Goal: Task Accomplishment & Management: Manage account settings

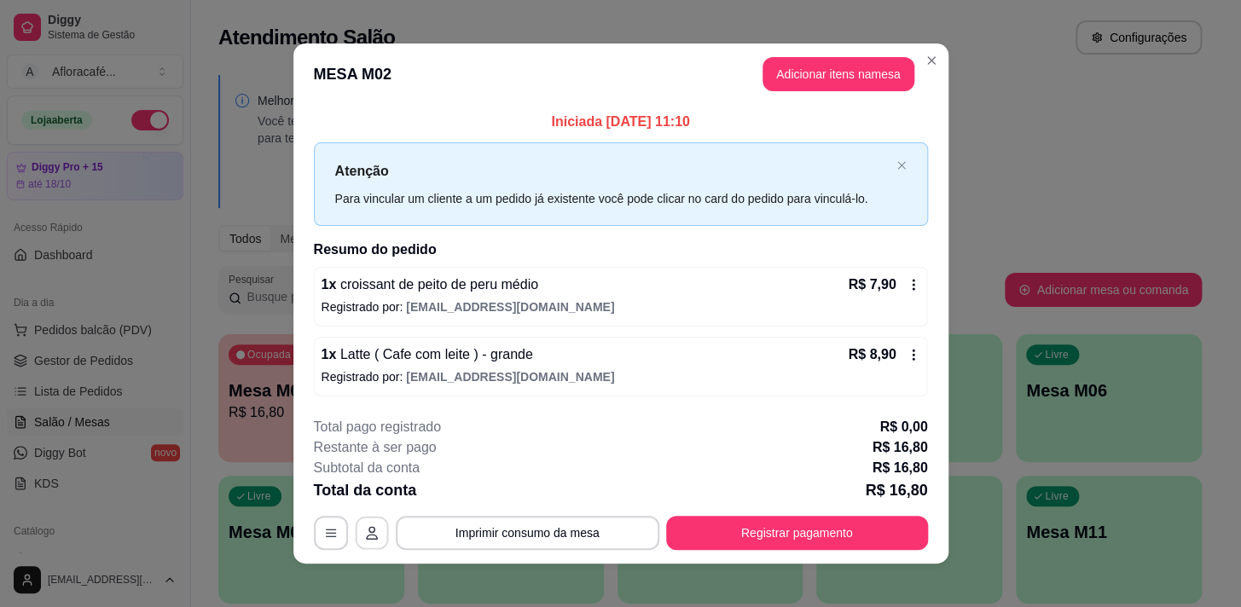
click at [362, 521] on button "button" at bounding box center [371, 532] width 33 height 33
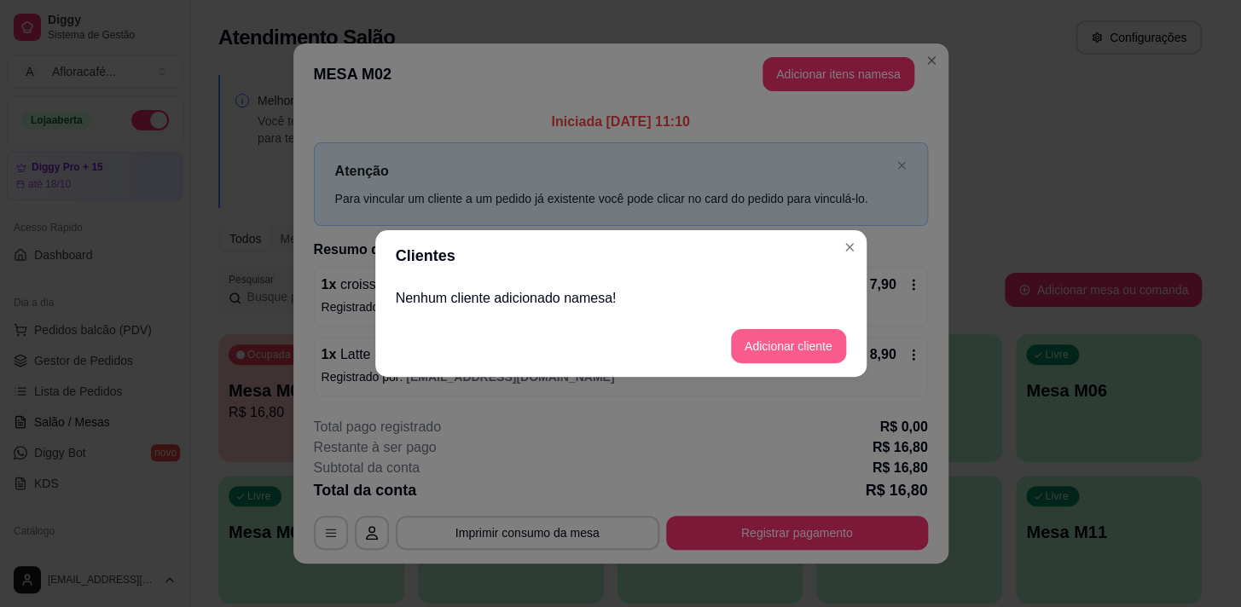
click at [833, 349] on button "Adicionar cliente" at bounding box center [788, 346] width 115 height 34
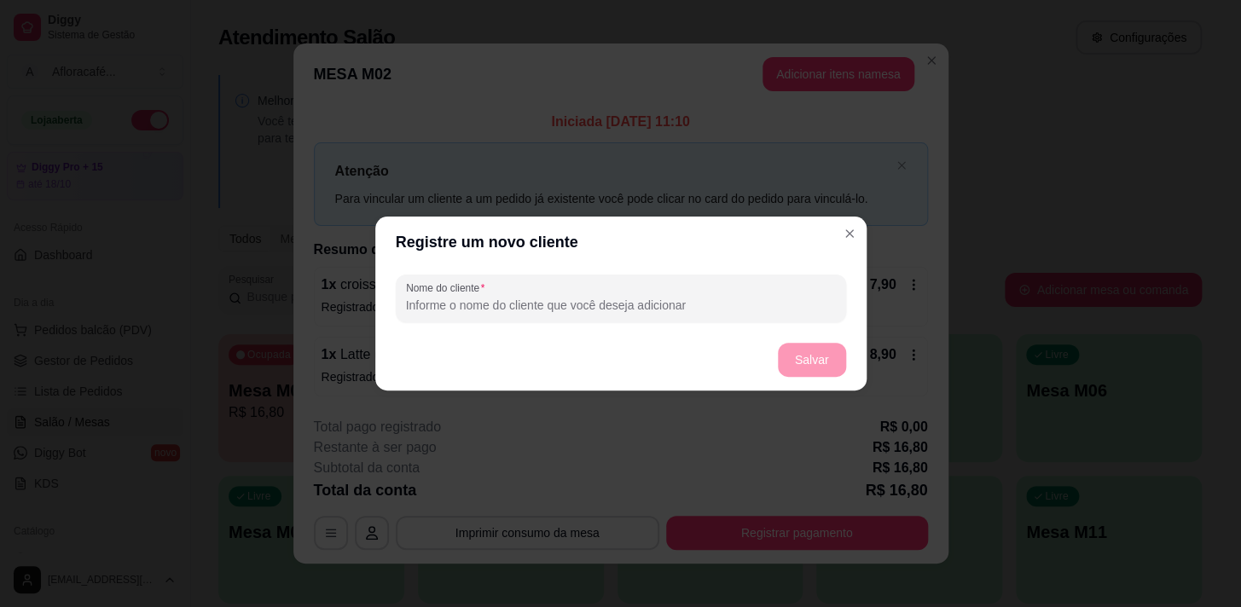
click at [749, 298] on input "Nome do cliente" at bounding box center [621, 305] width 430 height 17
type input "evera"
click at [797, 363] on button "Salvar" at bounding box center [812, 360] width 67 height 33
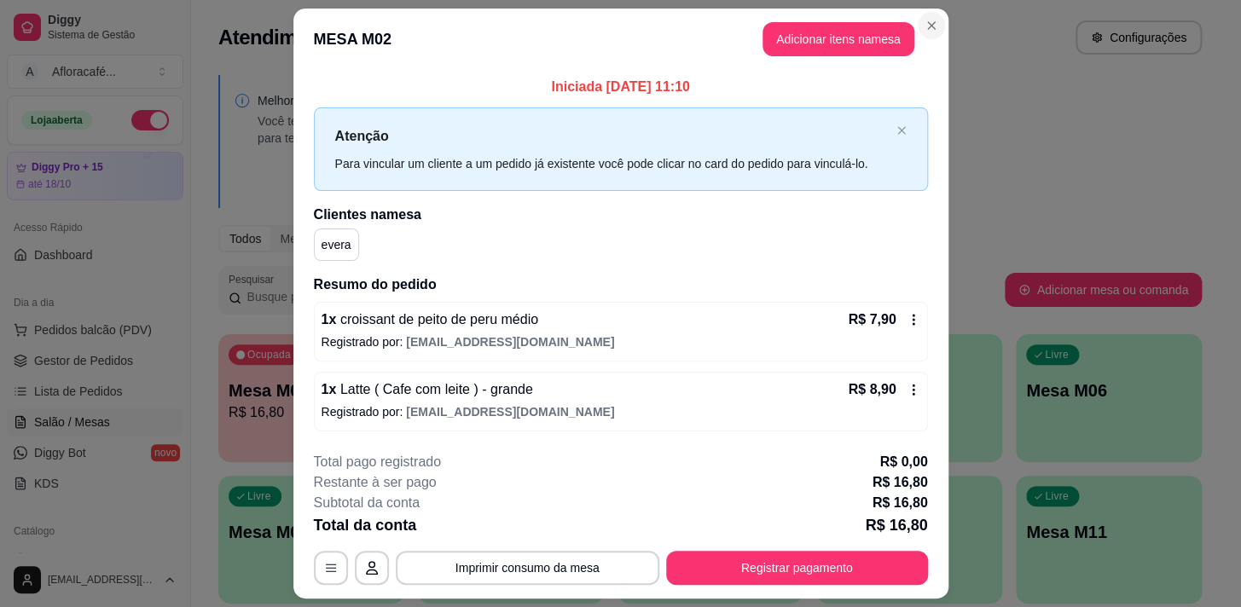
drag, startPoint x: 938, startPoint y: 17, endPoint x: 929, endPoint y: 23, distance: 11.1
click at [935, 17] on section "**********" at bounding box center [620, 303] width 655 height 589
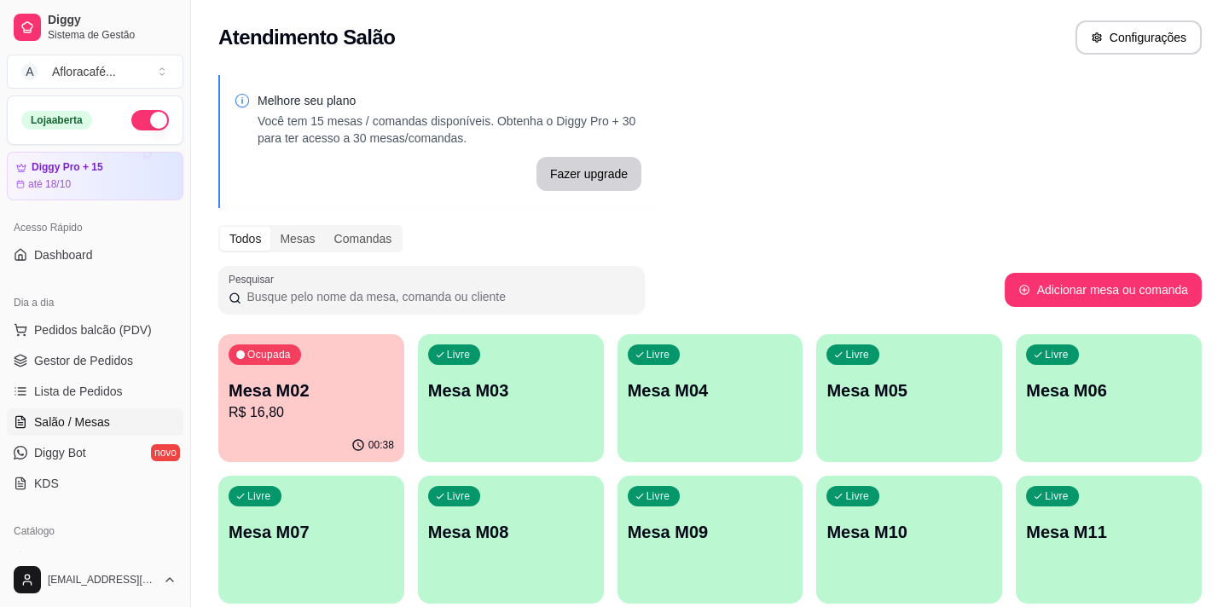
click at [495, 388] on p "Mesa M03" at bounding box center [510, 391] width 165 height 24
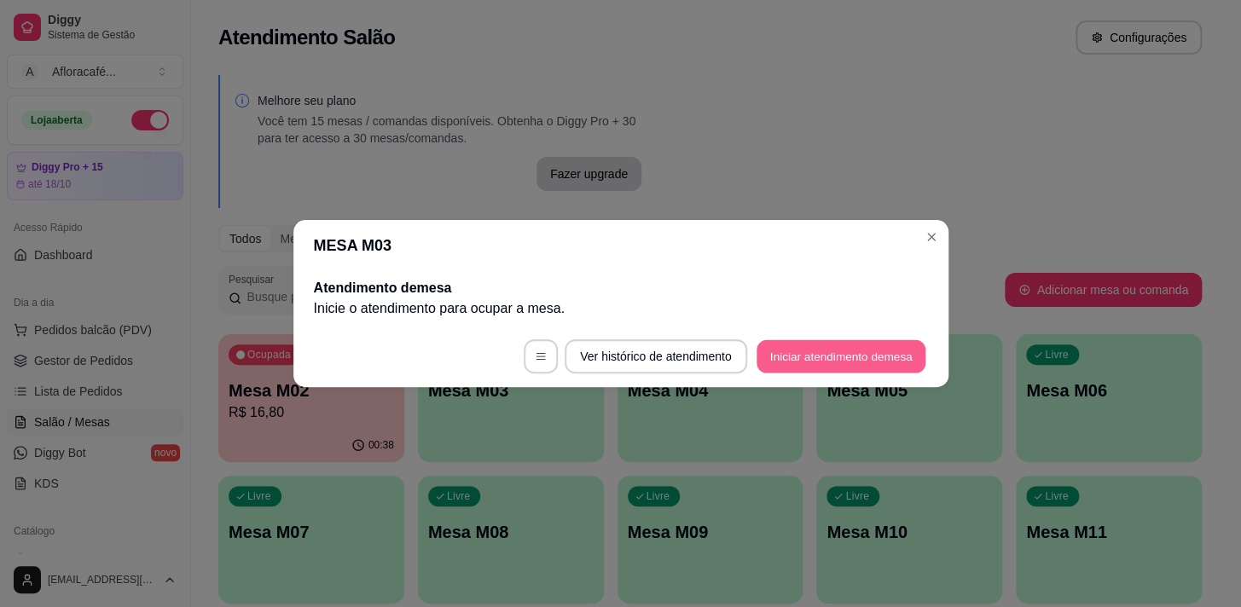
click at [854, 367] on button "Iniciar atendimento de mesa" at bounding box center [840, 356] width 169 height 33
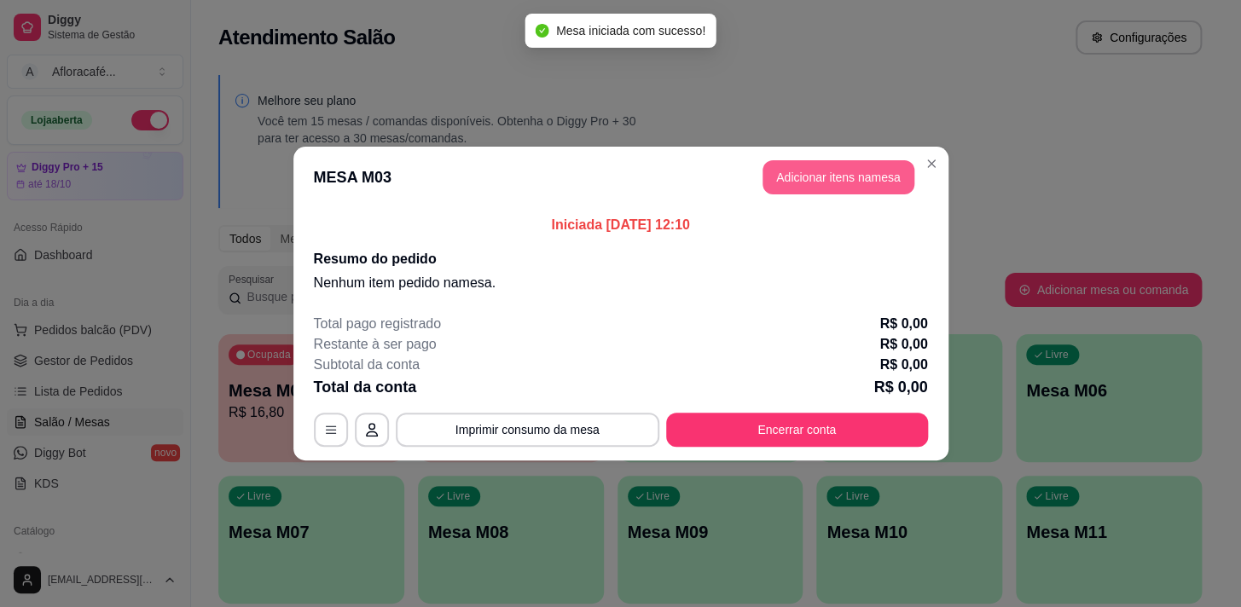
click at [843, 165] on button "Adicionar itens na mesa" at bounding box center [838, 177] width 152 height 34
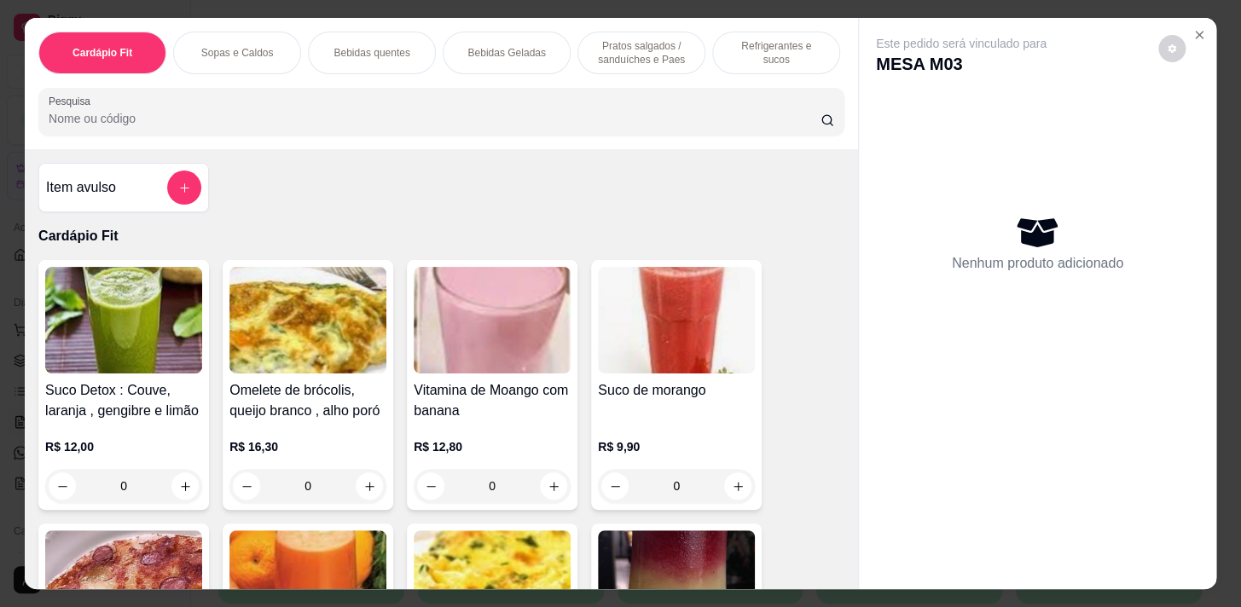
scroll to position [0, 704]
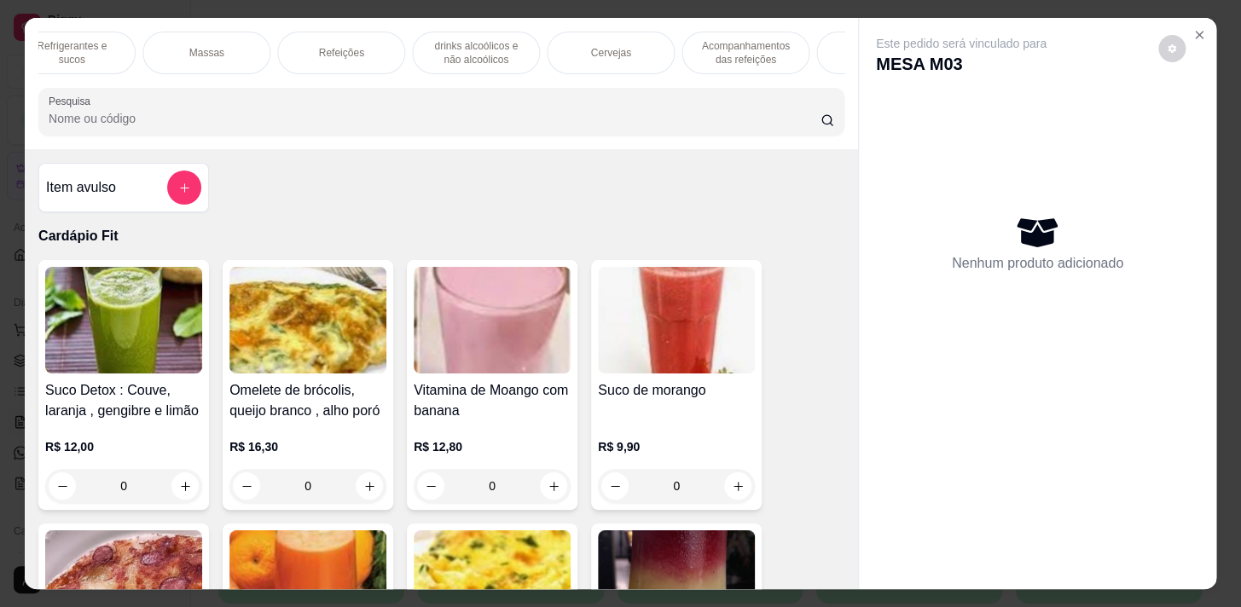
click at [737, 55] on p "Acompanhamentos das refeições" at bounding box center [745, 52] width 99 height 27
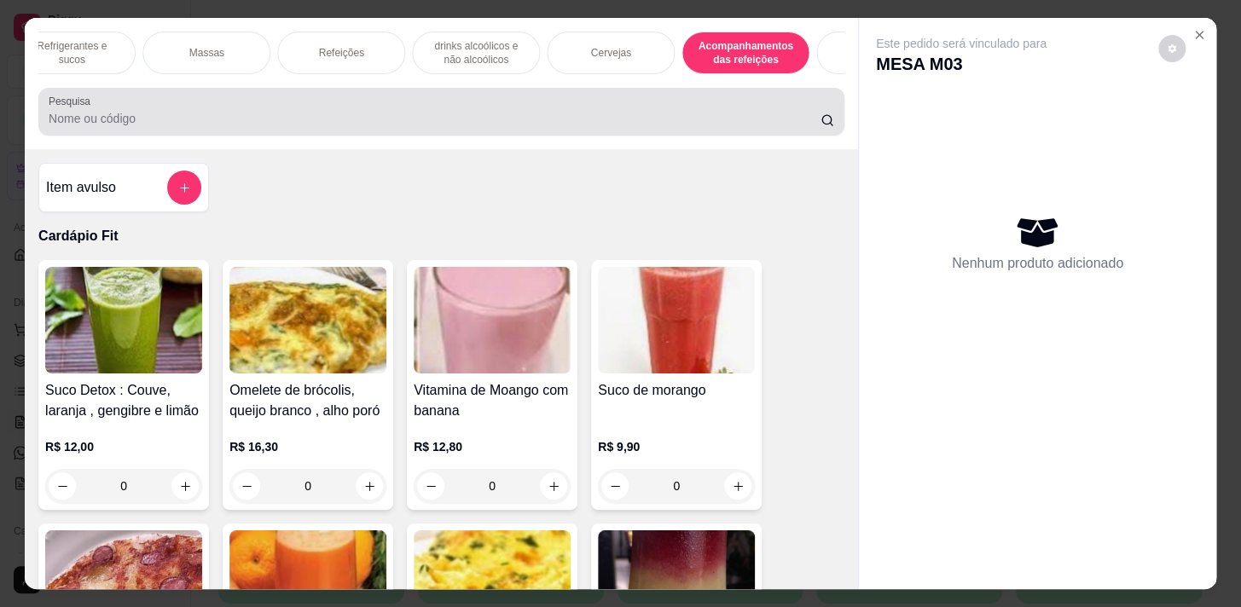
scroll to position [42, 0]
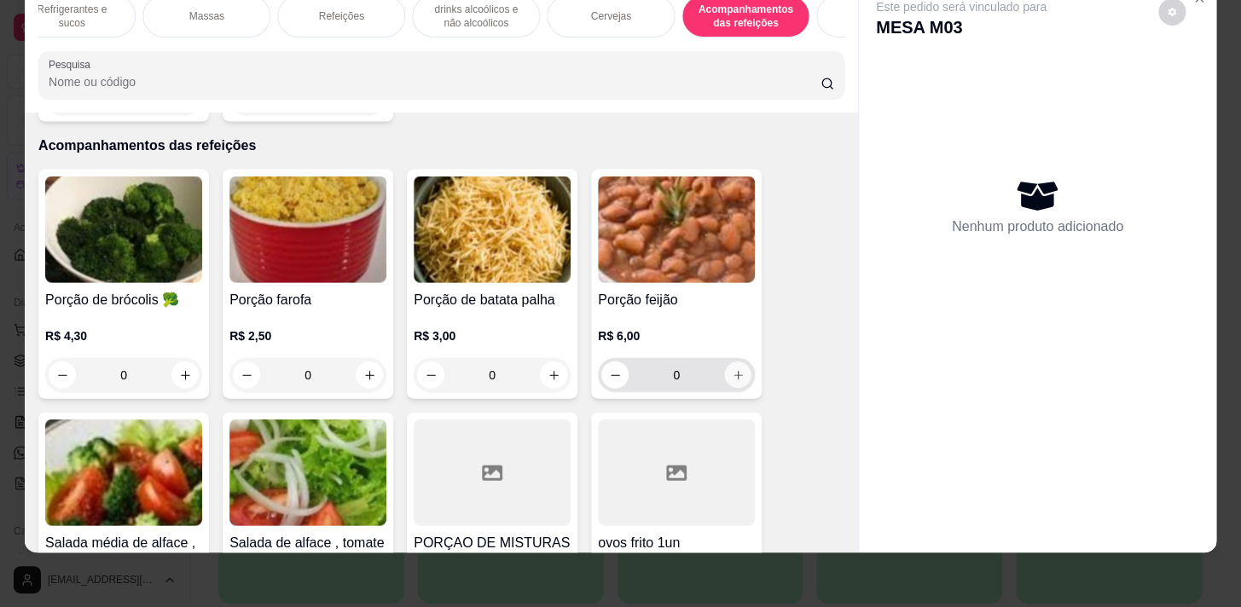
click at [733, 368] on icon "increase-product-quantity" at bounding box center [738, 374] width 13 height 13
type input "1"
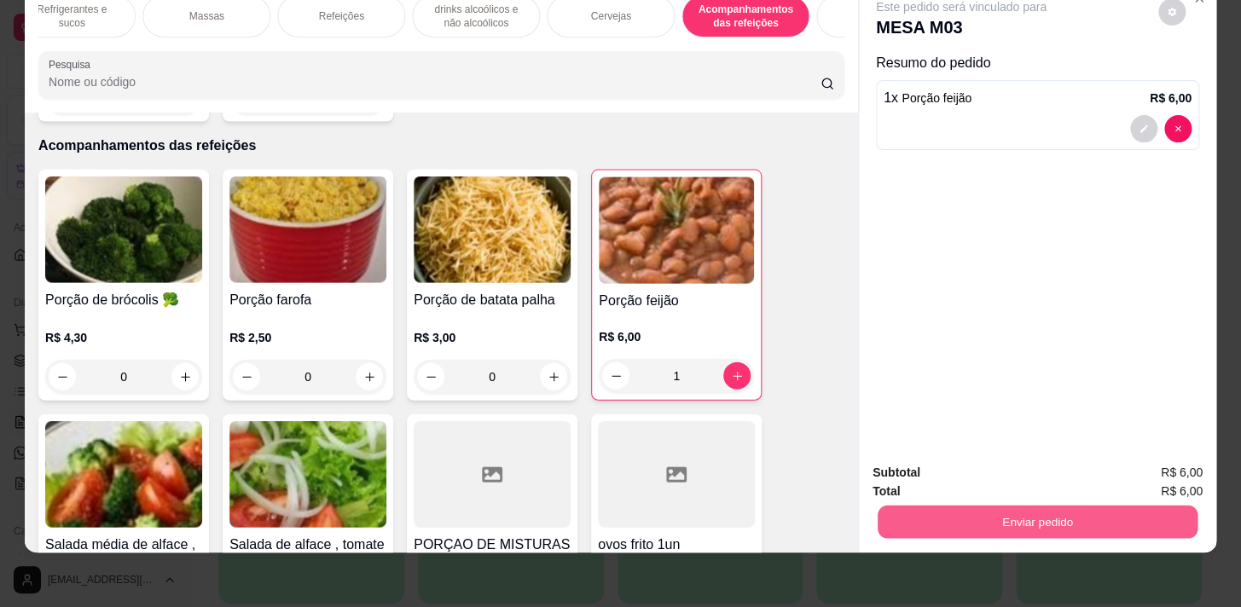
click at [1098, 512] on button "Enviar pedido" at bounding box center [1038, 521] width 320 height 33
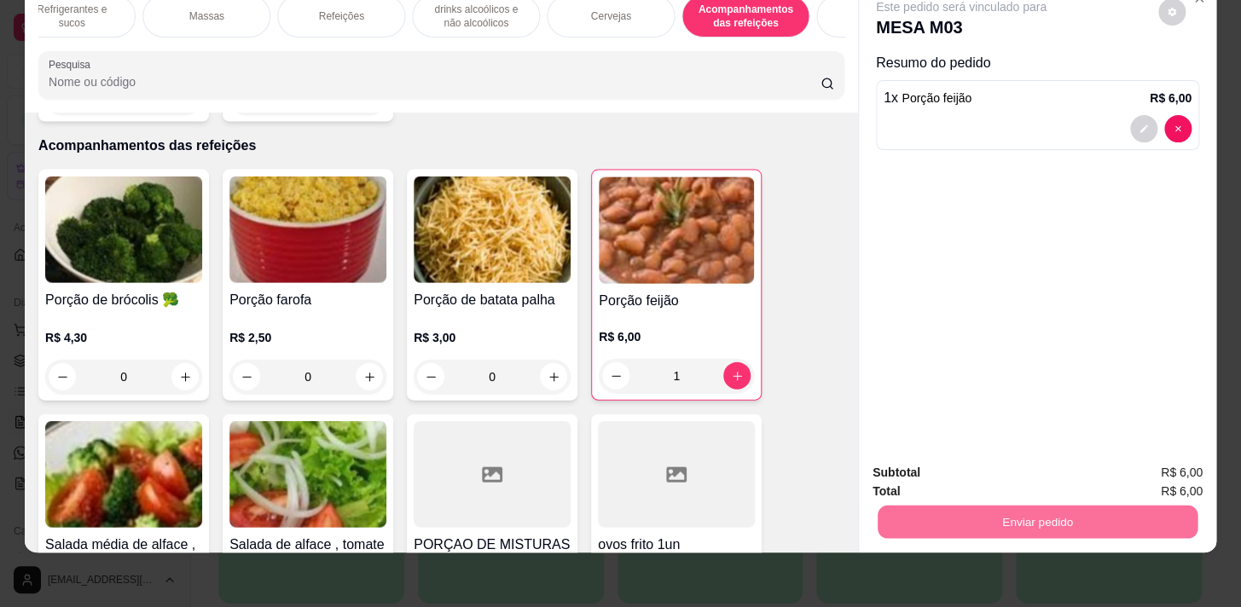
click at [1177, 465] on button "Enviar pedido" at bounding box center [1158, 469] width 96 height 32
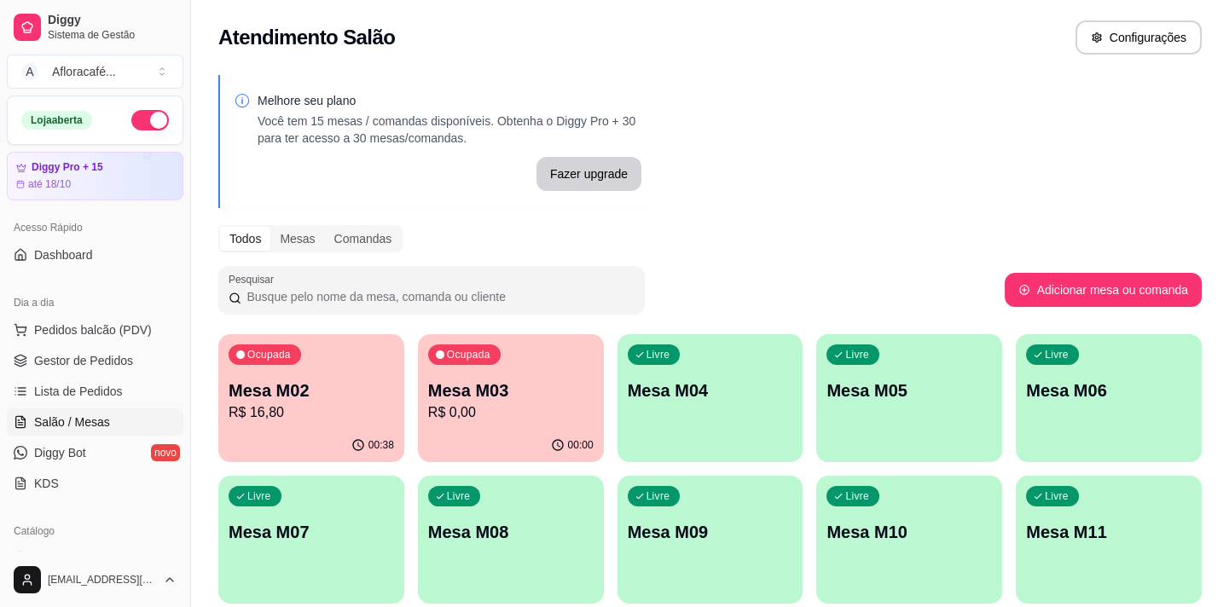
click at [472, 494] on div "Livre" at bounding box center [454, 496] width 53 height 20
click at [437, 421] on div "Ocupada Mesa M03 R$ 0,00" at bounding box center [510, 382] width 180 height 92
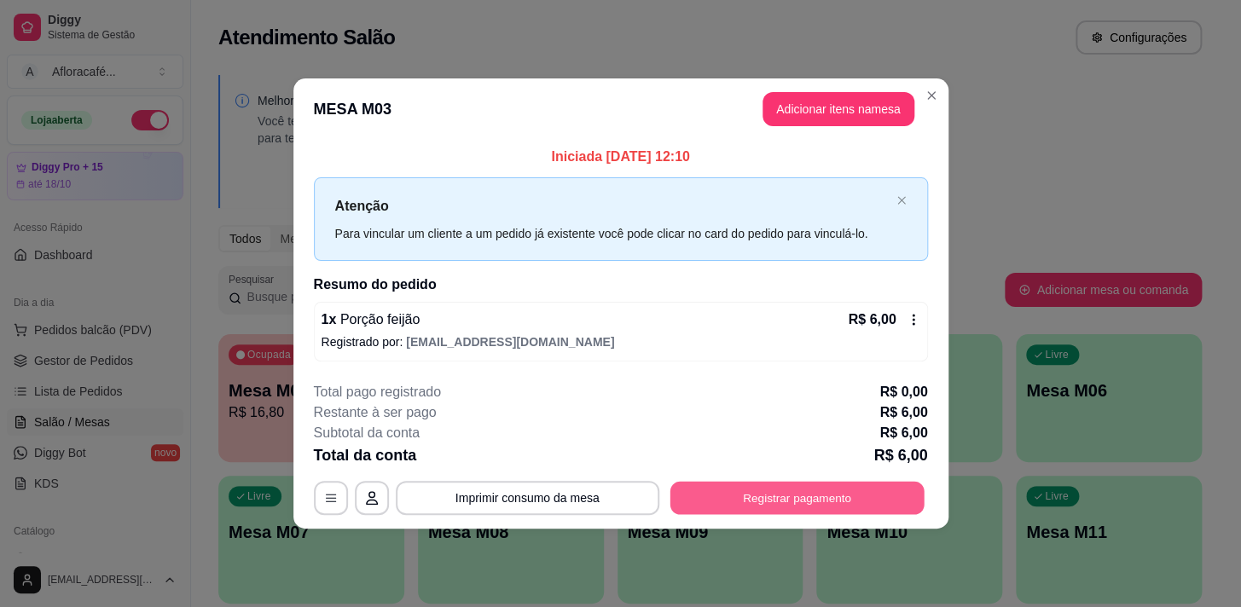
click at [825, 486] on button "Registrar pagamento" at bounding box center [796, 497] width 254 height 33
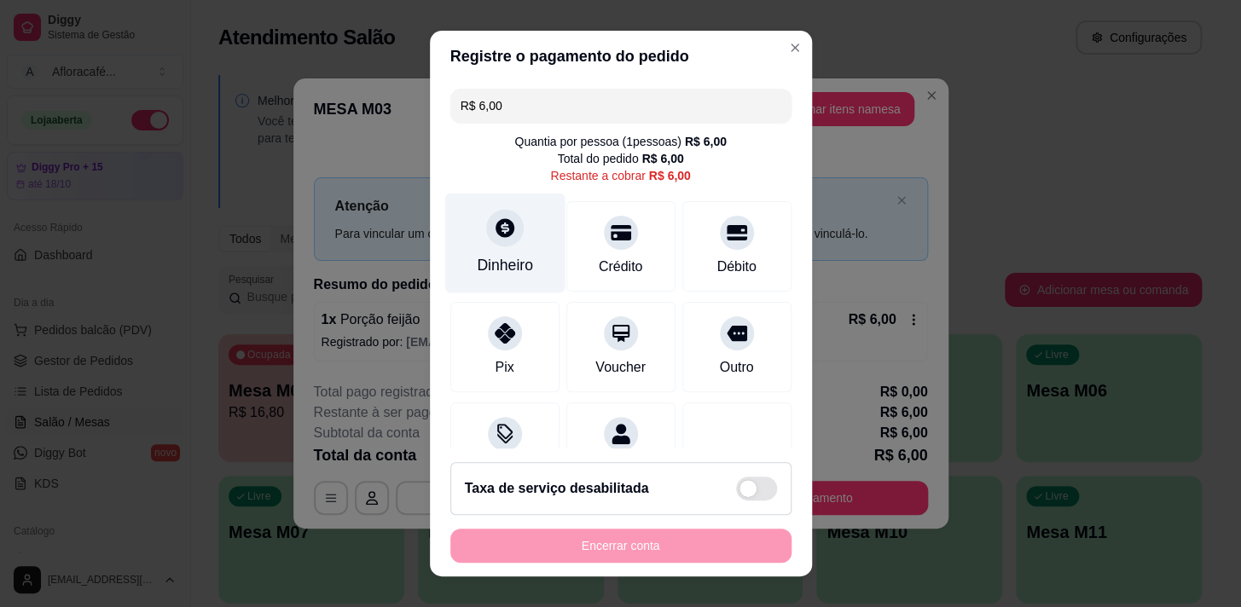
click at [486, 230] on div at bounding box center [505, 228] width 38 height 38
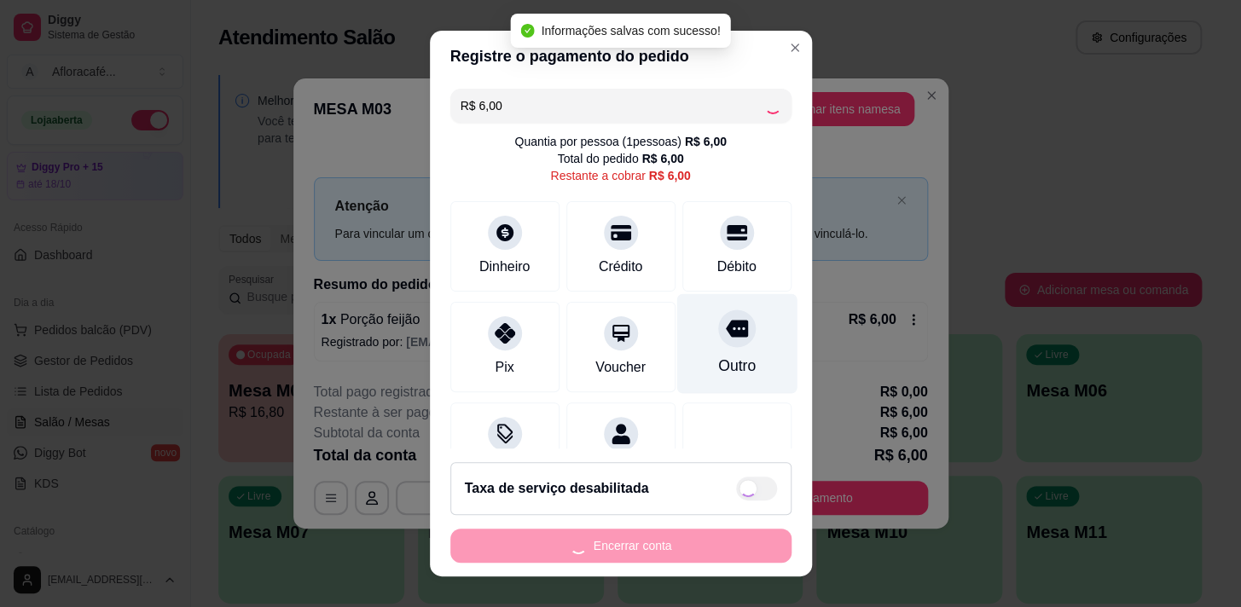
type input "R$ 0,00"
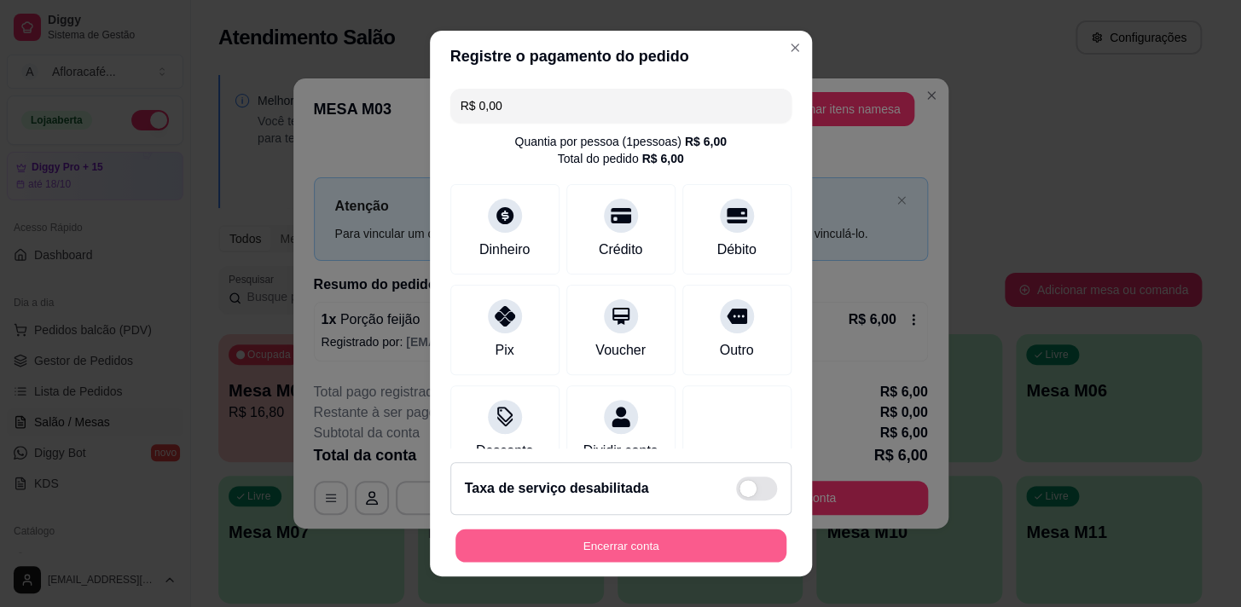
click at [640, 543] on button "Encerrar conta" at bounding box center [620, 546] width 331 height 33
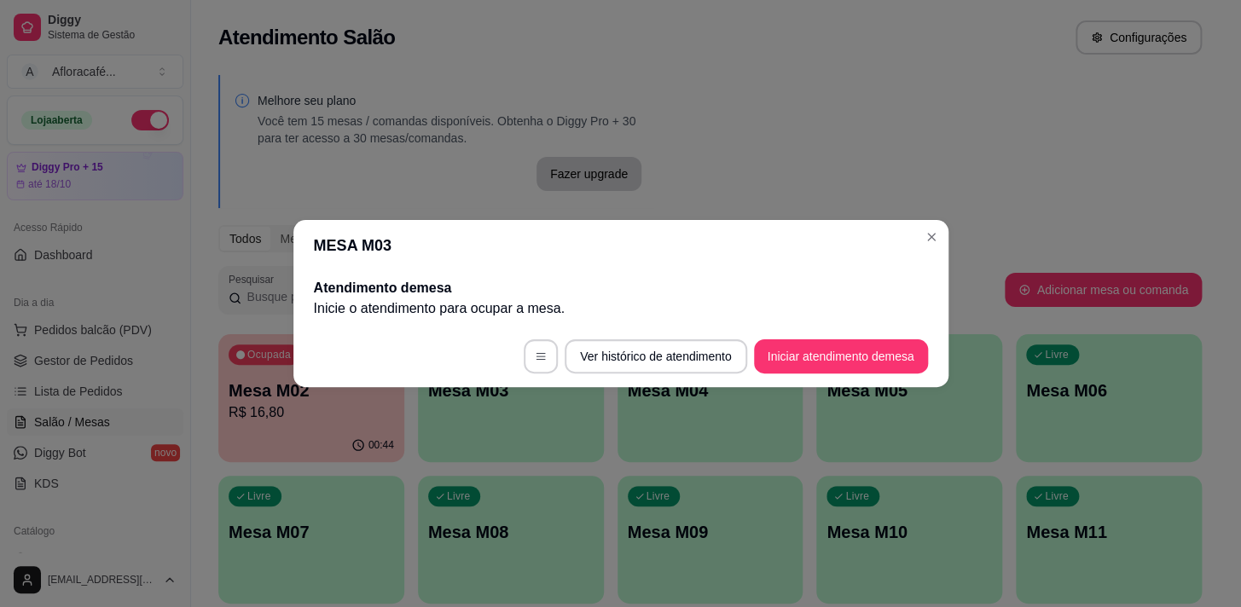
click at [554, 228] on header "MESA M03" at bounding box center [620, 245] width 655 height 51
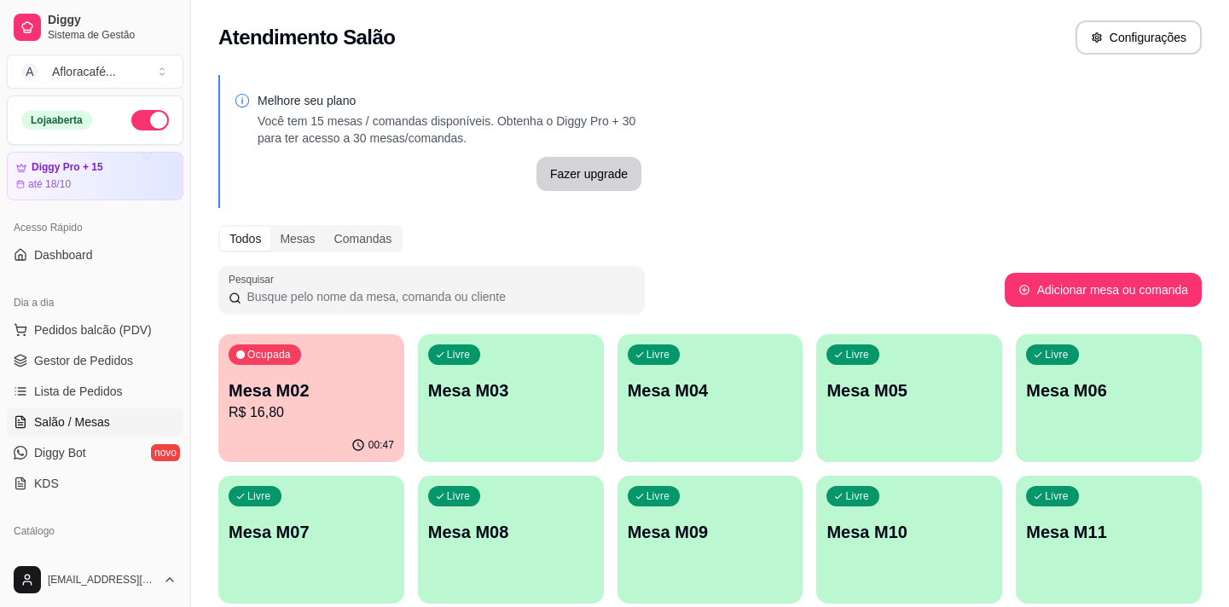
click at [386, 400] on p "Mesa M02" at bounding box center [311, 391] width 165 height 24
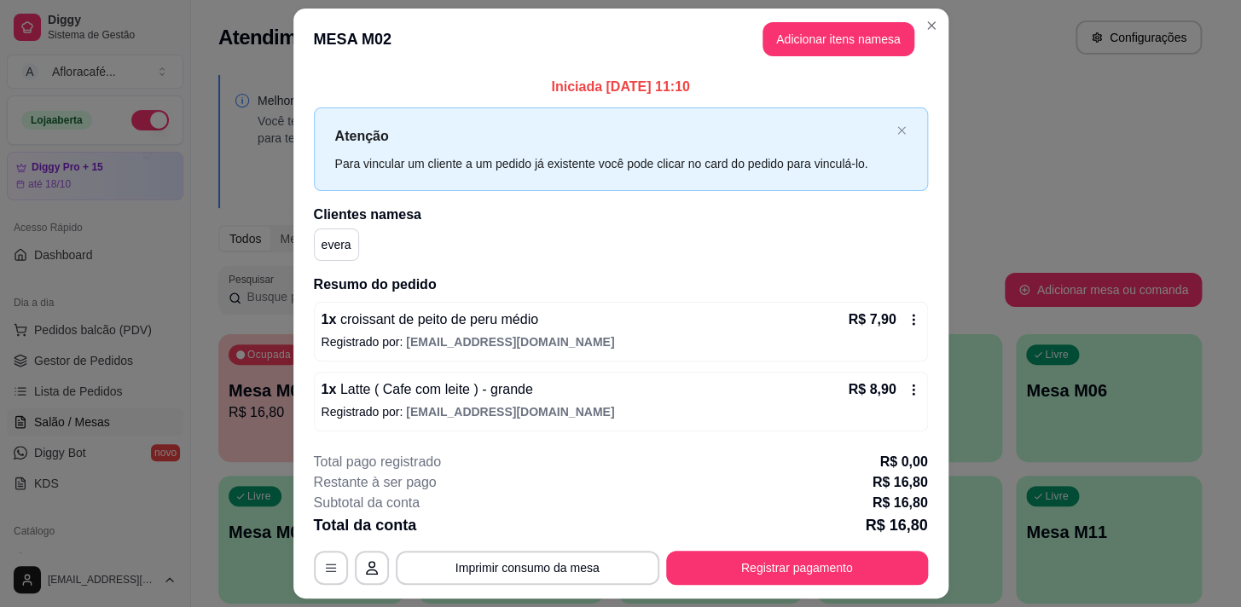
scroll to position [45, 0]
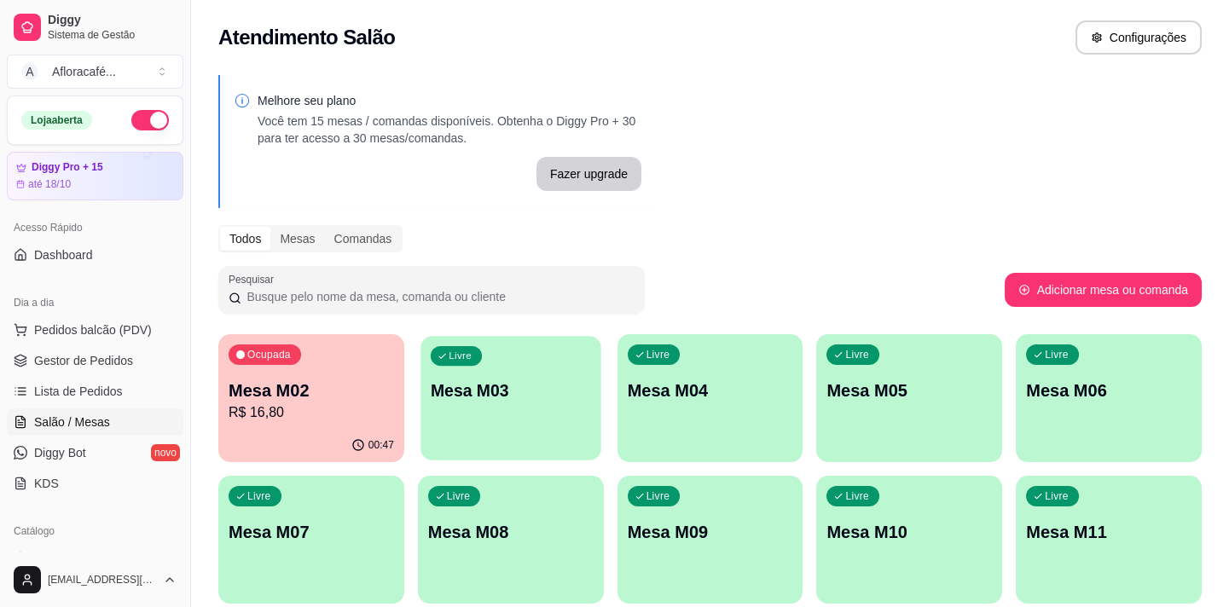
click at [590, 414] on div "Livre Mesa M03" at bounding box center [510, 388] width 180 height 104
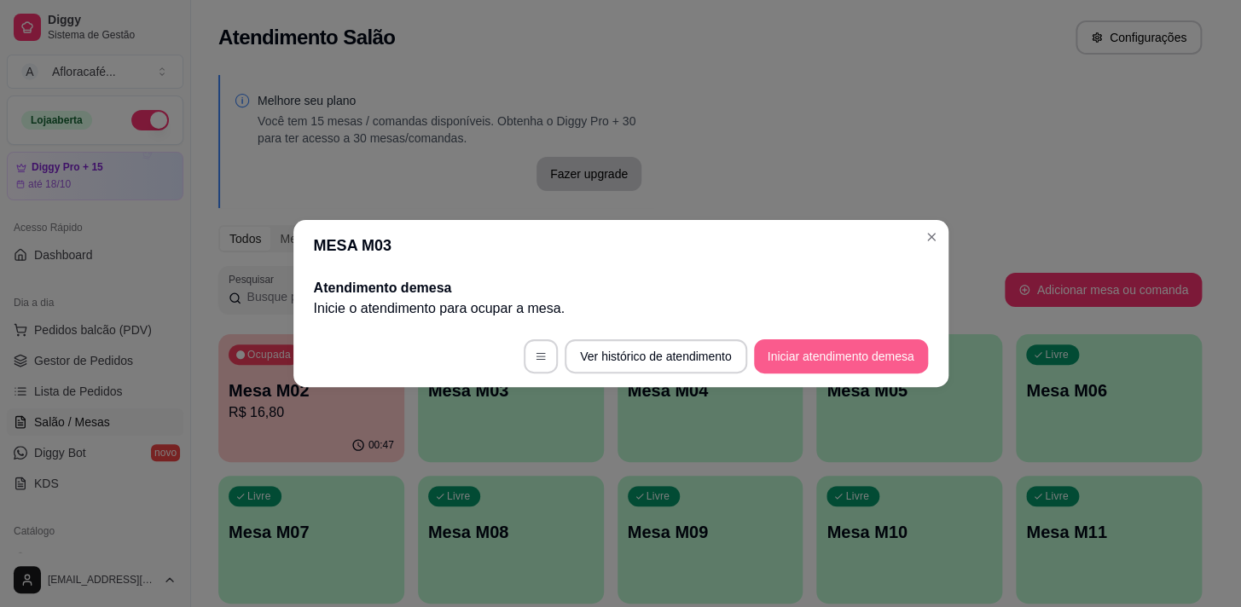
click at [756, 362] on button "Iniciar atendimento de mesa" at bounding box center [841, 356] width 174 height 34
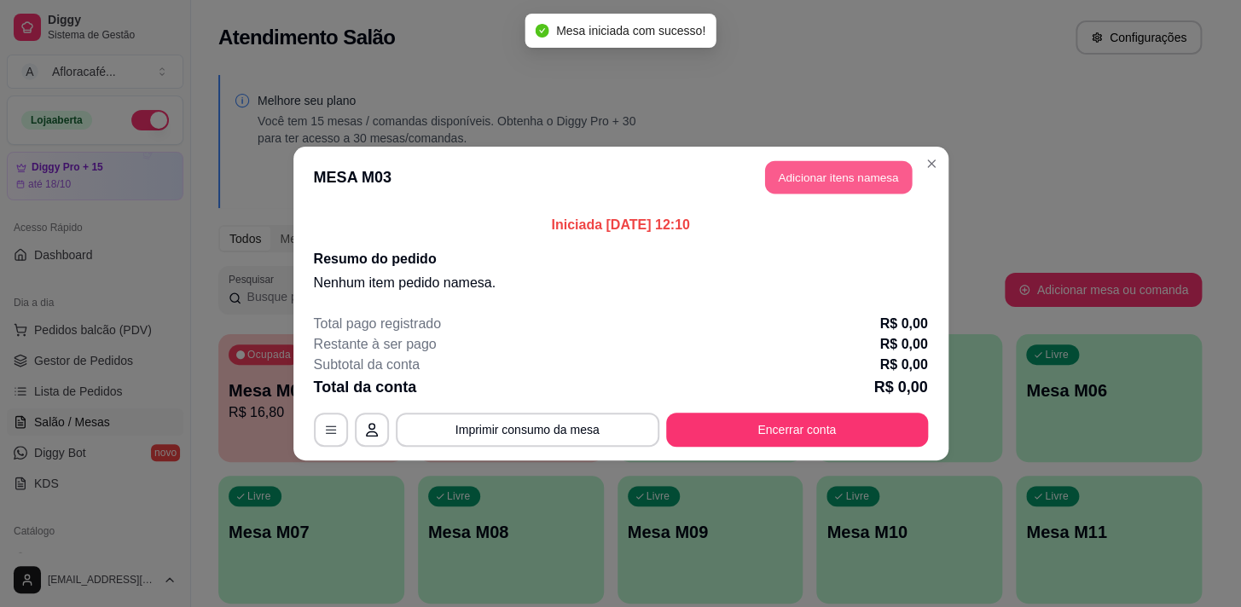
click at [810, 171] on button "Adicionar itens na mesa" at bounding box center [838, 177] width 147 height 33
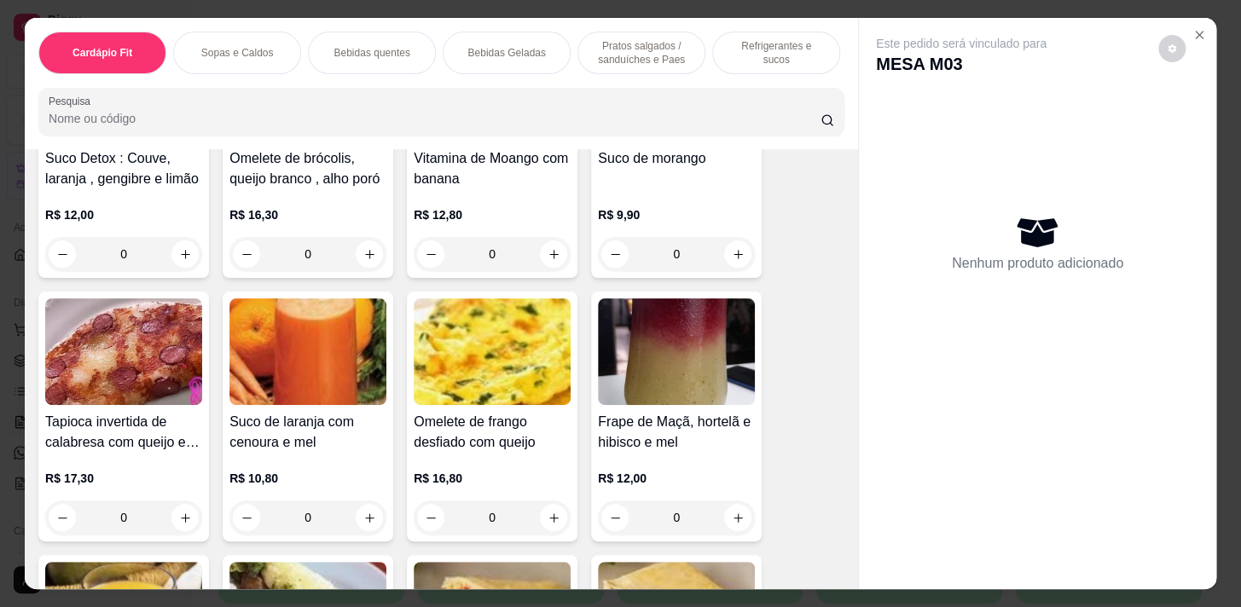
scroll to position [0, 0]
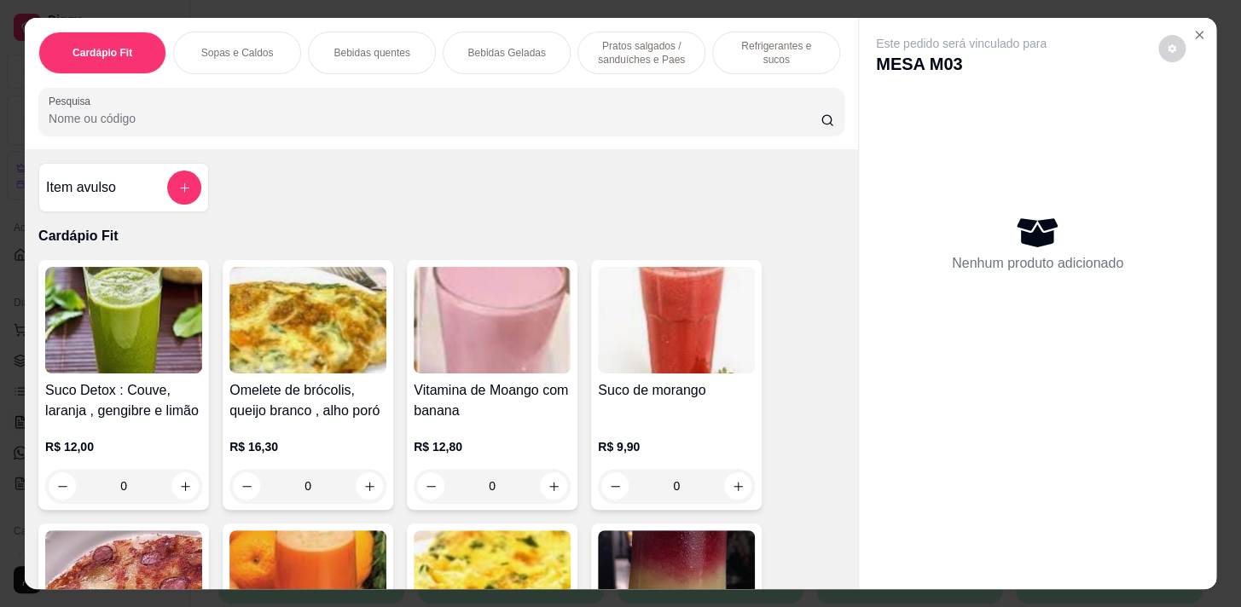
click at [335, 52] on p "Bebidas quentes" at bounding box center [371, 53] width 76 height 14
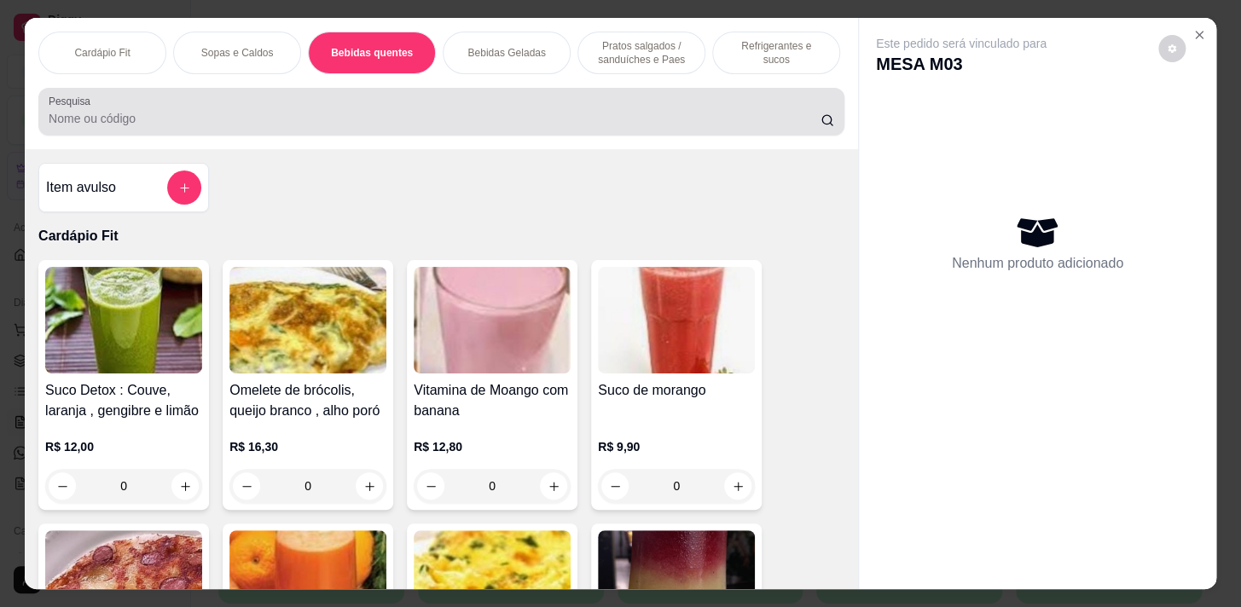
scroll to position [42, 0]
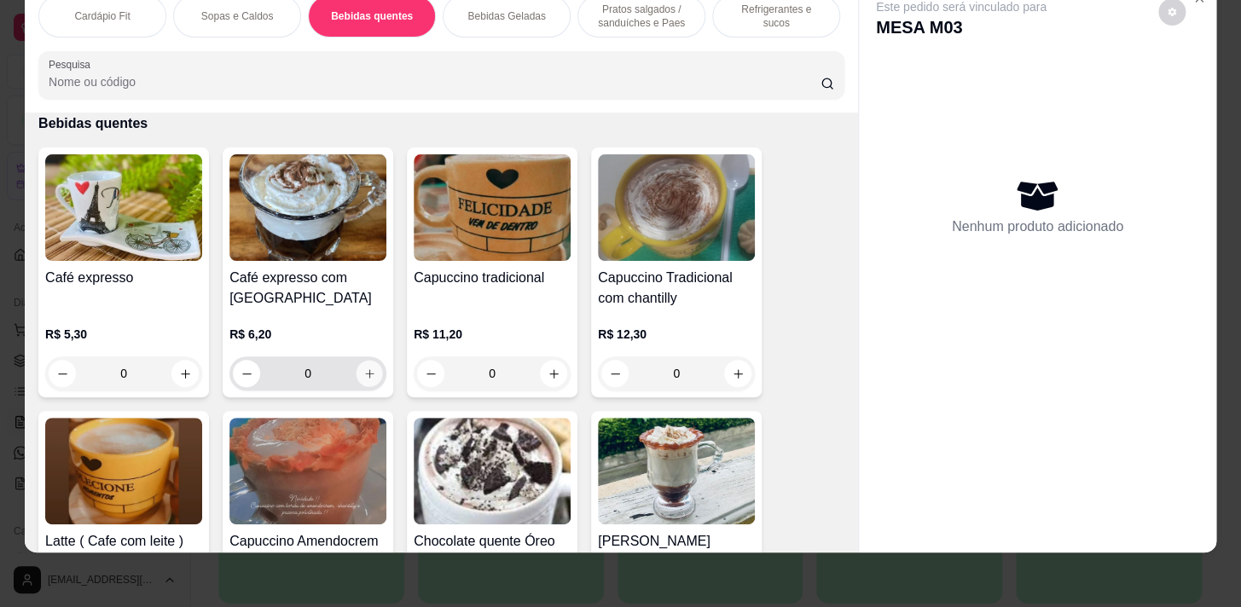
click at [363, 373] on icon "increase-product-quantity" at bounding box center [369, 374] width 13 height 13
type input "1"
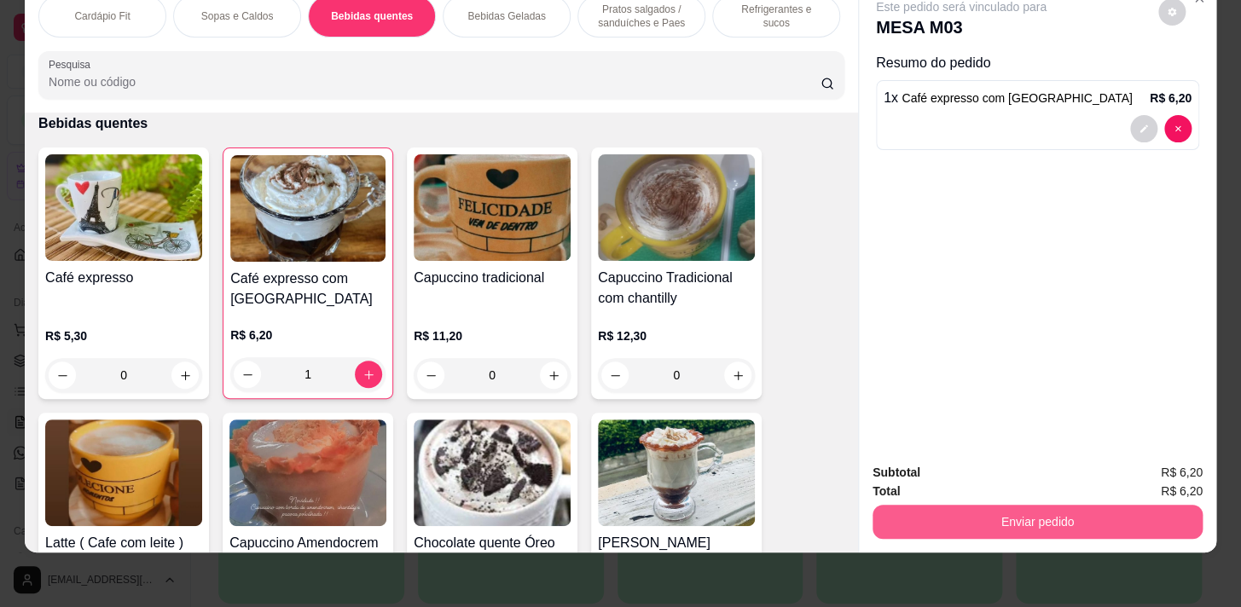
click at [1133, 524] on button "Enviar pedido" at bounding box center [1037, 522] width 330 height 34
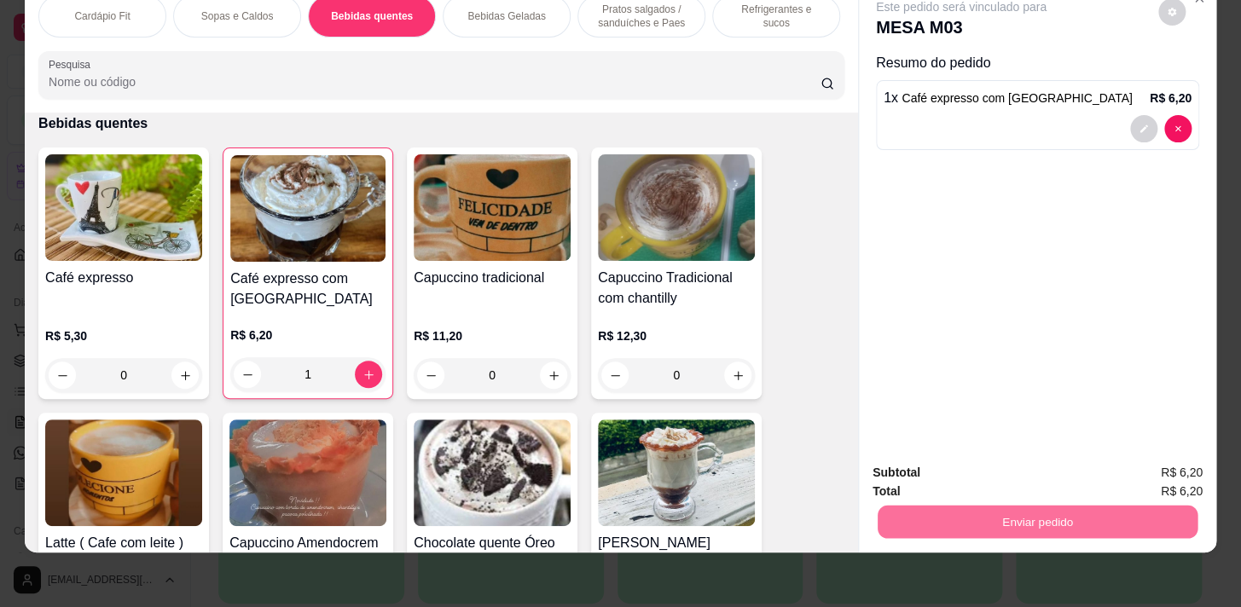
click at [1153, 465] on button "Enviar pedido" at bounding box center [1158, 469] width 96 height 32
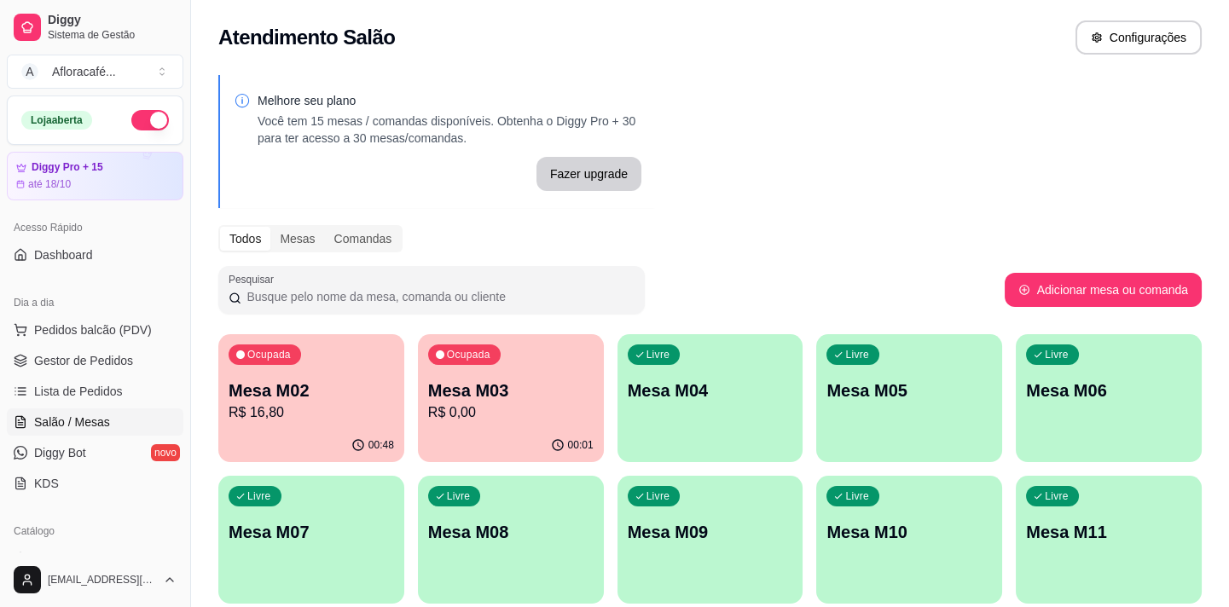
click at [638, 434] on div "Livre Mesa M04" at bounding box center [710, 387] width 186 height 107
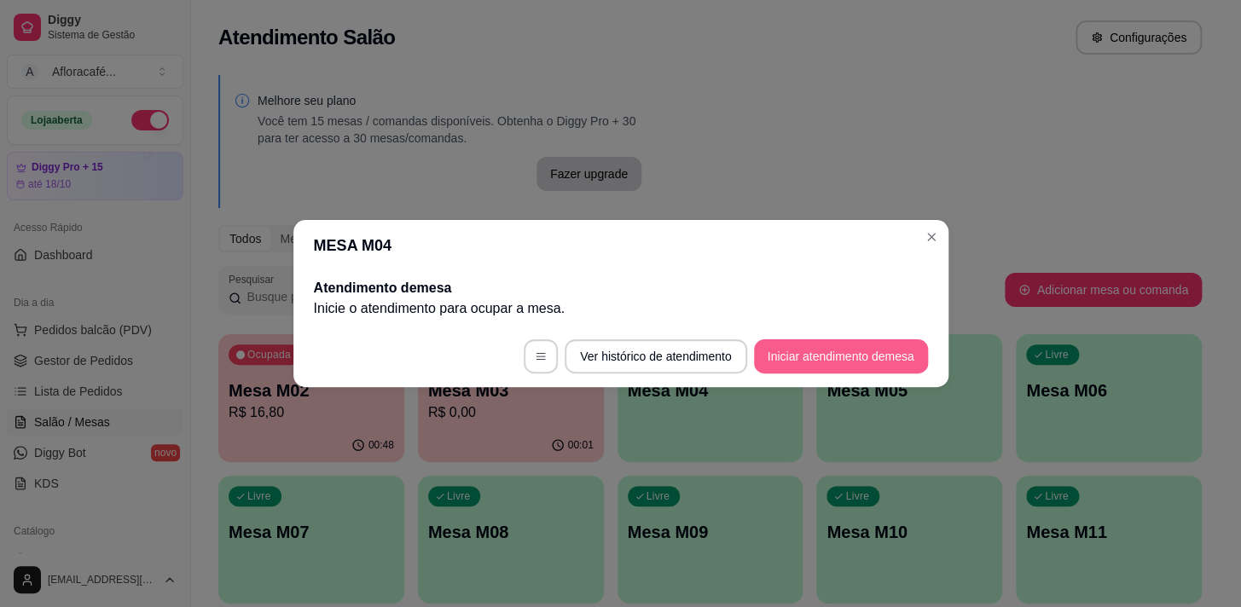
click at [885, 343] on button "Iniciar atendimento de mesa" at bounding box center [841, 356] width 174 height 34
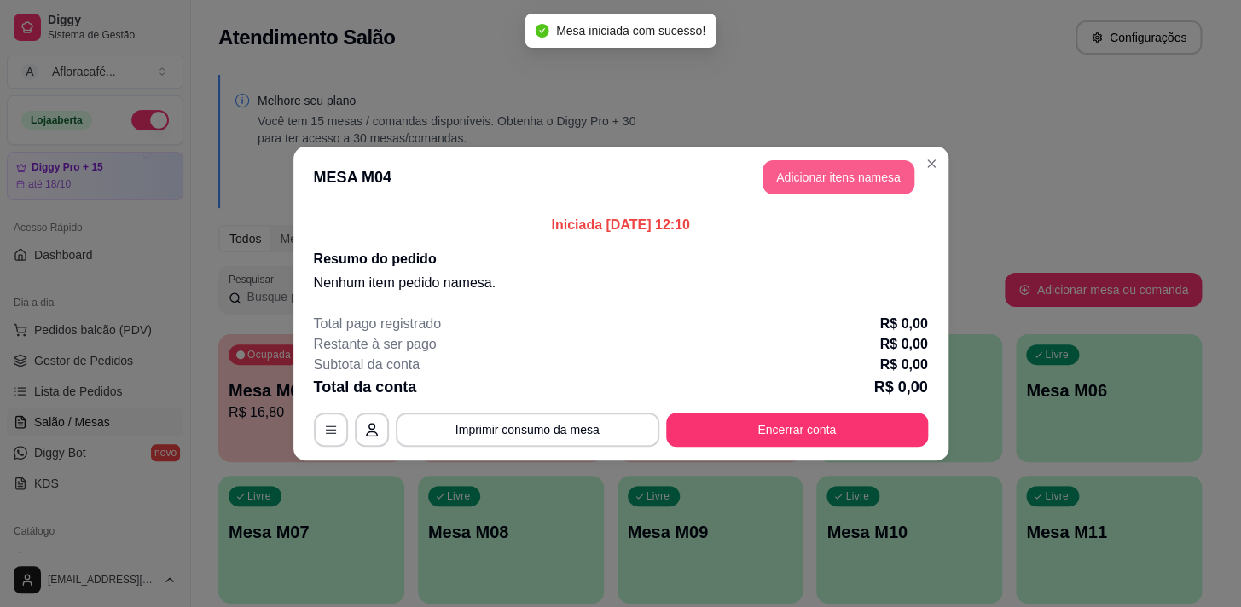
click at [813, 175] on button "Adicionar itens na mesa" at bounding box center [838, 177] width 152 height 34
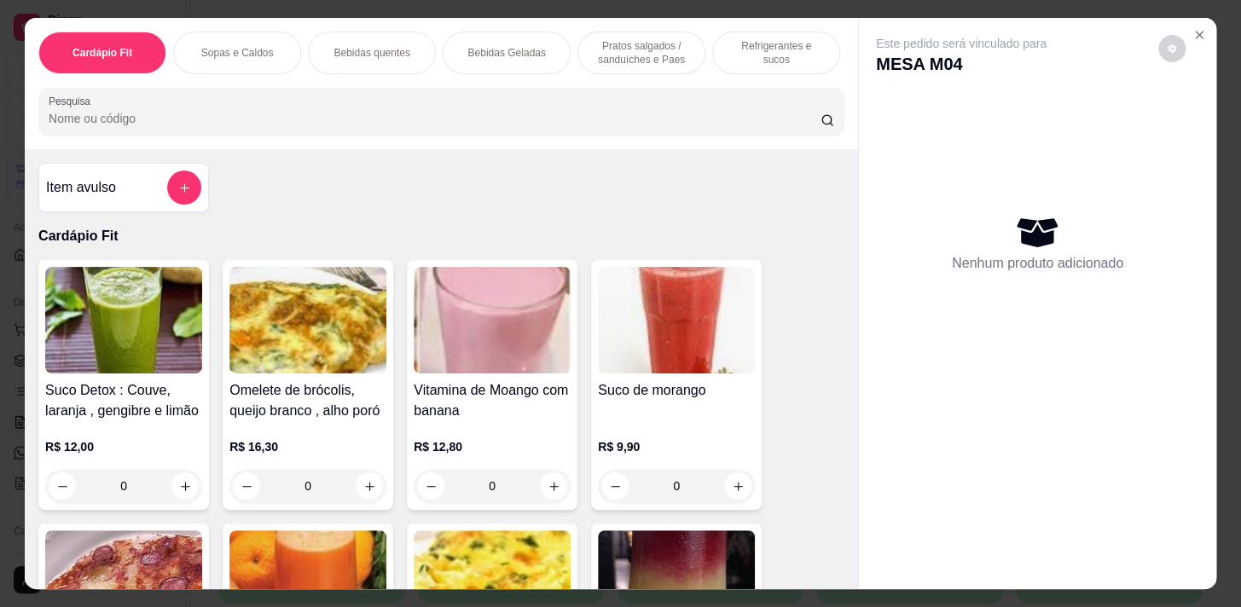
scroll to position [0, 704]
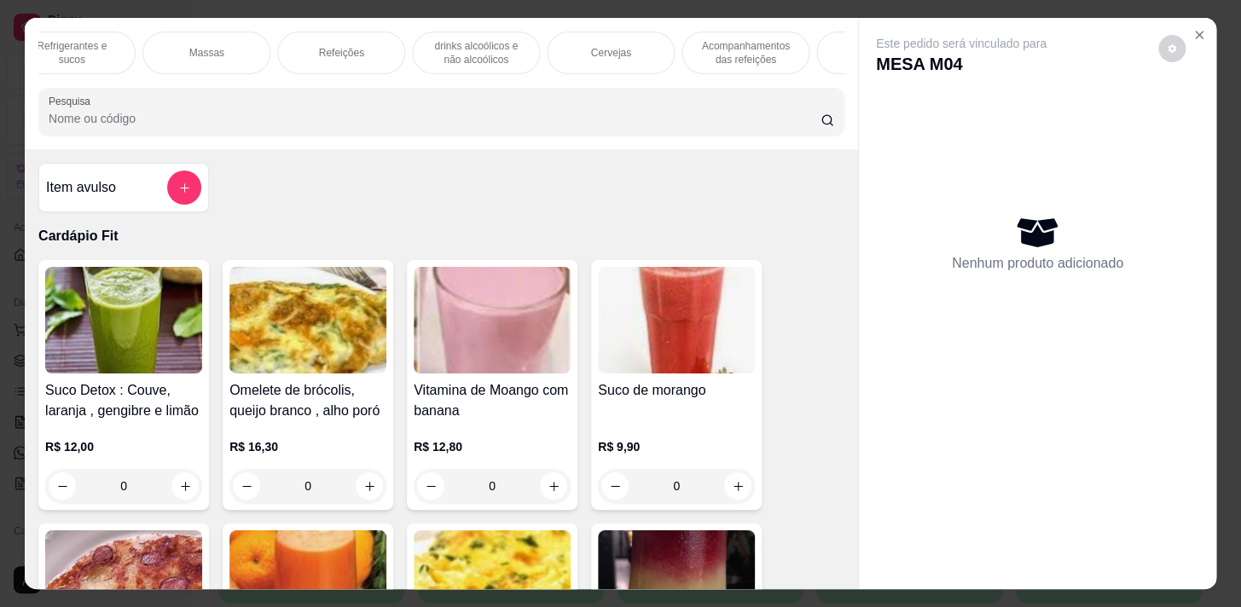
click at [295, 43] on div "Refeições" at bounding box center [341, 53] width 128 height 43
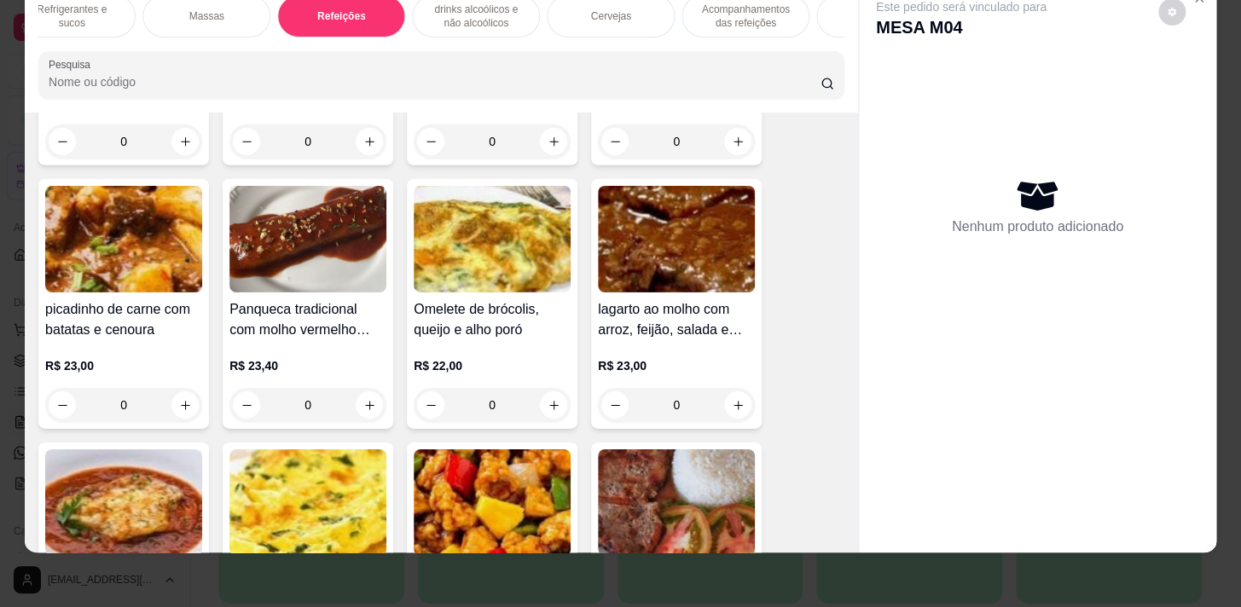
scroll to position [10013, 0]
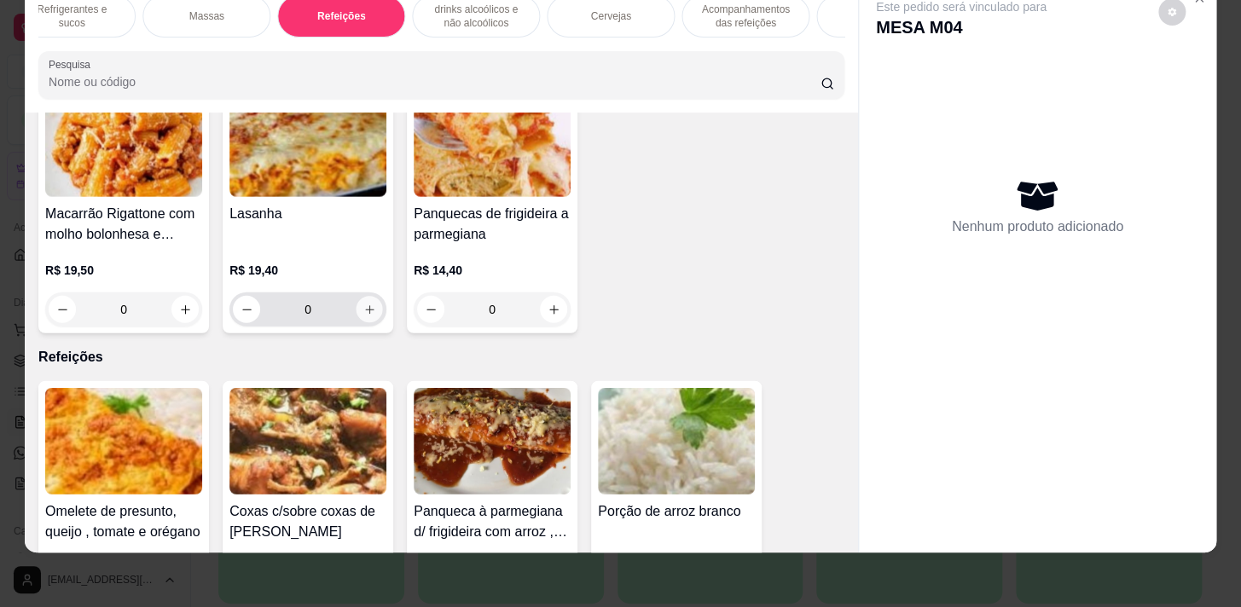
click at [366, 308] on icon "increase-product-quantity" at bounding box center [369, 309] width 9 height 9
type input "1"
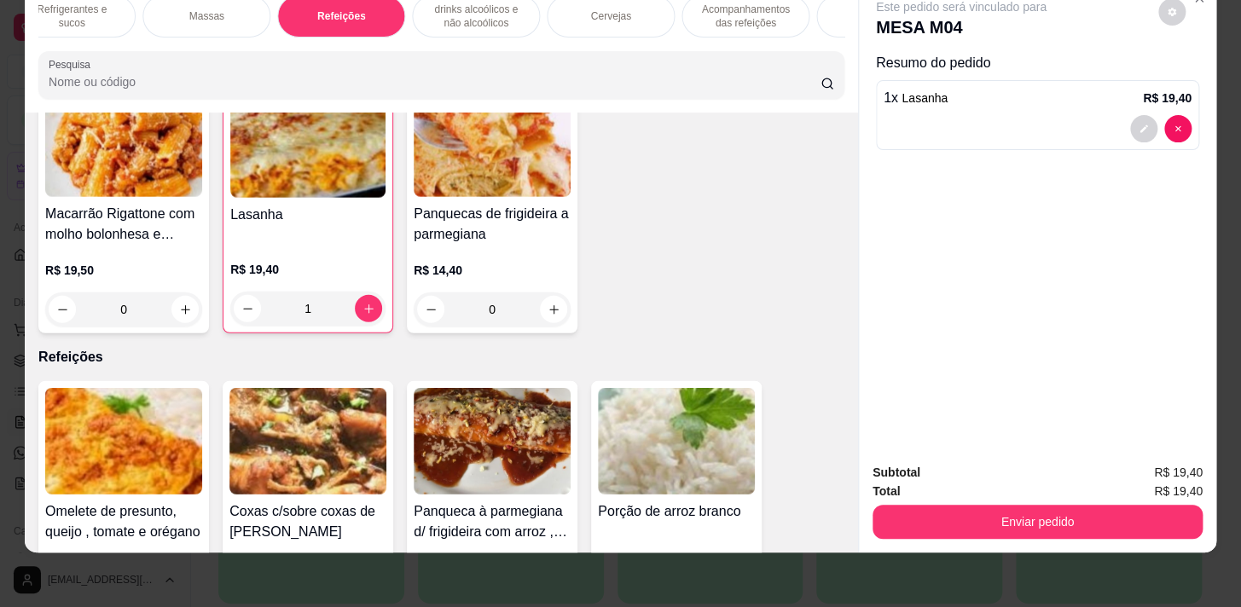
scroll to position [10246, 0]
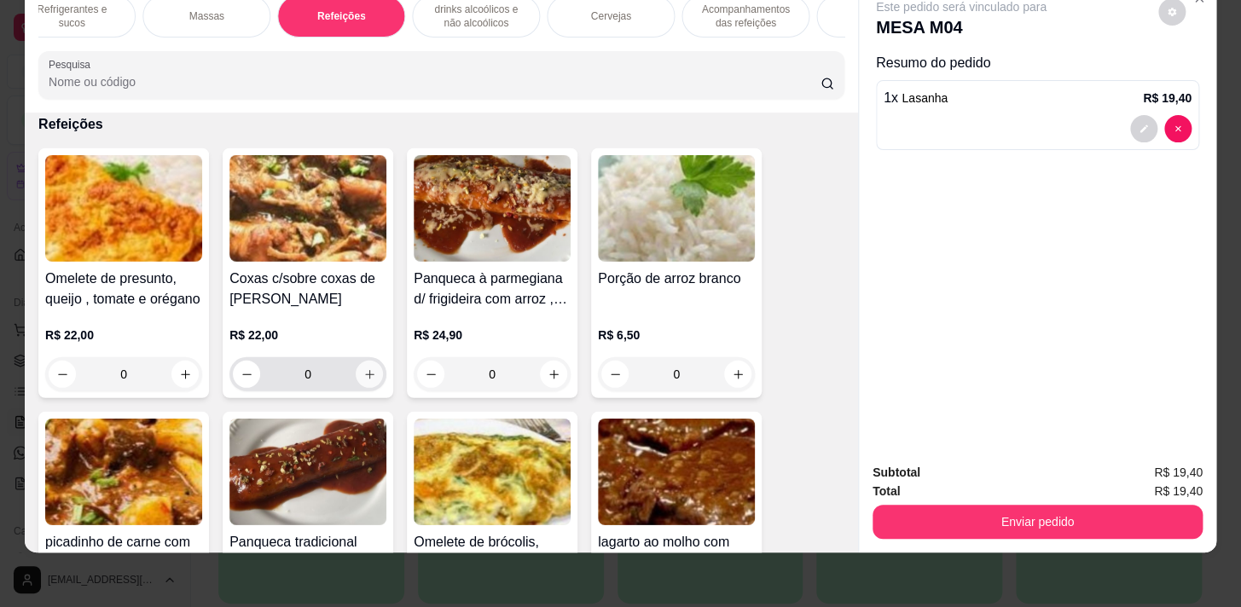
click at [371, 379] on button "increase-product-quantity" at bounding box center [369, 374] width 27 height 27
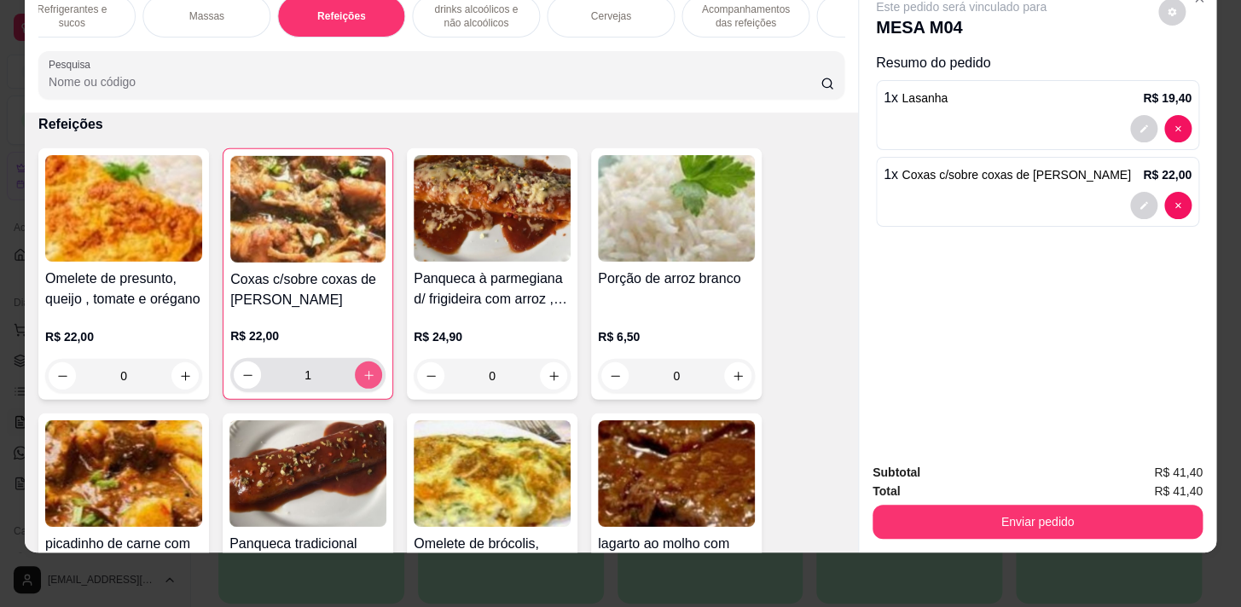
type input "1"
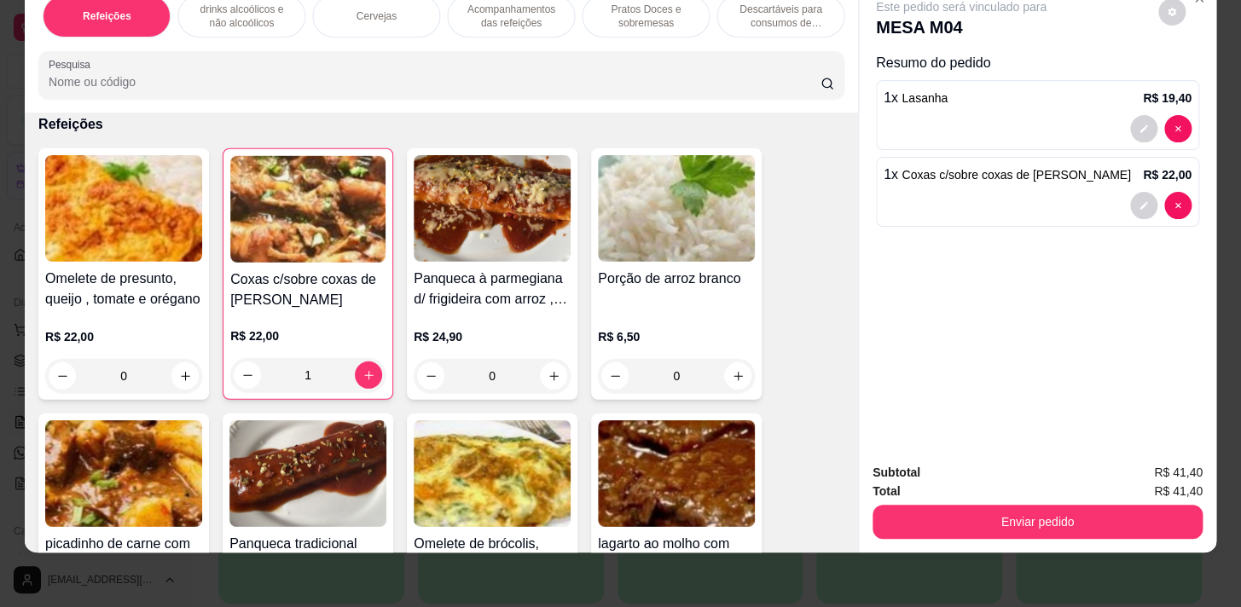
scroll to position [0, 235]
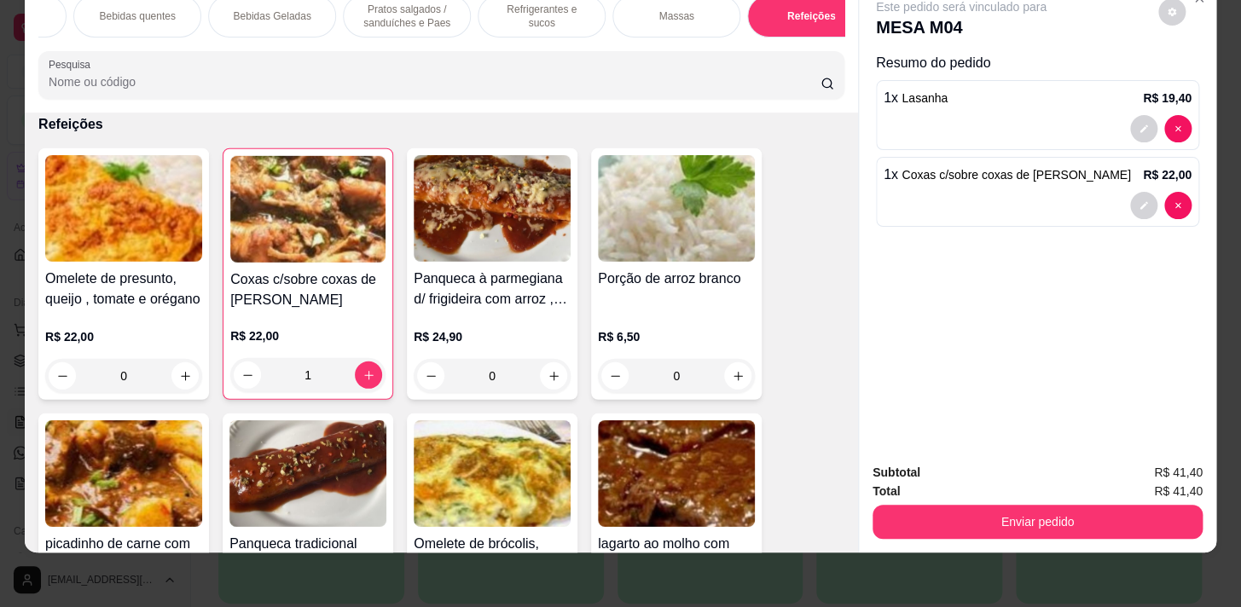
click at [408, 14] on p "Pratos salgados / sanduíches e Paes" at bounding box center [406, 16] width 99 height 27
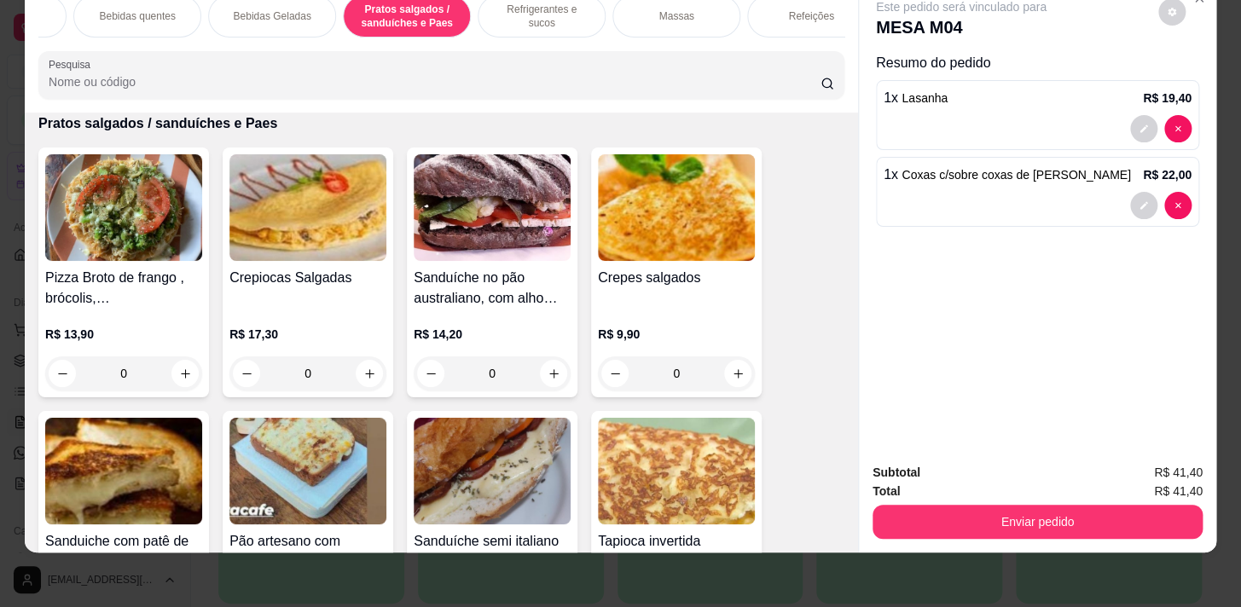
click at [519, 9] on p "Refrigerantes e sucos" at bounding box center [541, 16] width 99 height 27
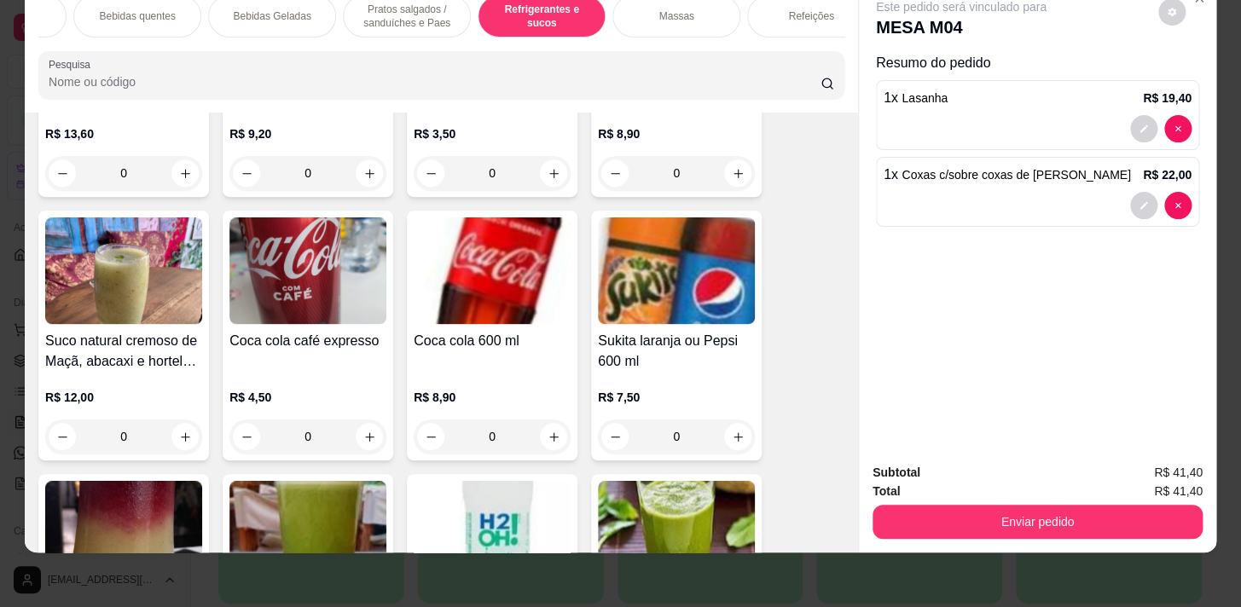
scroll to position [8710, 0]
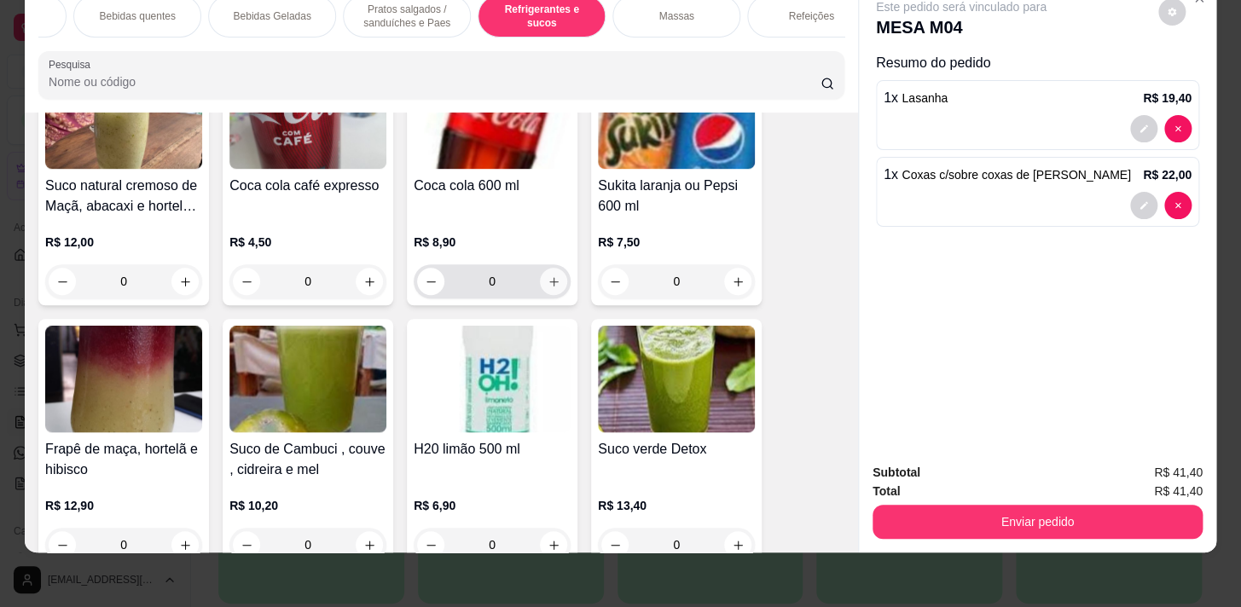
click at [550, 287] on button "increase-product-quantity" at bounding box center [553, 281] width 27 height 27
type input "1"
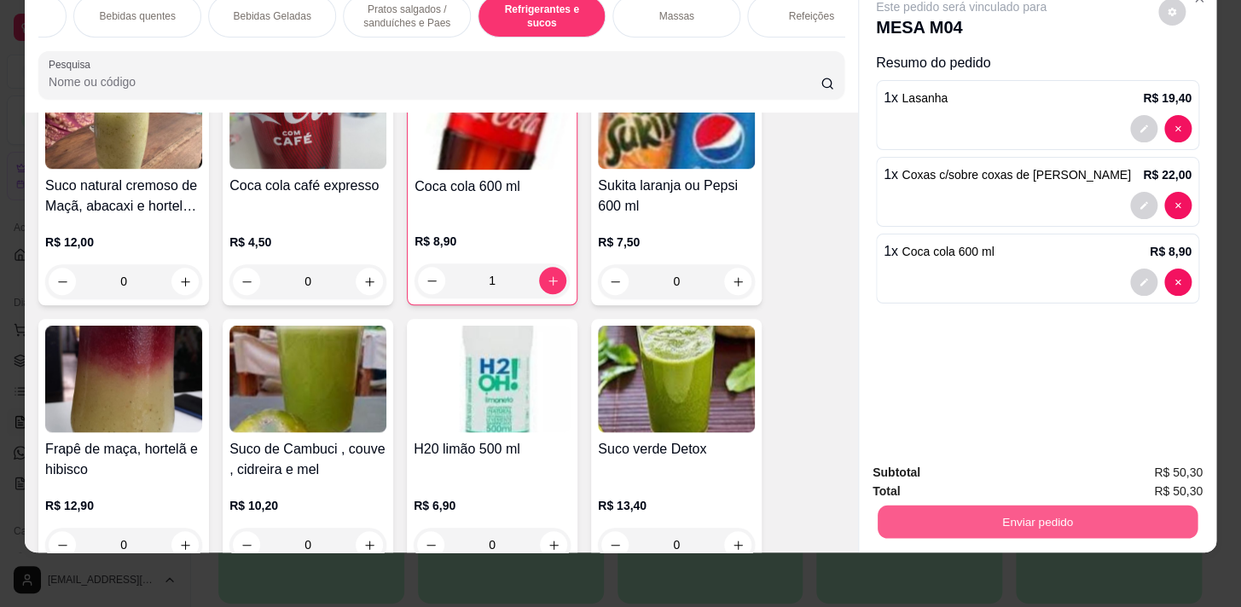
click at [1110, 519] on button "Enviar pedido" at bounding box center [1038, 521] width 320 height 33
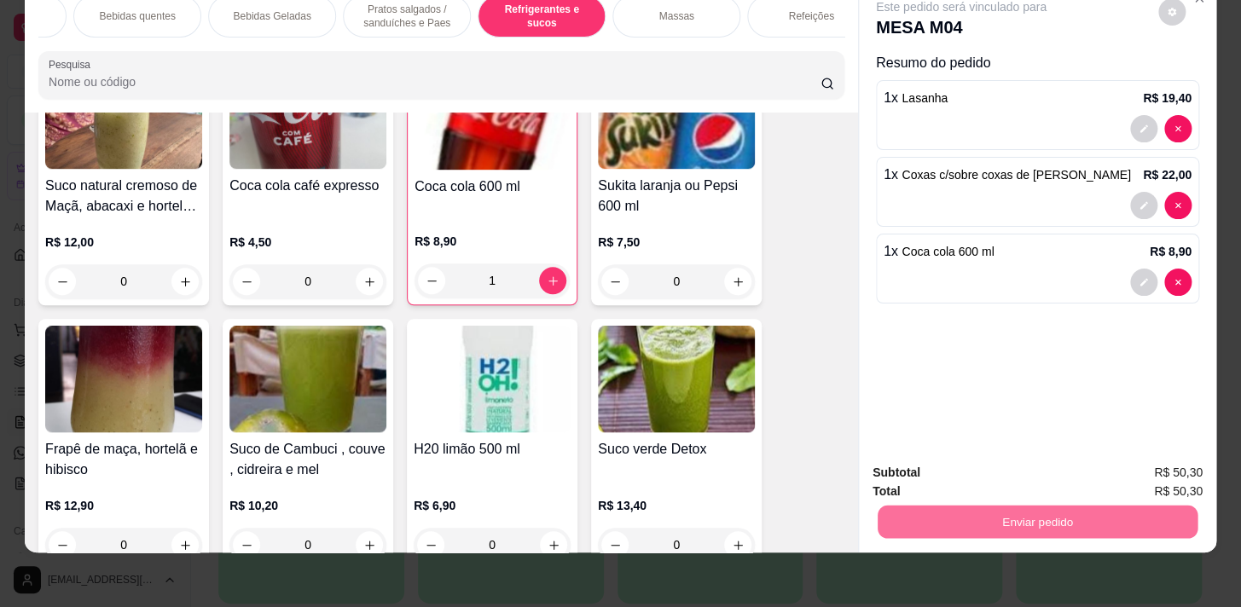
click at [1133, 472] on button "Enviar pedido" at bounding box center [1158, 469] width 96 height 32
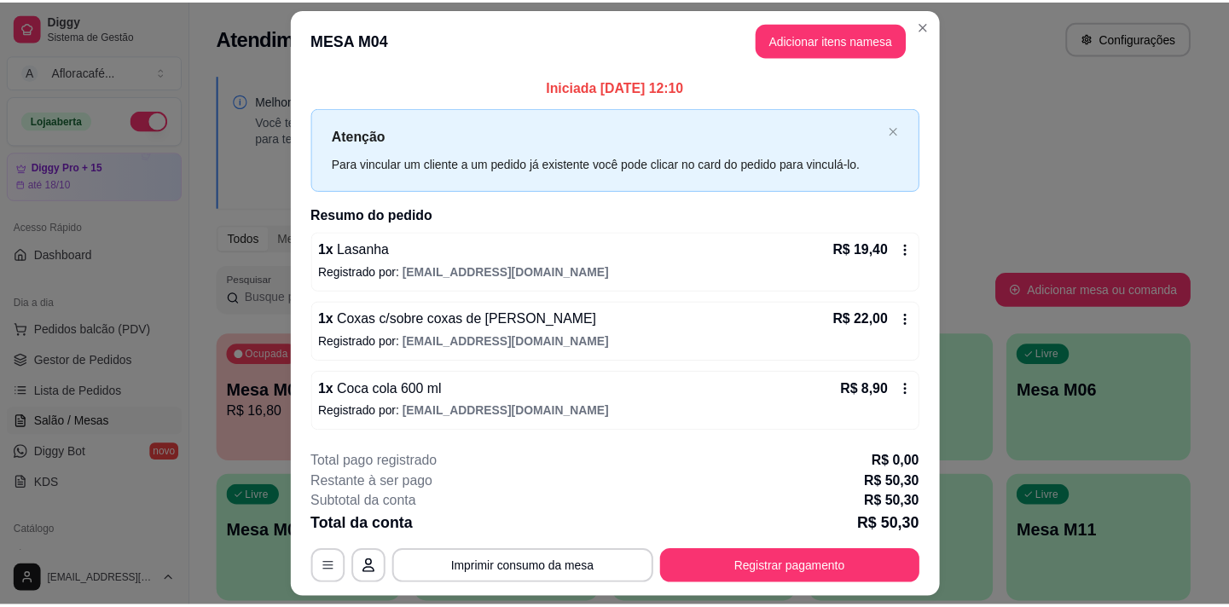
scroll to position [45, 0]
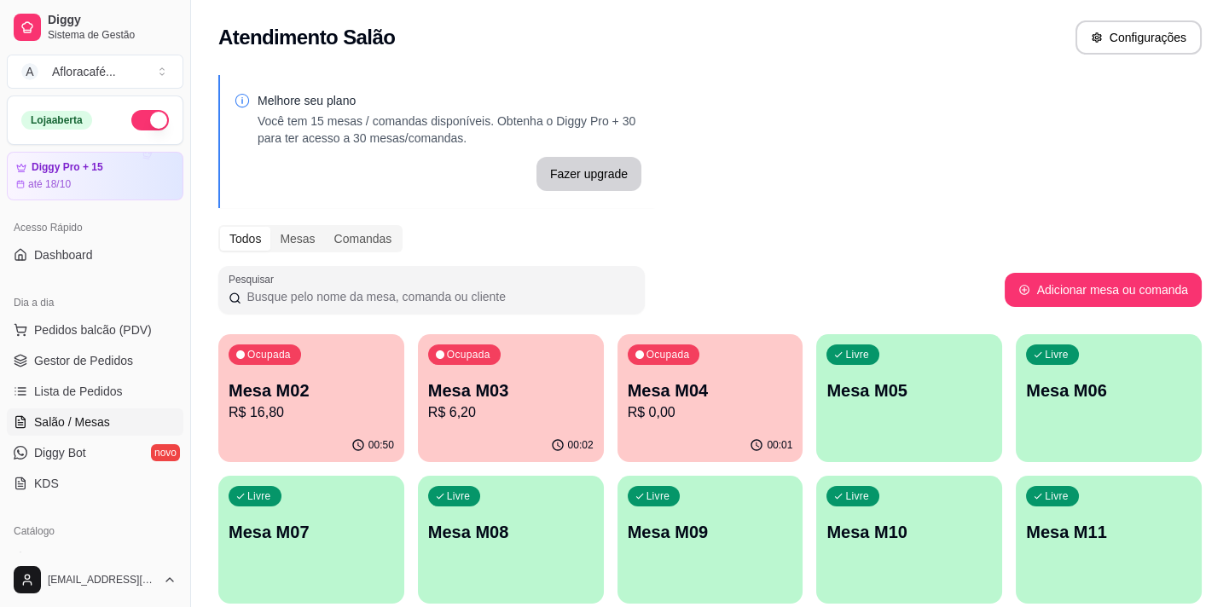
click at [800, 378] on div "Ocupada Mesa M02 R$ 16,80 00:50 Ocupada Mesa M03 R$ 6,20 00:02 Ocupada Mesa M04…" at bounding box center [709, 539] width 983 height 411
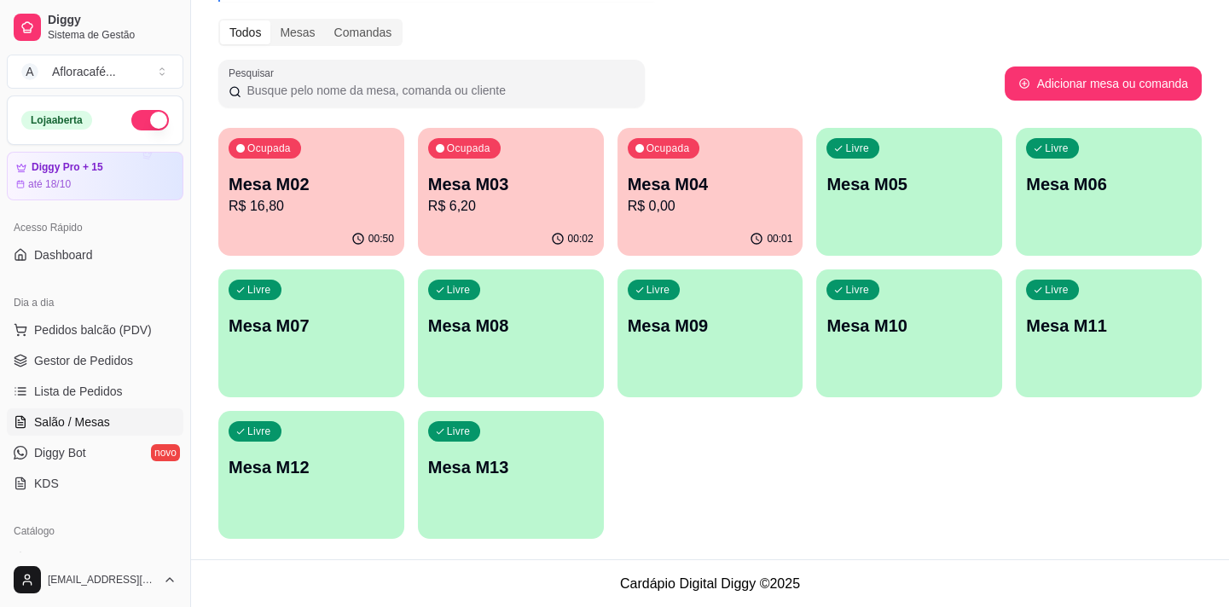
scroll to position [387, 0]
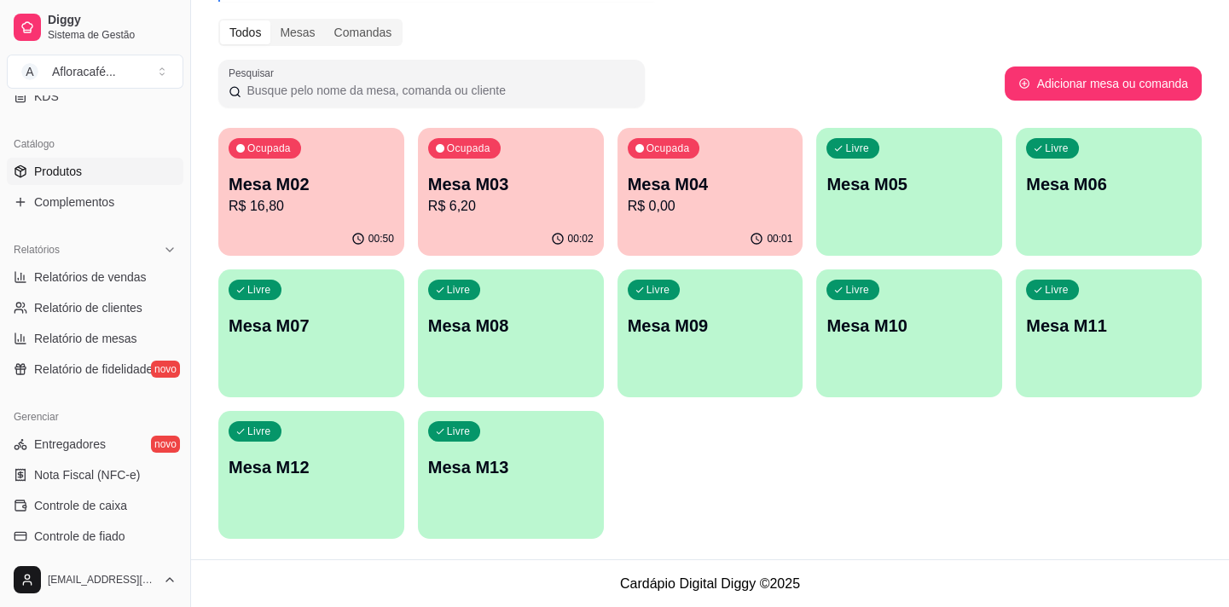
click at [115, 181] on link "Produtos" at bounding box center [95, 171] width 177 height 27
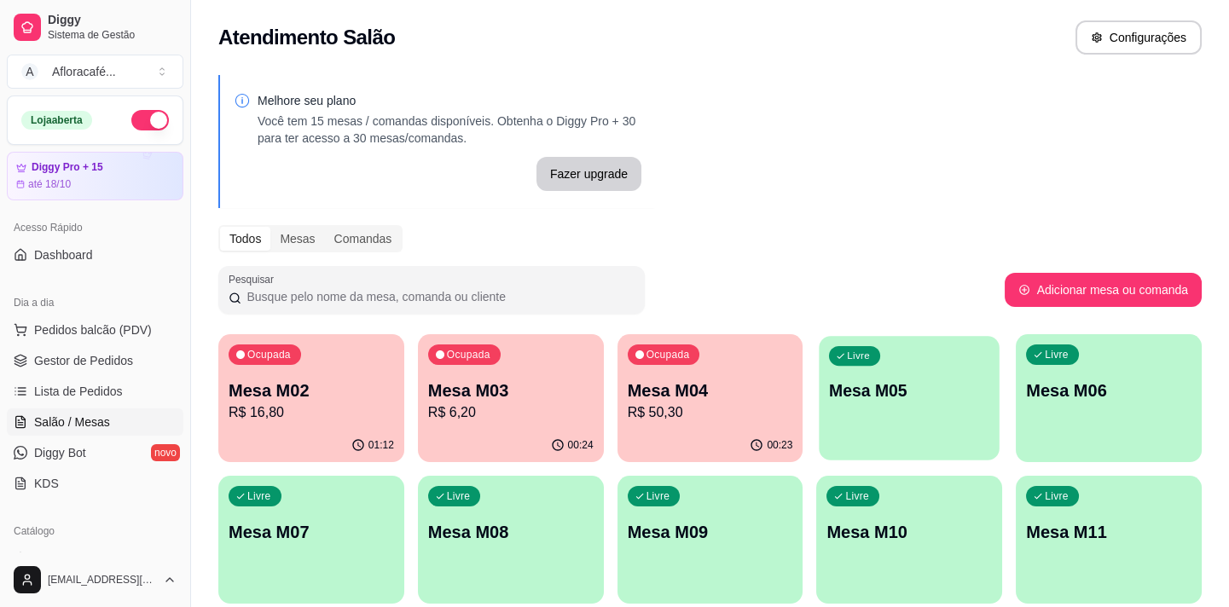
click at [854, 398] on p "Mesa M05" at bounding box center [909, 390] width 160 height 23
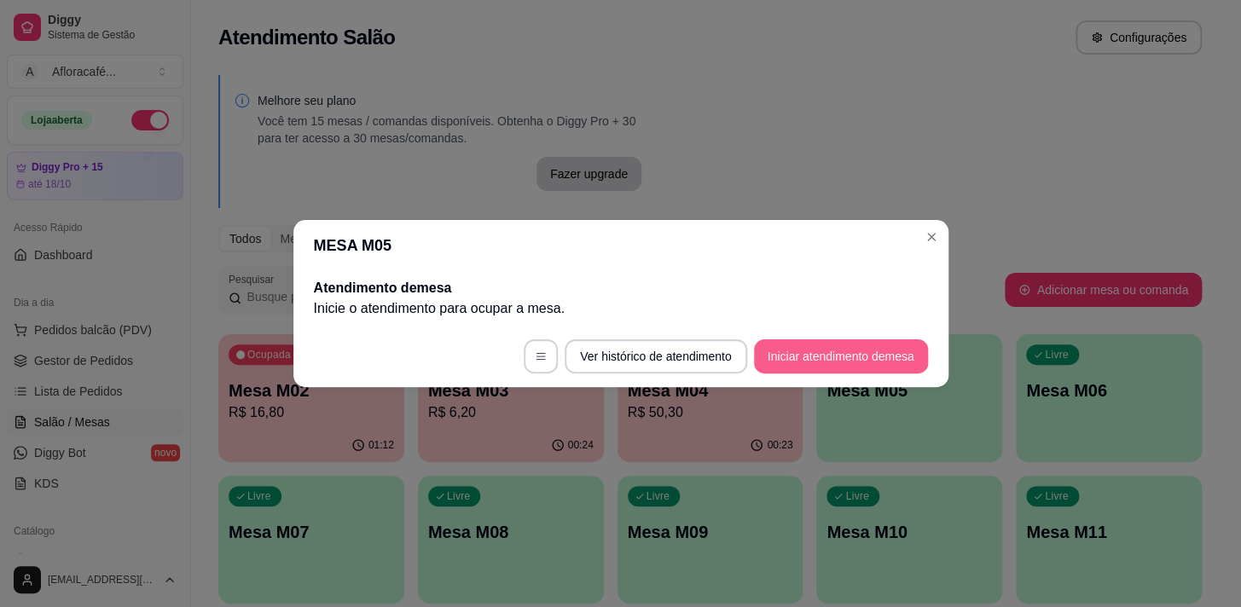
click at [863, 354] on button "Iniciar atendimento de mesa" at bounding box center [841, 356] width 174 height 34
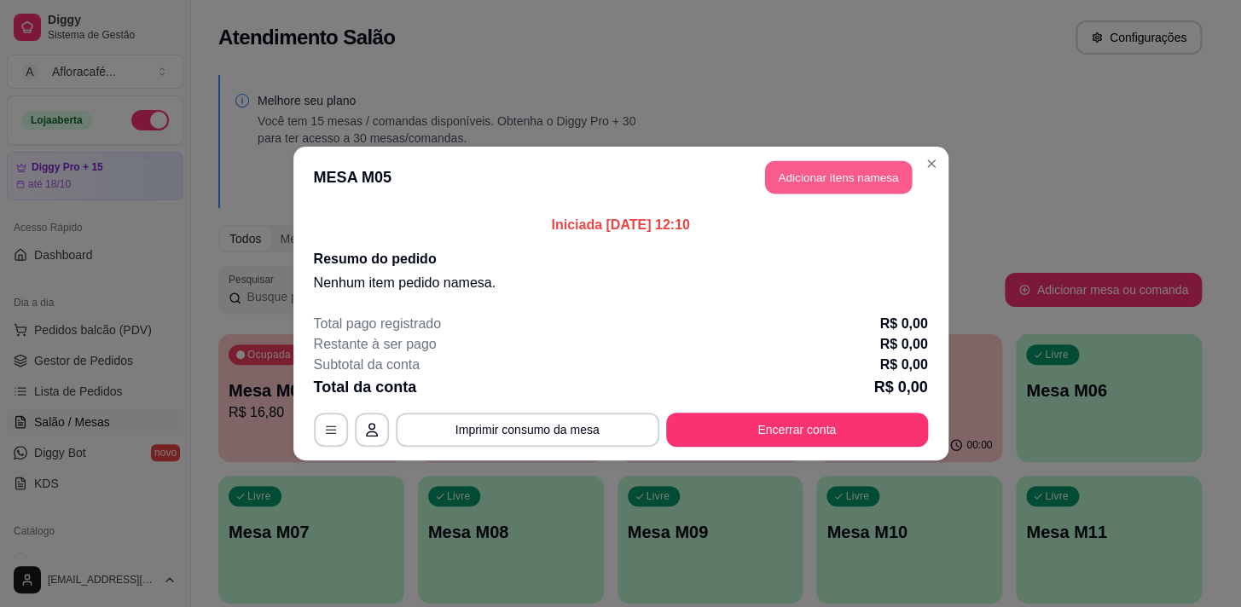
click at [860, 187] on button "Adicionar itens na mesa" at bounding box center [838, 177] width 147 height 33
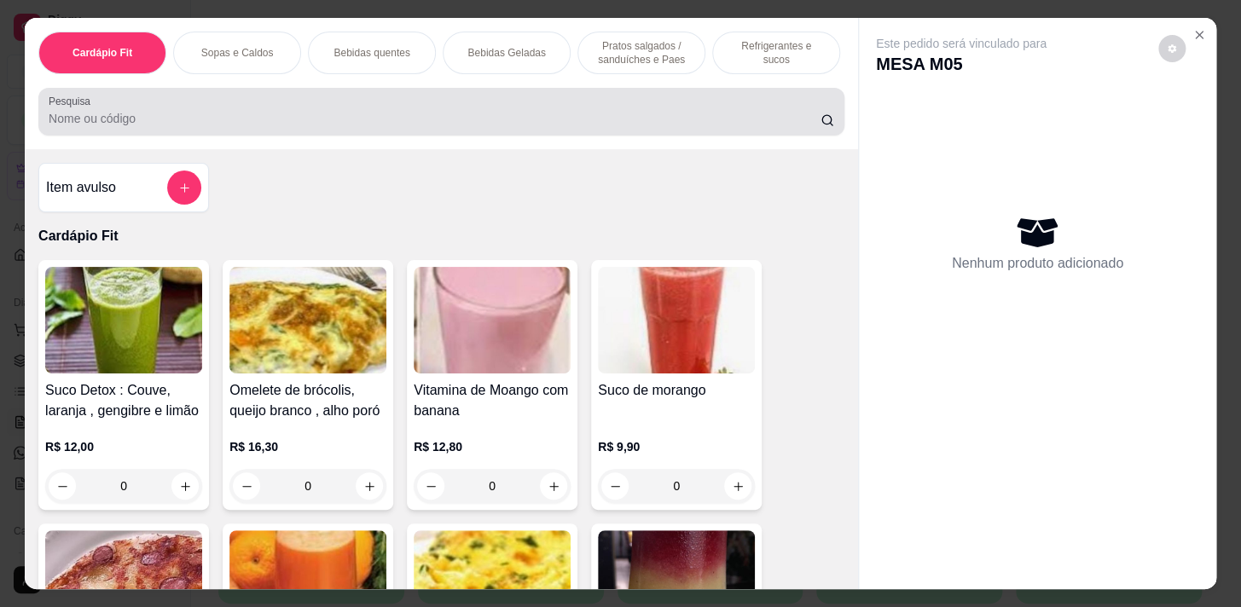
click at [660, 113] on div at bounding box center [441, 112] width 785 height 34
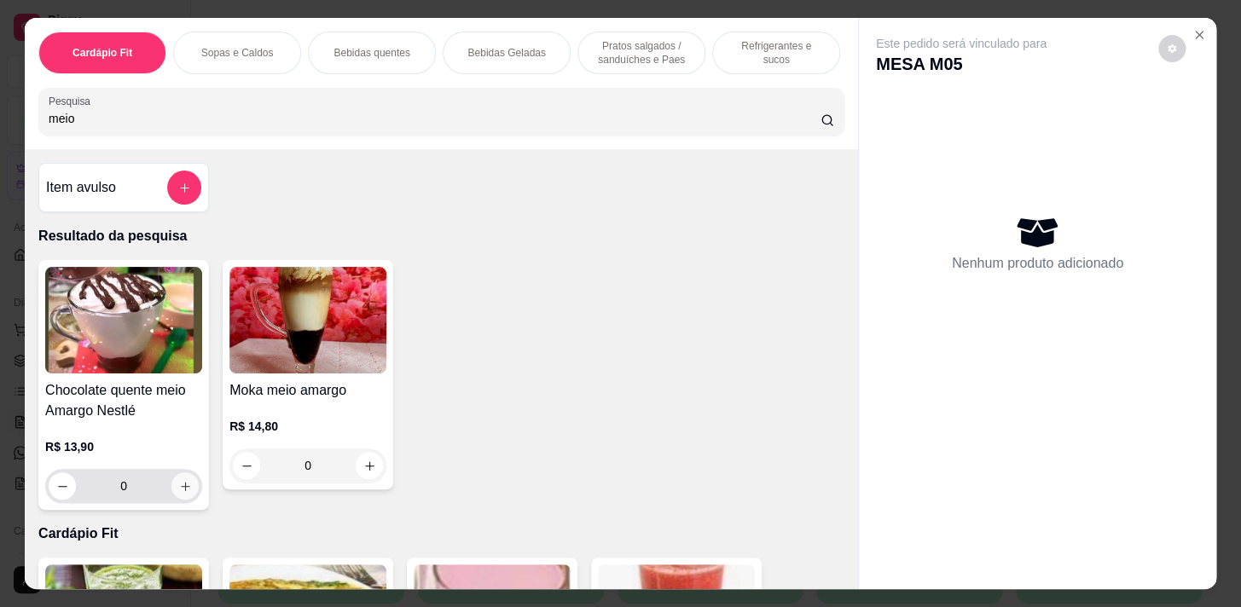
type input "meio"
click at [179, 493] on icon "increase-product-quantity" at bounding box center [185, 486] width 13 height 13
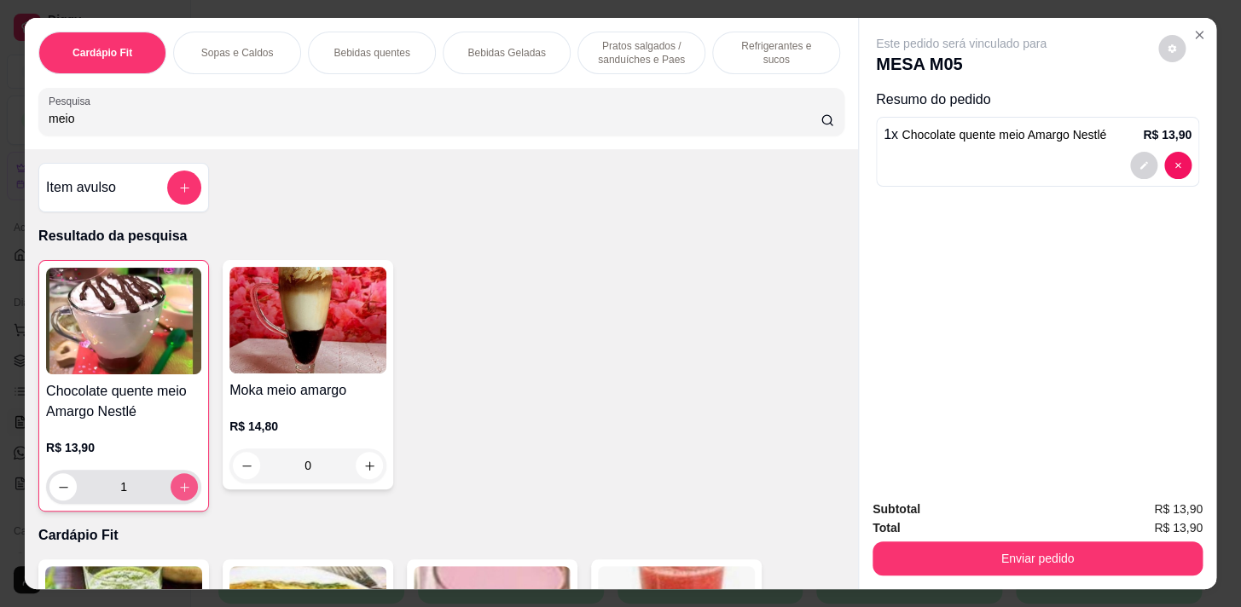
type input "1"
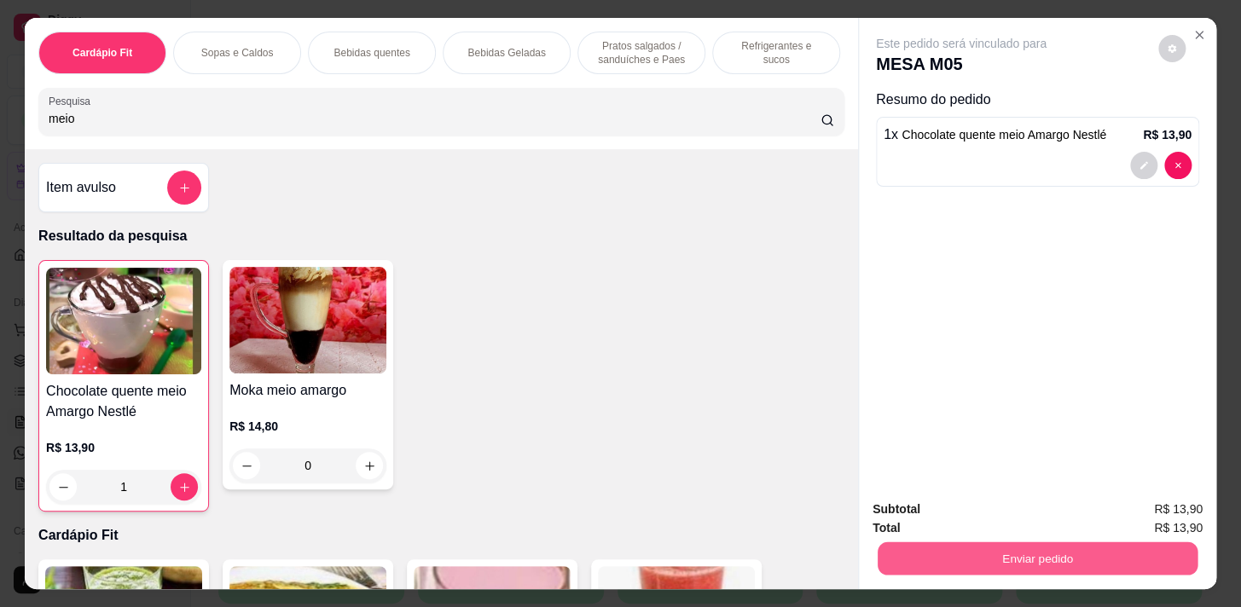
click at [1062, 542] on button "Enviar pedido" at bounding box center [1038, 558] width 320 height 33
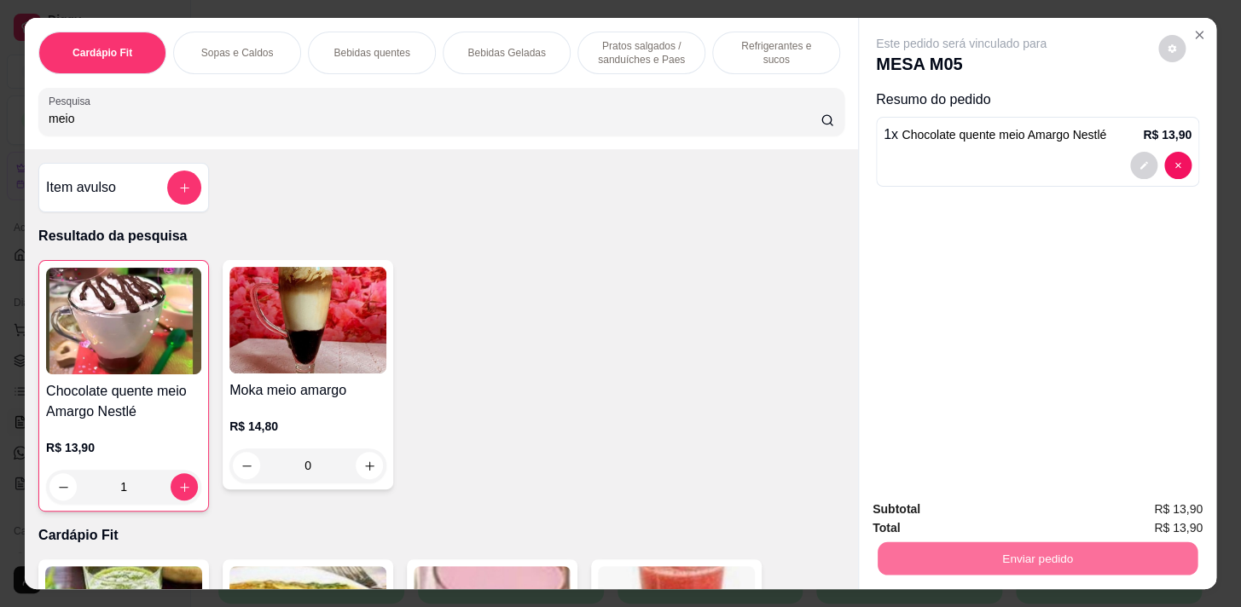
click at [1142, 518] on button "Enviar pedido" at bounding box center [1158, 511] width 94 height 32
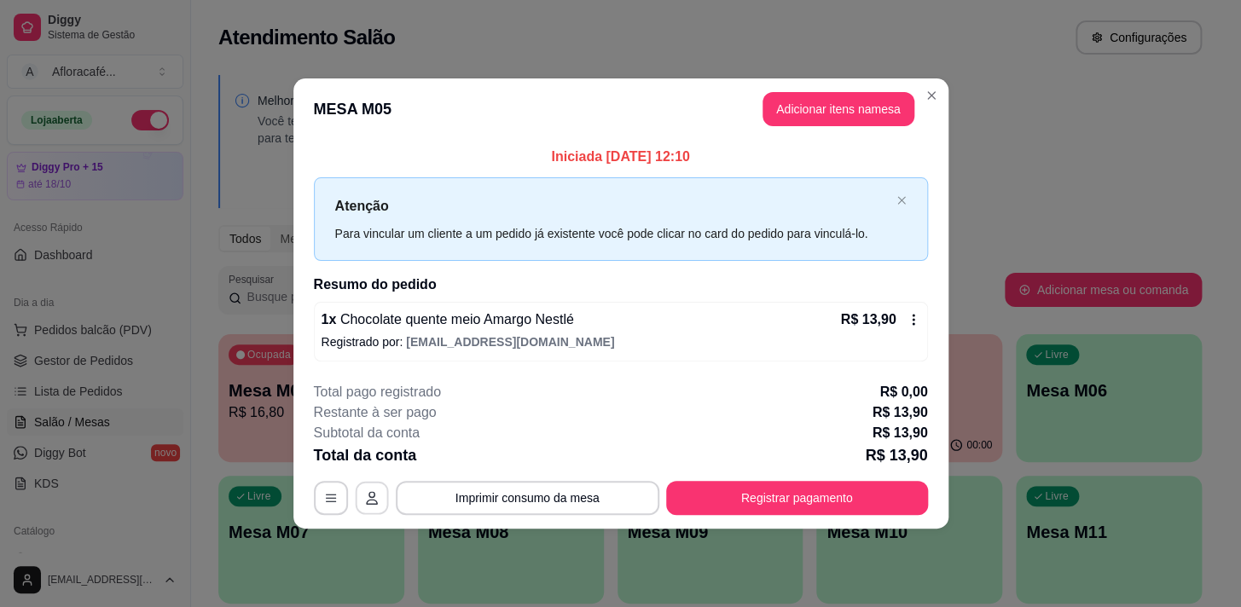
click at [379, 495] on button "button" at bounding box center [371, 497] width 33 height 33
click at [773, 496] on button "Registrar pagamento" at bounding box center [796, 497] width 254 height 33
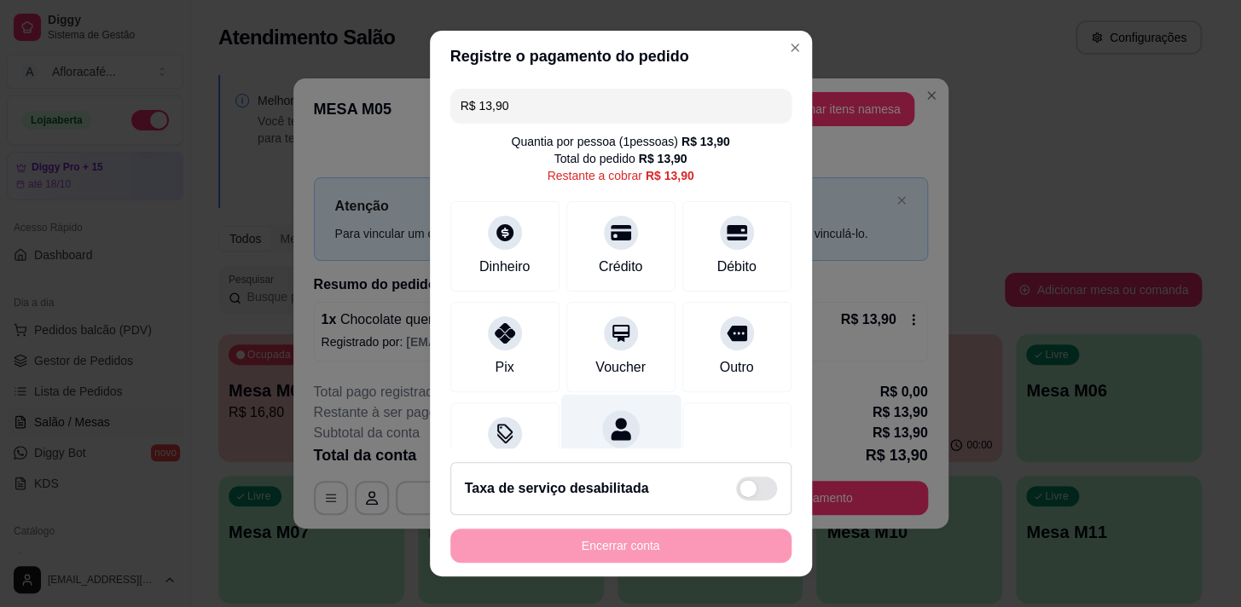
scroll to position [70, 0]
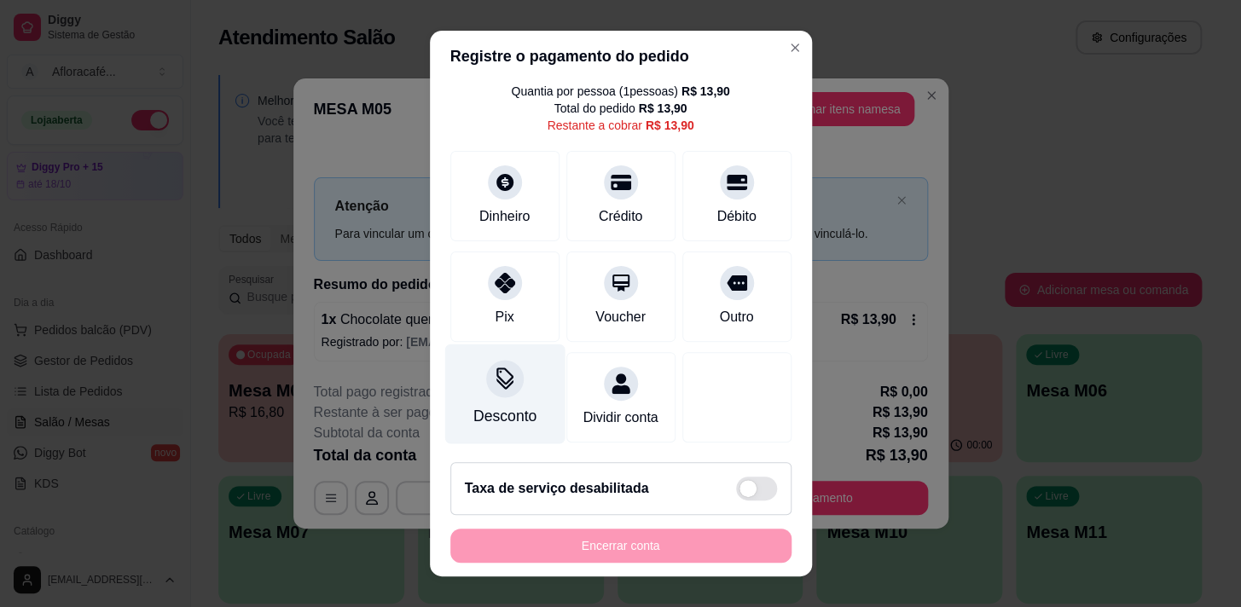
click at [542, 371] on div "Desconto" at bounding box center [504, 394] width 120 height 100
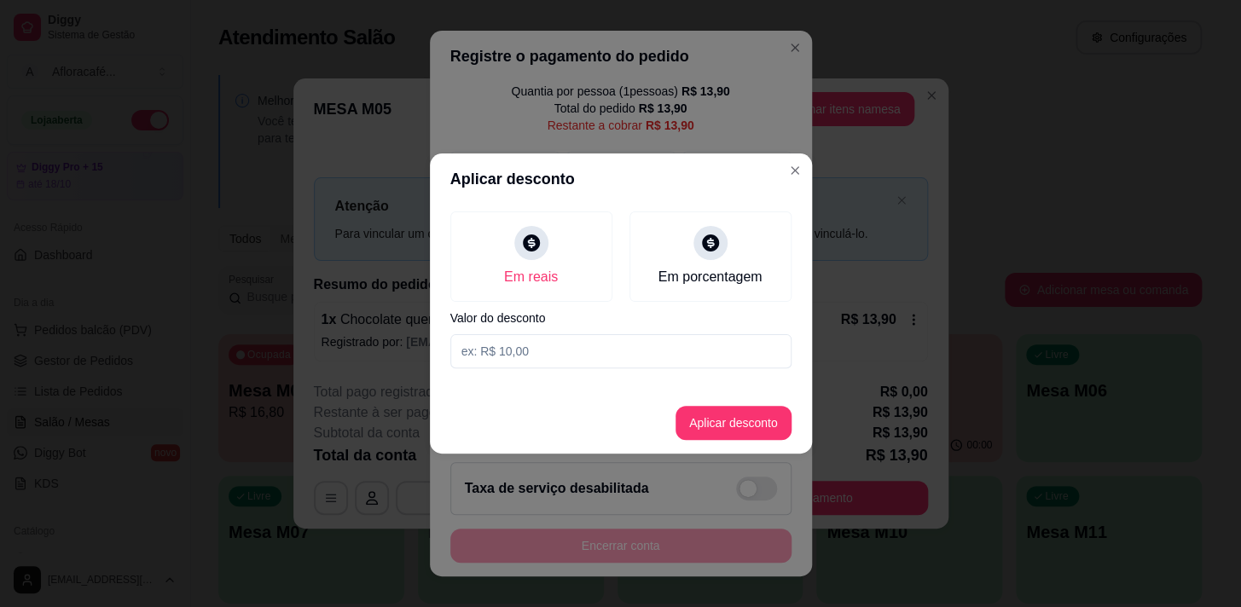
click at [658, 361] on input at bounding box center [620, 351] width 341 height 34
type input "4,60"
click at [775, 420] on button "Aplicar desconto" at bounding box center [733, 423] width 112 height 33
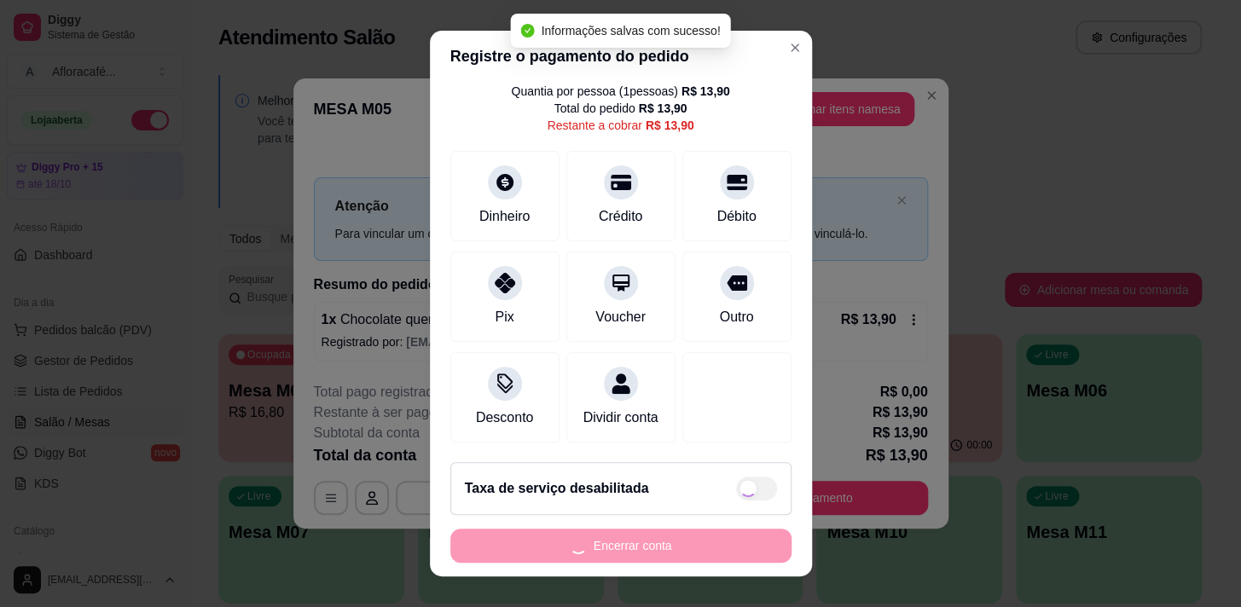
type input "R$ 9,30"
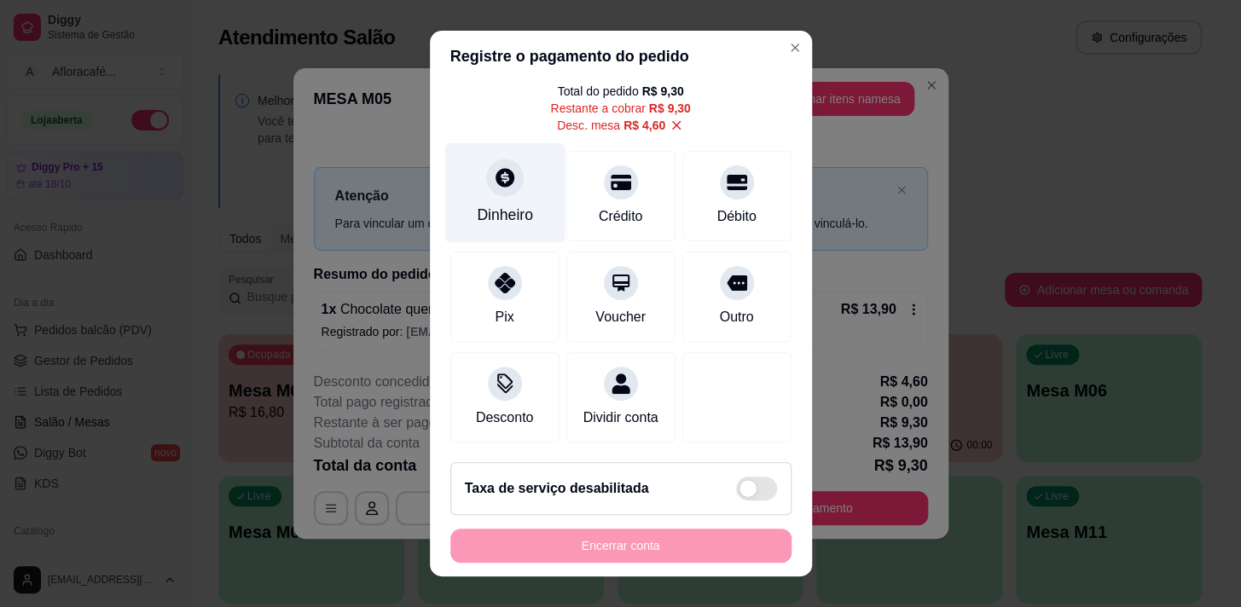
click at [512, 169] on div at bounding box center [505, 178] width 38 height 38
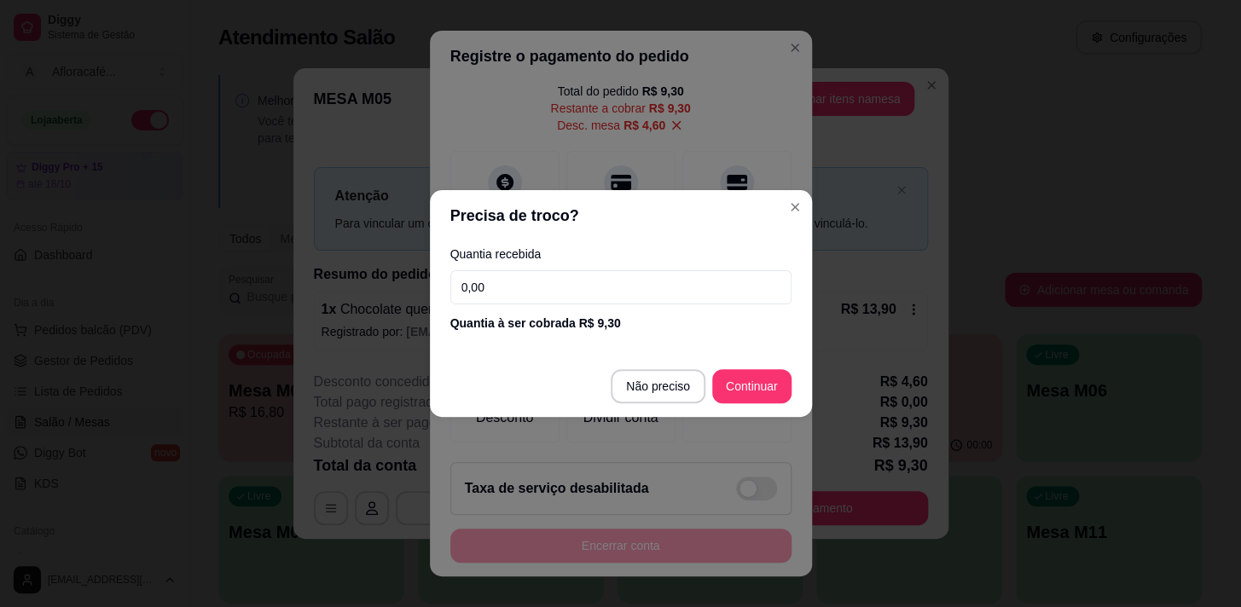
click at [600, 281] on input "0,00" at bounding box center [620, 287] width 341 height 34
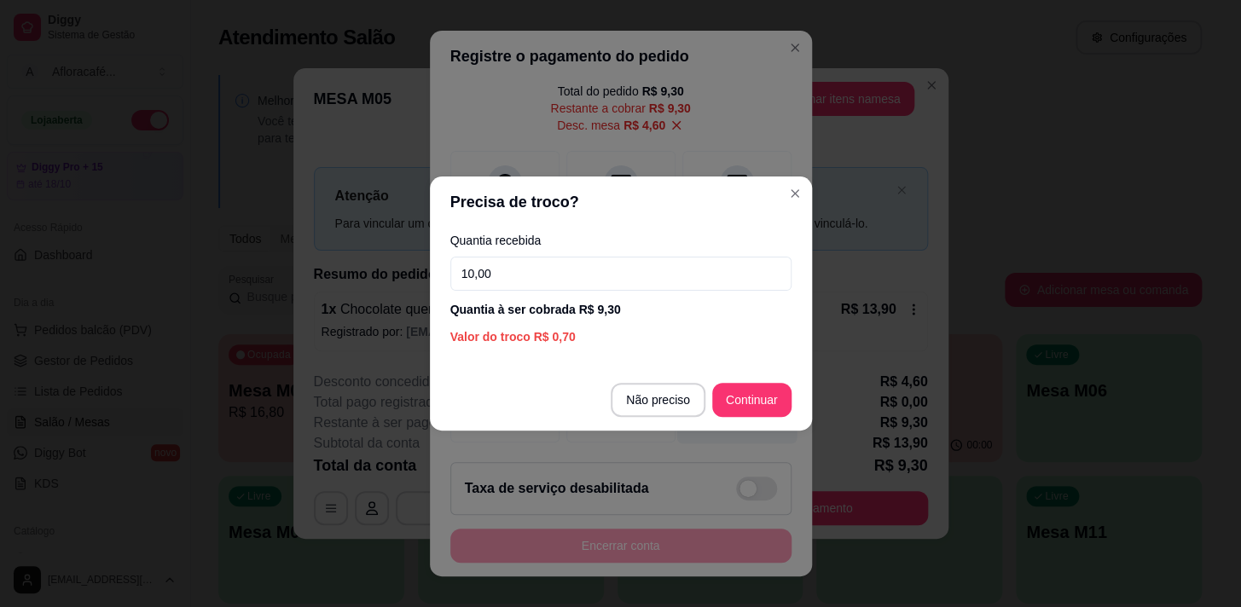
type input "10,00"
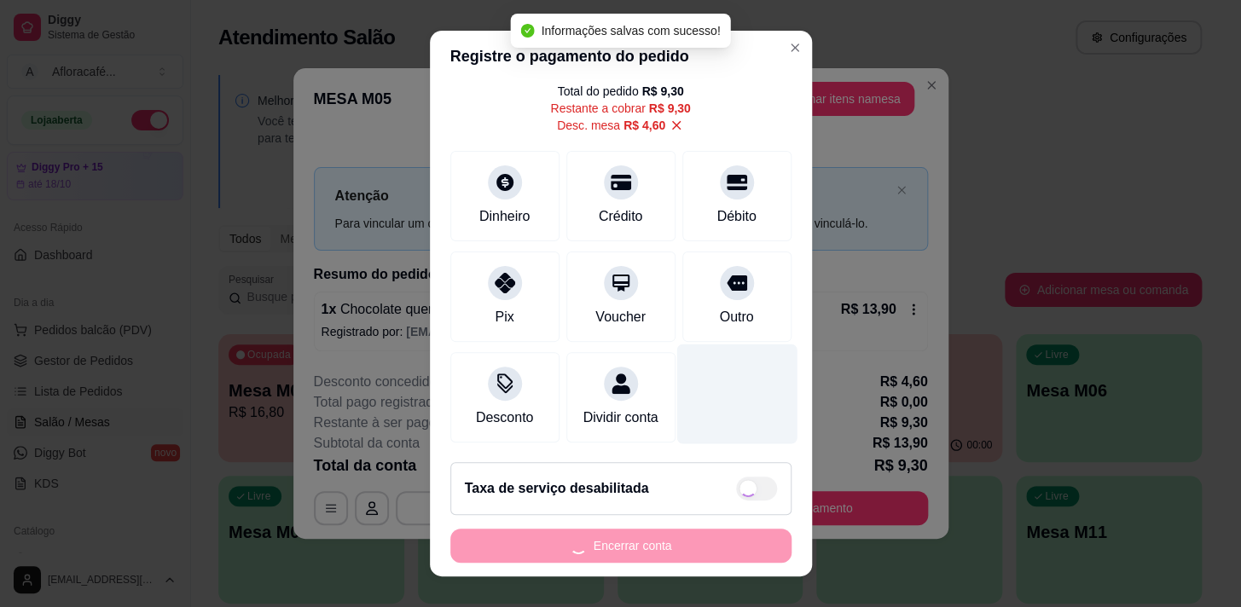
type input "R$ 0,00"
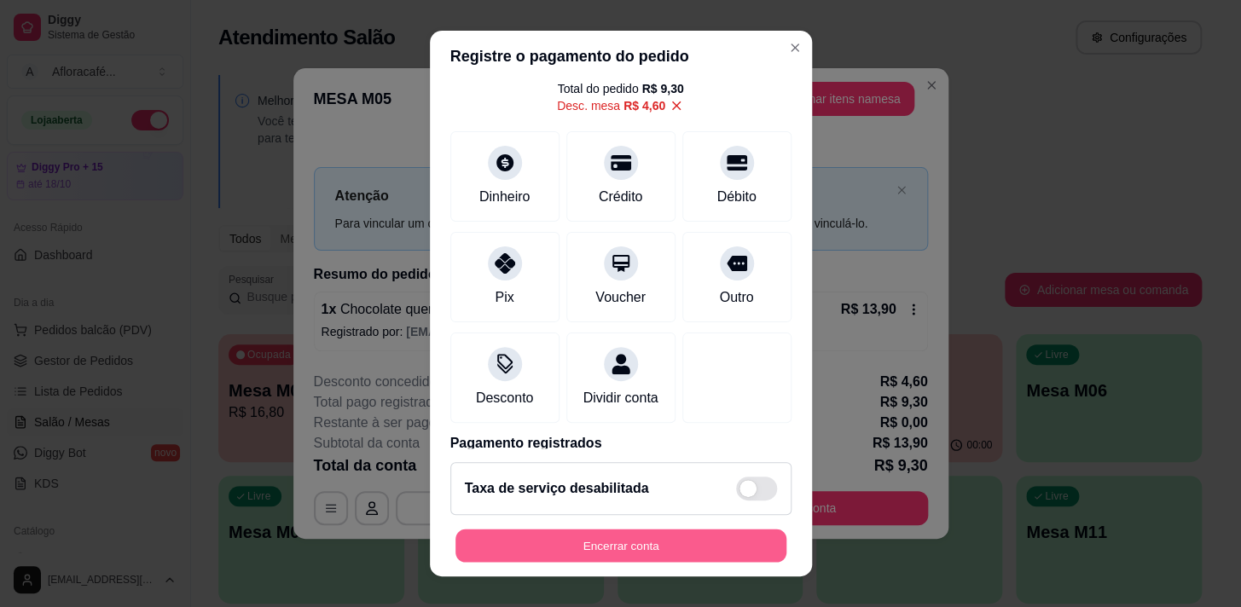
click at [573, 546] on button "Encerrar conta" at bounding box center [620, 546] width 331 height 33
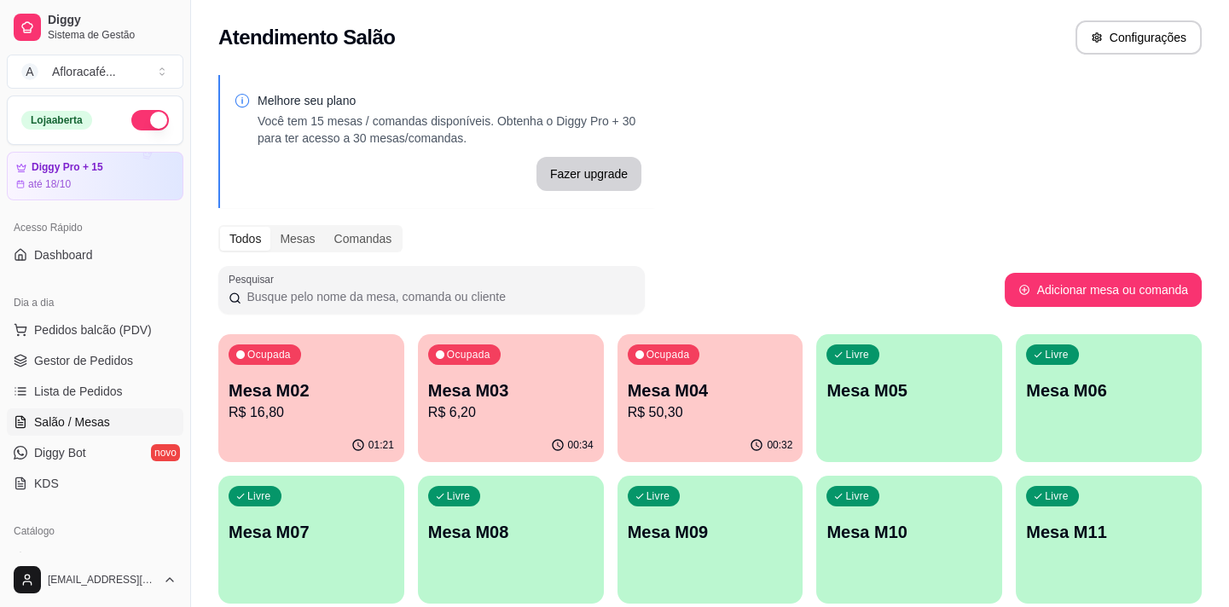
click at [682, 349] on p "Ocupada" at bounding box center [667, 355] width 43 height 14
click at [948, 372] on div "Livre Mesa M05" at bounding box center [909, 387] width 186 height 107
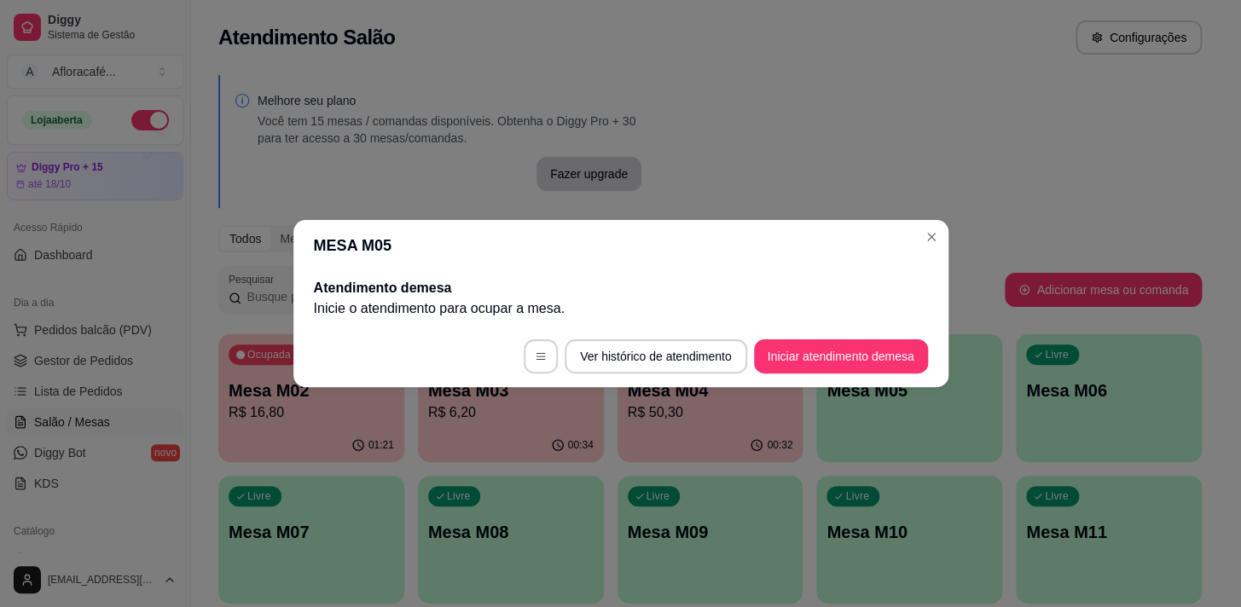
click at [892, 362] on button "Iniciar atendimento de mesa" at bounding box center [841, 356] width 174 height 34
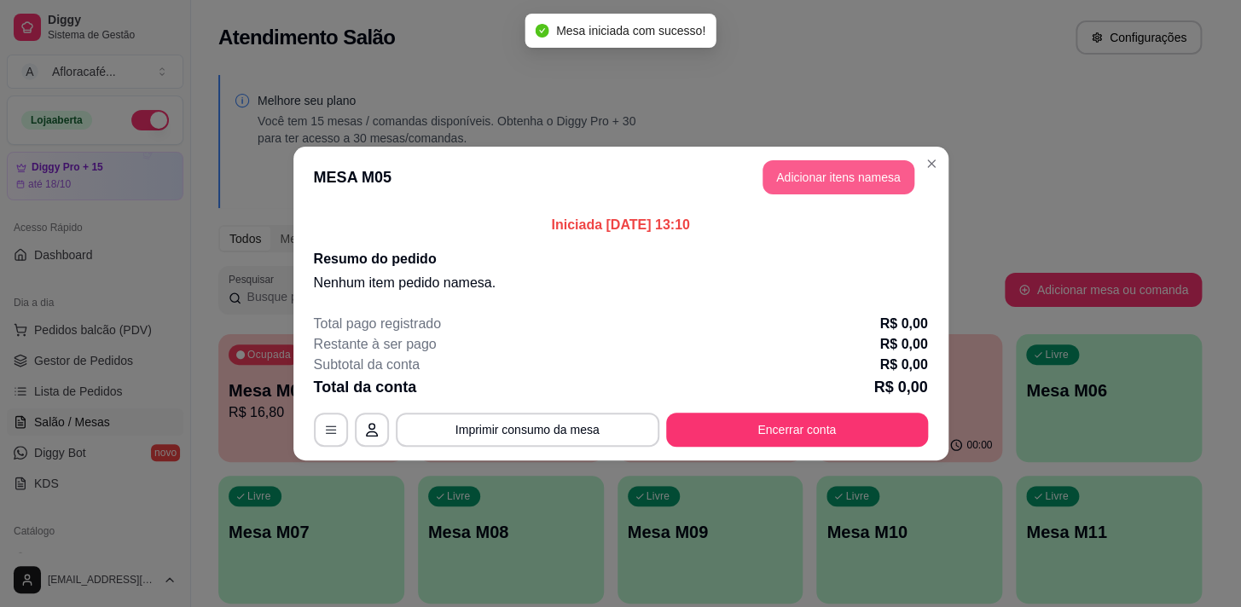
click at [852, 173] on button "Adicionar itens na mesa" at bounding box center [838, 177] width 152 height 34
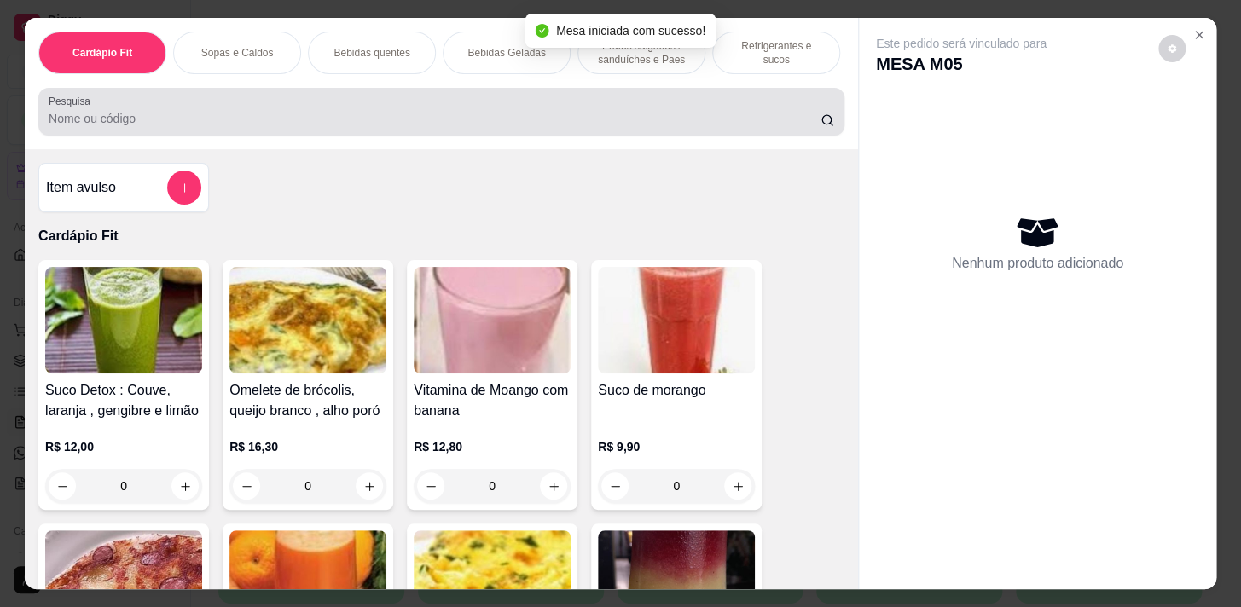
click at [407, 123] on input "Pesquisa" at bounding box center [435, 118] width 772 height 17
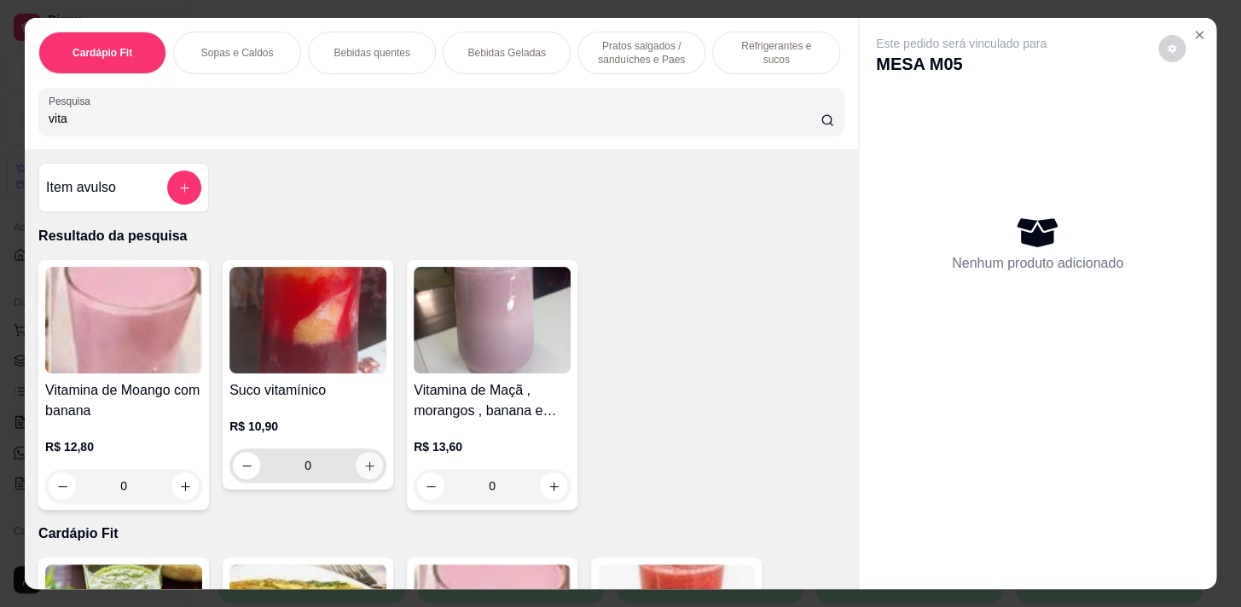
type input "vita"
click at [363, 478] on button "increase-product-quantity" at bounding box center [369, 466] width 26 height 26
type input "1"
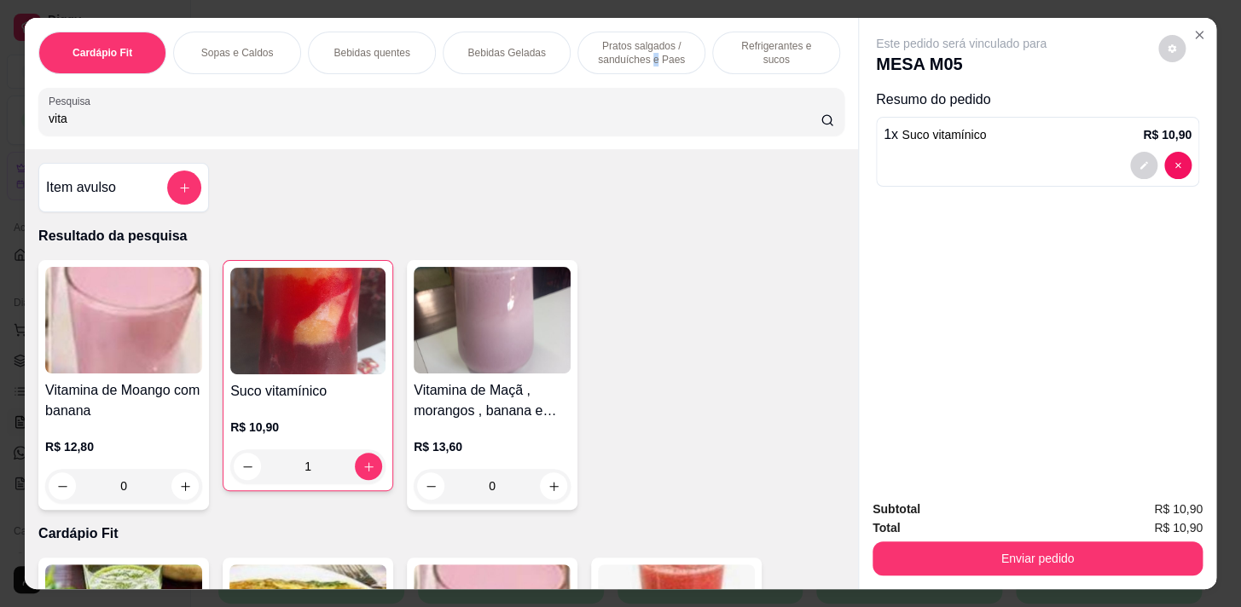
click at [650, 50] on p "Pratos salgados / sanduíches e Paes" at bounding box center [641, 52] width 99 height 27
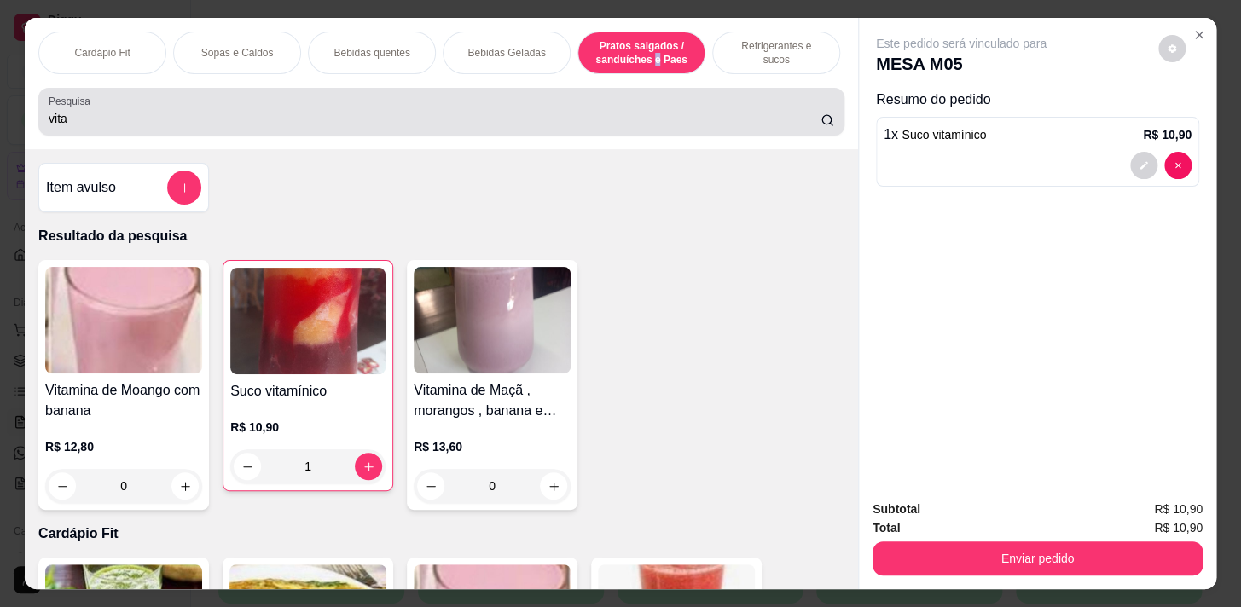
scroll to position [42, 0]
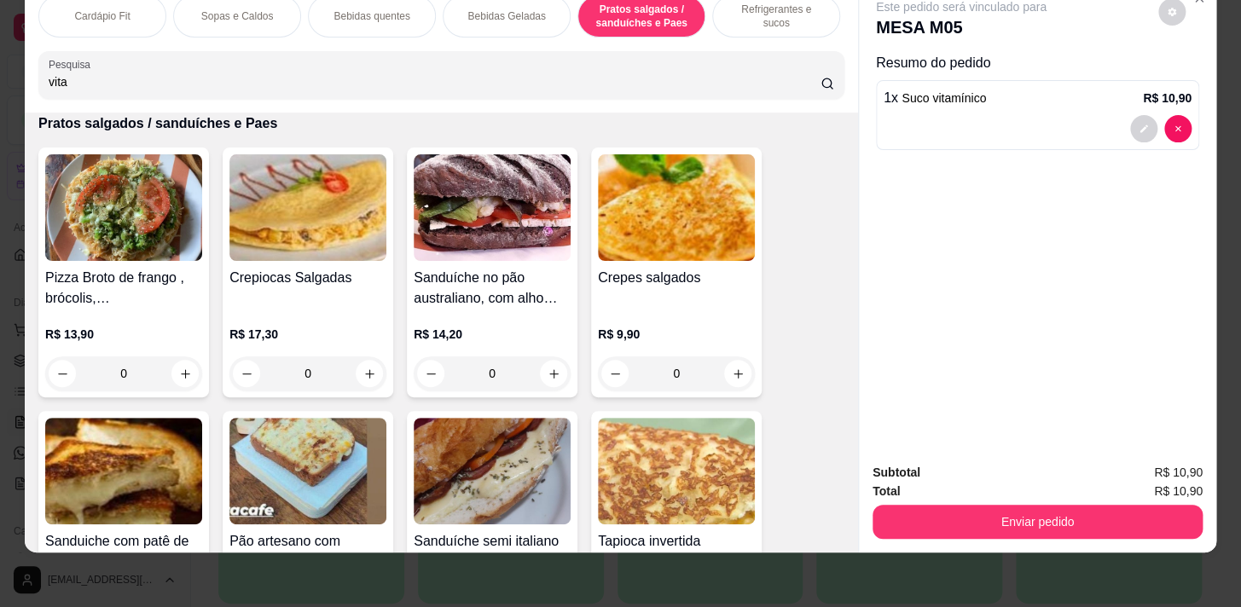
click at [740, 14] on div "Refrigerantes e sucos" at bounding box center [776, 16] width 128 height 43
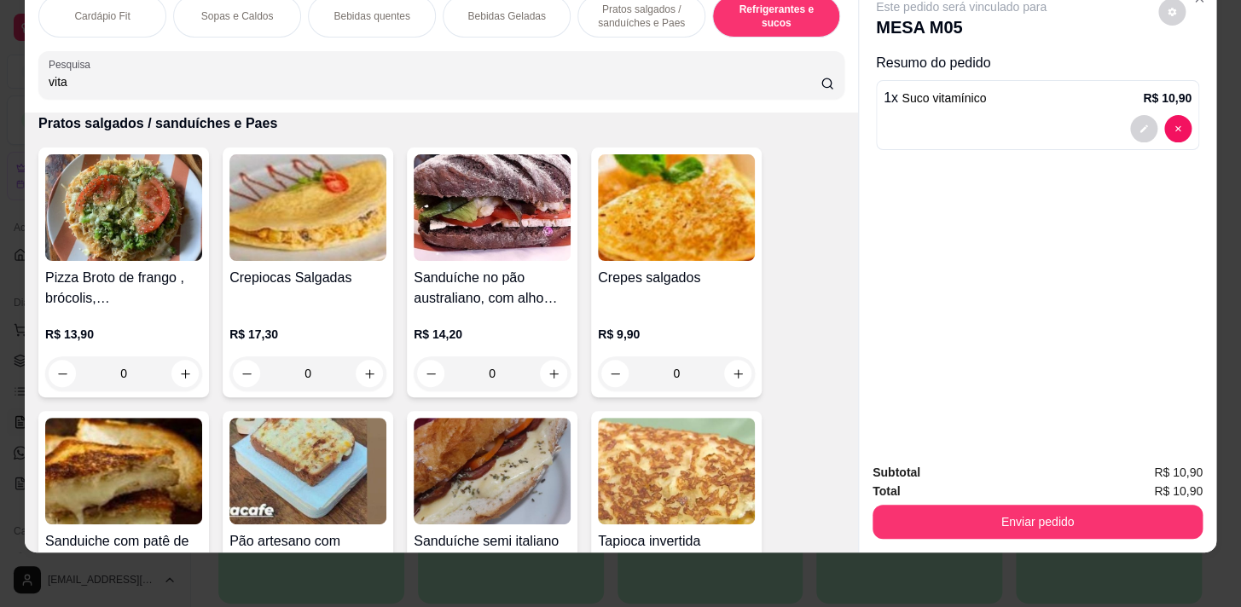
scroll to position [8387, 0]
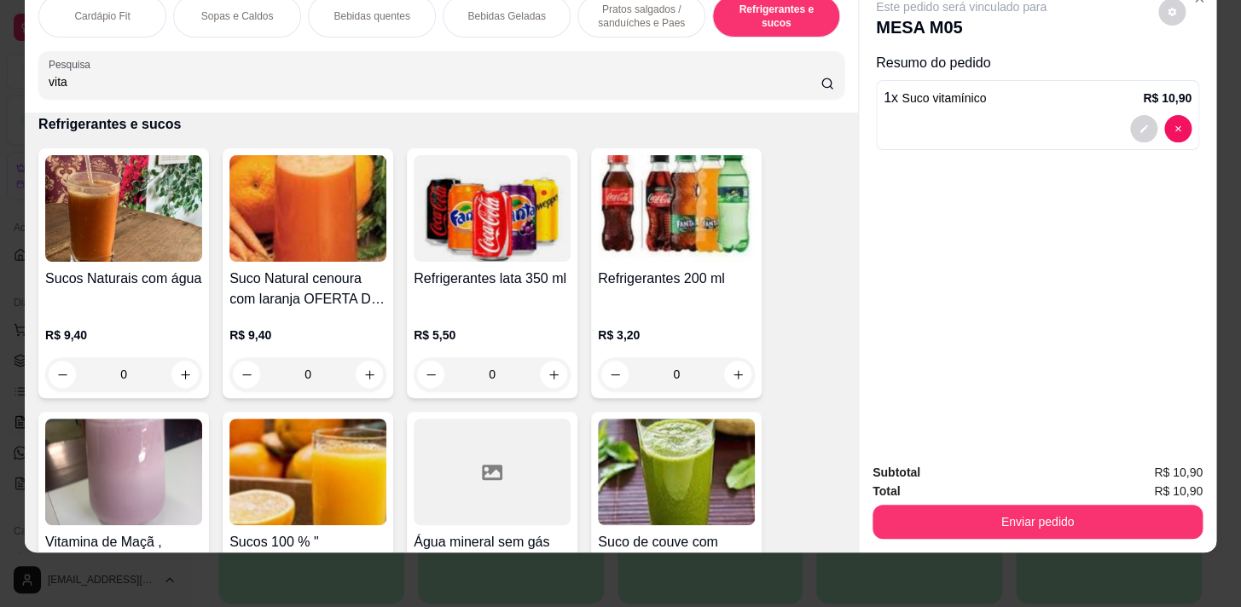
click at [621, 39] on div "Cardápio Fit Sopas e Caldos Bebidas quentes Bebidas Geladas Pratos salgados / s…" at bounding box center [441, 46] width 833 height 131
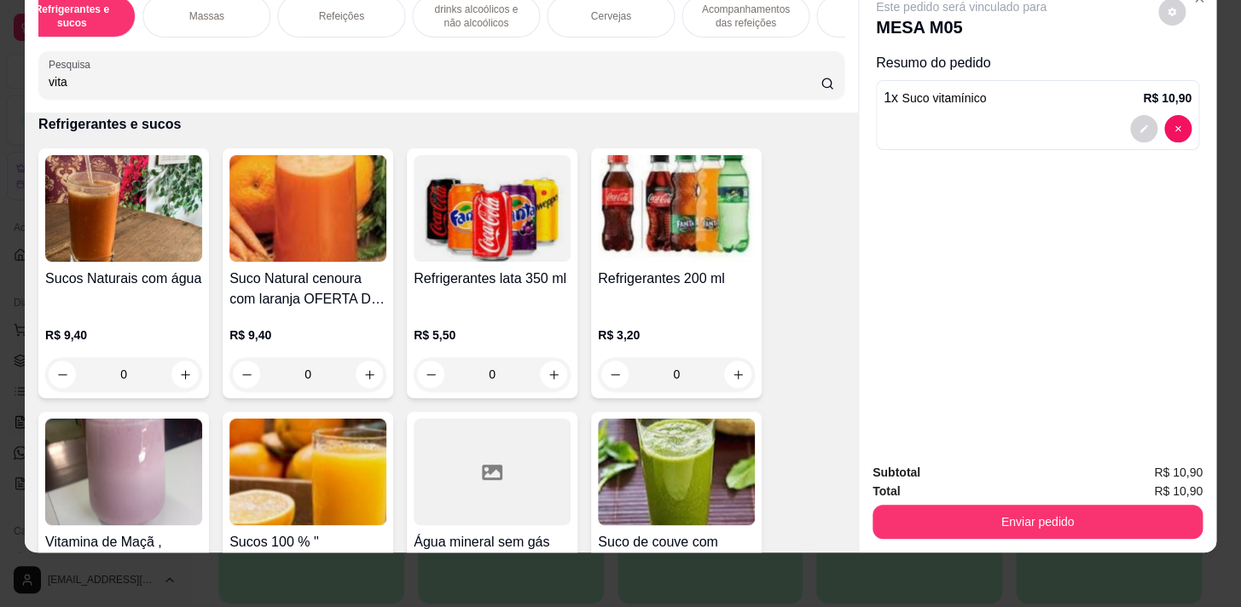
click at [372, 14] on div "Refeições" at bounding box center [341, 16] width 128 height 43
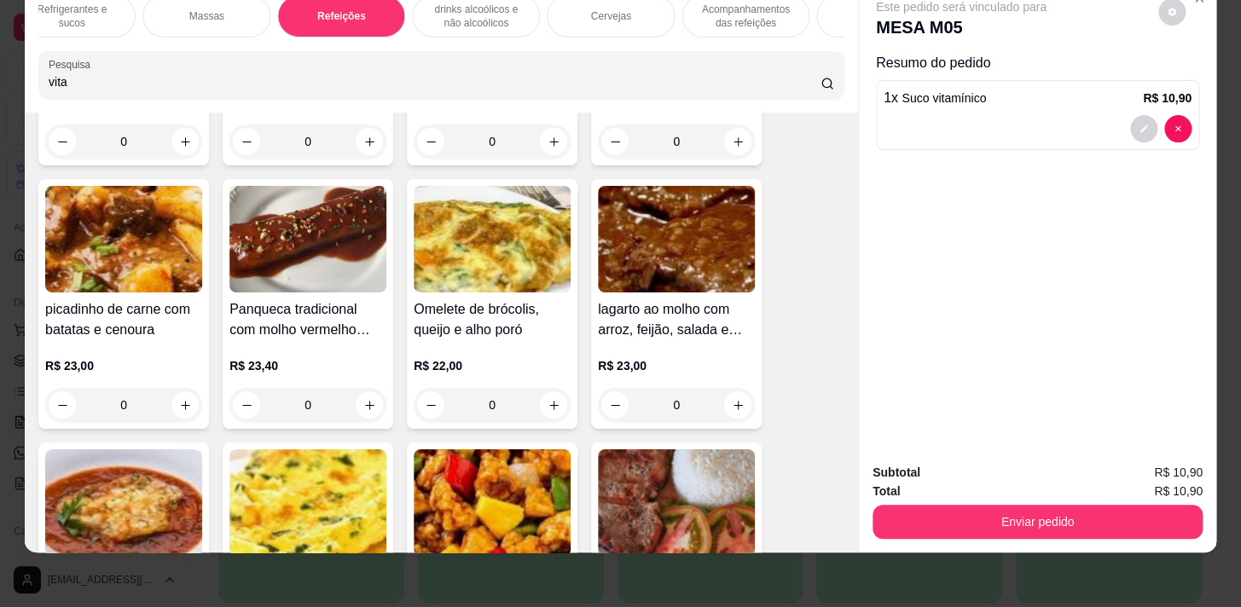
scroll to position [10854, 0]
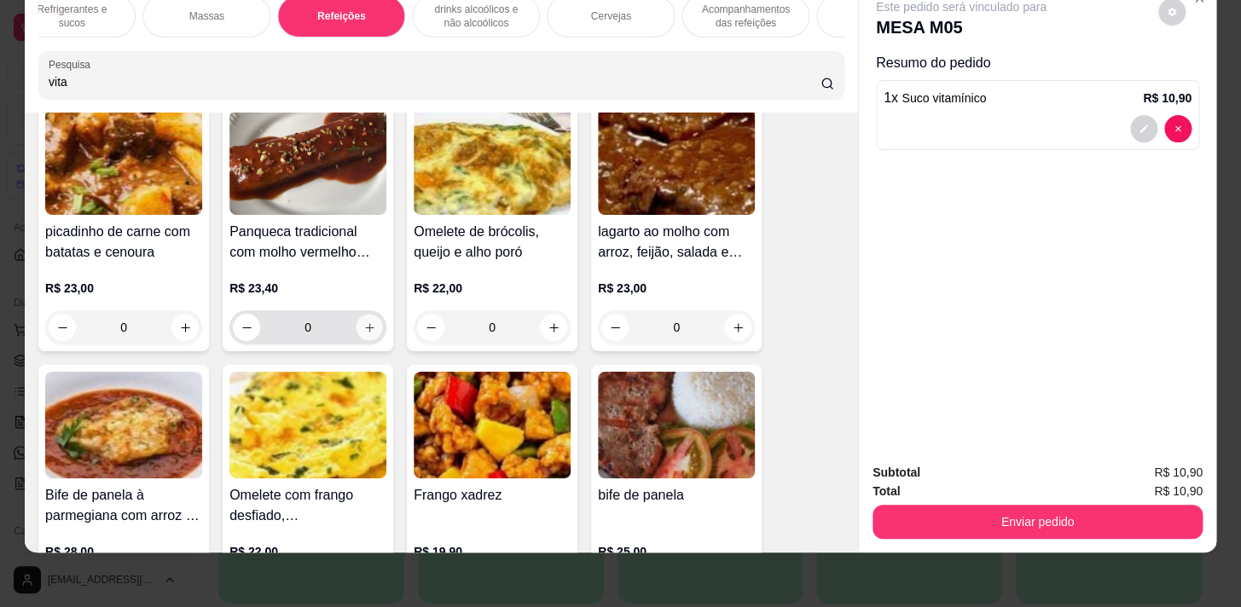
click at [363, 327] on icon "increase-product-quantity" at bounding box center [369, 328] width 13 height 13
type input "1"
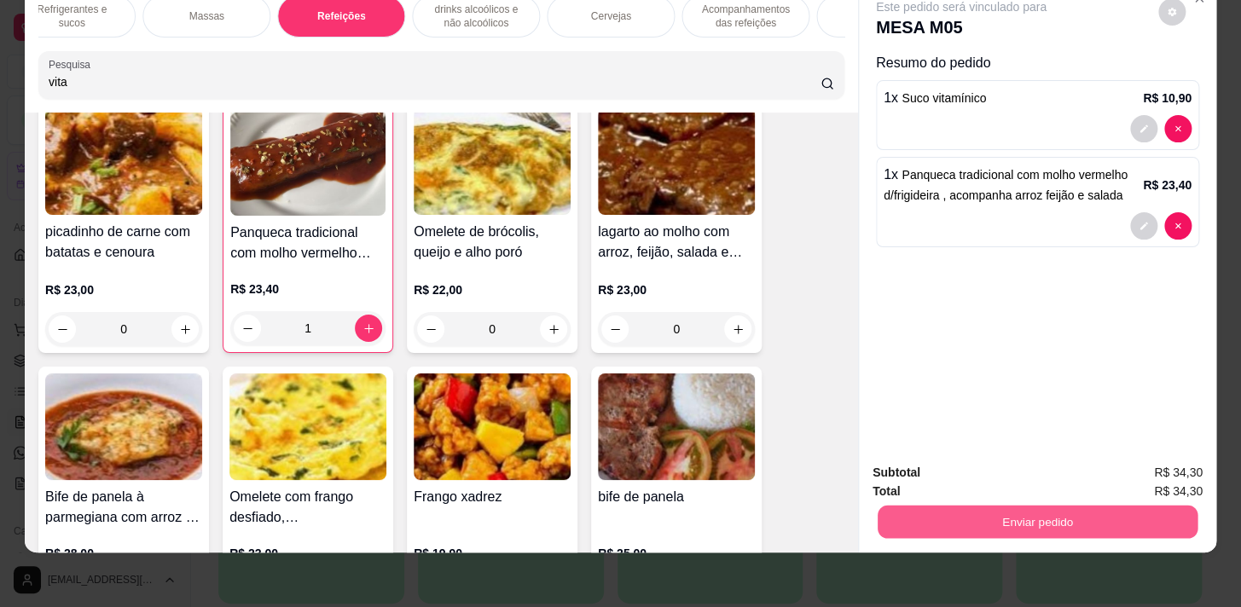
click at [1092, 505] on button "Enviar pedido" at bounding box center [1038, 521] width 320 height 33
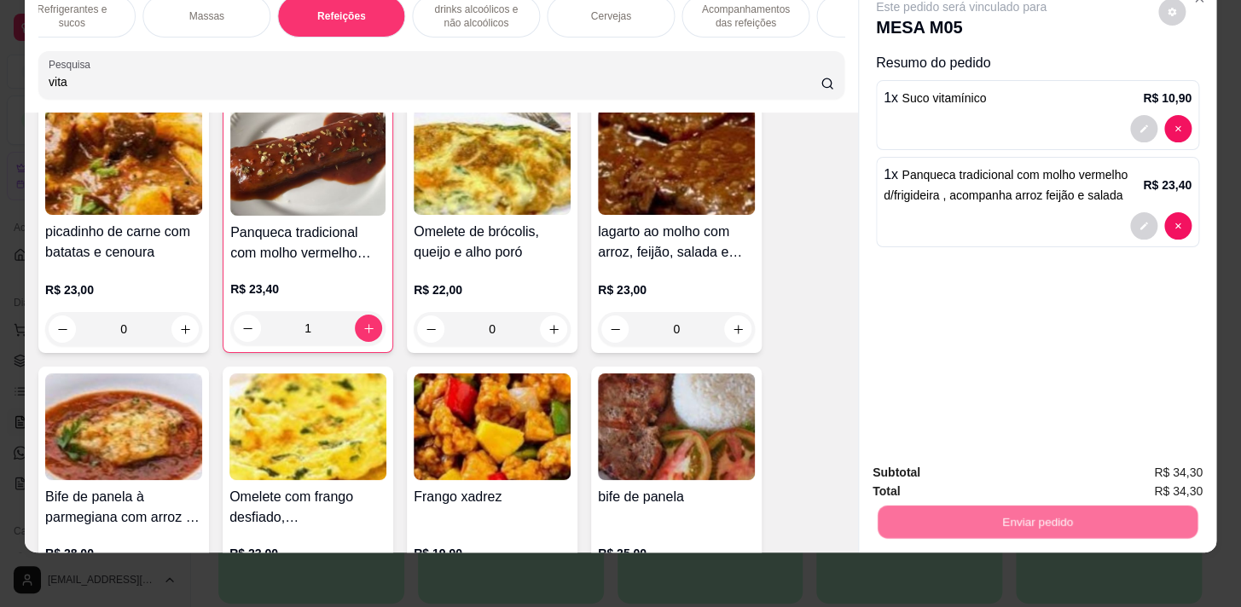
click at [1139, 466] on button "Enviar pedido" at bounding box center [1158, 469] width 94 height 32
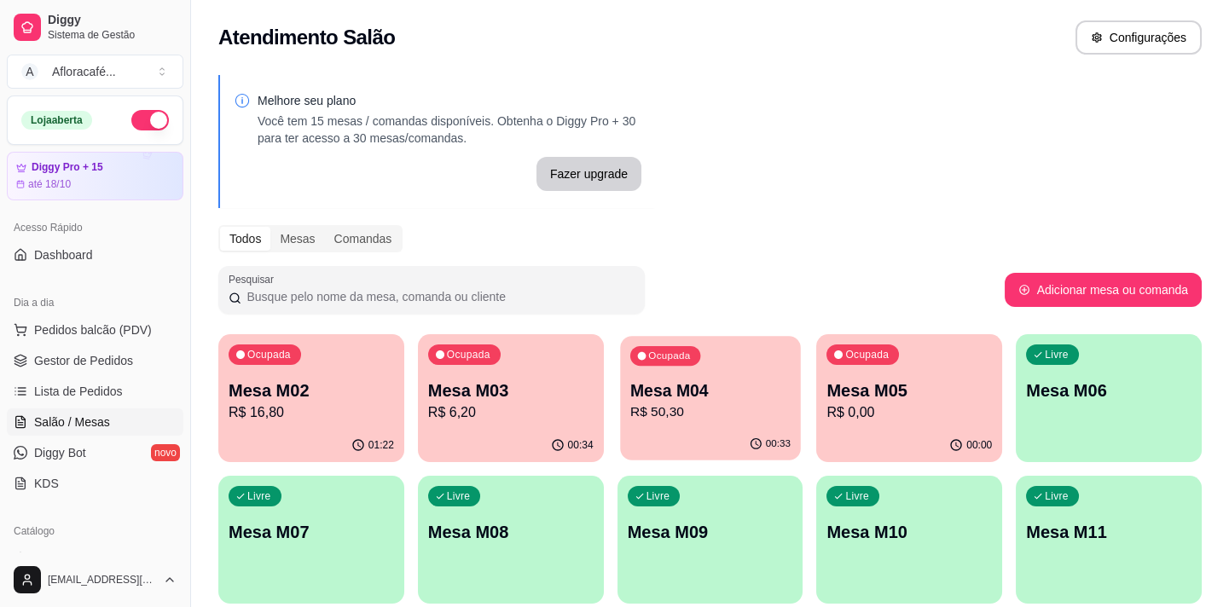
click at [689, 376] on div "Ocupada Mesa M04 R$ 50,30" at bounding box center [710, 382] width 180 height 92
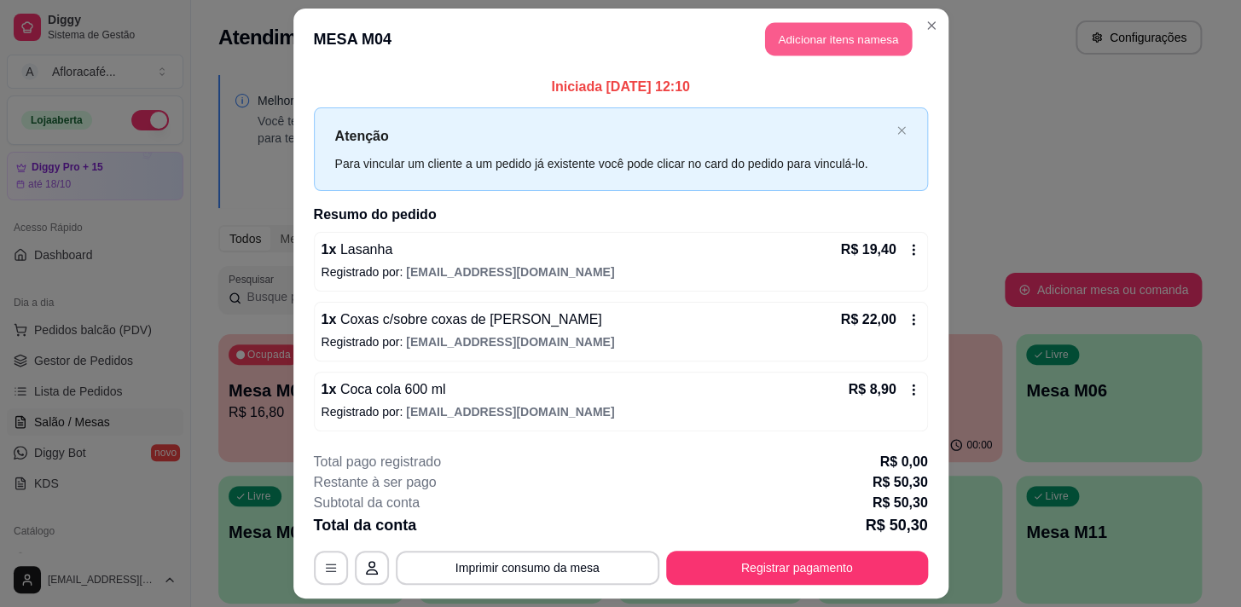
click at [834, 26] on button "Adicionar itens na mesa" at bounding box center [838, 39] width 147 height 33
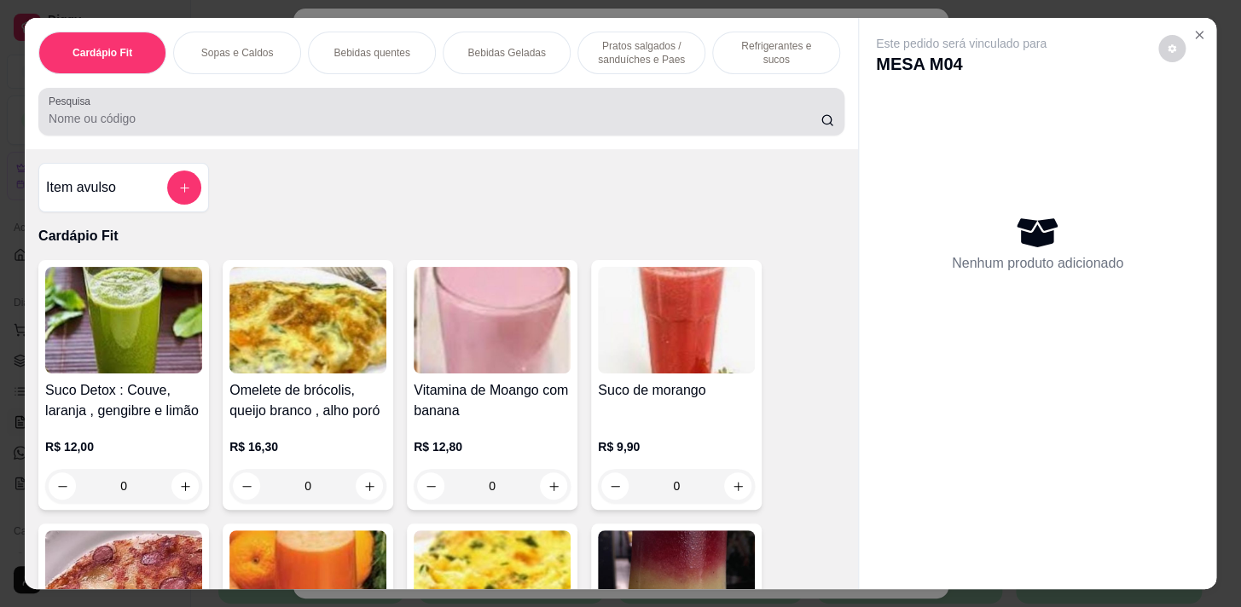
click at [528, 127] on input "Pesquisa" at bounding box center [435, 118] width 772 height 17
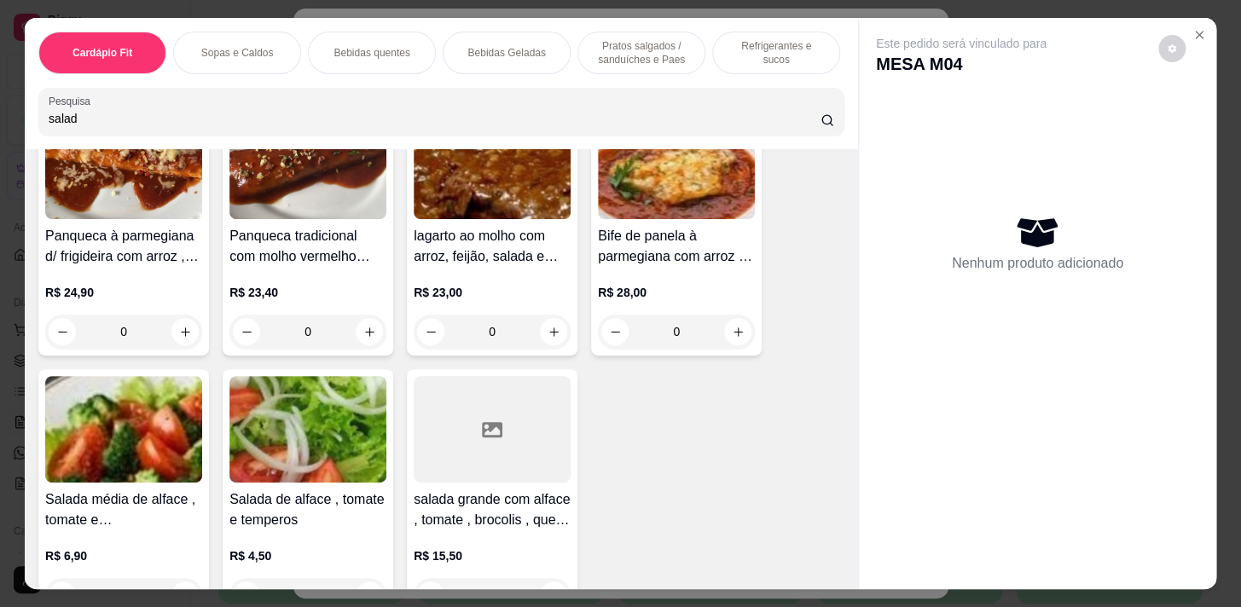
scroll to position [387, 0]
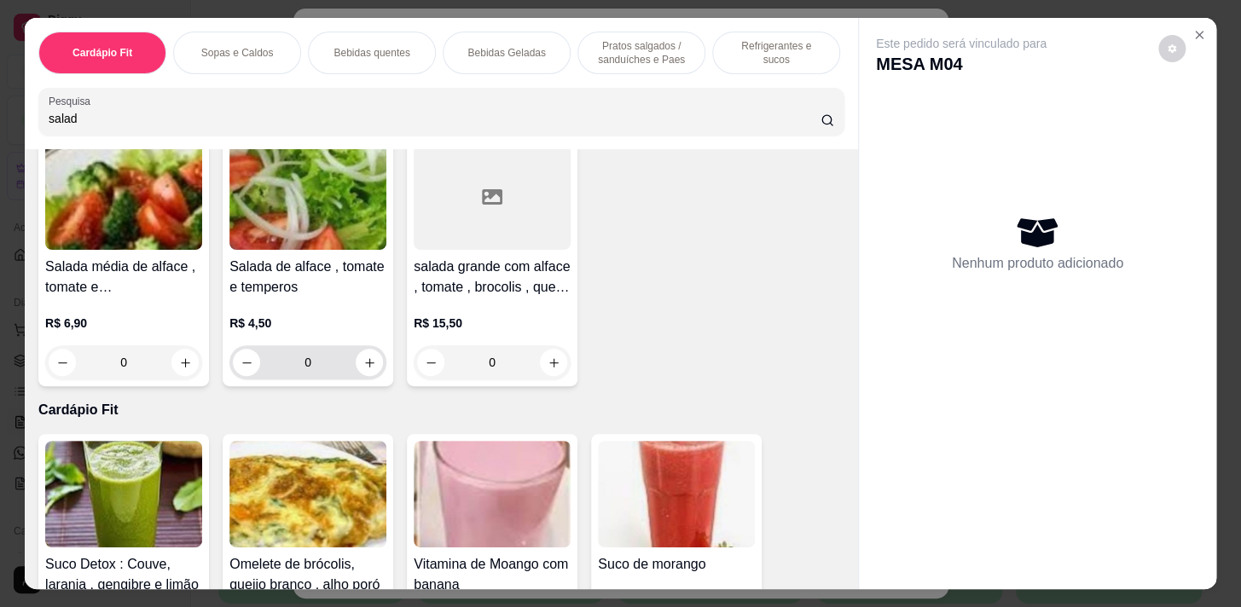
type input "salad"
click at [363, 369] on icon "increase-product-quantity" at bounding box center [369, 362] width 13 height 13
type input "1"
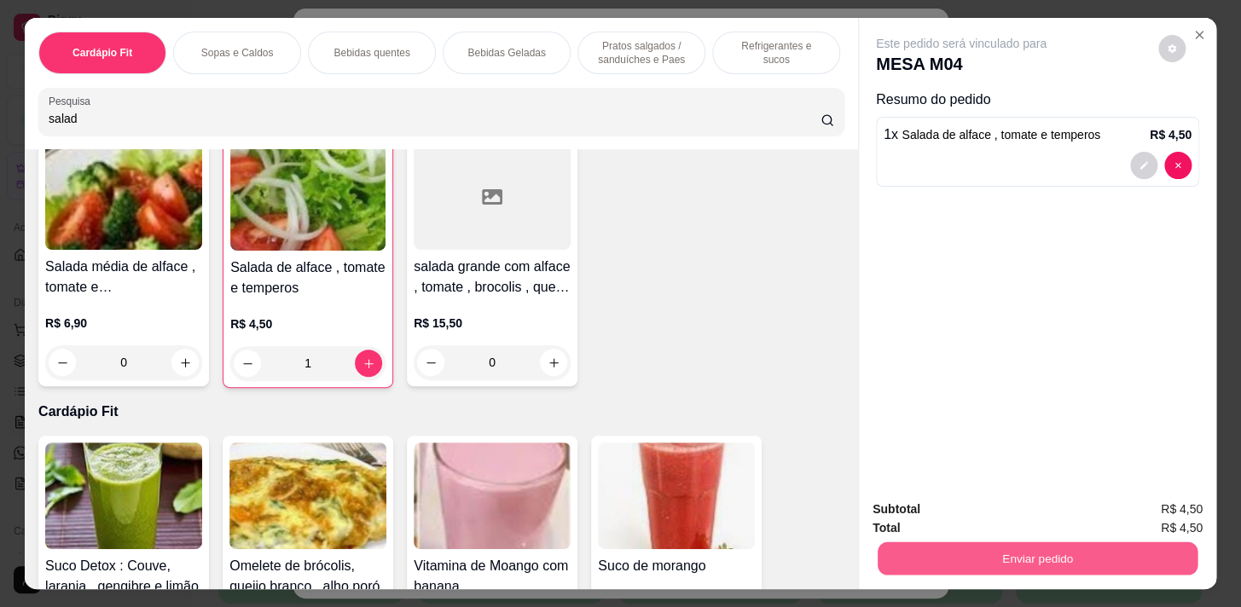
click at [1140, 556] on button "Enviar pedido" at bounding box center [1038, 558] width 320 height 33
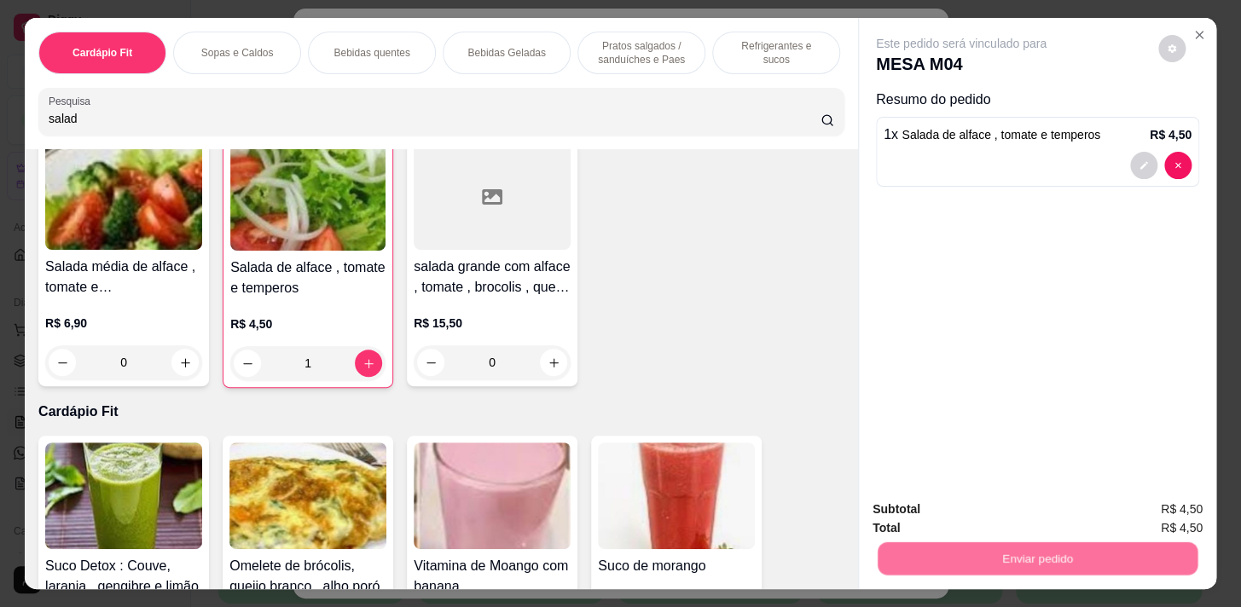
click at [1160, 506] on button "Enviar pedido" at bounding box center [1158, 511] width 94 height 32
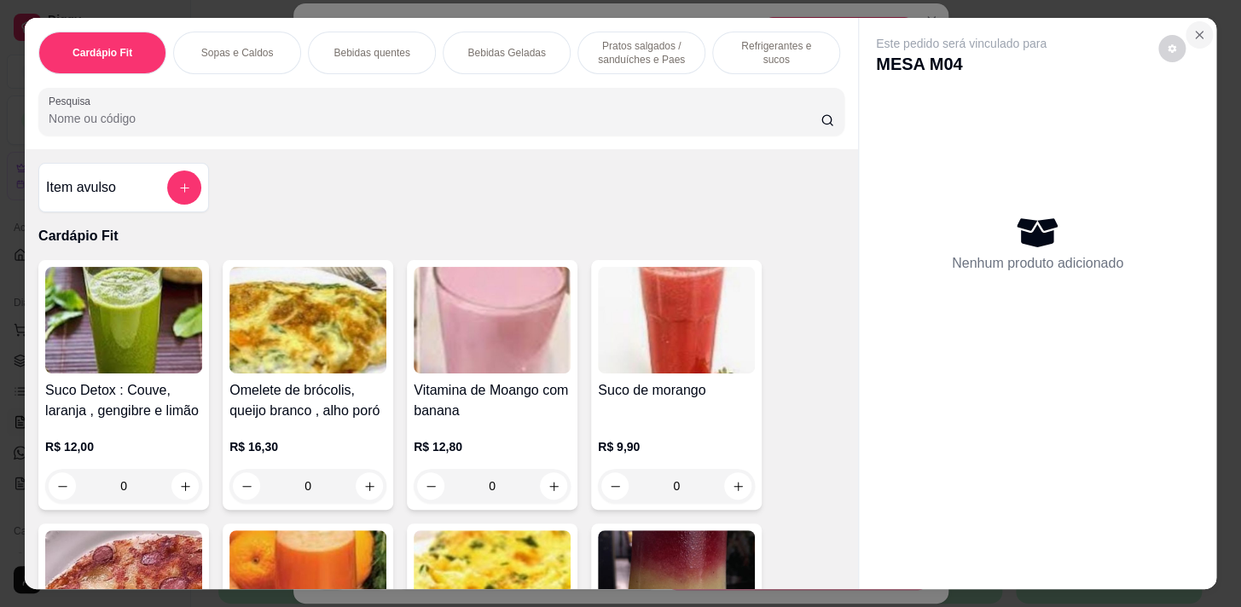
click at [1197, 39] on button "Close" at bounding box center [1198, 34] width 27 height 27
click at [1194, 29] on icon "Close" at bounding box center [1199, 35] width 14 height 14
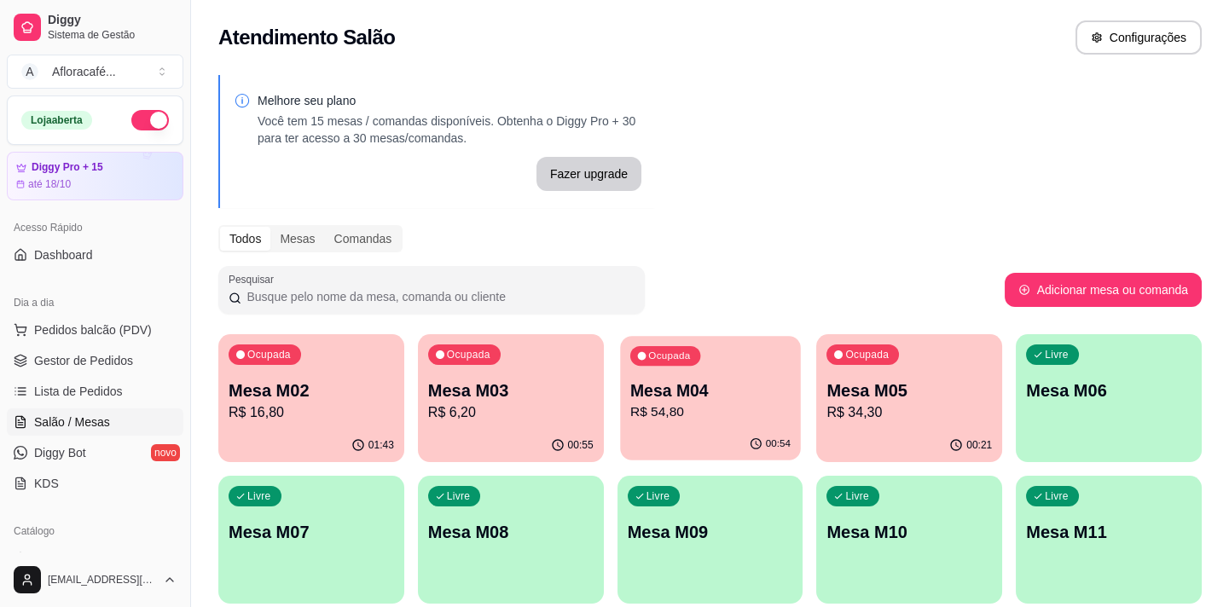
click at [764, 389] on p "Mesa M04" at bounding box center [710, 390] width 160 height 23
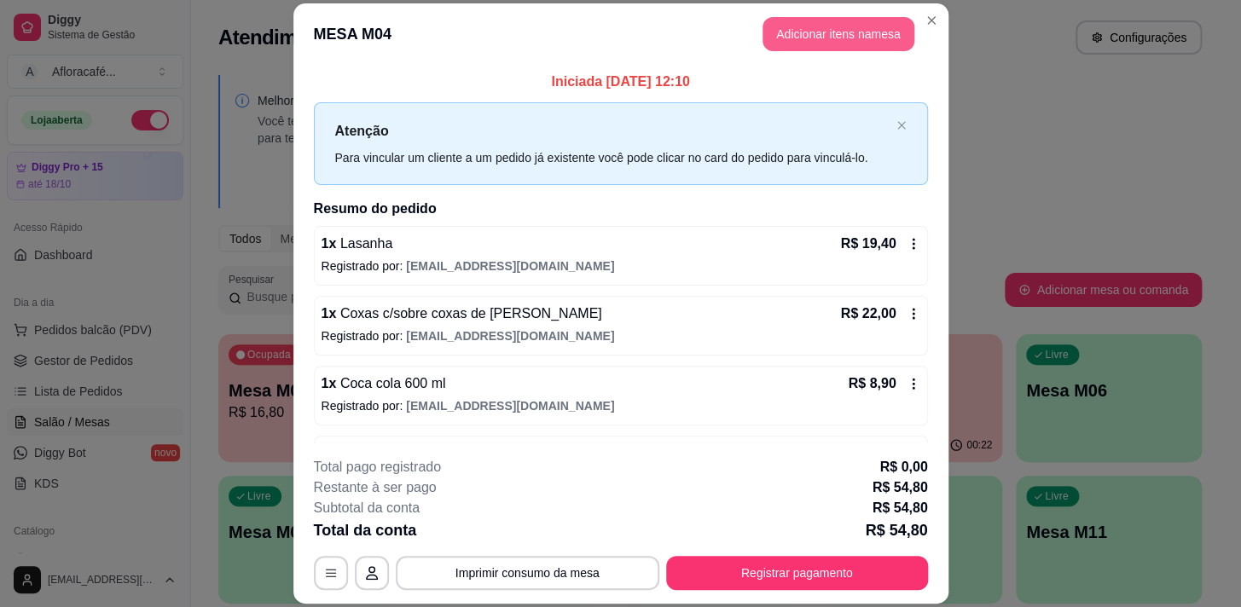
click at [833, 35] on button "Adicionar itens na mesa" at bounding box center [838, 34] width 152 height 34
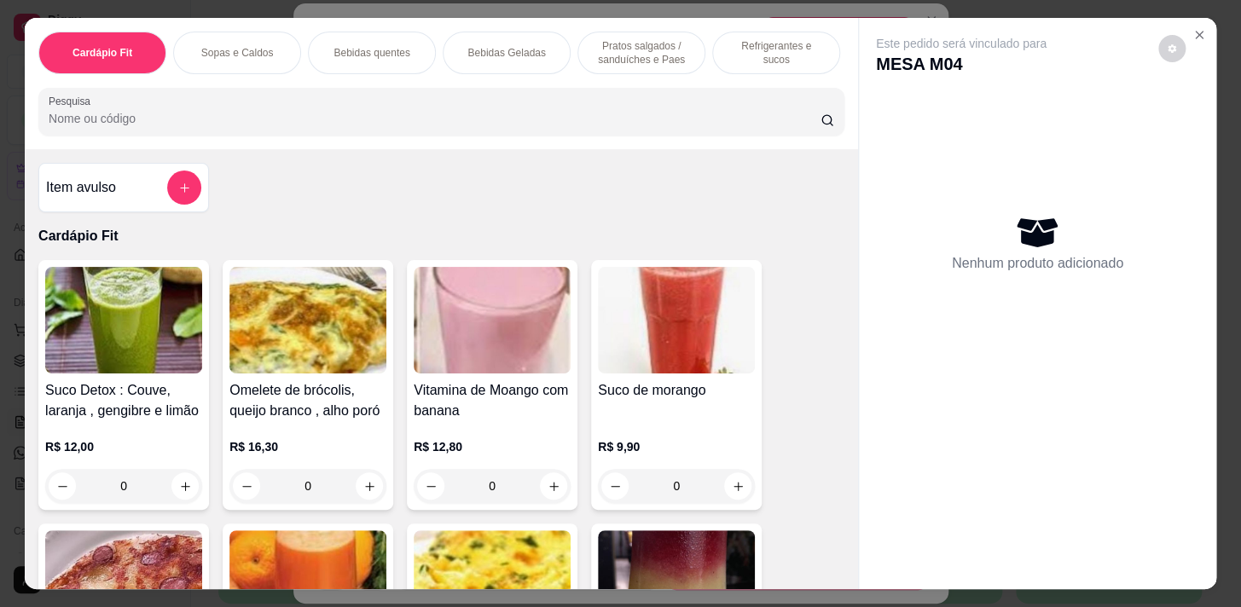
click at [766, 47] on p "Refrigerantes e sucos" at bounding box center [776, 52] width 99 height 27
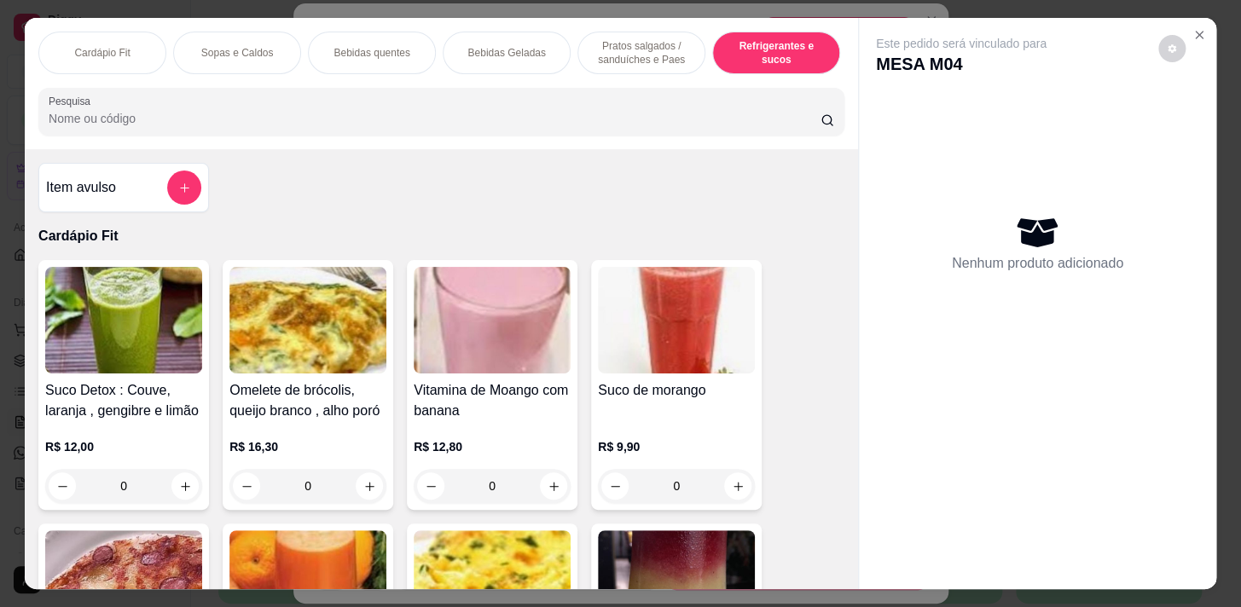
scroll to position [42, 0]
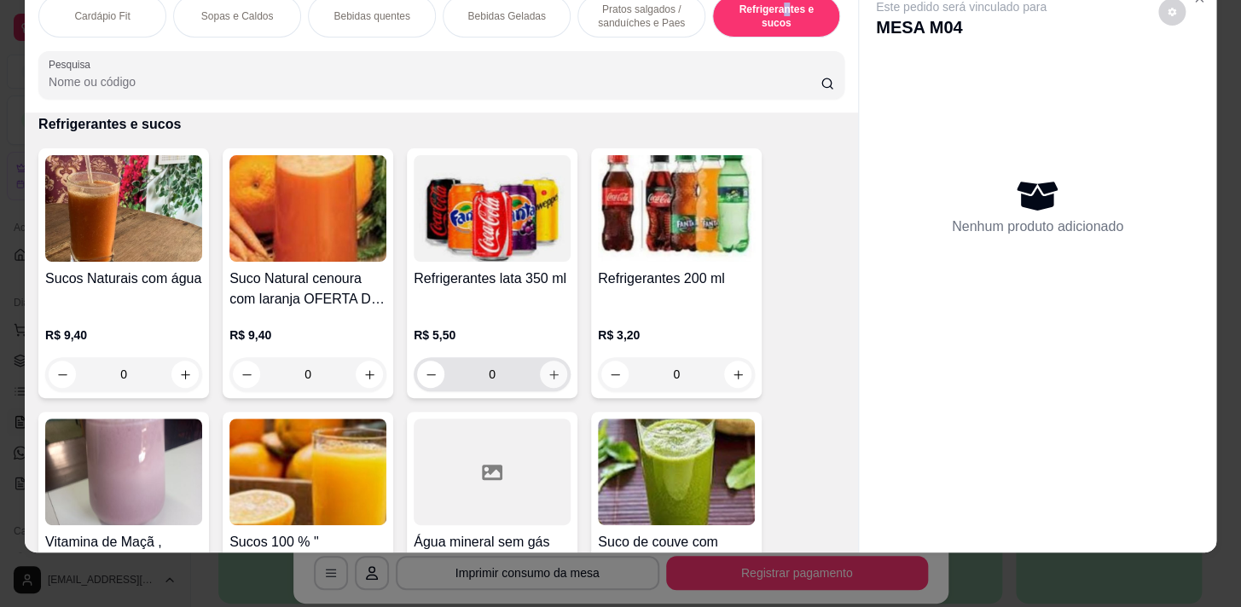
click at [545, 385] on button "increase-product-quantity" at bounding box center [553, 374] width 27 height 27
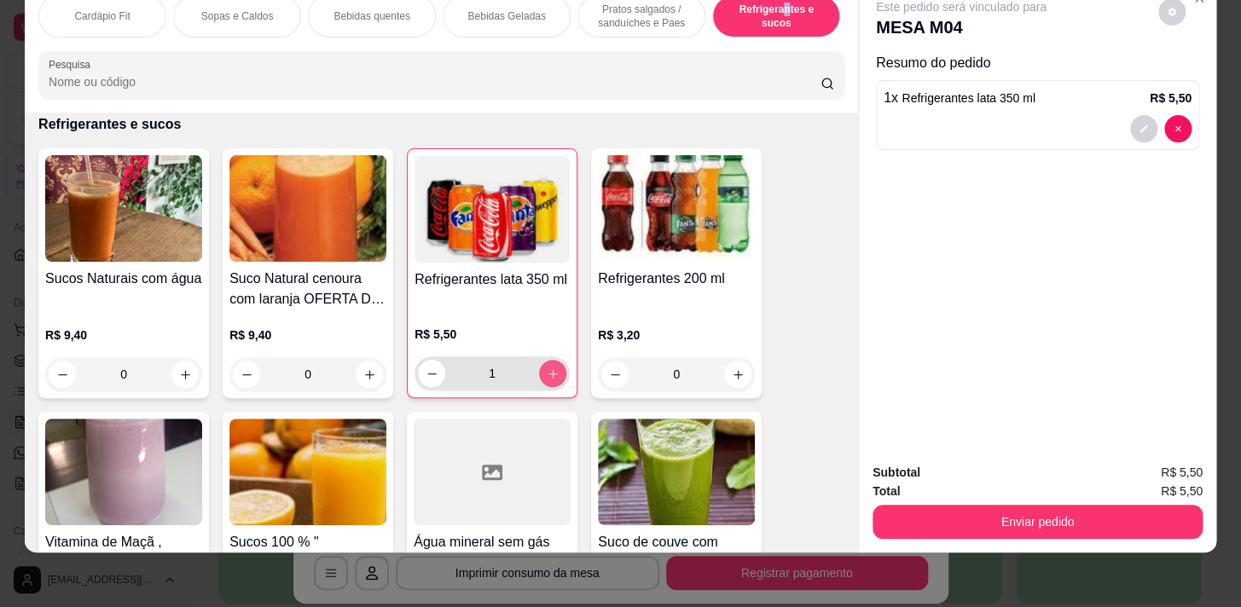
type input "1"
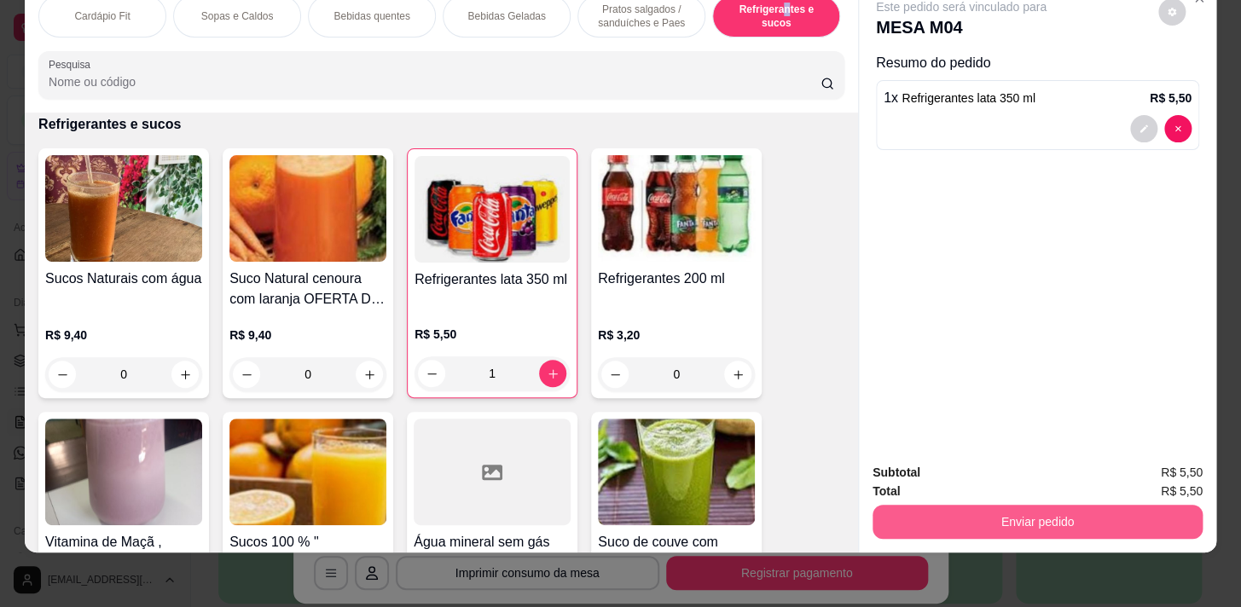
click at [1131, 513] on button "Enviar pedido" at bounding box center [1037, 522] width 330 height 34
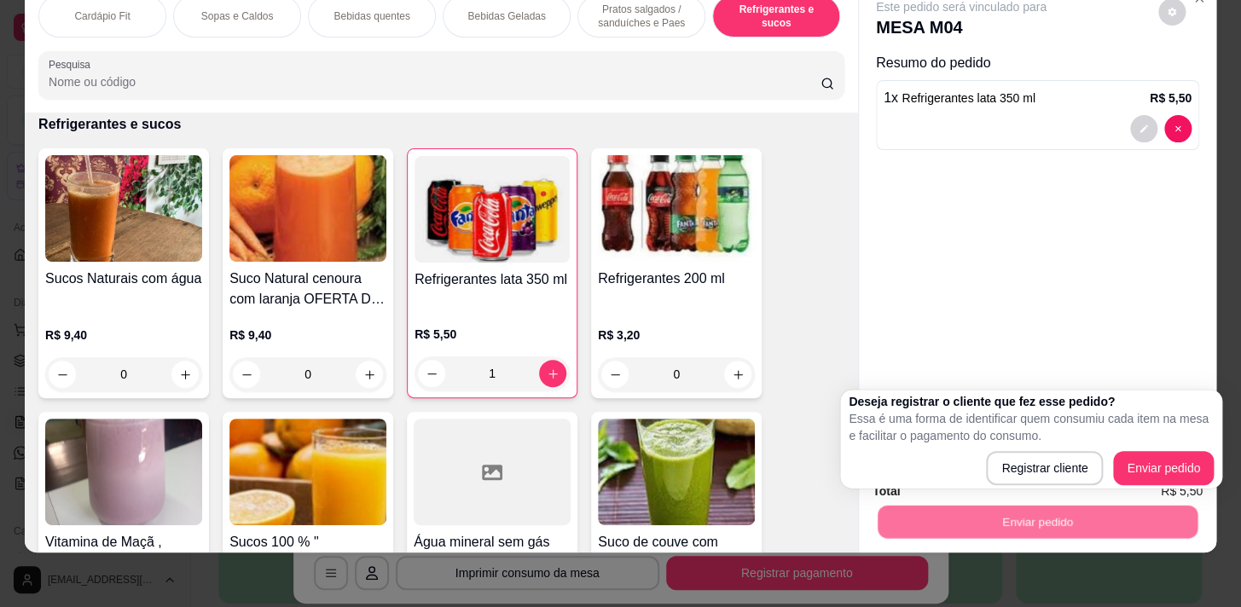
click at [1155, 486] on div "Deseja registrar o cliente que fez esse pedido? Essa é uma forma de identificar…" at bounding box center [1031, 439] width 382 height 99
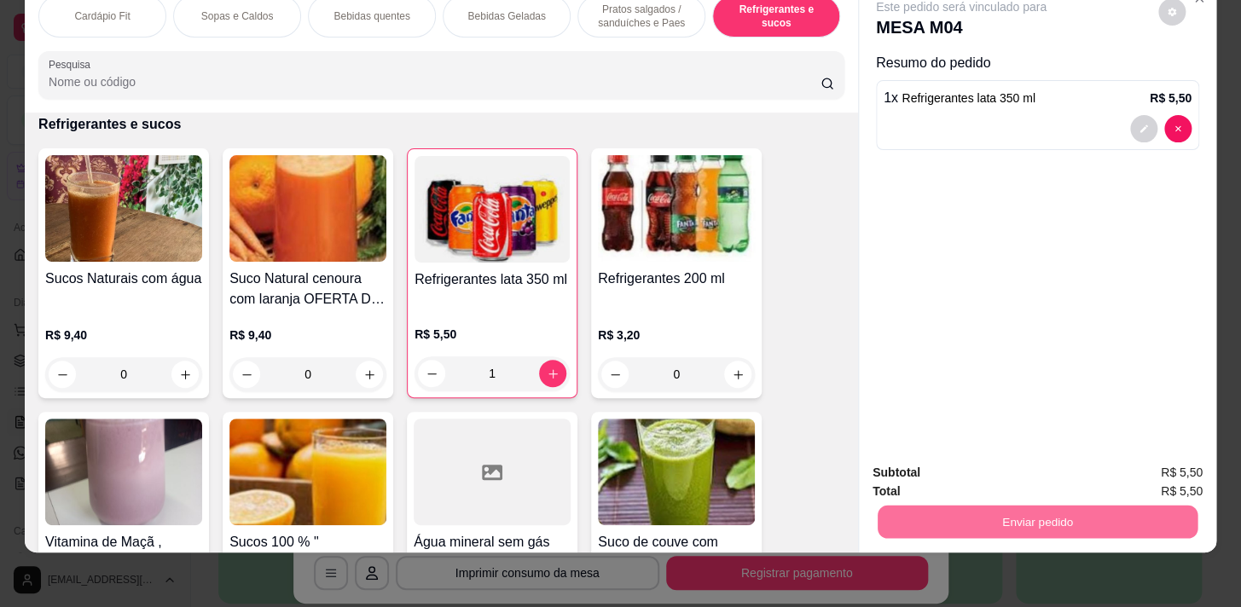
click at [1170, 471] on button "Enviar pedido" at bounding box center [1158, 469] width 94 height 32
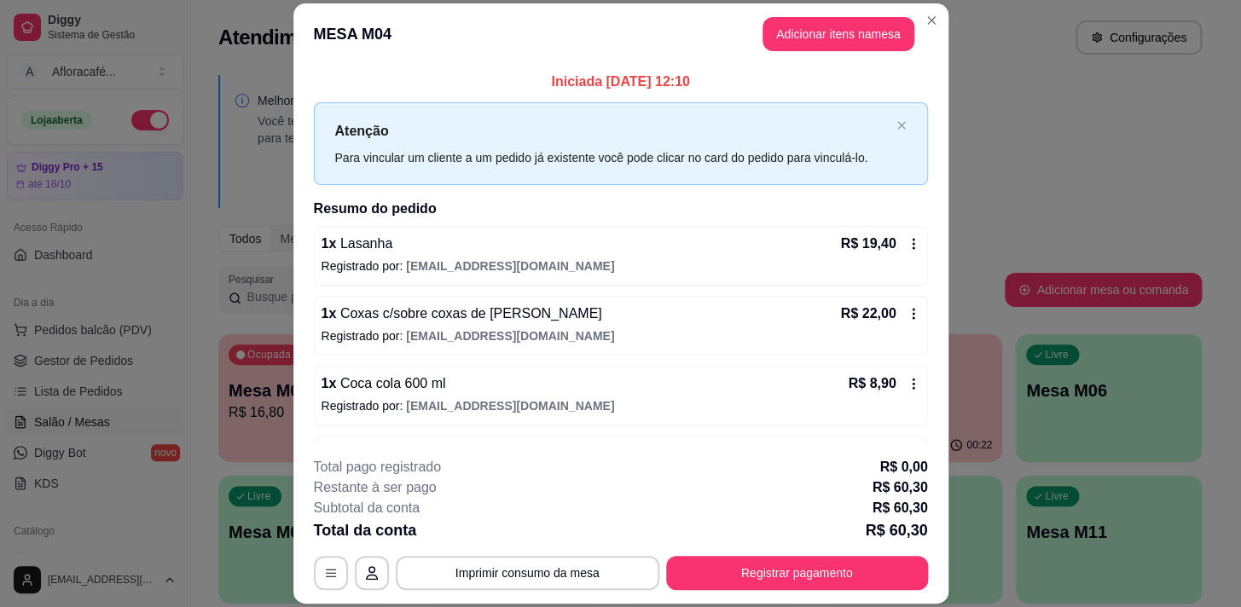
scroll to position [0, 0]
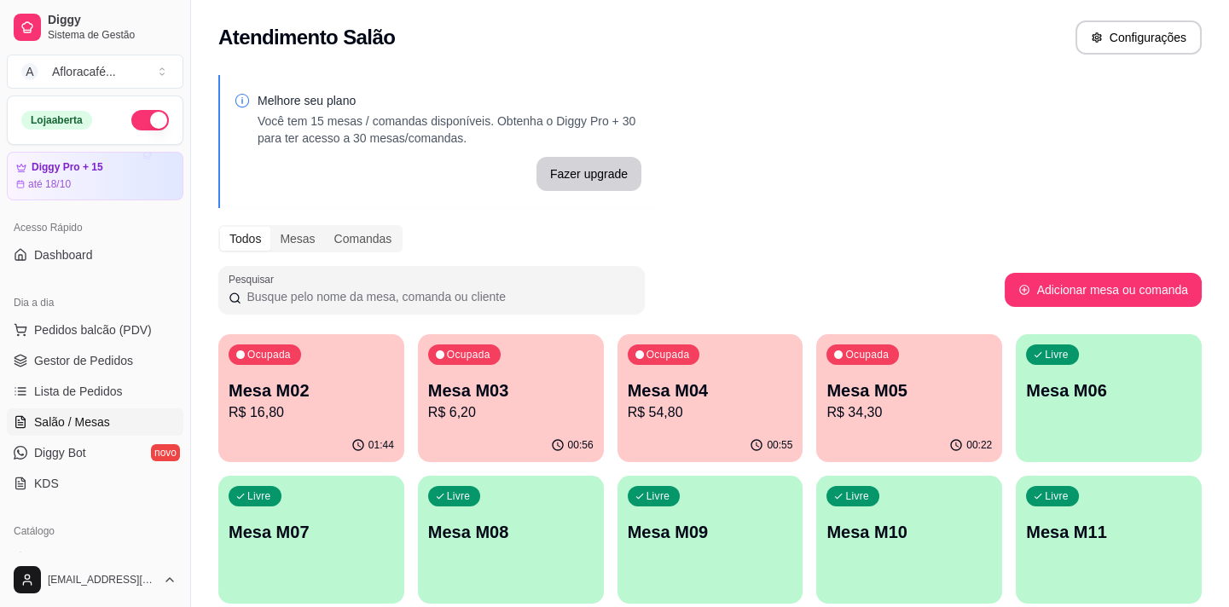
click at [870, 419] on p "R$ 34,30" at bounding box center [908, 413] width 165 height 20
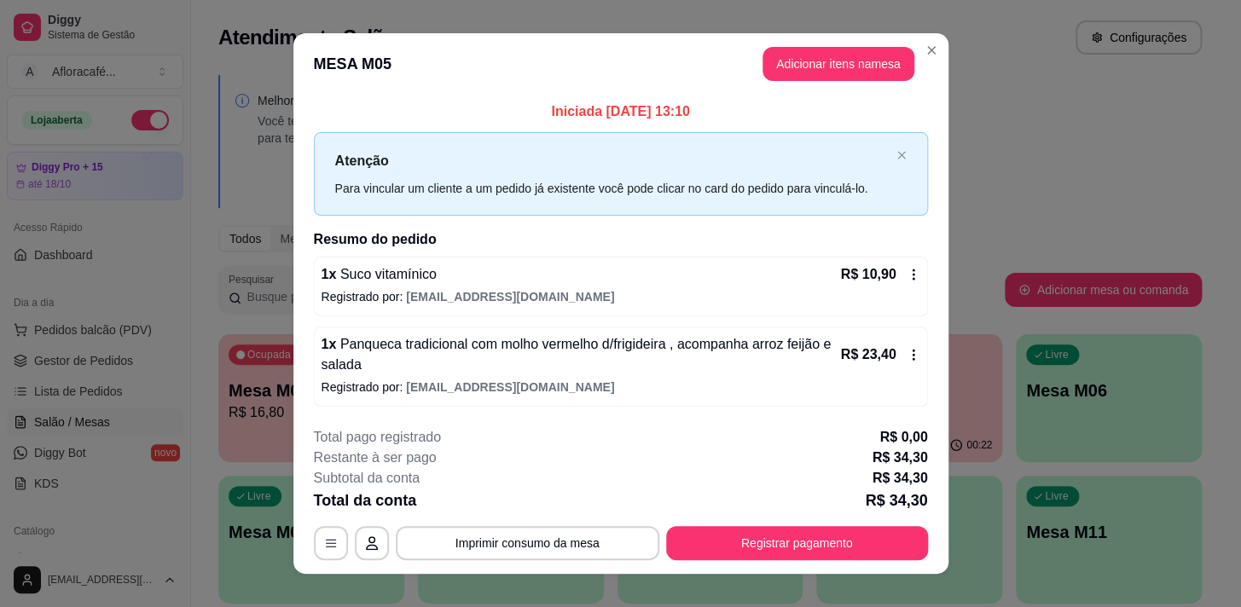
scroll to position [20, 0]
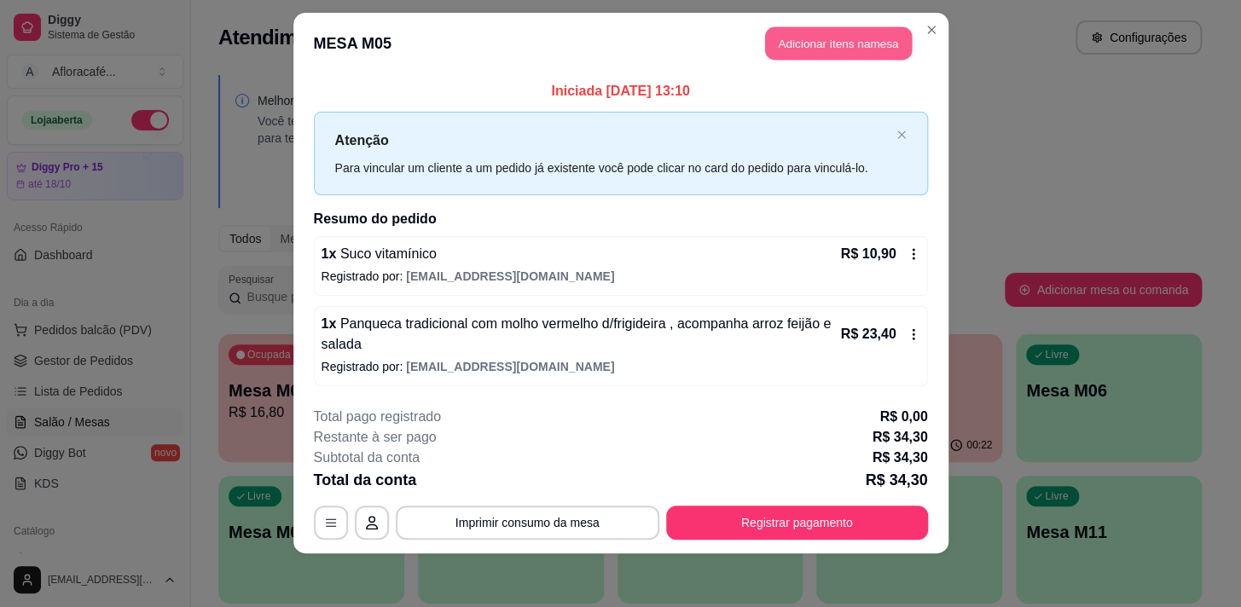
click at [844, 38] on button "Adicionar itens na mesa" at bounding box center [838, 43] width 147 height 33
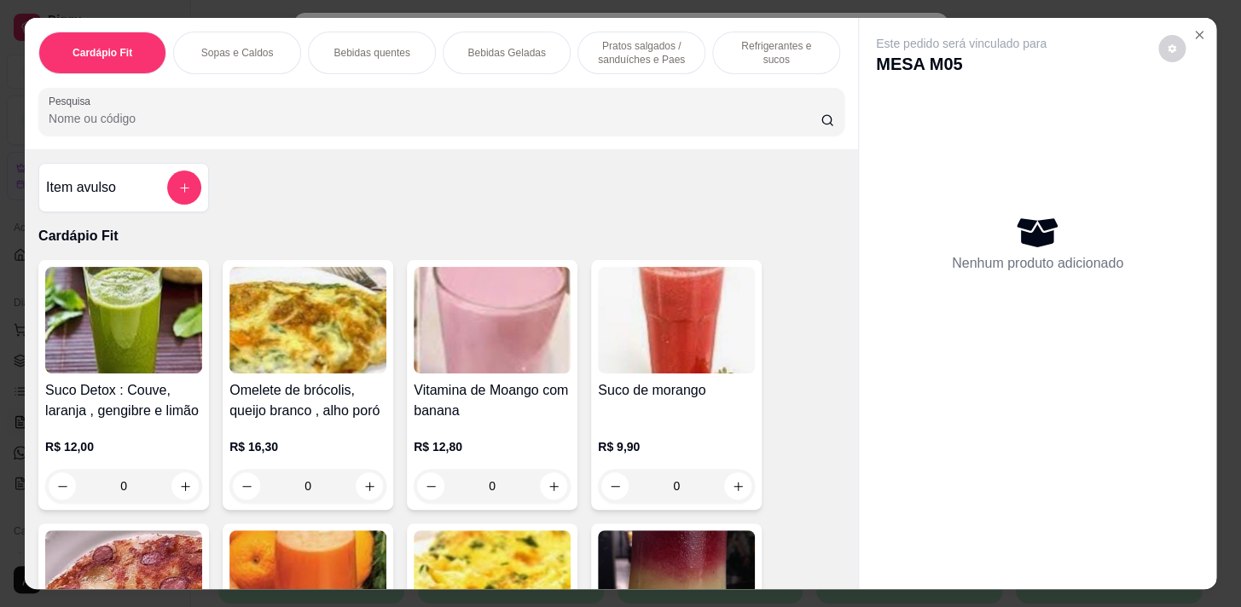
drag, startPoint x: 752, startPoint y: 67, endPoint x: 755, endPoint y: 75, distance: 8.9
click at [753, 67] on div "Refrigerantes e sucos" at bounding box center [776, 53] width 128 height 43
click at [755, 110] on input "Pesquisa" at bounding box center [435, 118] width 772 height 17
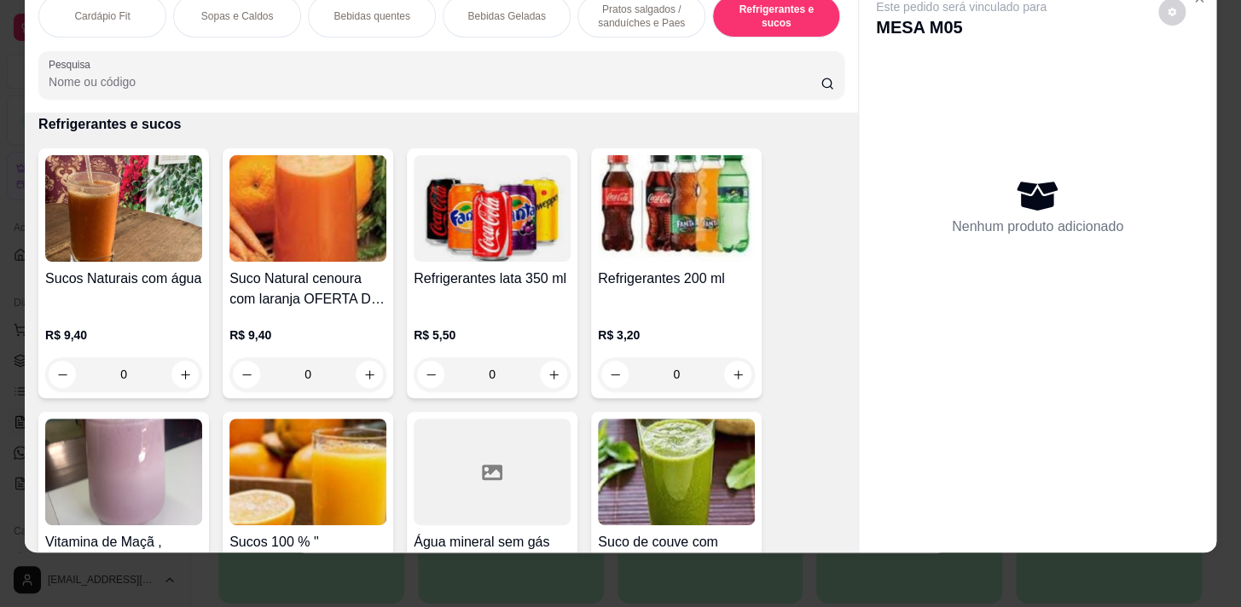
scroll to position [0, 704]
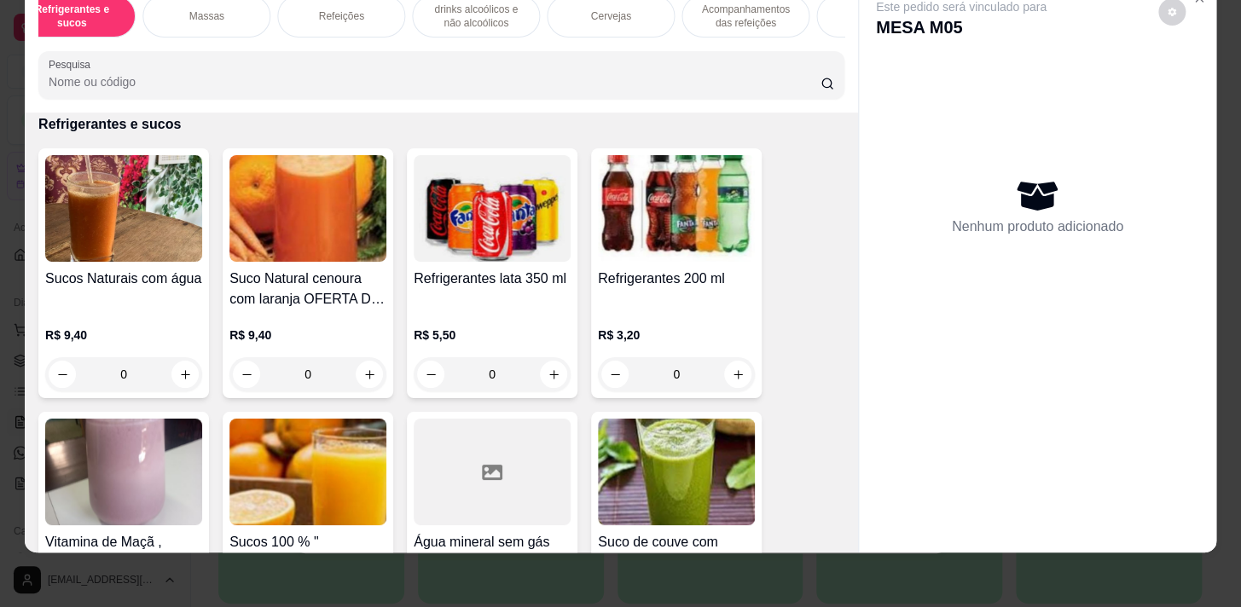
click at [765, 9] on p "Acompanhamentos das refeições" at bounding box center [745, 16] width 99 height 27
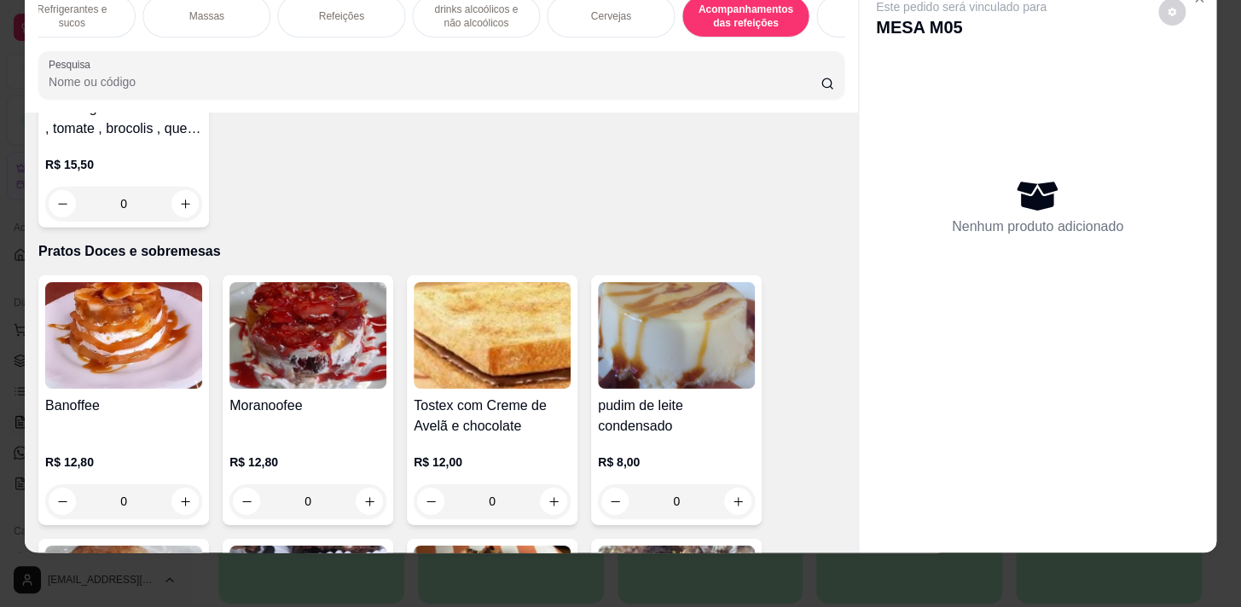
scroll to position [13190, 0]
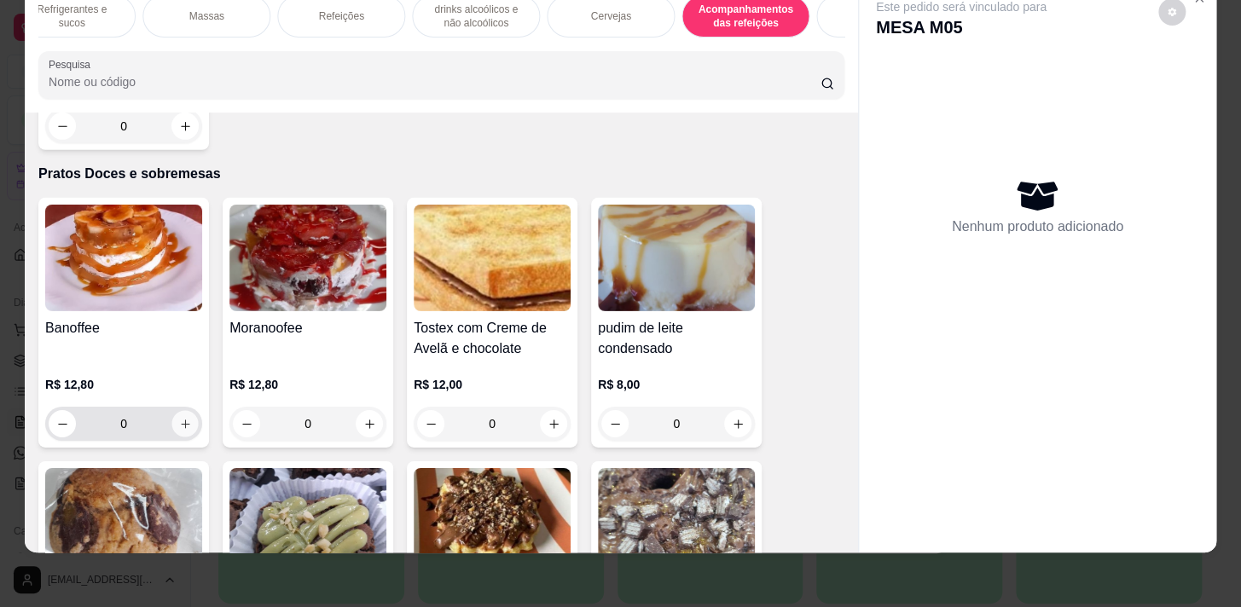
click at [190, 411] on button "increase-product-quantity" at bounding box center [185, 424] width 26 height 26
type input "1"
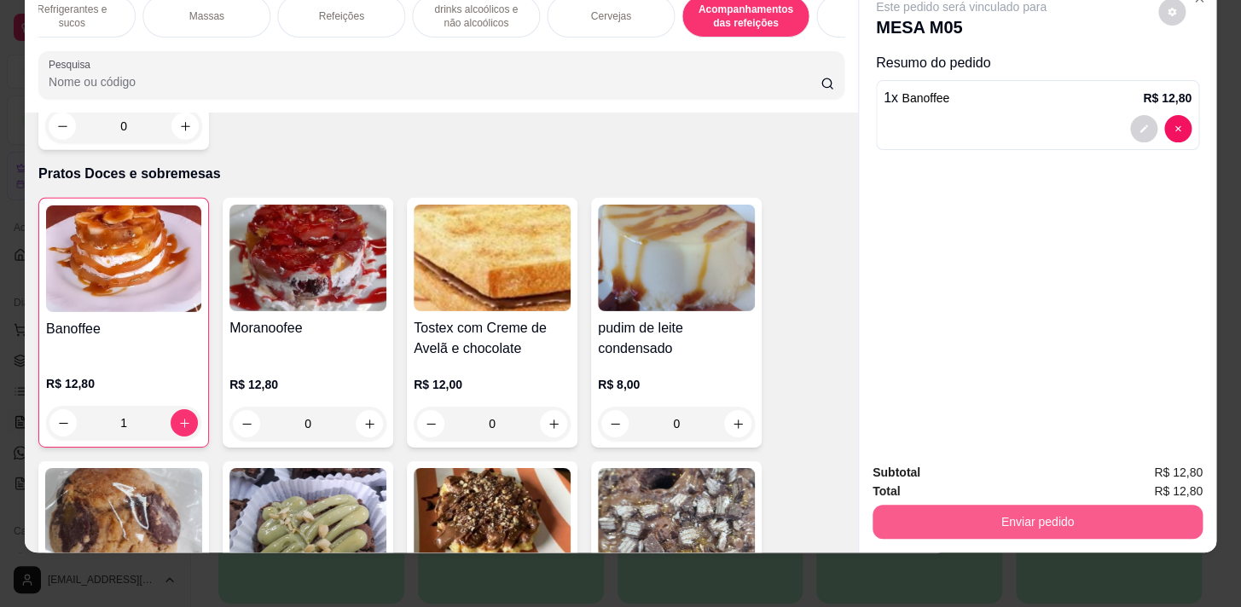
click at [1071, 509] on button "Enviar pedido" at bounding box center [1037, 522] width 330 height 34
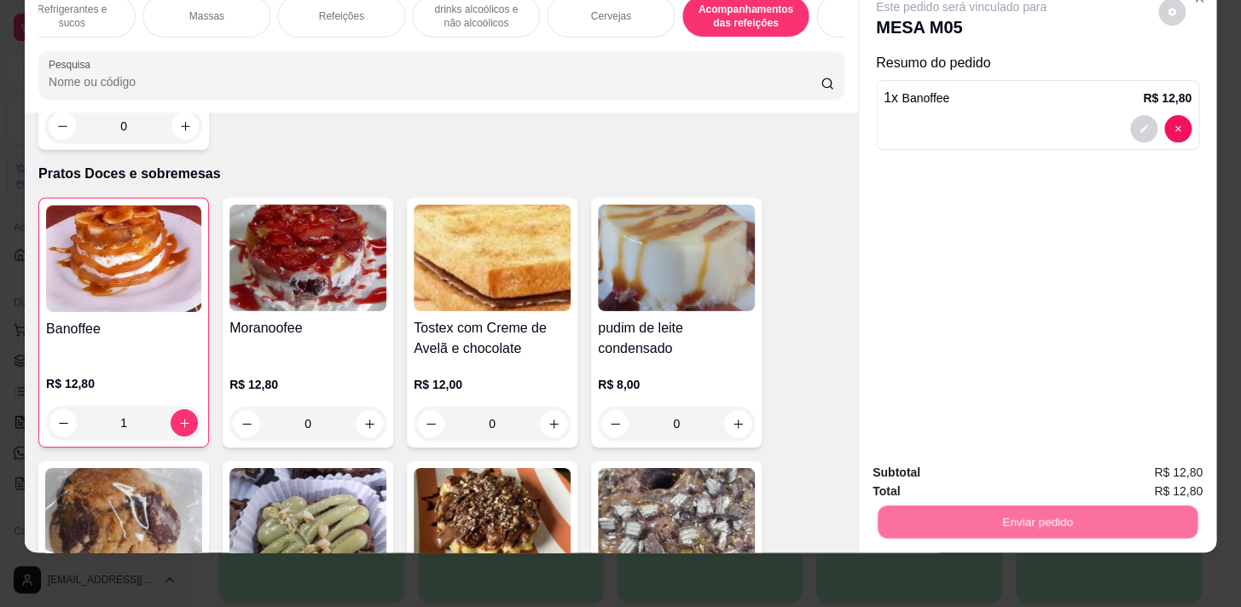
click at [1194, 469] on button "Enviar pedido" at bounding box center [1158, 469] width 96 height 32
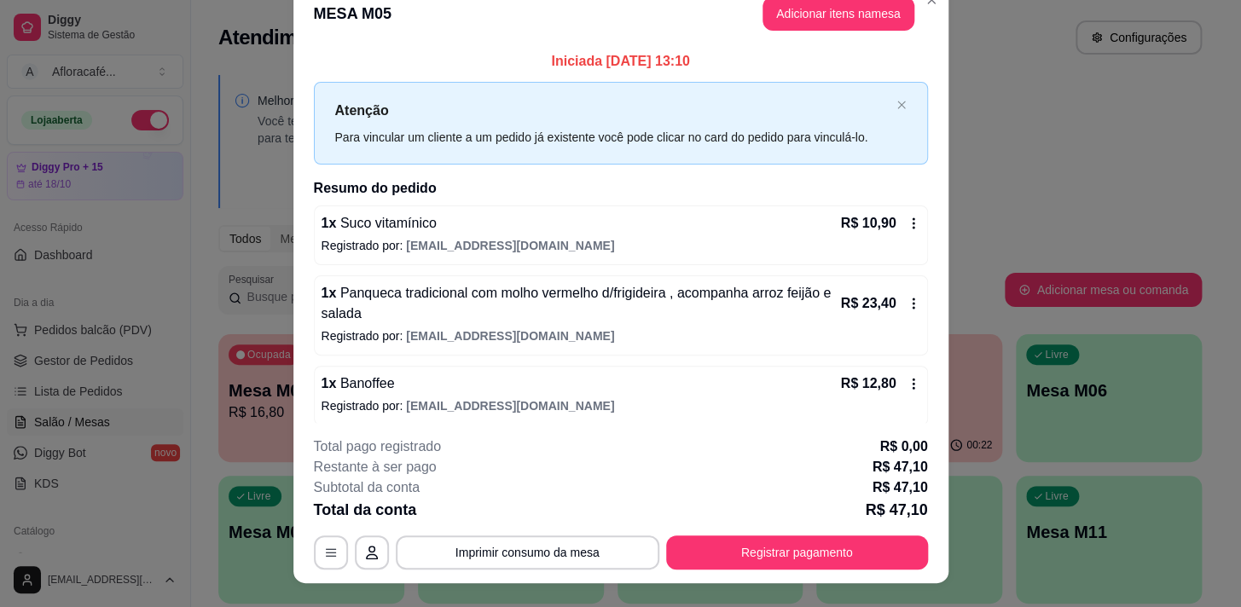
scroll to position [0, 0]
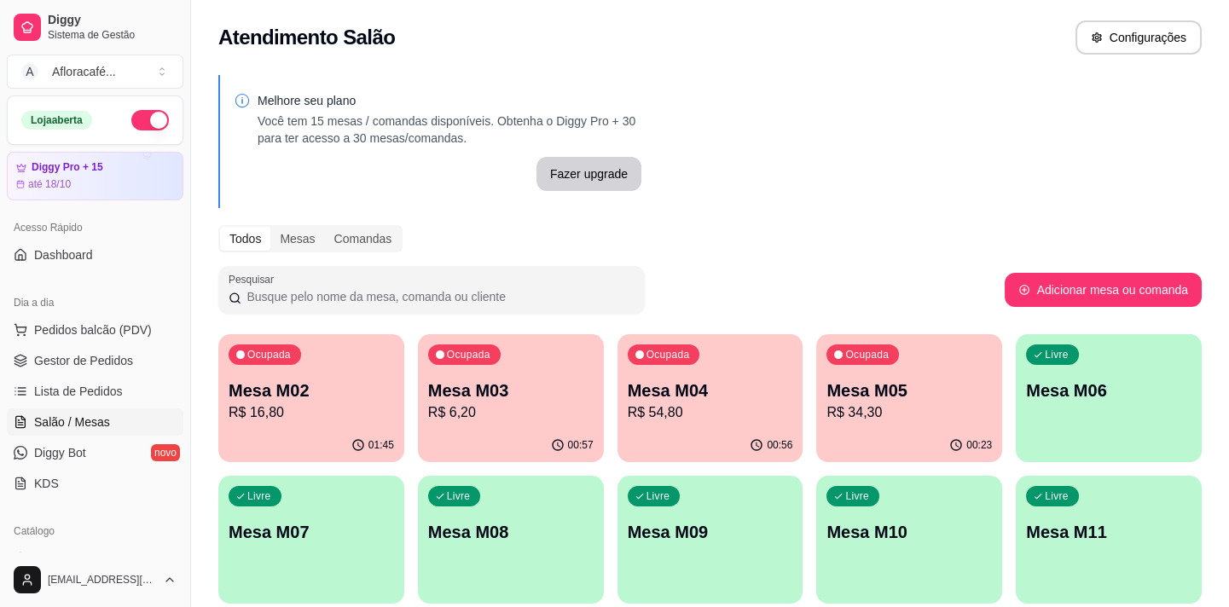
click at [943, 428] on button "Ocupada Mesa M05 R$ 34,30 00:23" at bounding box center [909, 398] width 186 height 128
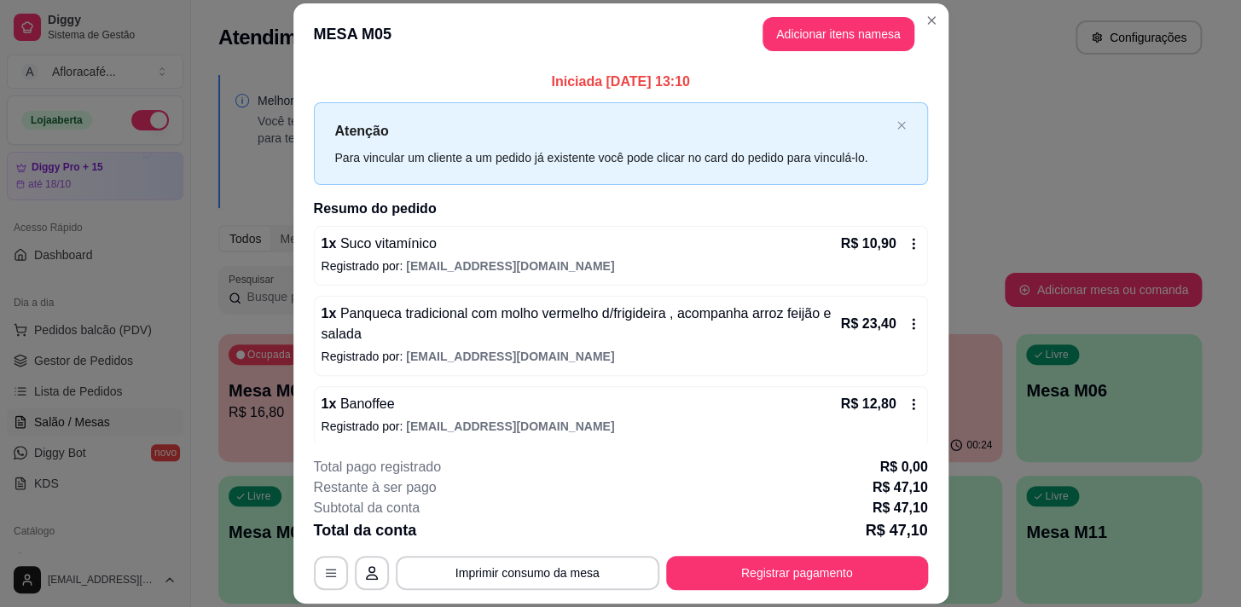
scroll to position [9, 0]
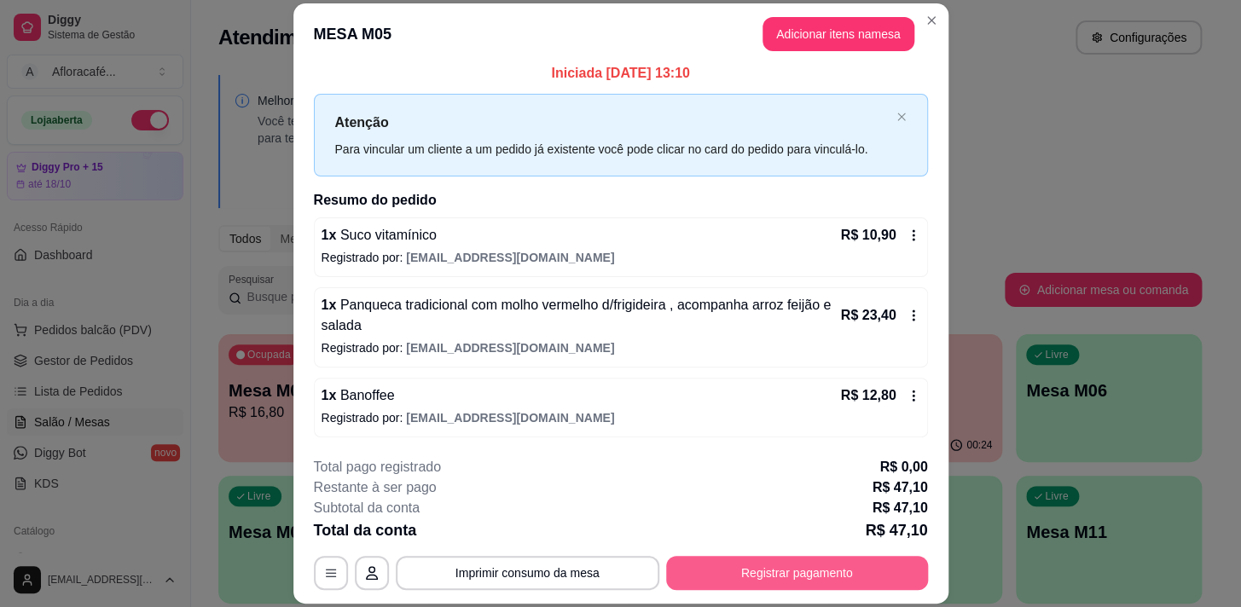
click at [802, 579] on button "Registrar pagamento" at bounding box center [797, 573] width 262 height 34
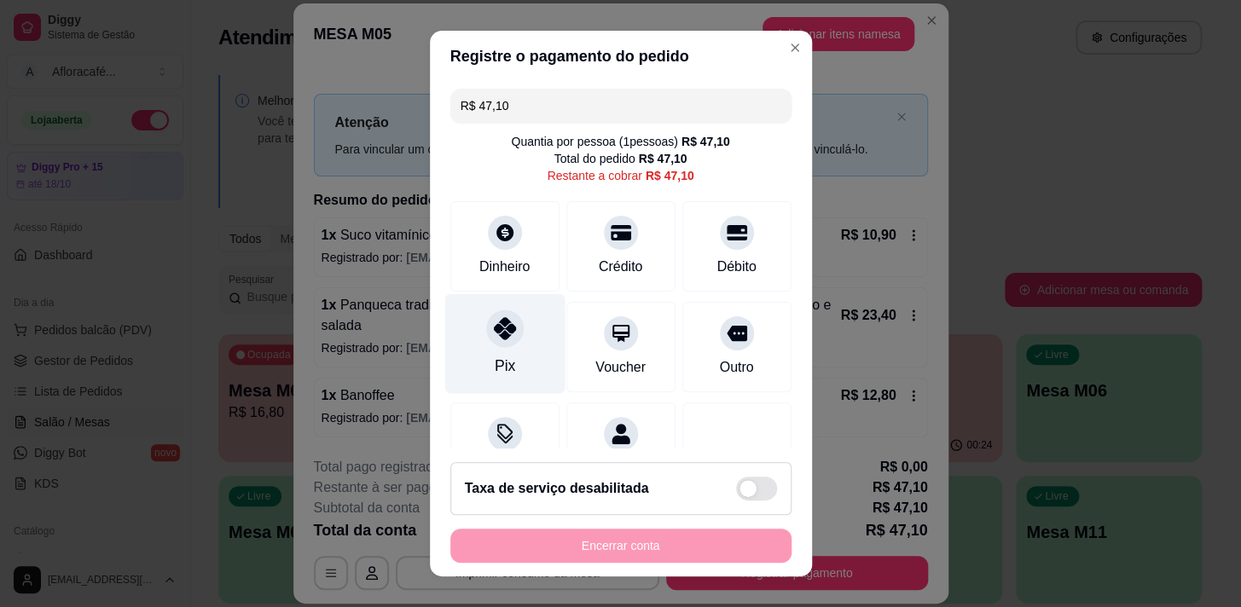
click at [476, 354] on div "Pix" at bounding box center [504, 343] width 120 height 100
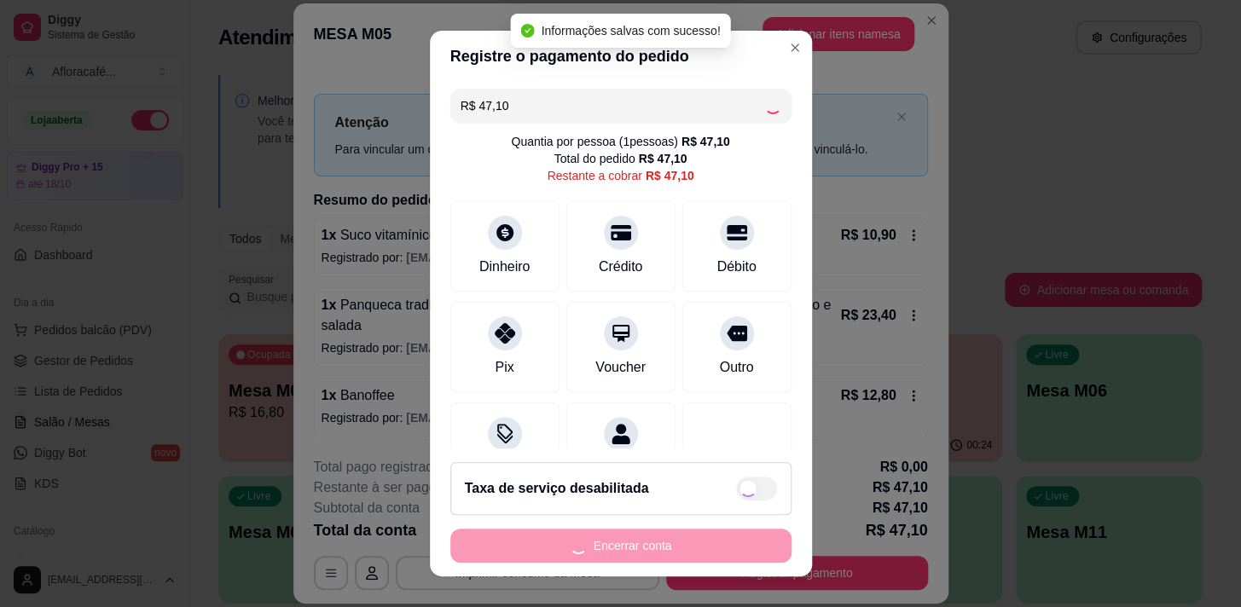
type input "R$ 0,00"
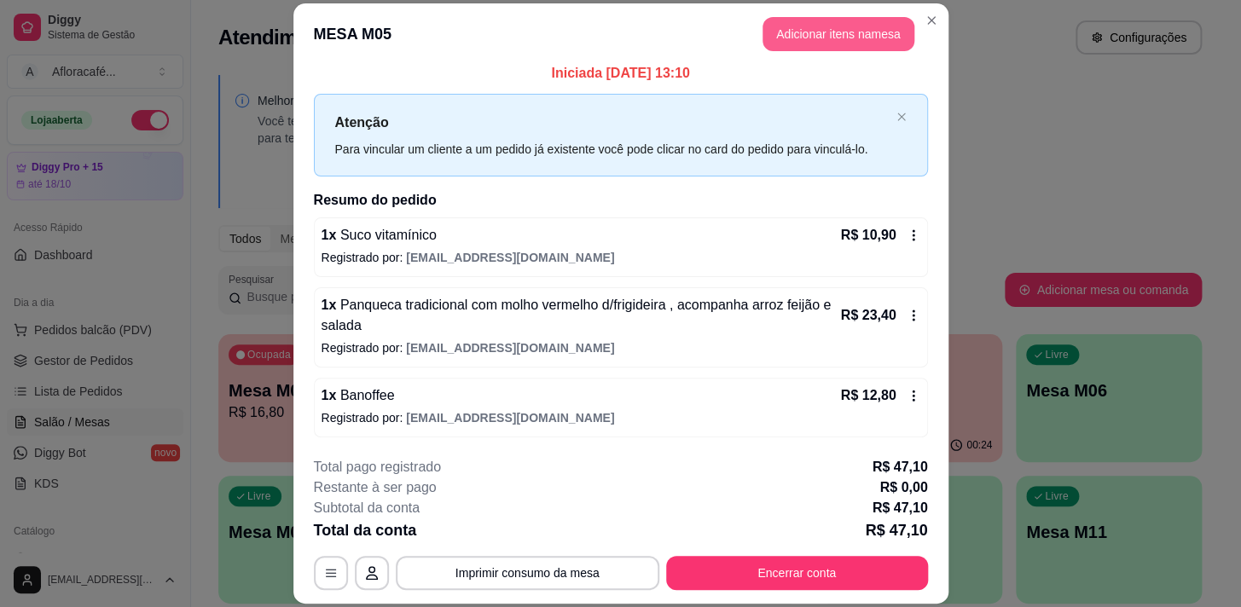
click at [855, 36] on button "Adicionar itens na mesa" at bounding box center [838, 34] width 152 height 34
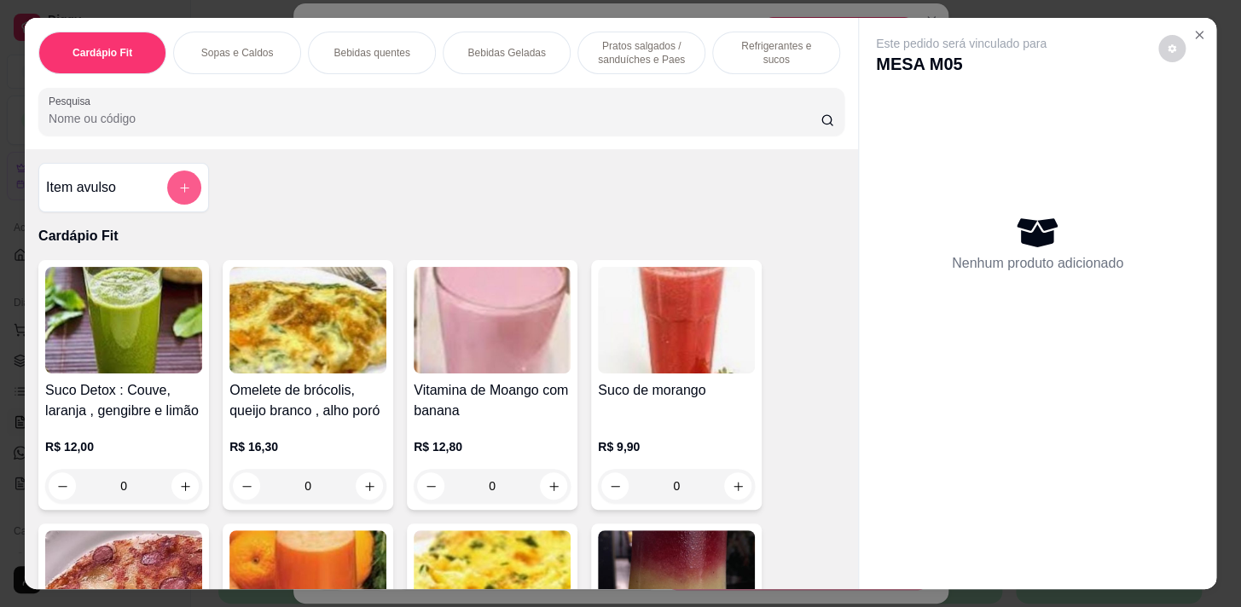
click at [170, 186] on button "add-separate-item" at bounding box center [184, 188] width 34 height 34
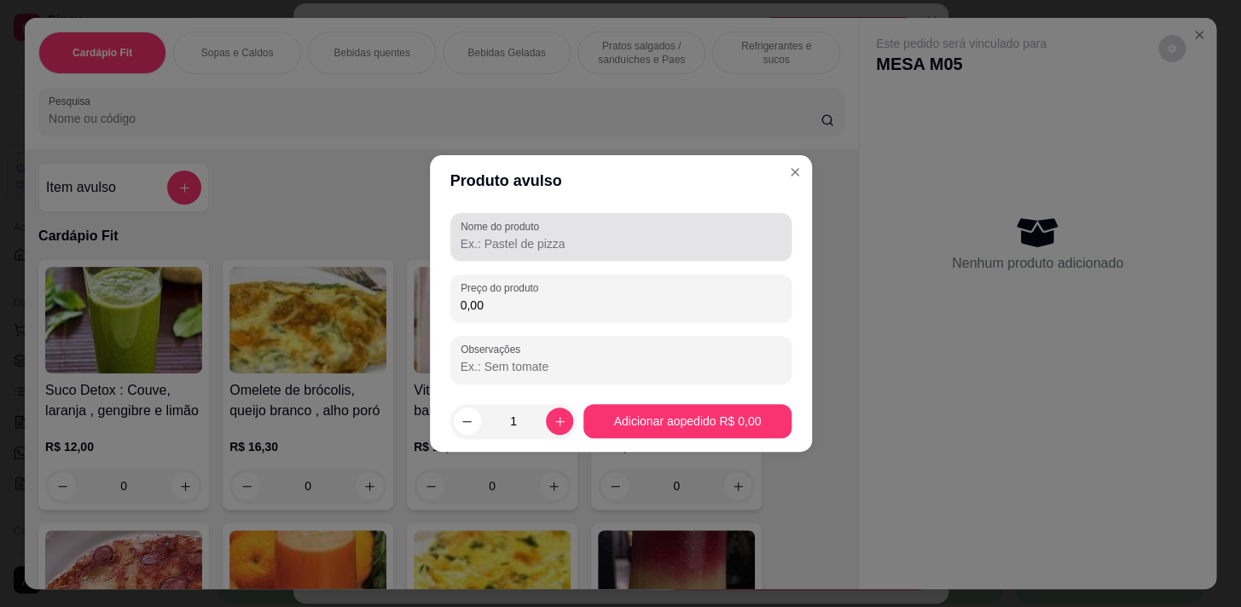
click at [663, 224] on div at bounding box center [621, 237] width 321 height 34
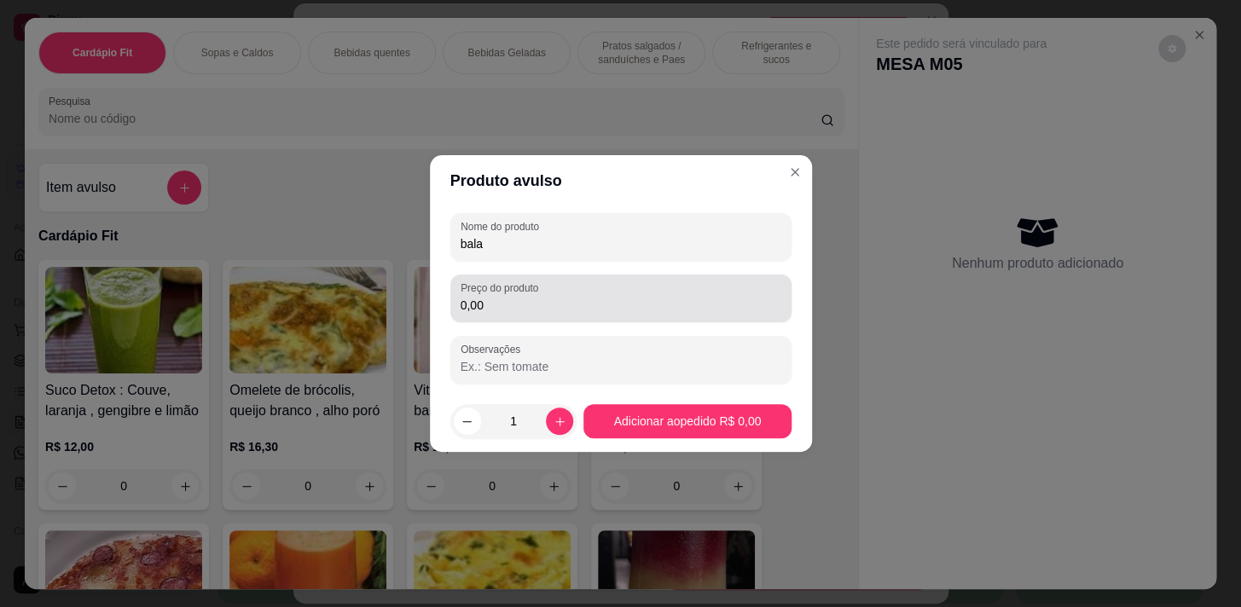
type input "bala"
click at [648, 304] on input "0,00" at bounding box center [621, 305] width 321 height 17
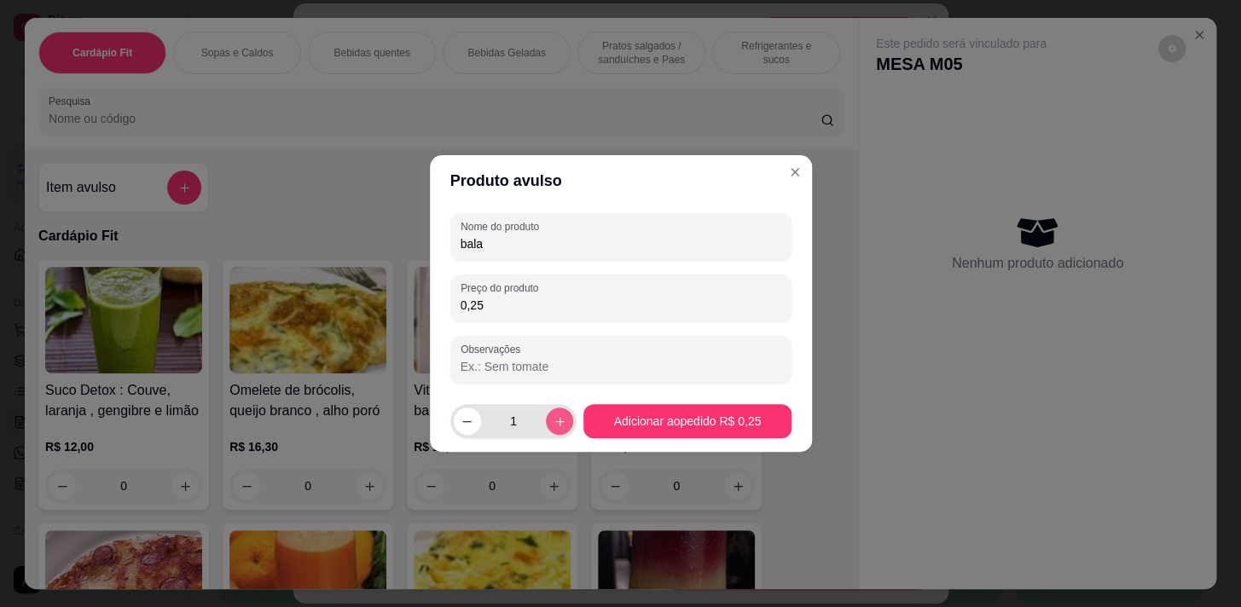
type input "0,25"
click at [555, 419] on icon "increase-product-quantity" at bounding box center [559, 421] width 13 height 13
click at [557, 420] on icon "increase-product-quantity" at bounding box center [559, 421] width 13 height 13
click at [556, 420] on icon "increase-product-quantity" at bounding box center [559, 421] width 13 height 13
type input "4"
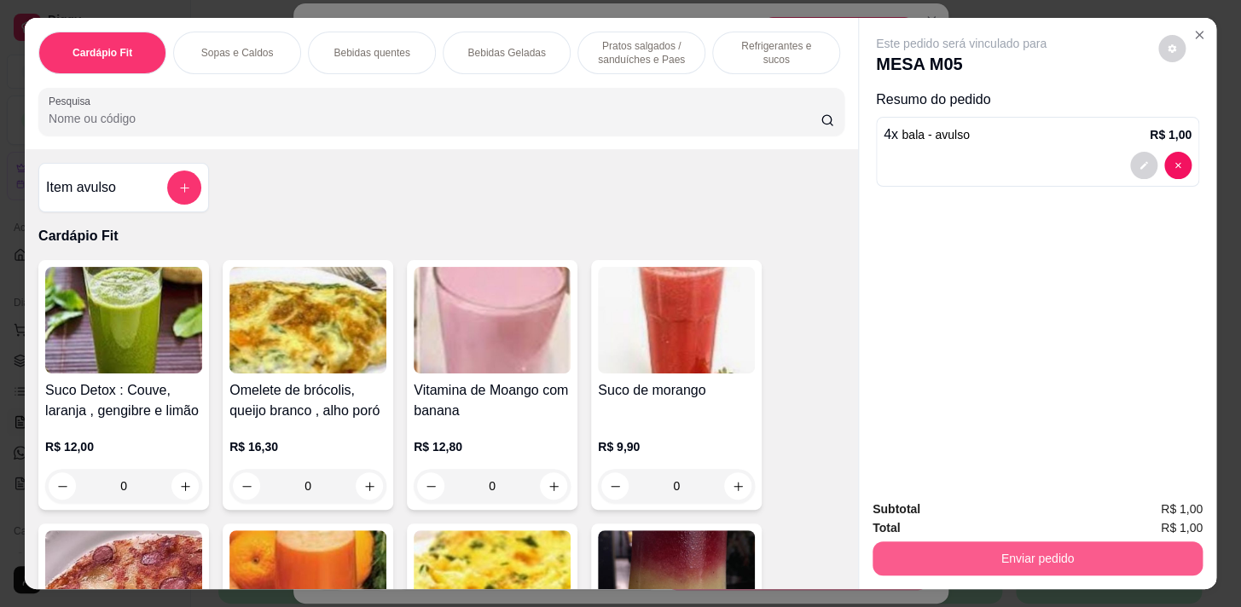
click at [1106, 567] on button "Enviar pedido" at bounding box center [1037, 559] width 330 height 34
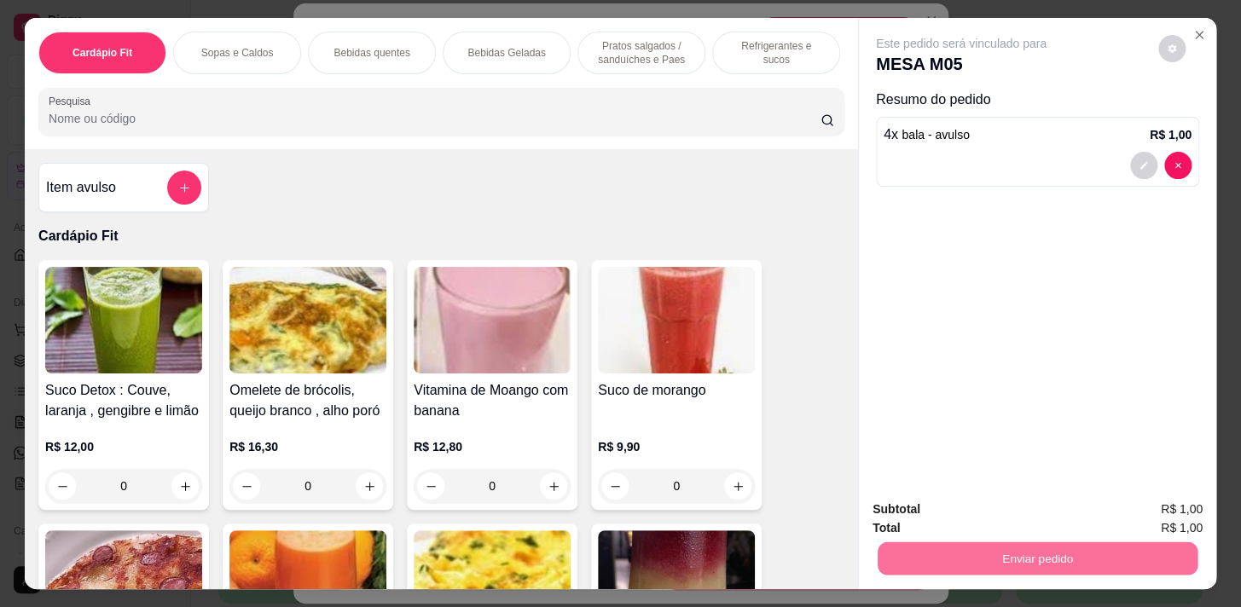
click at [1151, 509] on button "Enviar pedido" at bounding box center [1158, 511] width 94 height 32
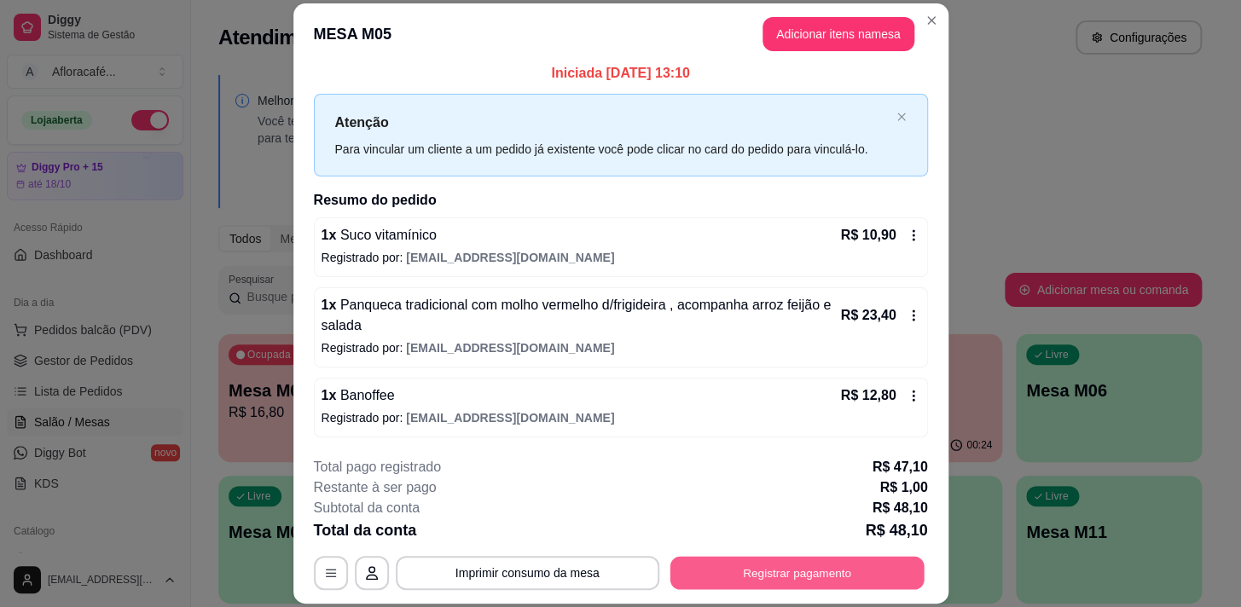
click at [792, 576] on button "Registrar pagamento" at bounding box center [796, 573] width 254 height 33
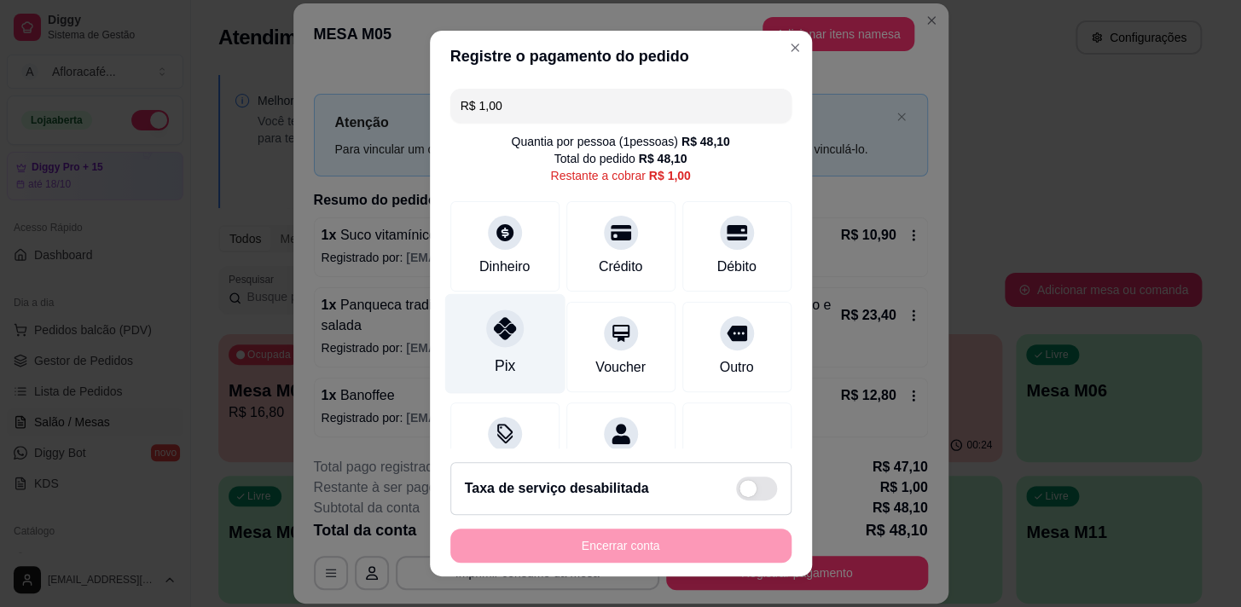
click at [494, 355] on div "Pix" at bounding box center [504, 366] width 20 height 22
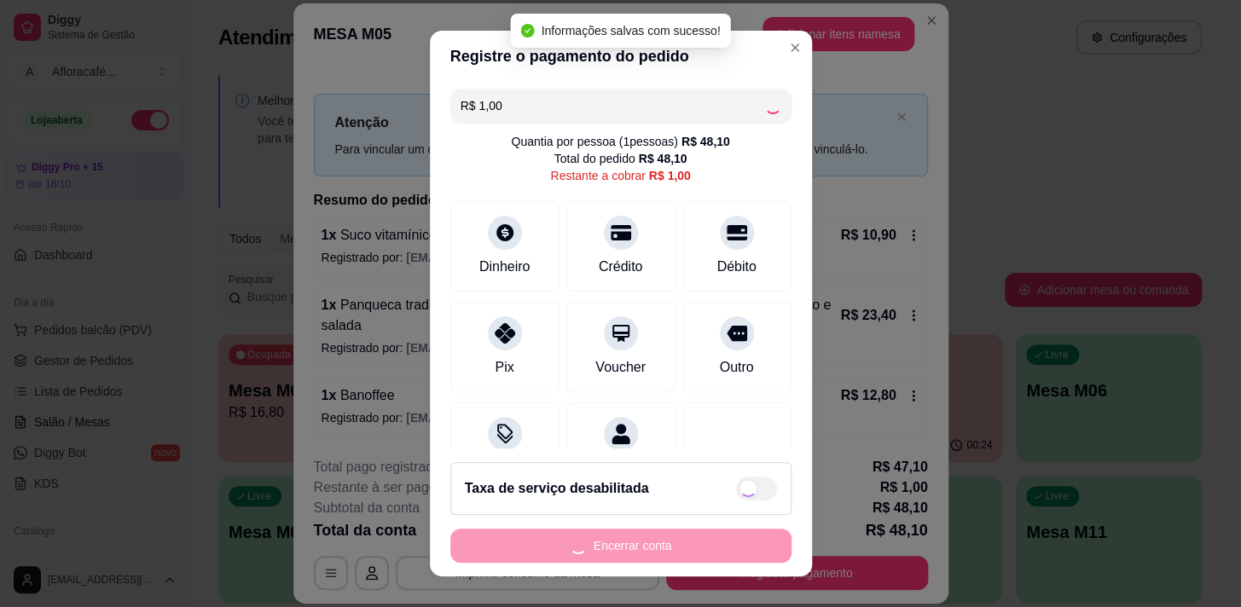
type input "R$ 0,00"
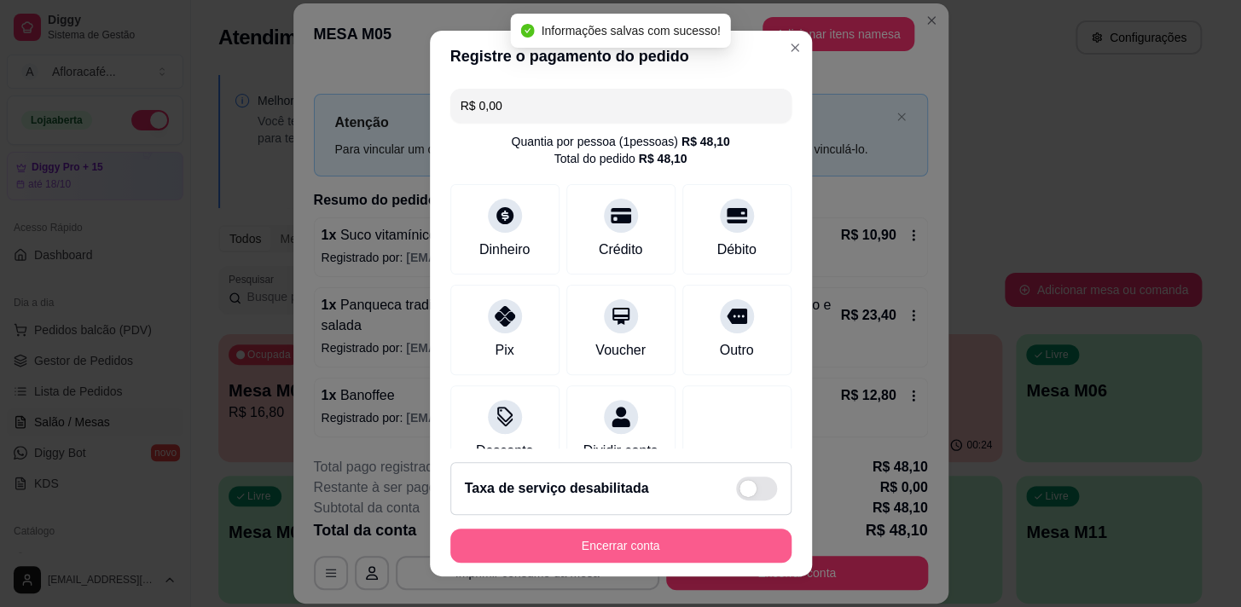
click at [678, 537] on button "Encerrar conta" at bounding box center [620, 546] width 341 height 34
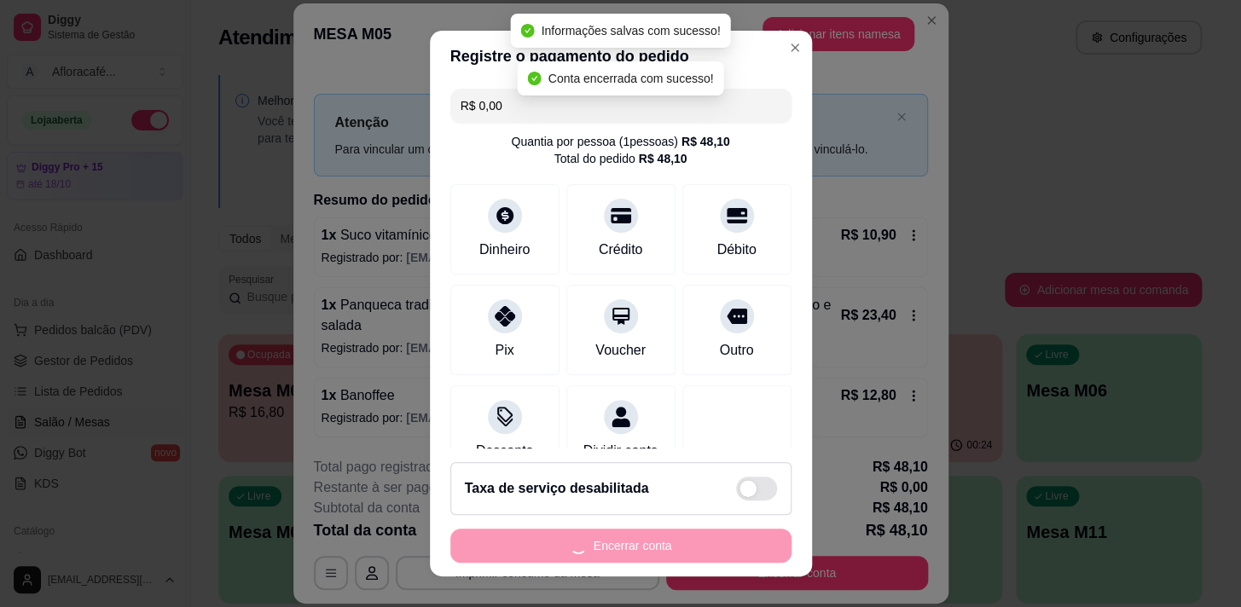
scroll to position [0, 0]
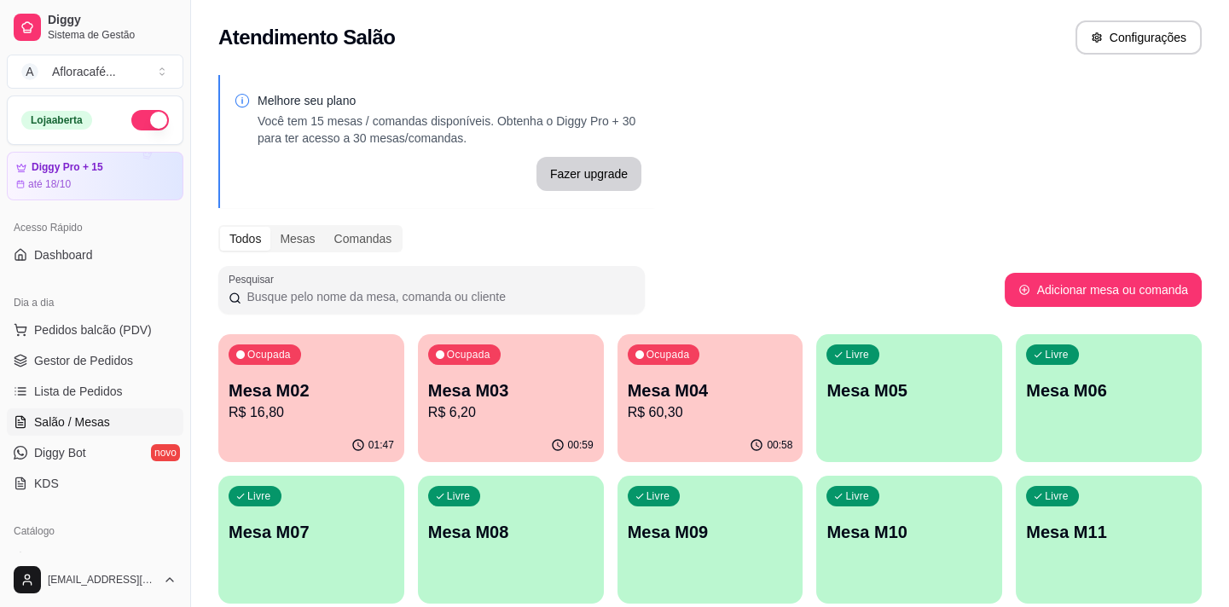
click at [571, 383] on p "Mesa M03" at bounding box center [510, 391] width 165 height 24
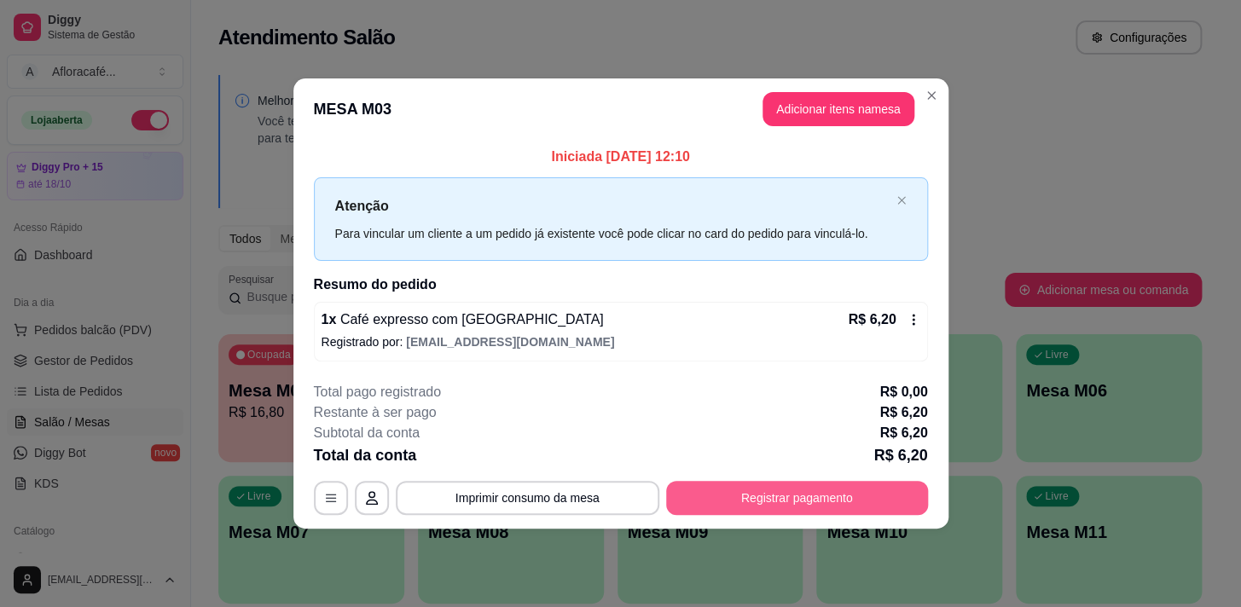
click at [716, 488] on button "Registrar pagamento" at bounding box center [797, 498] width 262 height 34
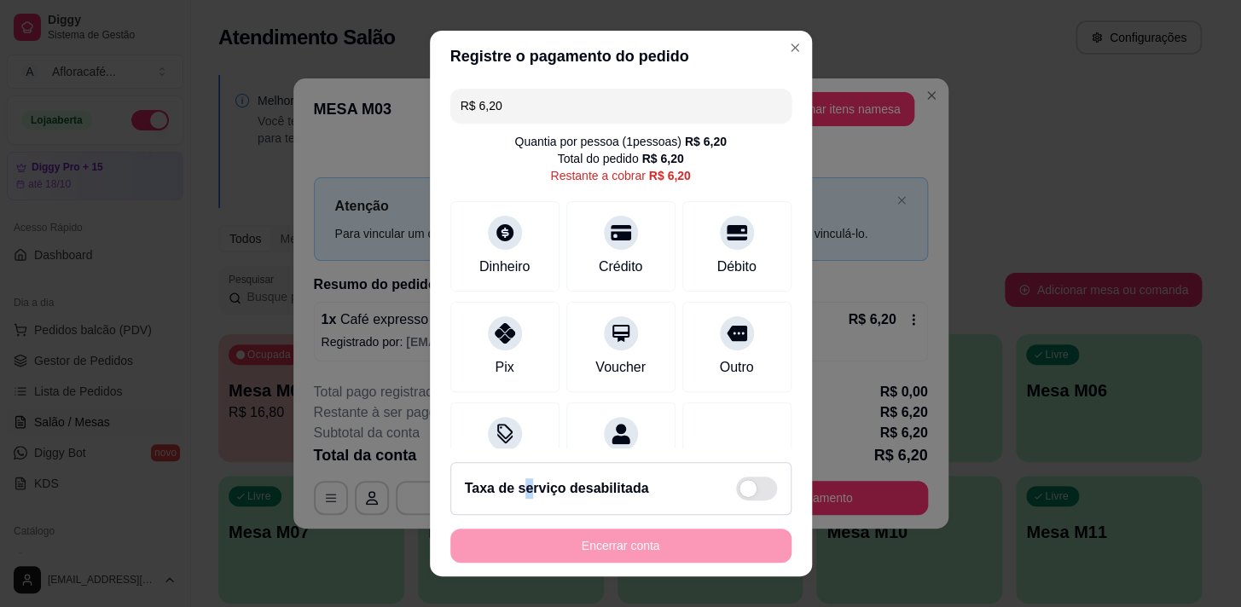
click at [520, 454] on footer "Taxa de serviço desabilitada Encerrar conta" at bounding box center [621, 513] width 382 height 128
click at [493, 421] on icon at bounding box center [504, 429] width 22 height 22
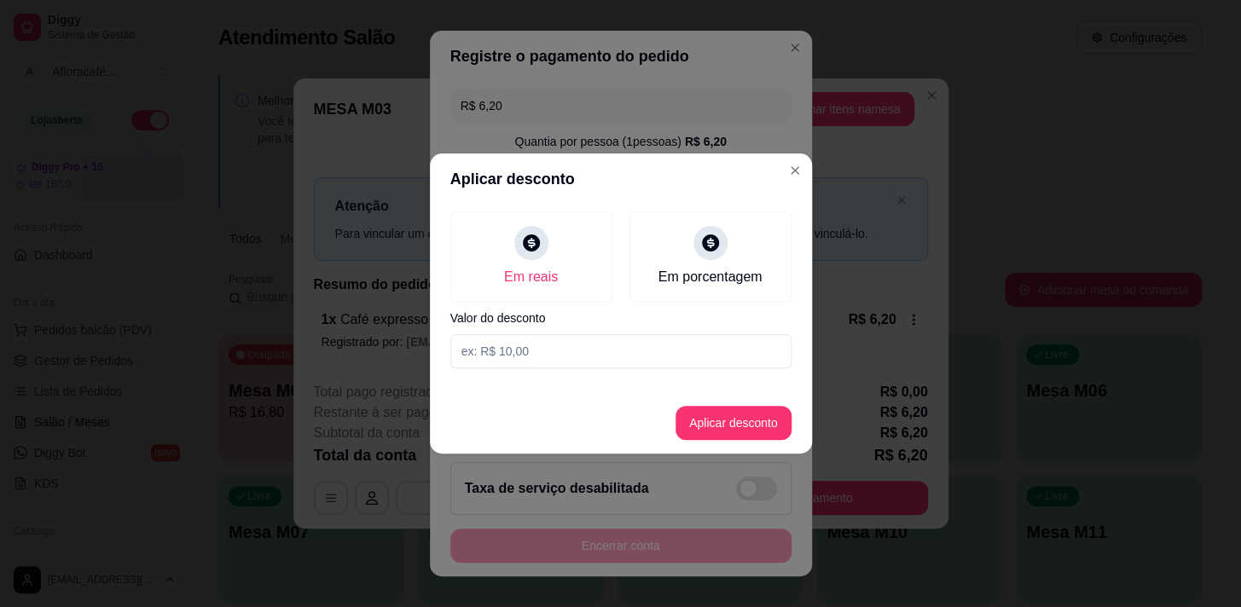
click at [644, 349] on input at bounding box center [620, 351] width 341 height 34
type input "6,20"
click at [708, 423] on button "Aplicar desconto" at bounding box center [733, 423] width 112 height 33
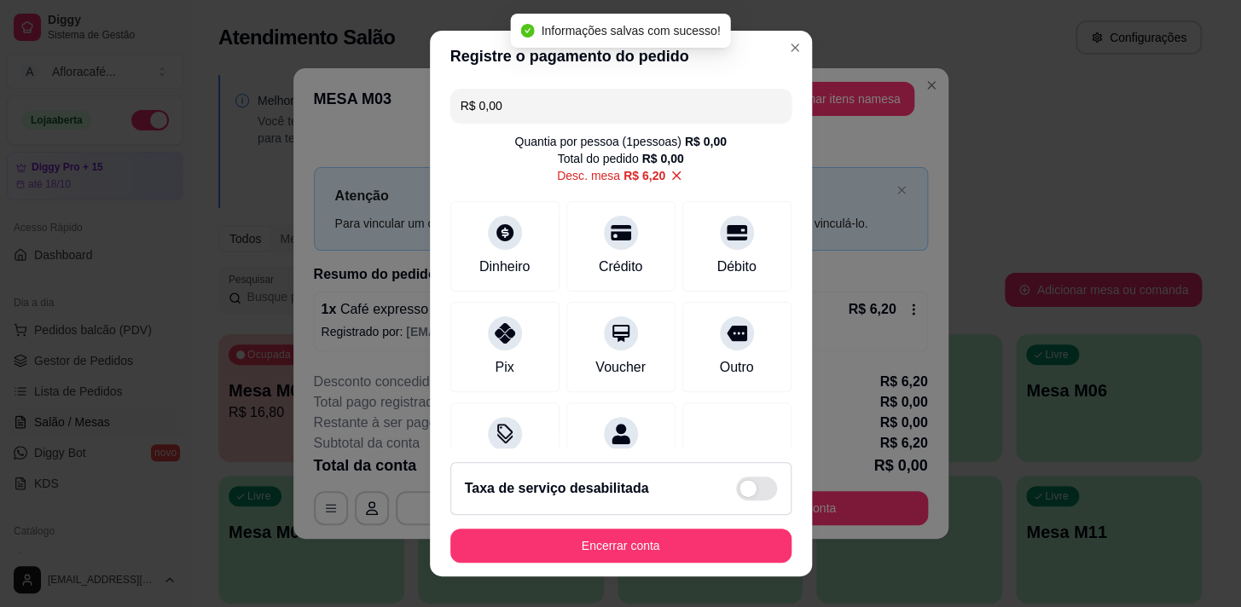
type input "R$ 0,00"
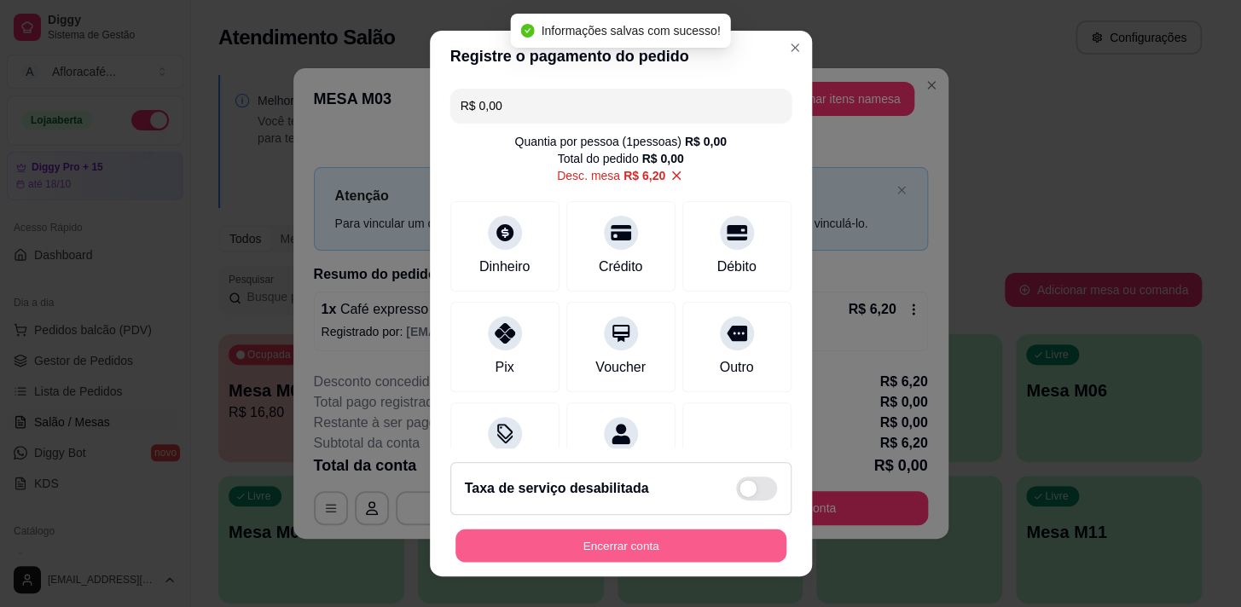
click at [708, 563] on div "Encerrar conta" at bounding box center [620, 546] width 341 height 34
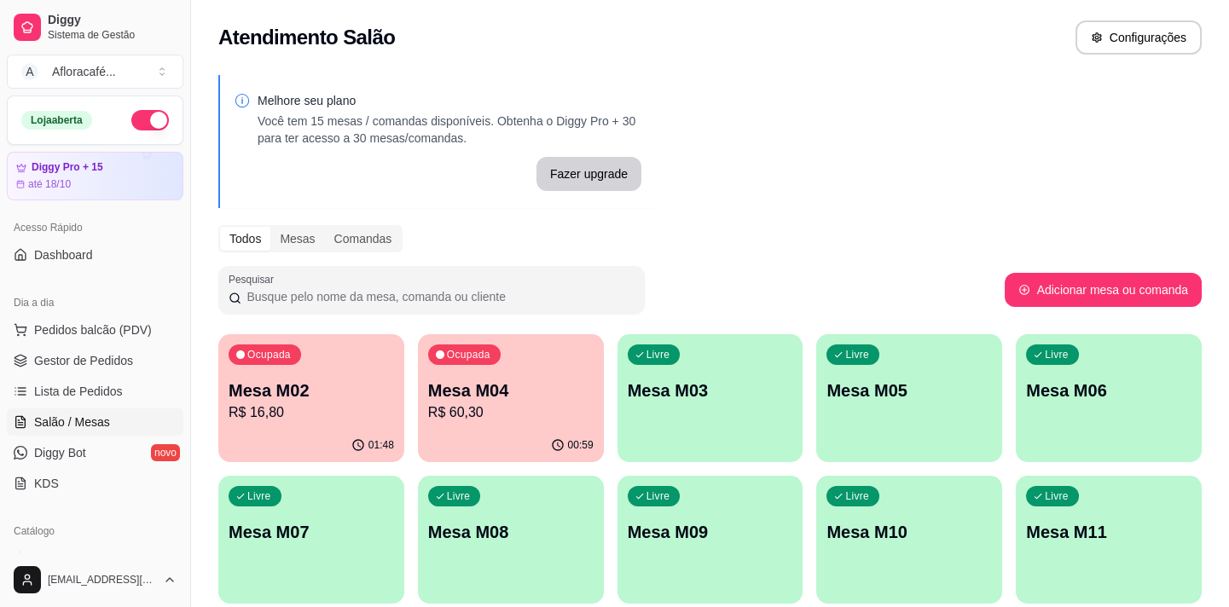
click at [621, 390] on div "Livre Mesa M03" at bounding box center [710, 387] width 186 height 107
click at [586, 374] on div "Ocupada Mesa M04 R$ 60,30" at bounding box center [511, 381] width 186 height 95
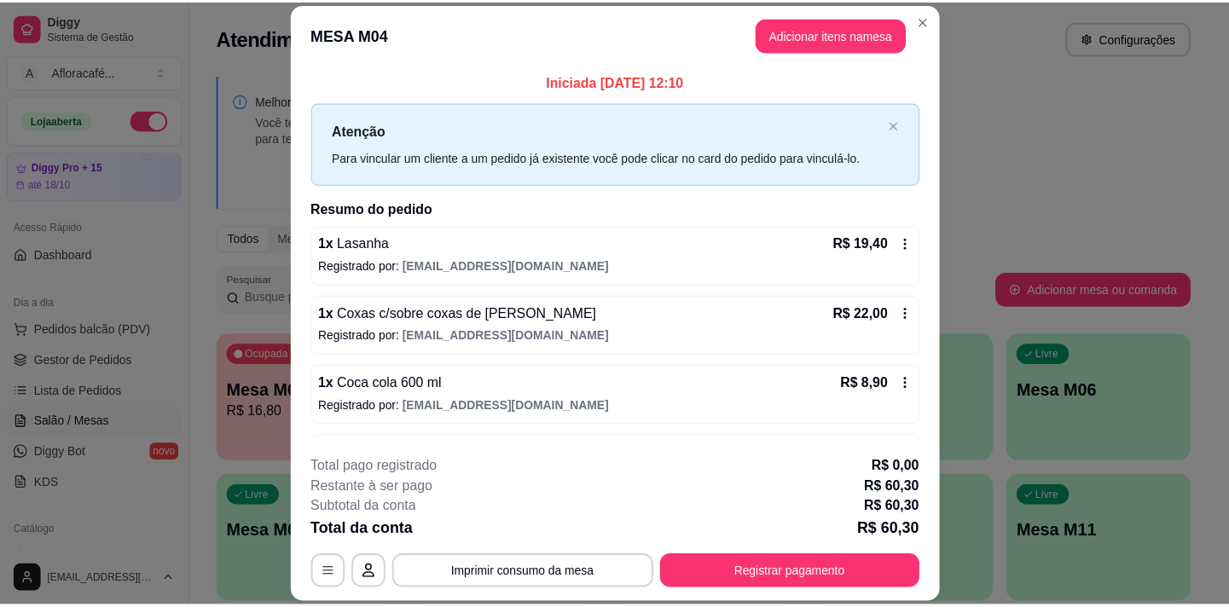
scroll to position [127, 0]
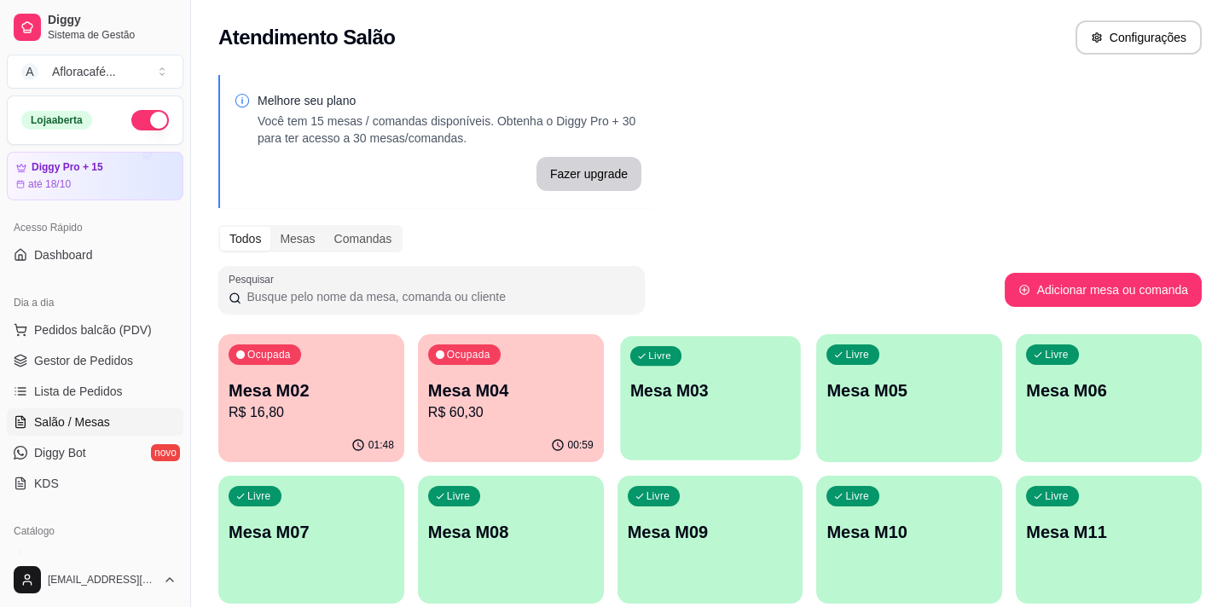
click at [666, 425] on div "Livre Mesa M03" at bounding box center [710, 388] width 180 height 104
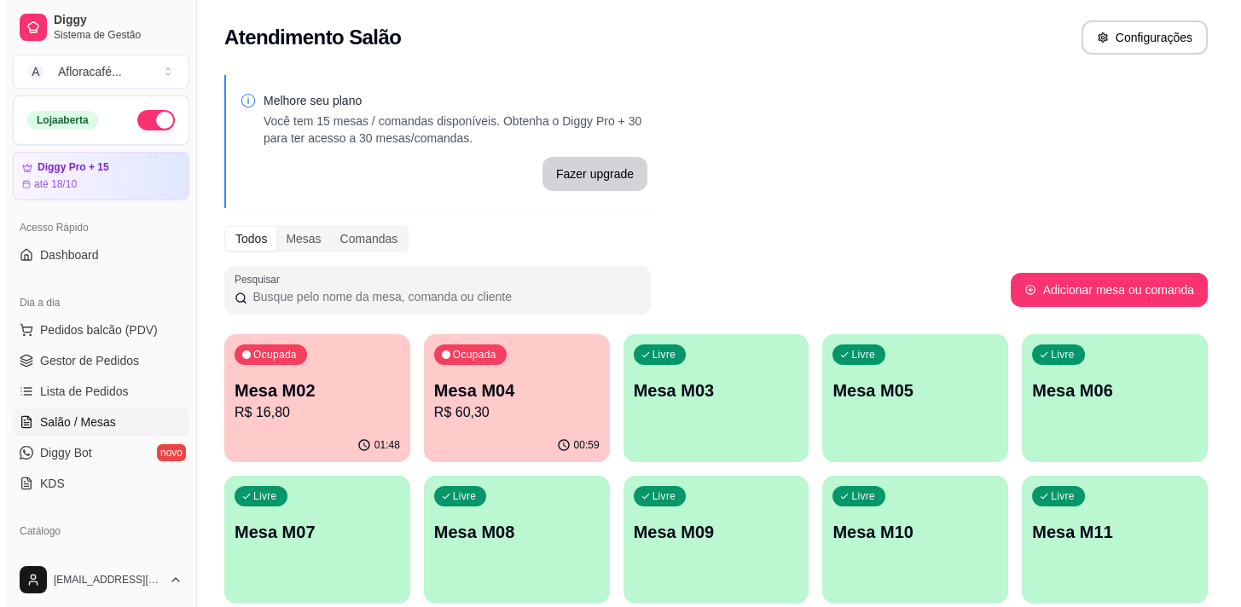
scroll to position [232, 0]
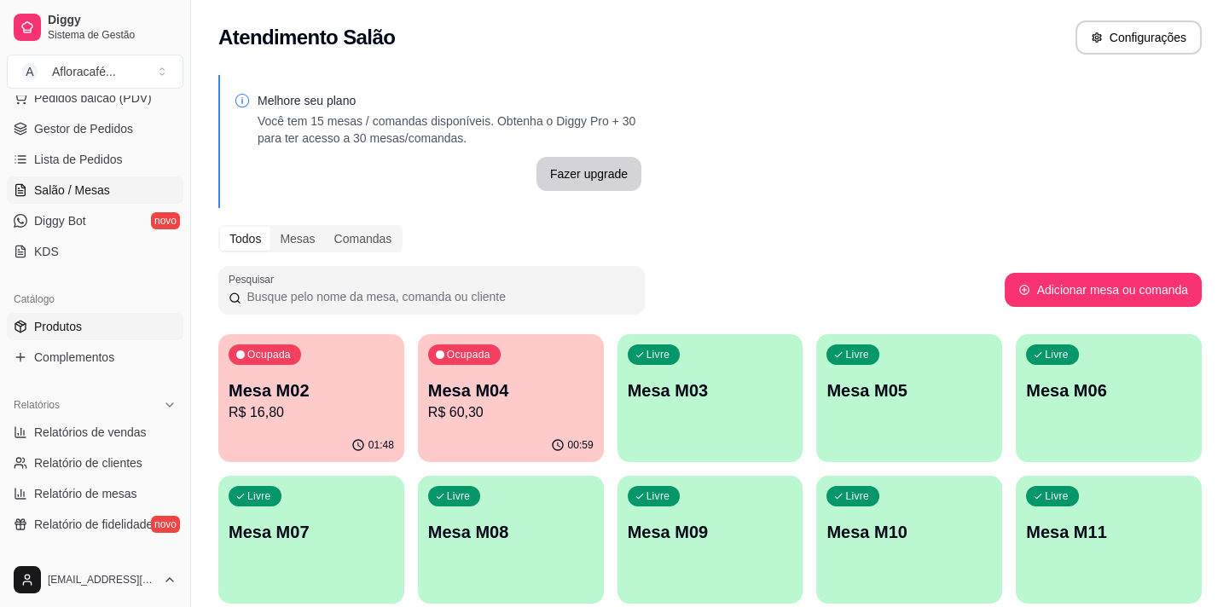
click at [130, 324] on link "Produtos" at bounding box center [95, 326] width 177 height 27
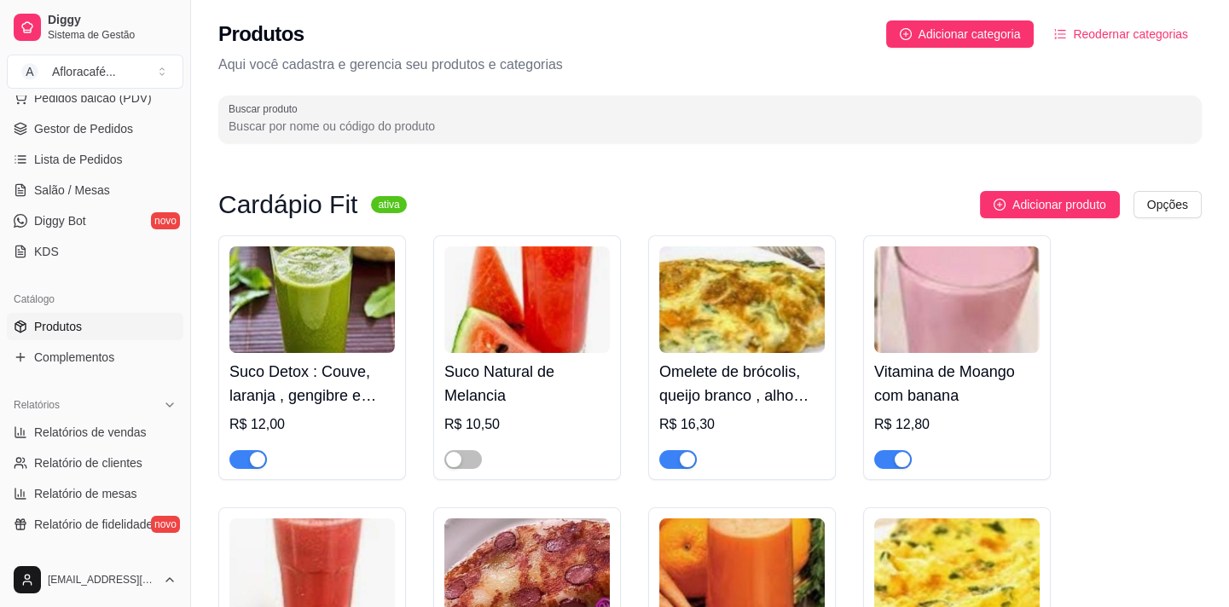
click at [385, 120] on input "Buscar produto" at bounding box center [710, 126] width 963 height 17
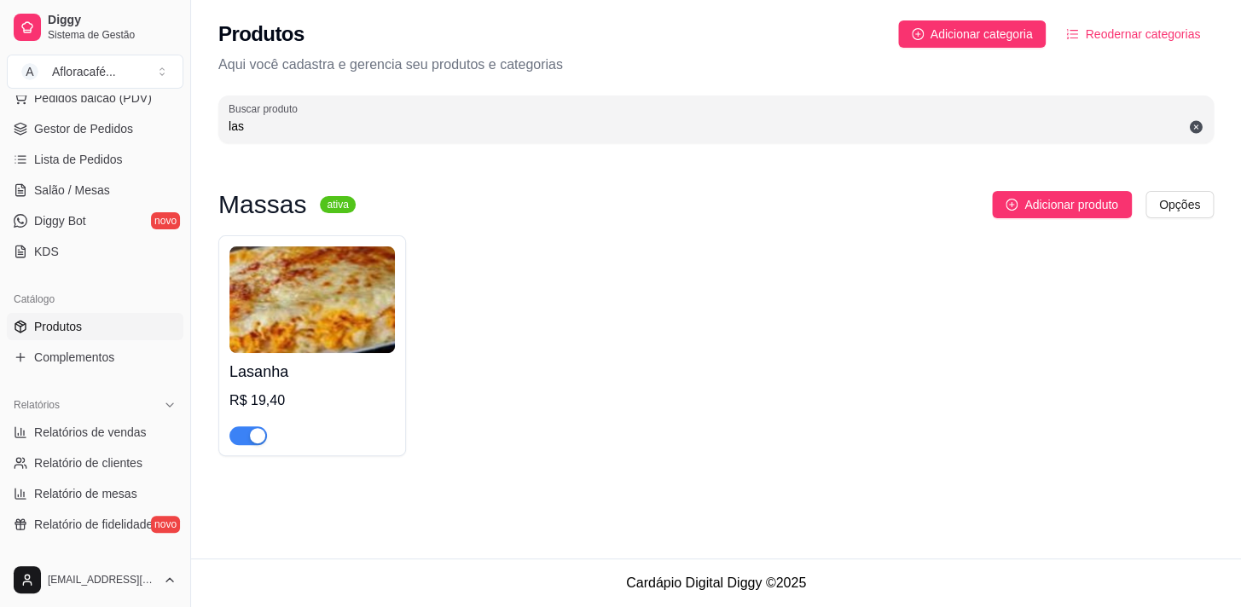
type input "las"
click at [333, 391] on div "R$ 19,40" at bounding box center [311, 401] width 165 height 20
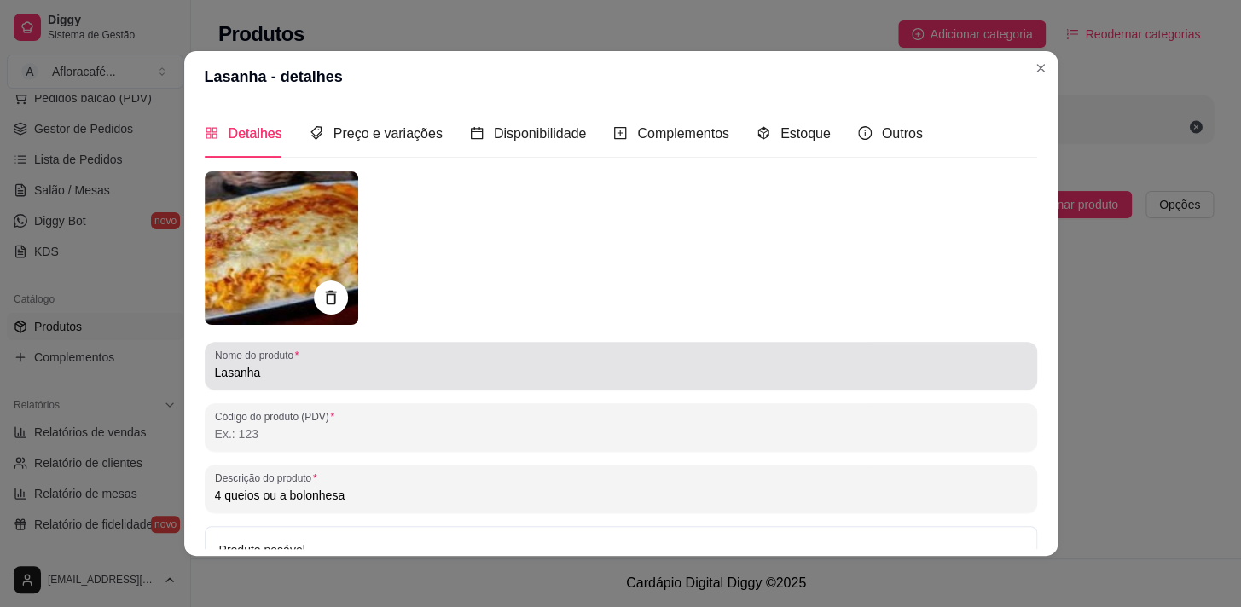
scroll to position [182, 0]
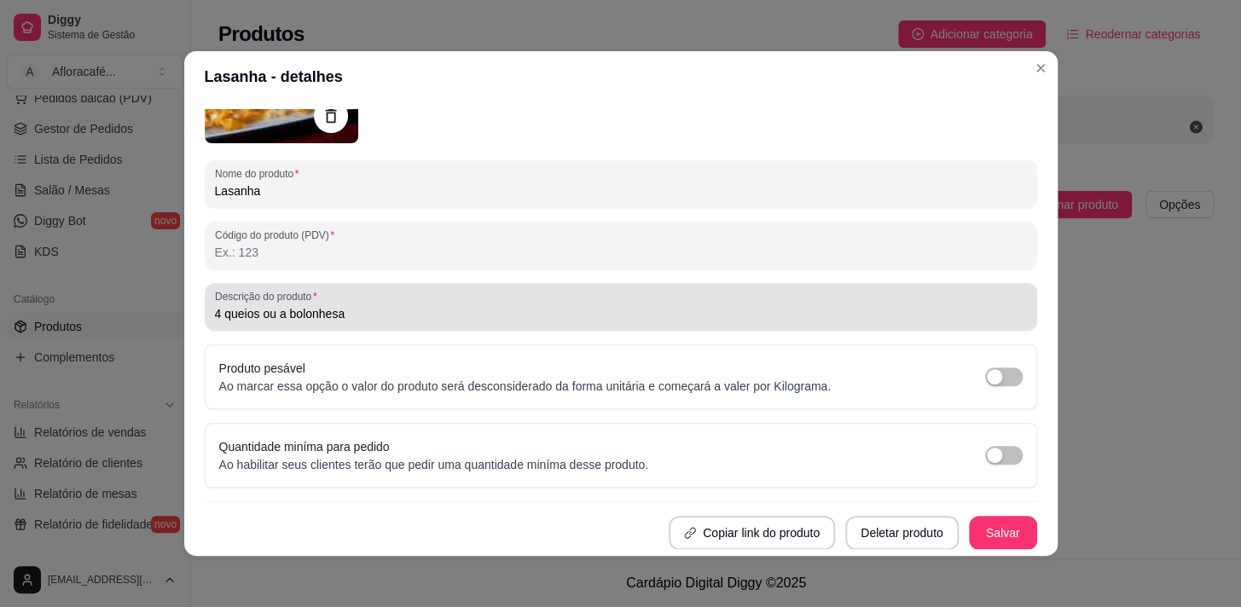
click at [549, 308] on input "4 queios ou a bolonhesa" at bounding box center [621, 313] width 812 height 17
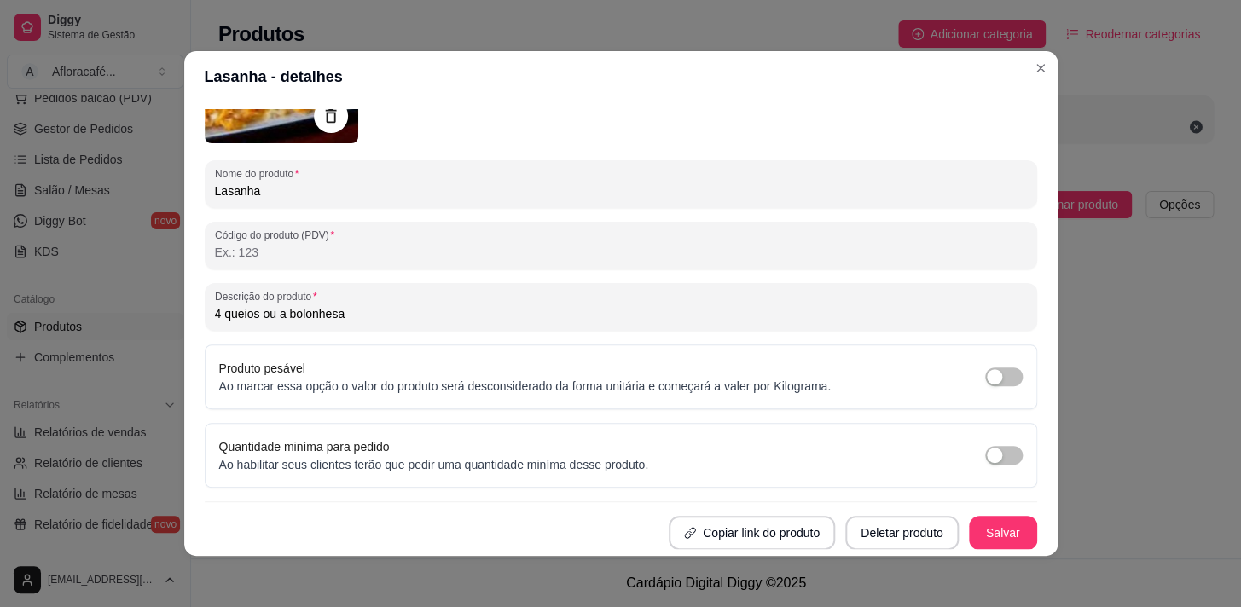
click at [271, 303] on div "4 queios ou a bolonhesa" at bounding box center [621, 307] width 812 height 34
click at [264, 316] on input "4 queios ou a bolonhesa" at bounding box center [621, 313] width 812 height 17
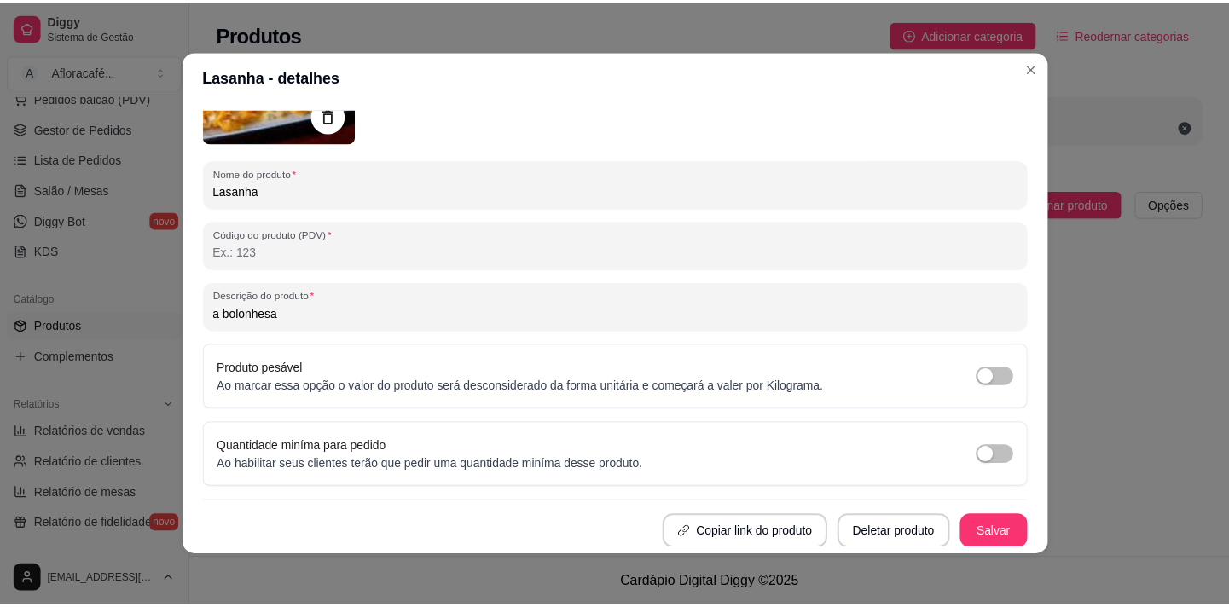
scroll to position [3, 0]
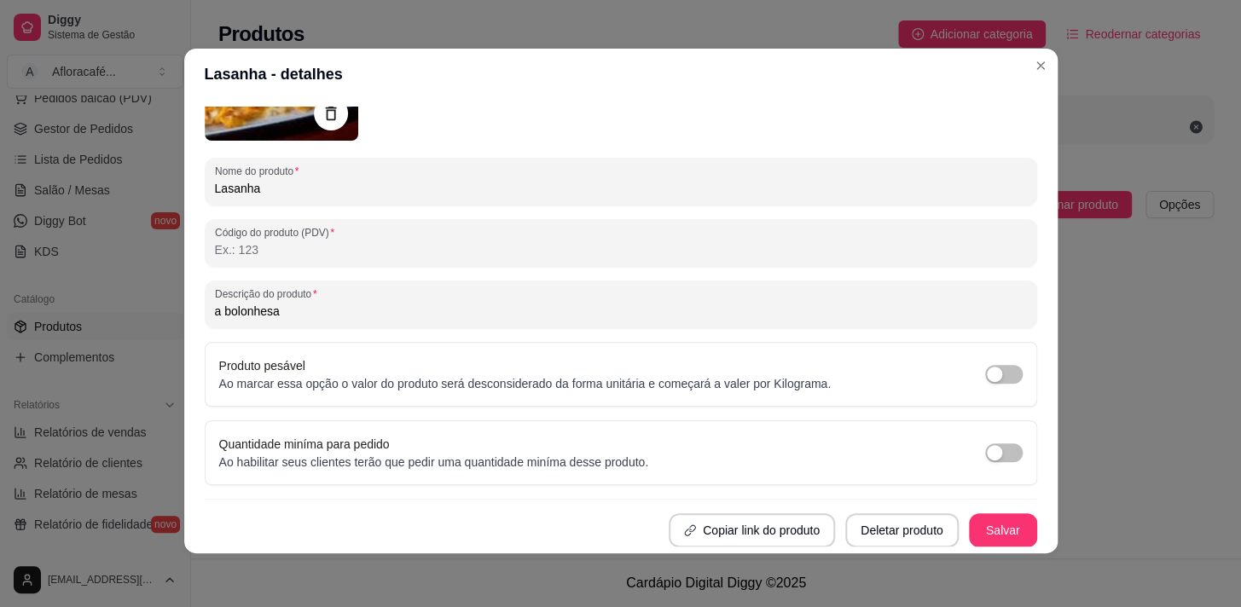
type input "a bolonhesa"
click at [999, 518] on button "Salvar" at bounding box center [1003, 530] width 68 height 34
click at [1031, 72] on div "Produtos Adicionar categoria Reodernar categorias Aqui você cadastra e gerencia…" at bounding box center [716, 77] width 1050 height 154
click at [1036, 67] on p "Aqui você cadastra e gerencia seu produtos e categorias" at bounding box center [715, 65] width 995 height 20
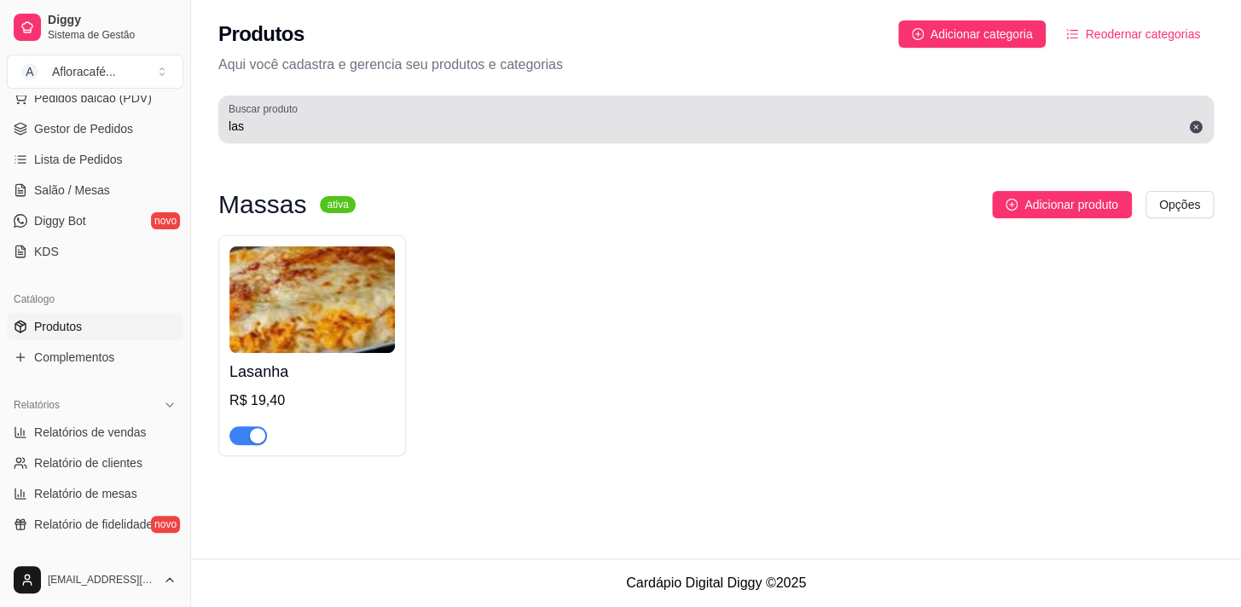
click at [396, 131] on input "las" at bounding box center [716, 126] width 975 height 17
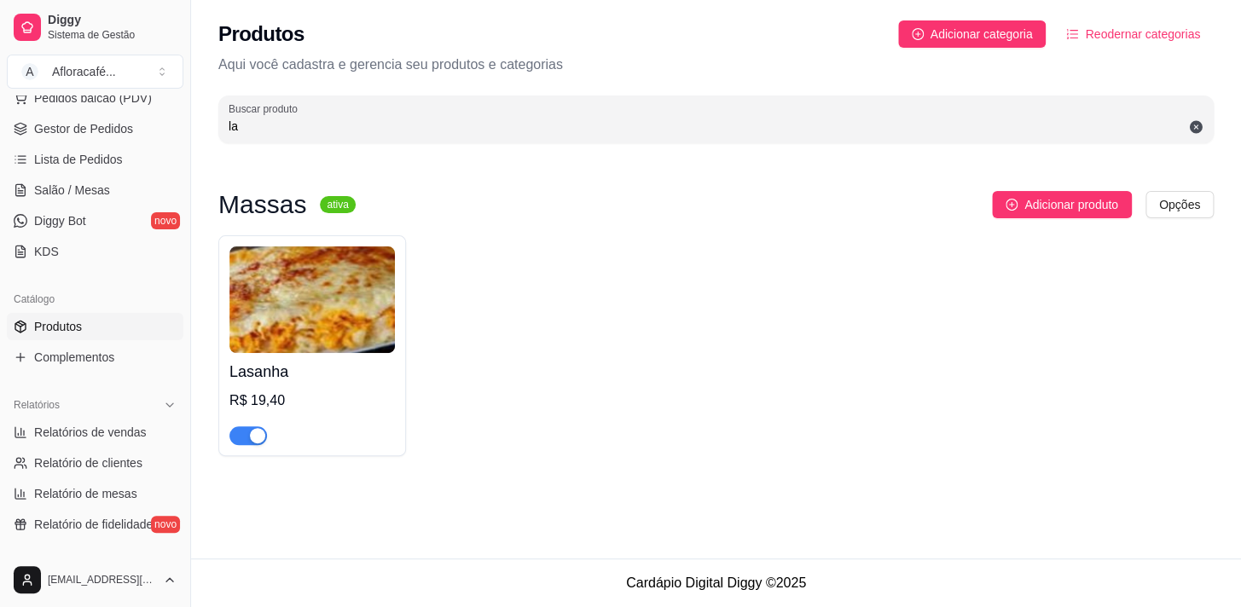
type input "l"
click at [414, 128] on input "hers" at bounding box center [716, 126] width 975 height 17
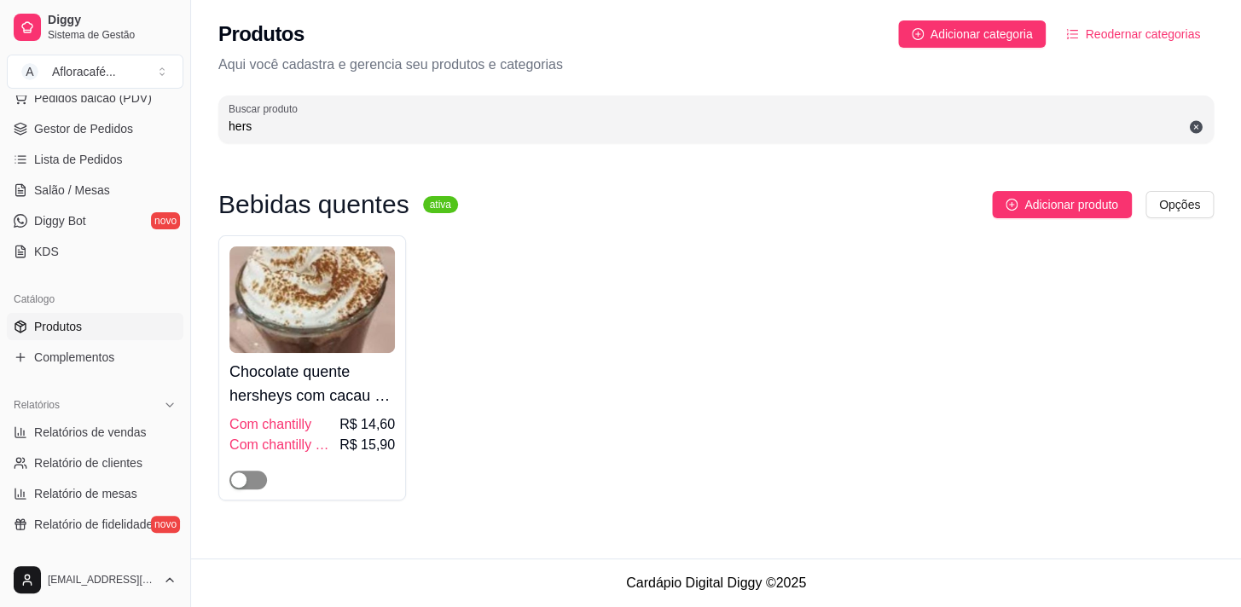
click at [251, 483] on span "button" at bounding box center [248, 480] width 38 height 19
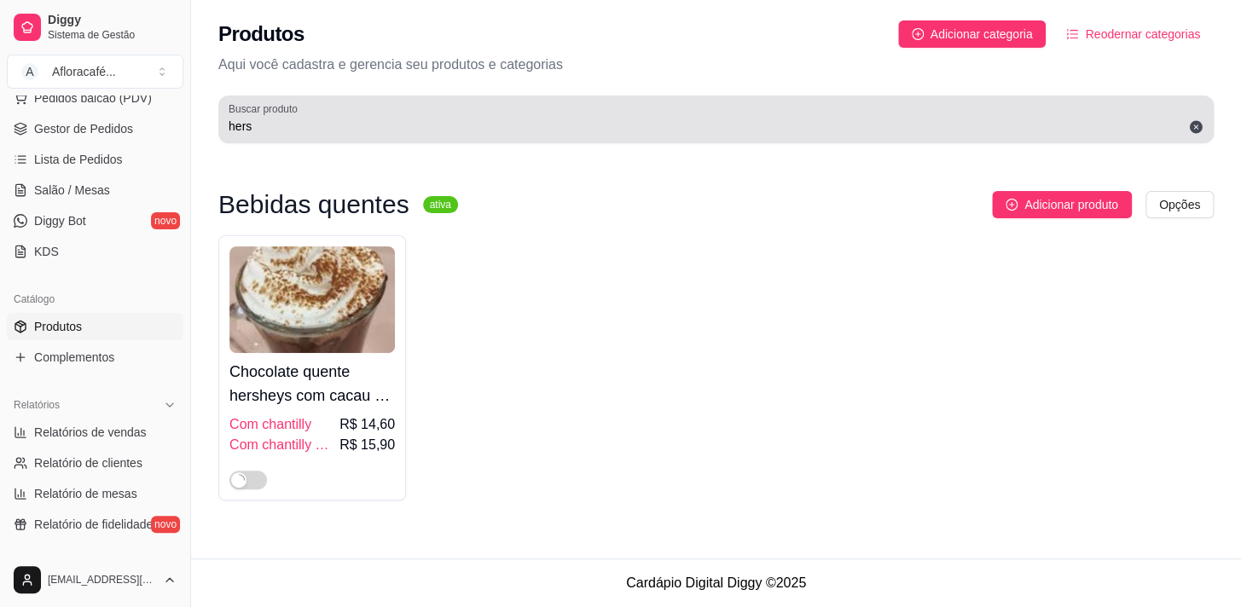
click at [408, 118] on input "hers" at bounding box center [716, 126] width 975 height 17
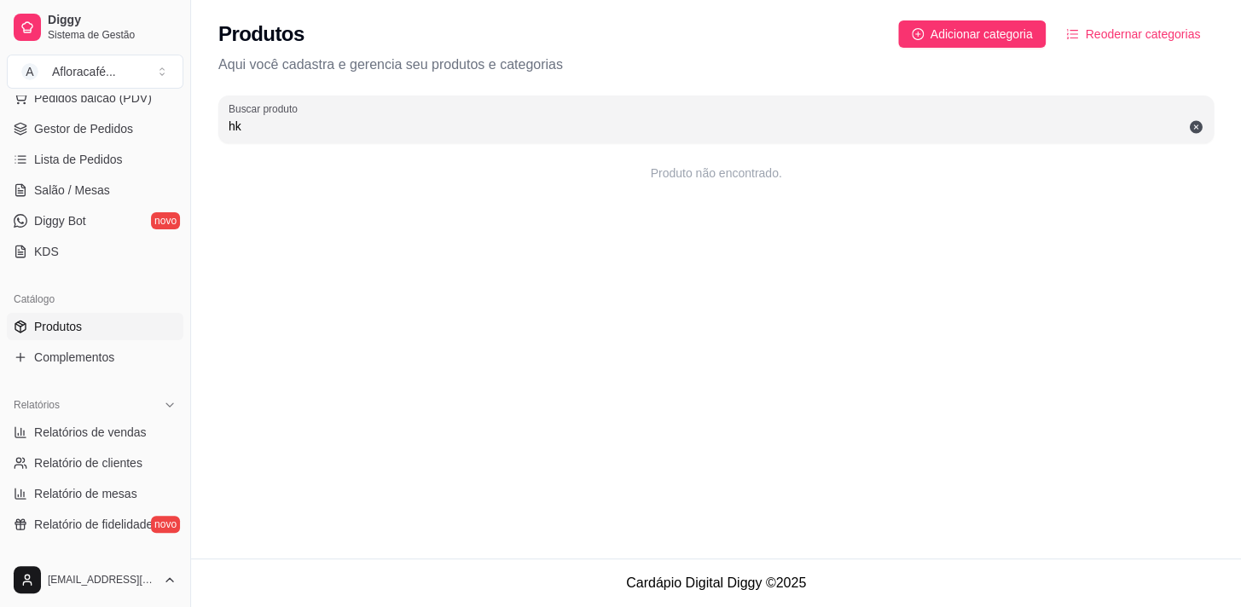
type input "h"
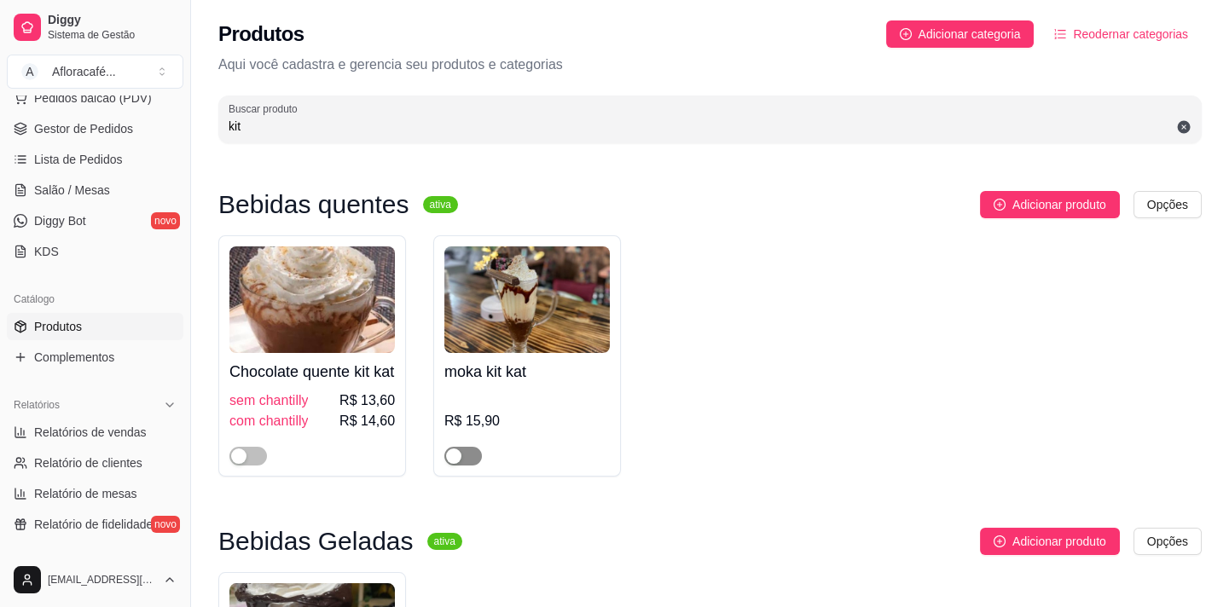
type input "kit"
drag, startPoint x: 468, startPoint y: 477, endPoint x: 369, endPoint y: 469, distance: 99.2
click at [466, 466] on span "button" at bounding box center [463, 456] width 38 height 19
click at [250, 466] on span "button" at bounding box center [248, 456] width 38 height 19
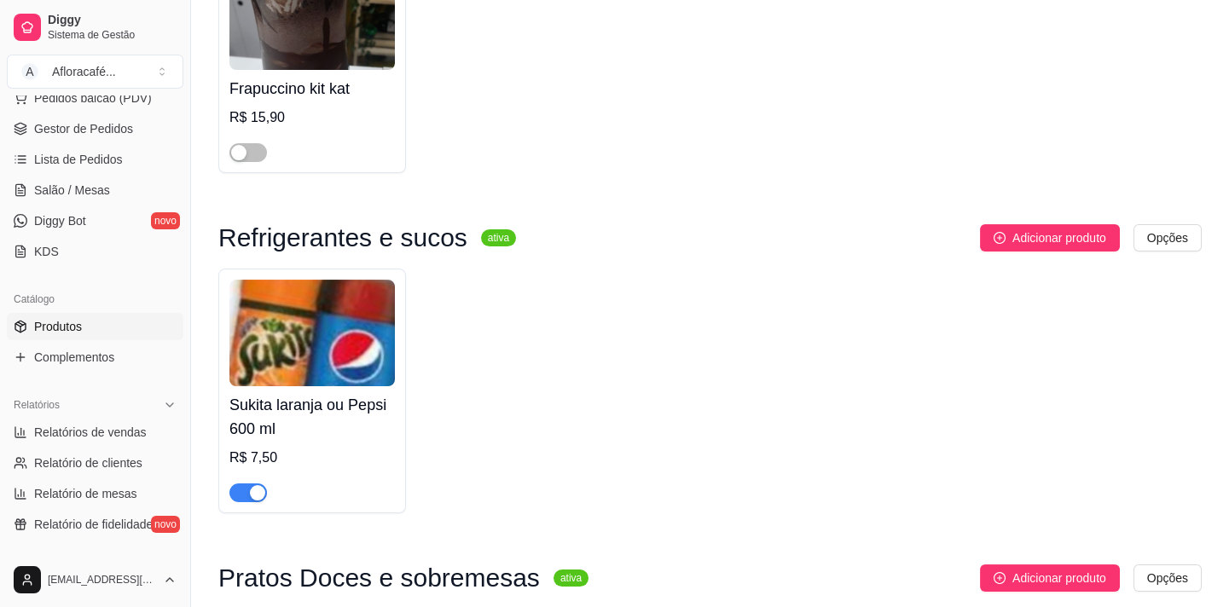
scroll to position [1085, 0]
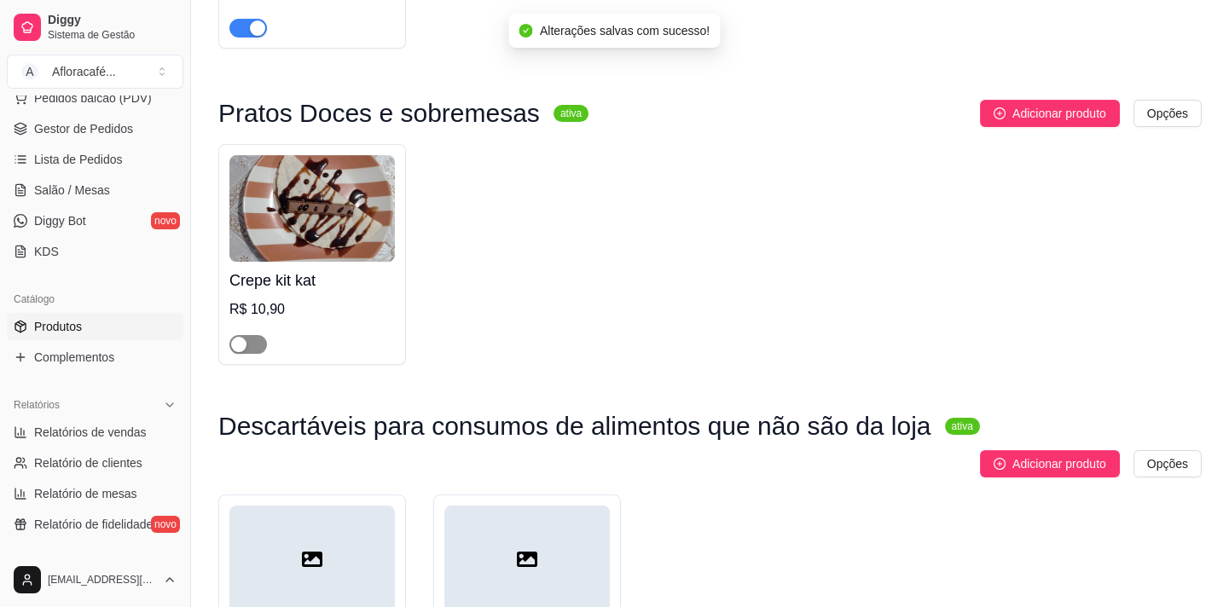
click at [250, 354] on span "button" at bounding box center [248, 344] width 38 height 19
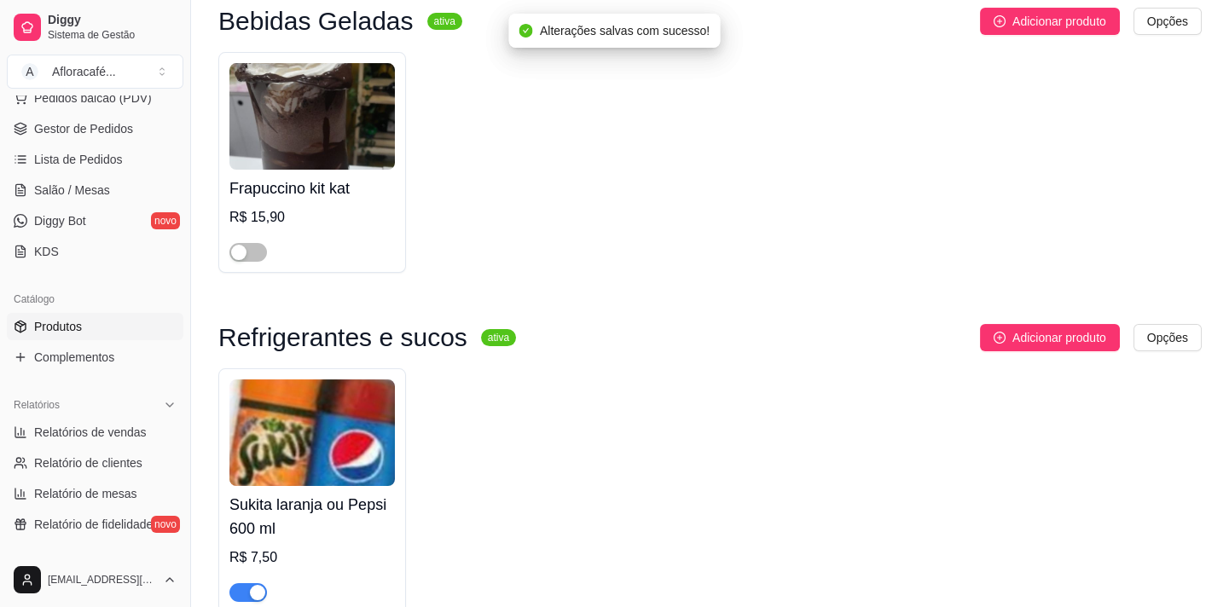
scroll to position [366, 0]
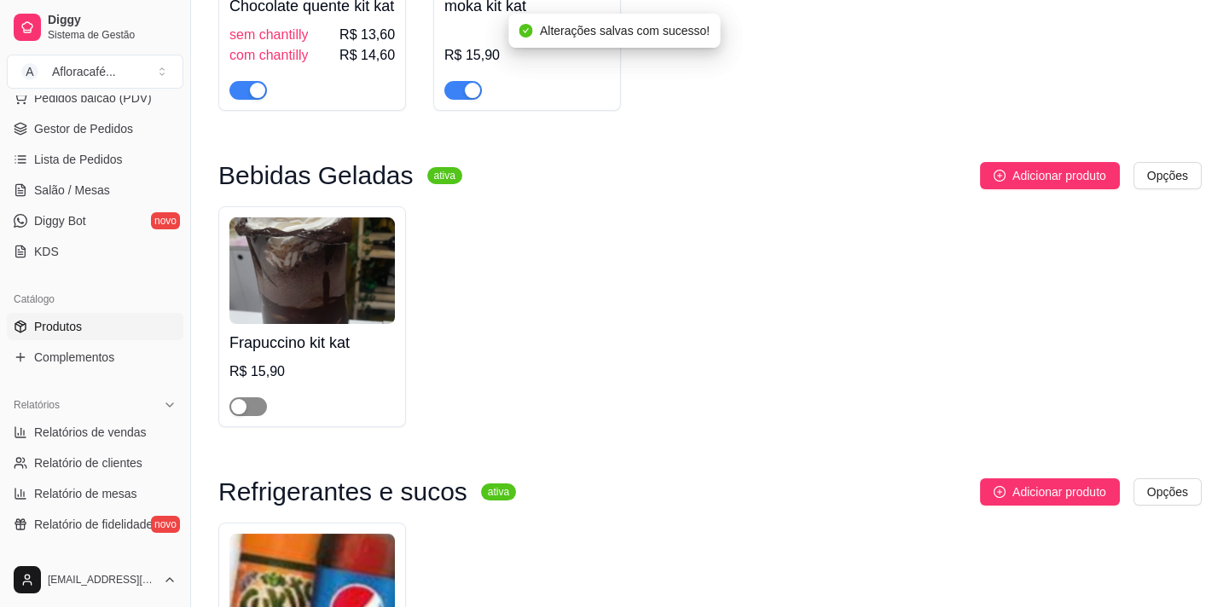
click at [262, 416] on span "button" at bounding box center [248, 406] width 38 height 19
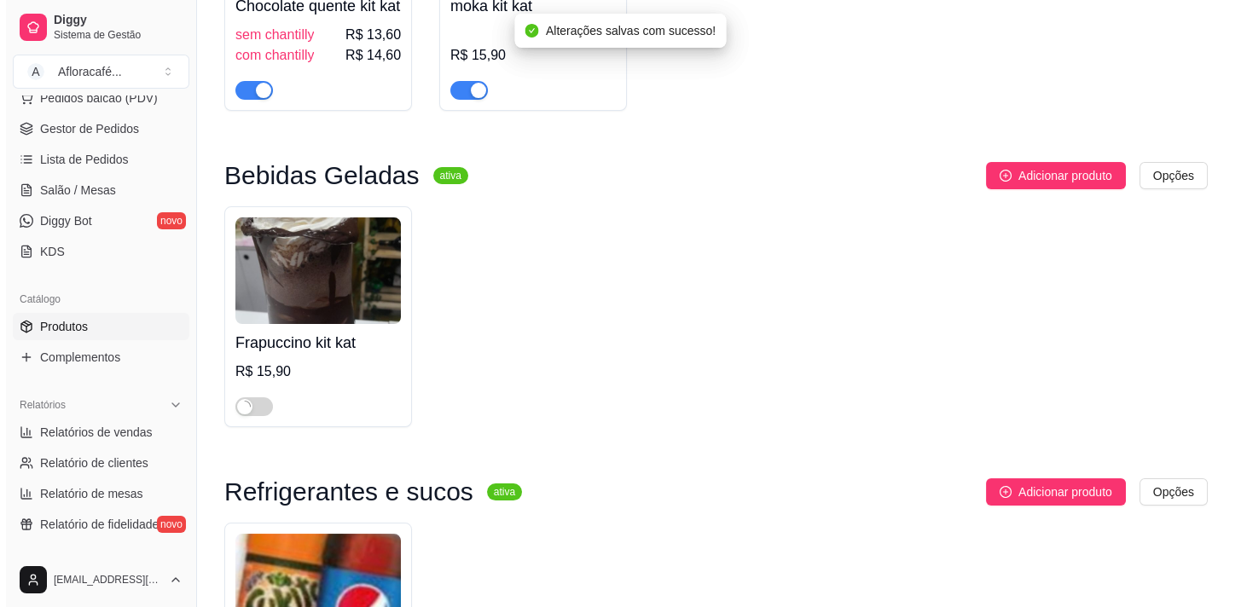
scroll to position [0, 0]
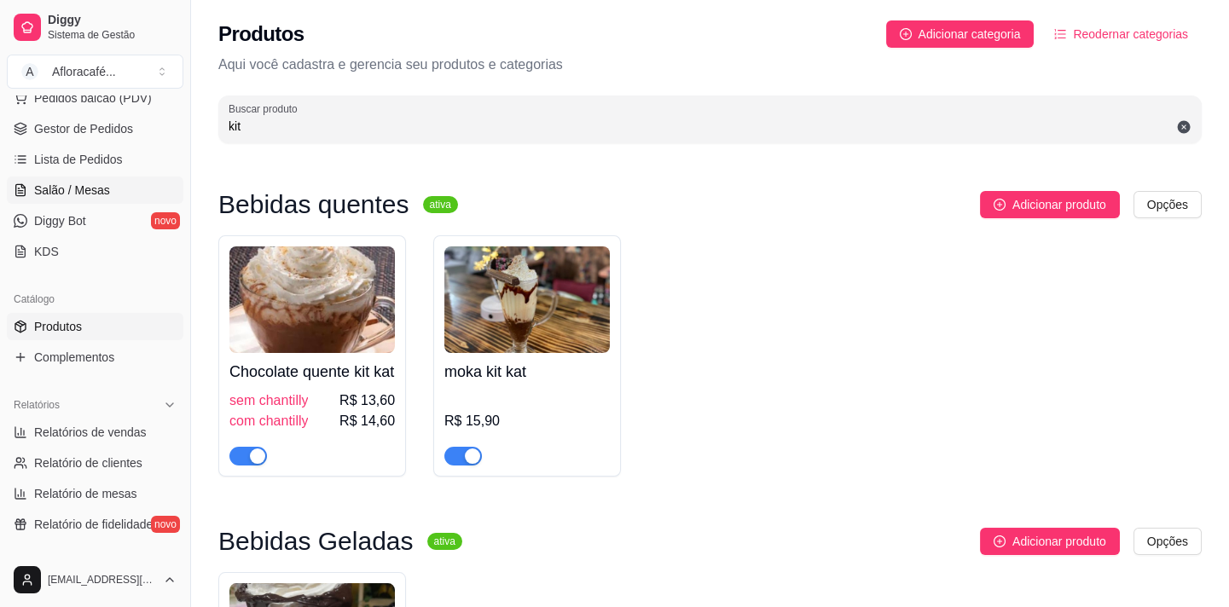
click at [51, 190] on span "Salão / Mesas" at bounding box center [72, 190] width 76 height 17
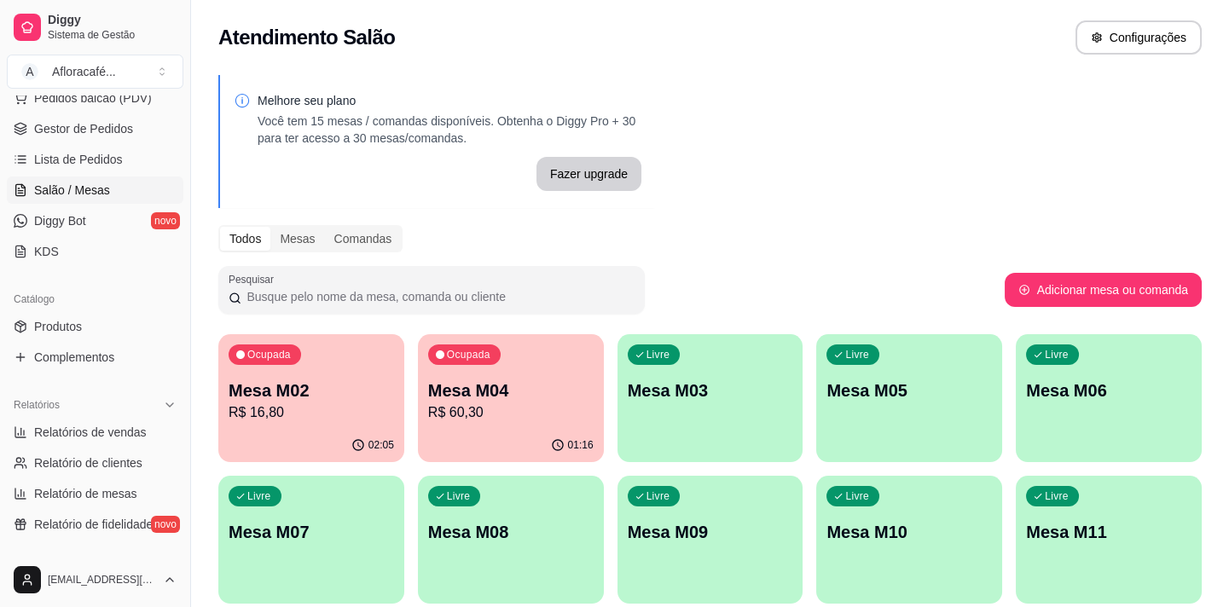
click at [497, 426] on div "Ocupada Mesa M04 R$ 60,30" at bounding box center [511, 381] width 186 height 95
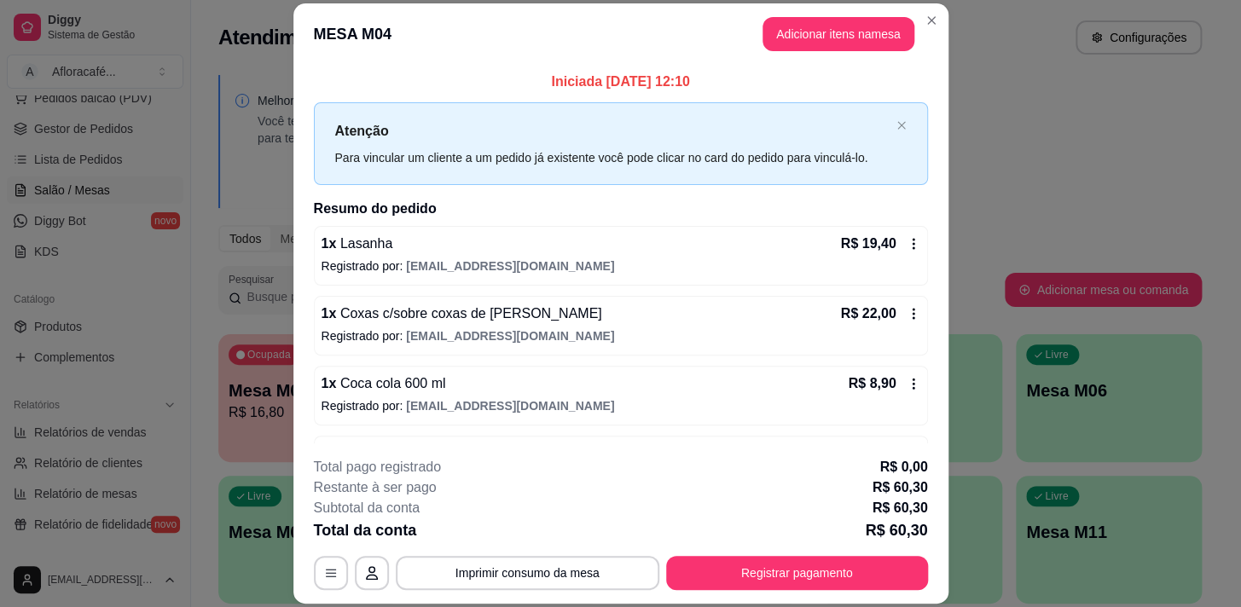
scroll to position [127, 0]
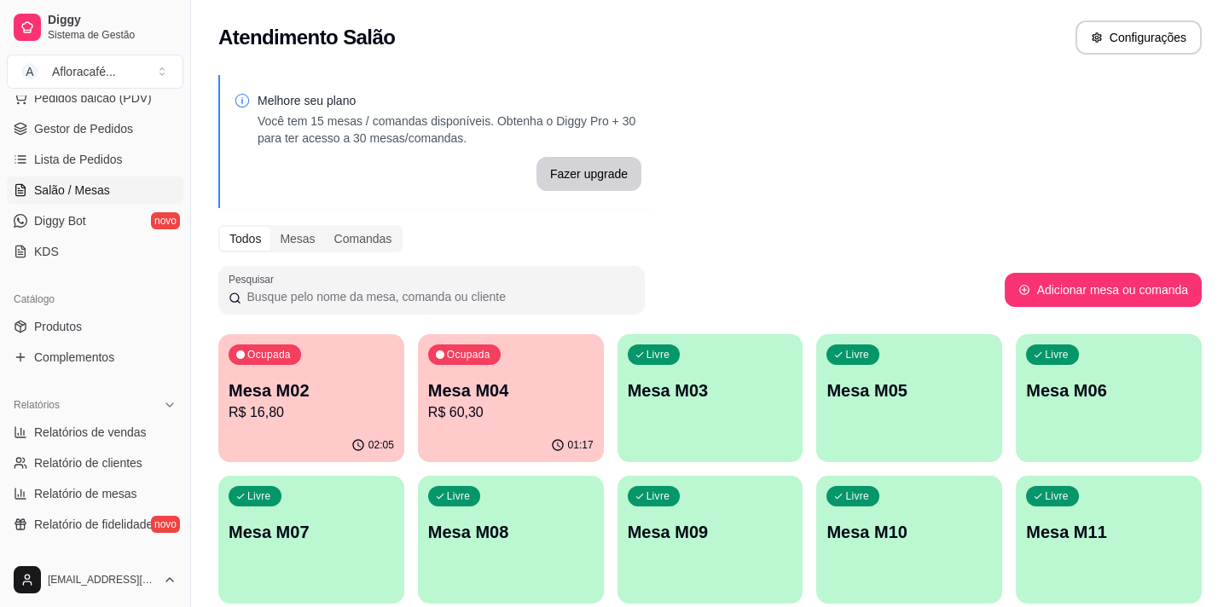
click at [541, 392] on p "Mesa M04" at bounding box center [510, 391] width 165 height 24
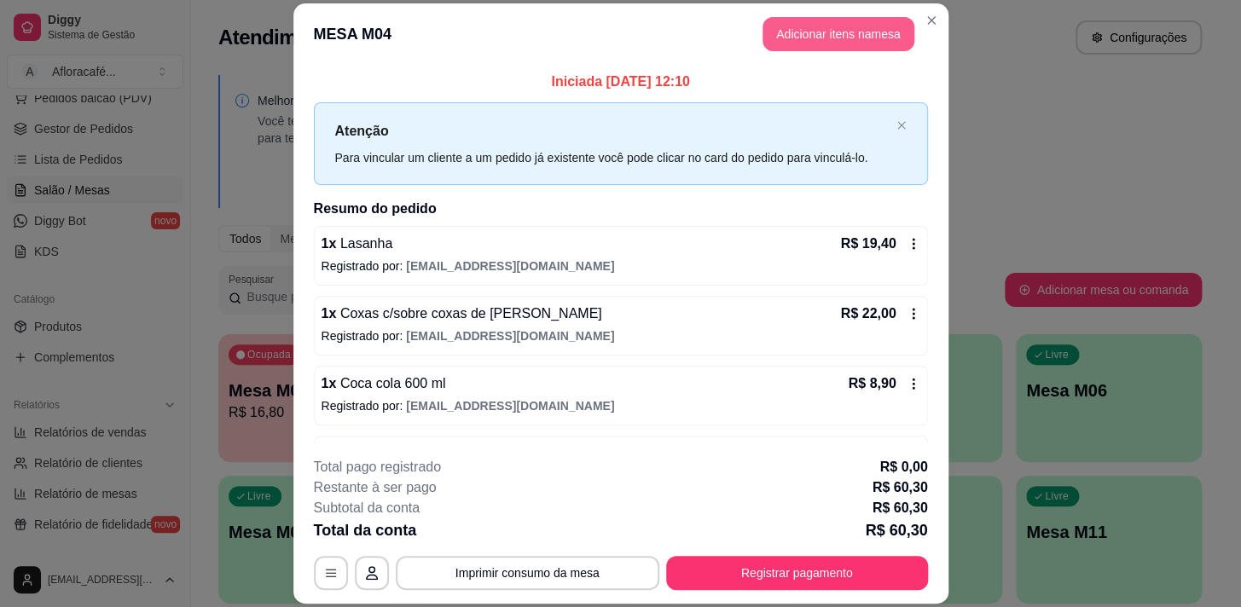
click at [834, 20] on button "Adicionar itens na mesa" at bounding box center [838, 34] width 152 height 34
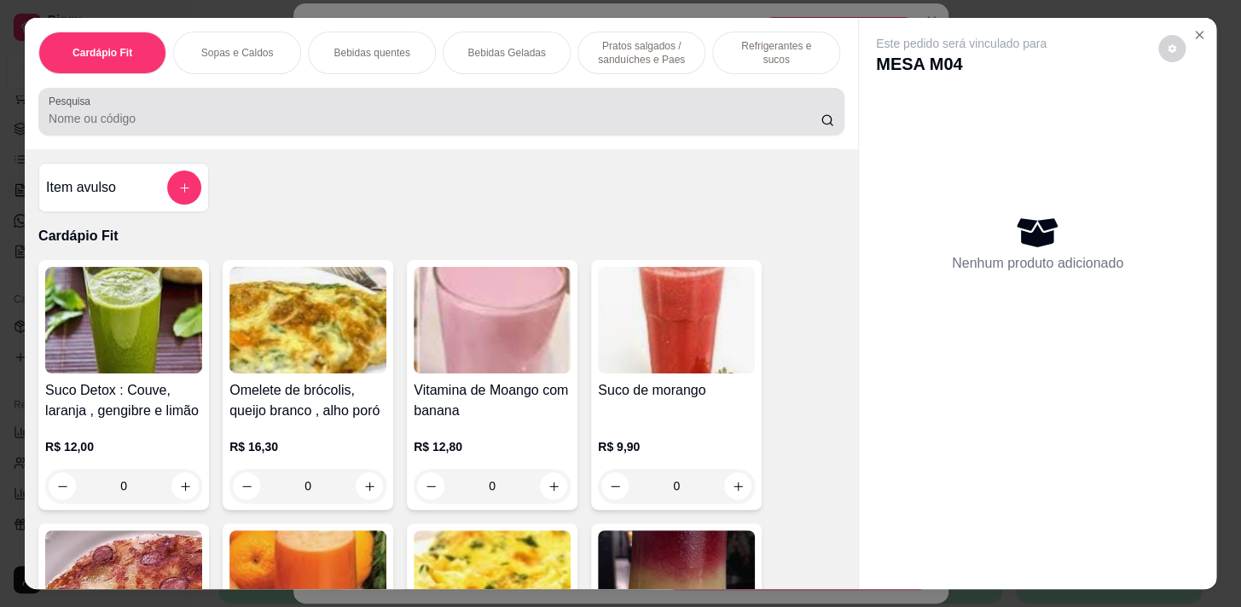
click at [490, 101] on div at bounding box center [441, 112] width 785 height 34
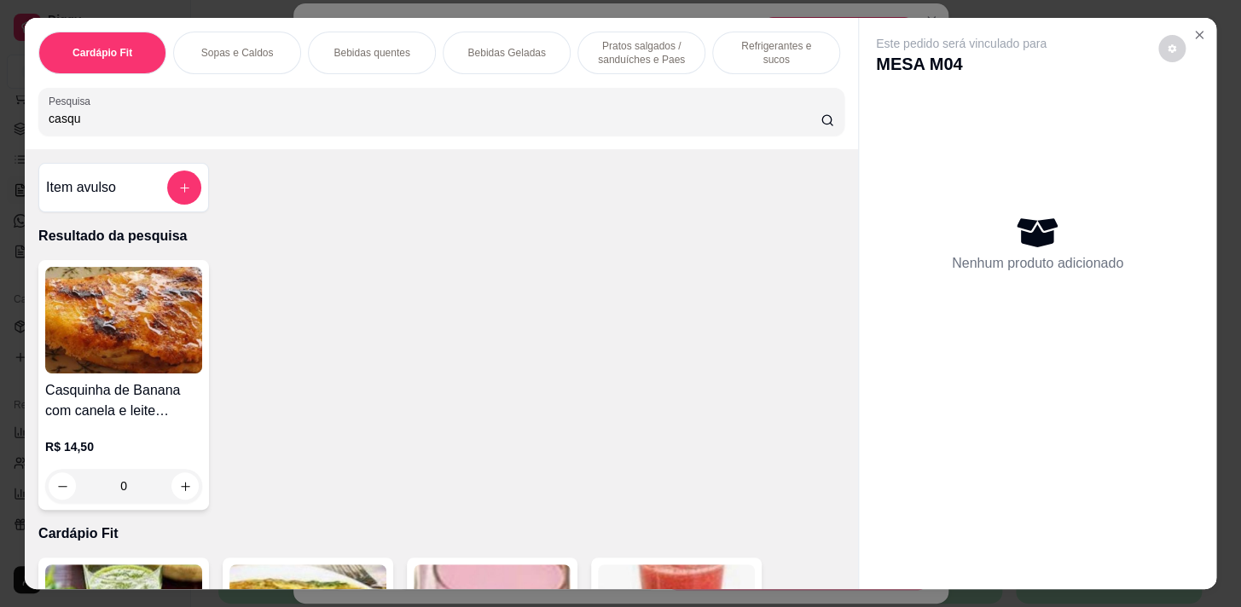
type input "casqu"
click at [182, 495] on div "0" at bounding box center [123, 486] width 157 height 34
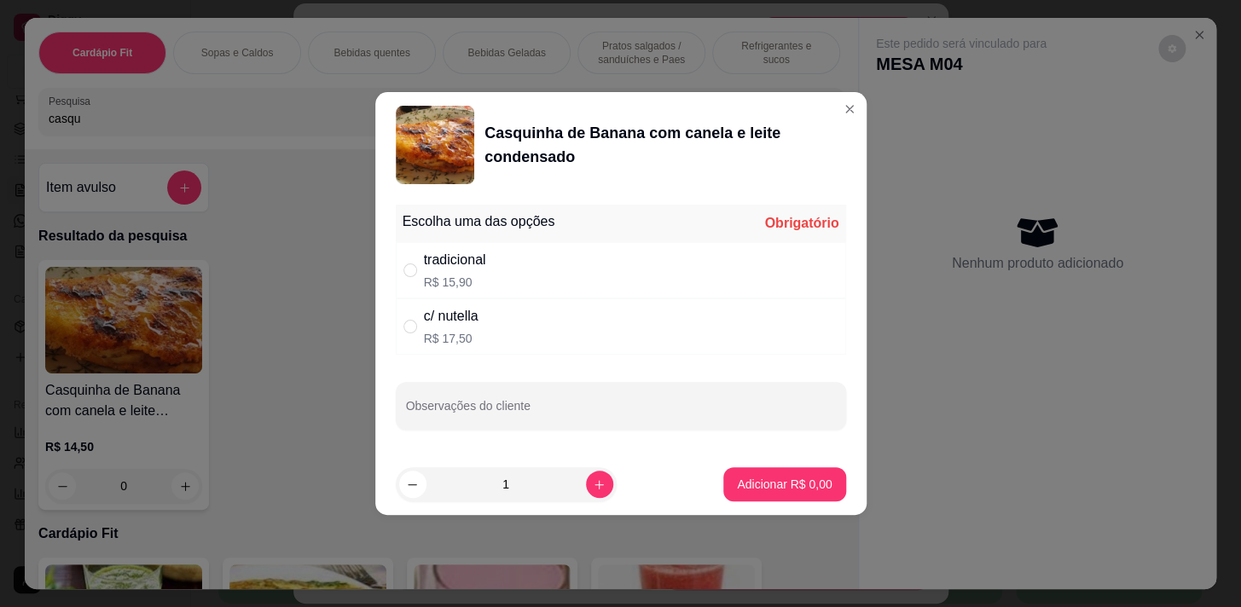
click at [512, 276] on div "tradicional R$ 15,90" at bounding box center [621, 270] width 450 height 56
radio input "true"
click at [777, 504] on footer "1 Adicionar R$ 15,90" at bounding box center [620, 484] width 491 height 61
click at [779, 478] on p "Adicionar R$ 15,90" at bounding box center [780, 484] width 101 height 17
type input "1"
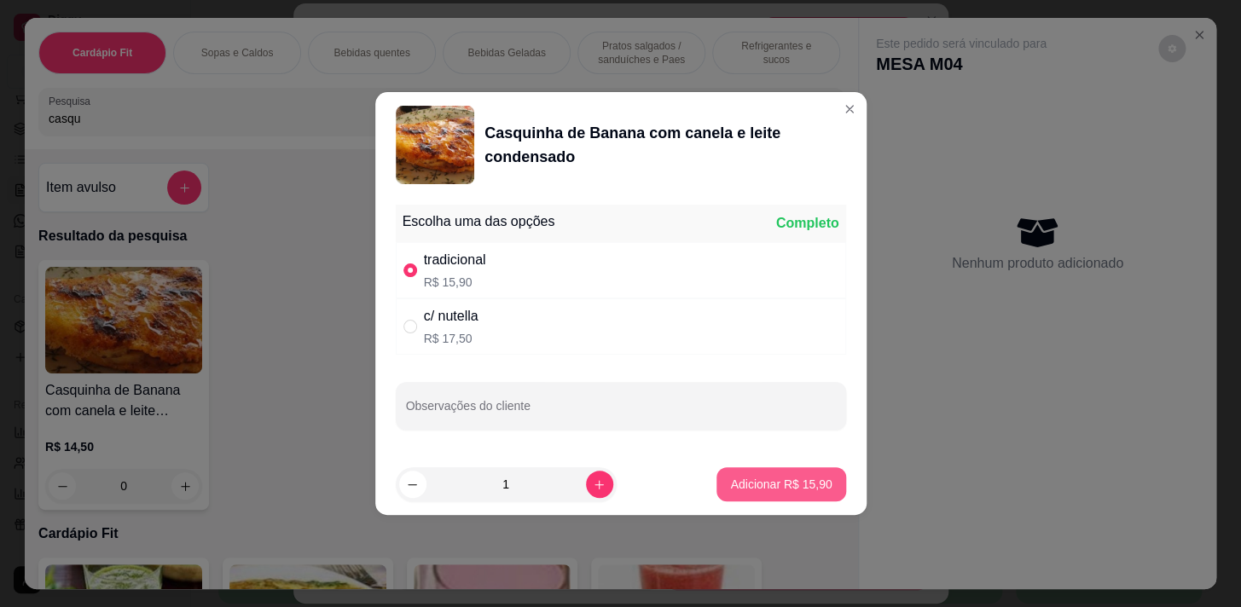
type input "1"
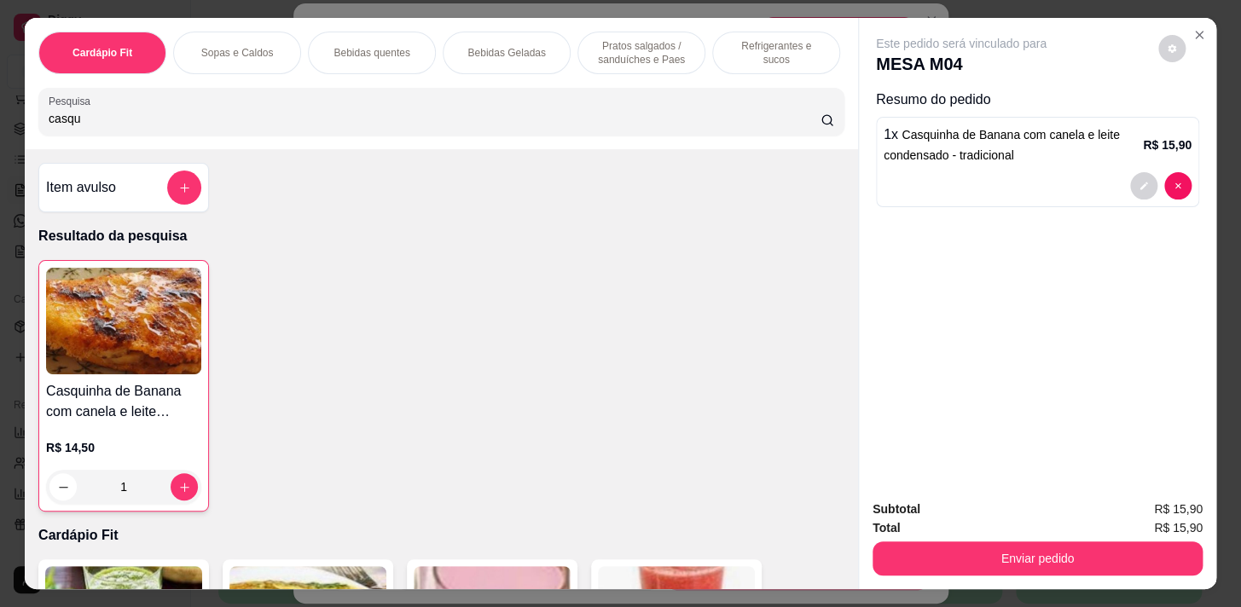
drag, startPoint x: 1114, startPoint y: 571, endPoint x: 1104, endPoint y: 553, distance: 21.0
click at [1111, 572] on div "Subtotal R$ 15,90 Total R$ 15,90 Enviar pedido" at bounding box center [1037, 537] width 357 height 103
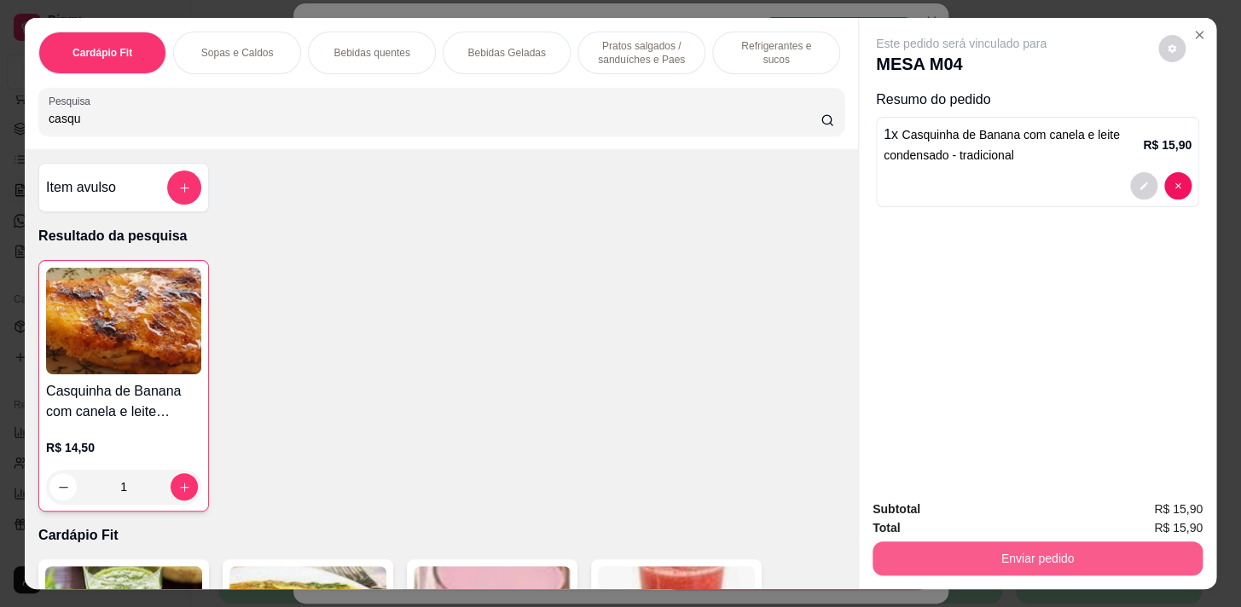
click at [1104, 548] on button "Enviar pedido" at bounding box center [1037, 559] width 330 height 34
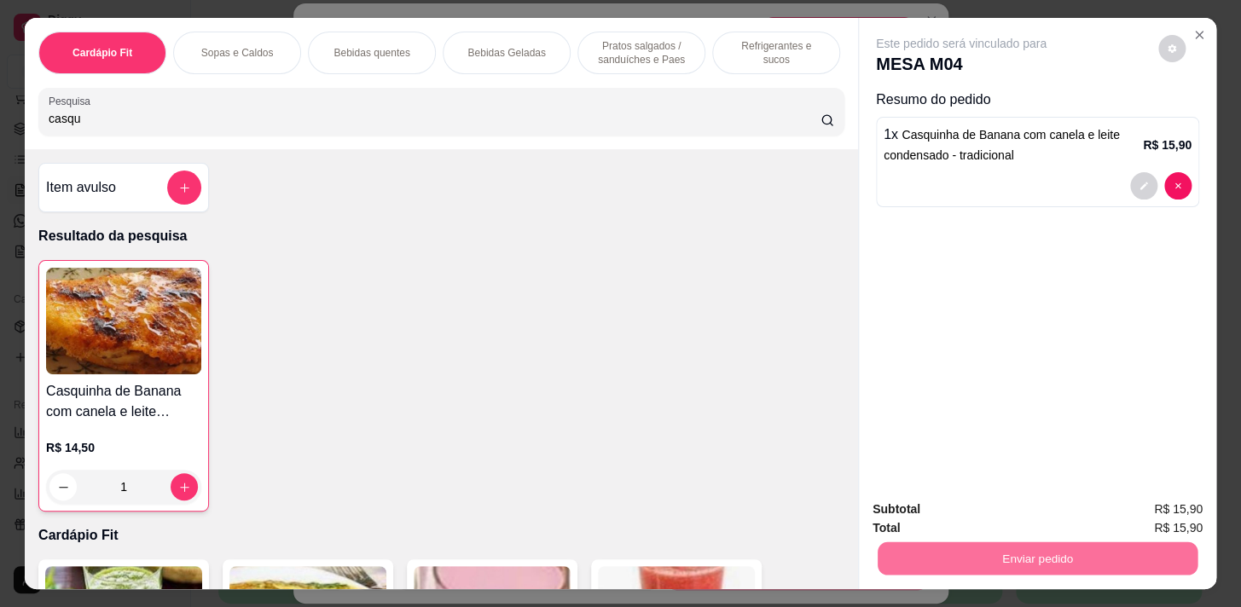
click at [1181, 501] on button "Enviar pedido" at bounding box center [1158, 511] width 94 height 32
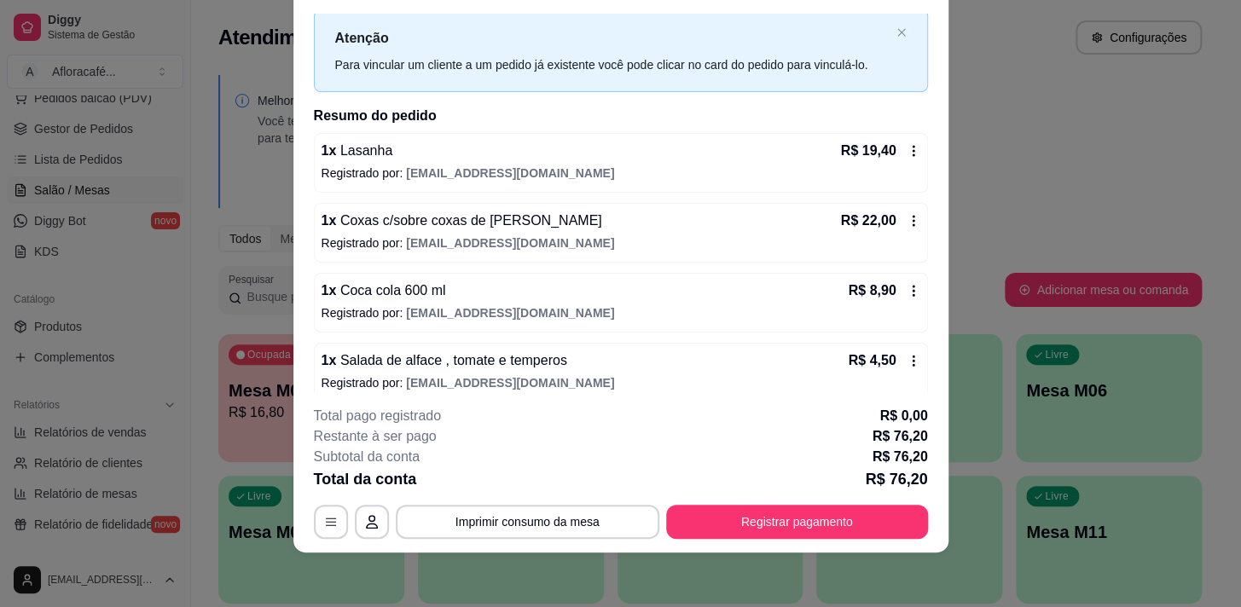
scroll to position [196, 0]
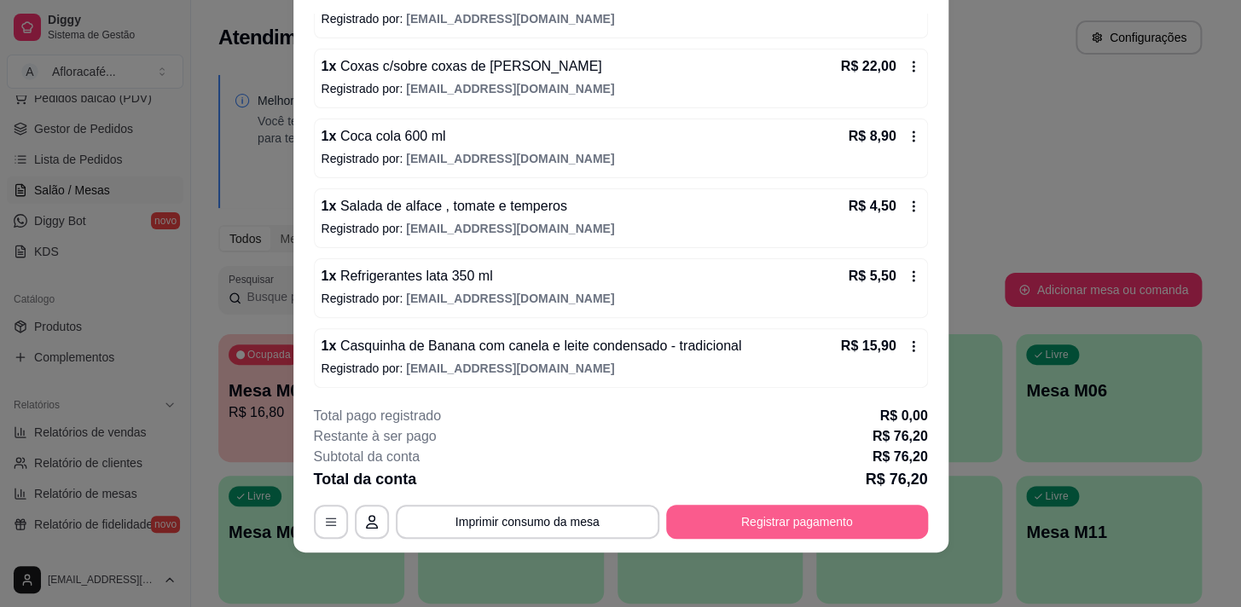
click at [810, 529] on button "Registrar pagamento" at bounding box center [797, 522] width 262 height 34
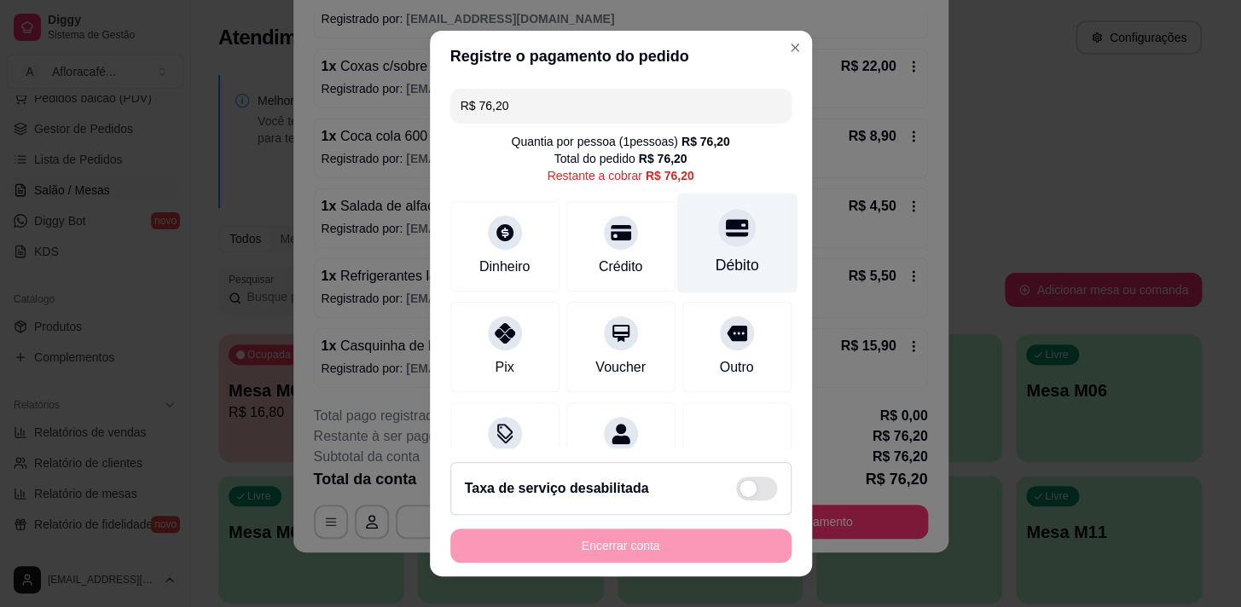
click at [726, 228] on div at bounding box center [737, 228] width 38 height 38
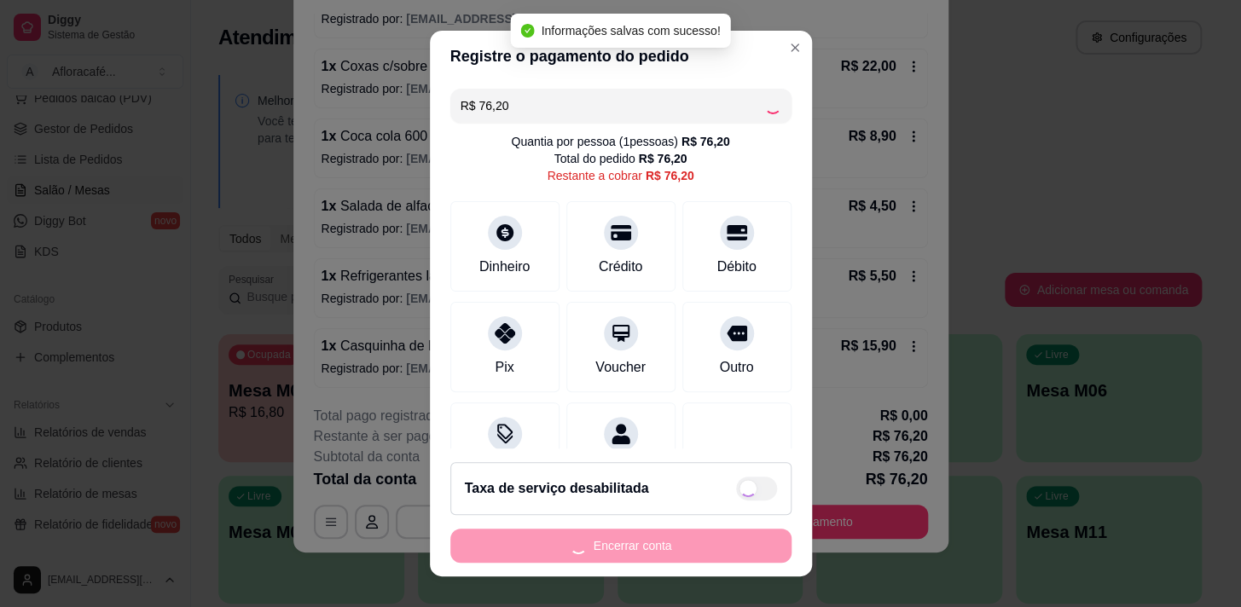
type input "R$ 0,00"
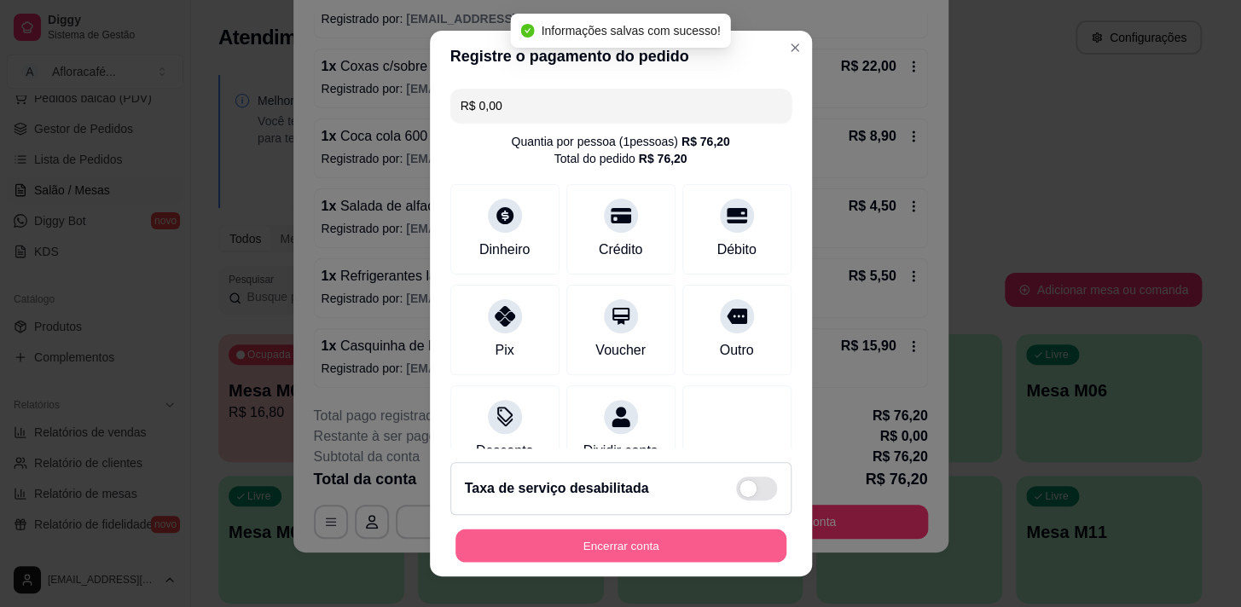
click at [657, 537] on button "Encerrar conta" at bounding box center [620, 546] width 331 height 33
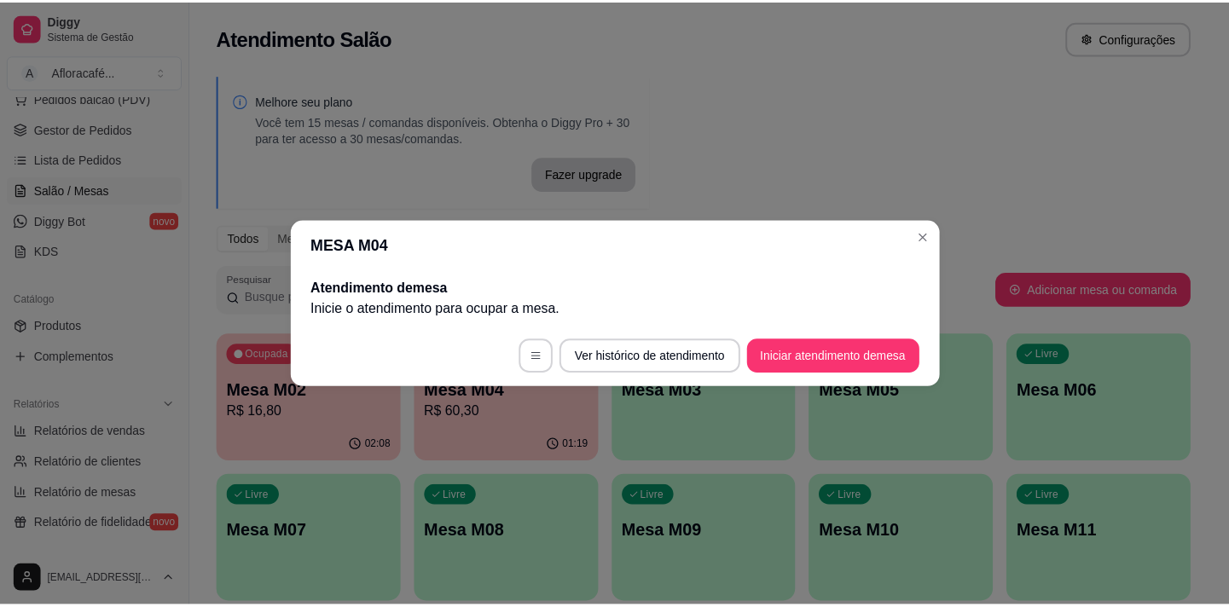
scroll to position [0, 0]
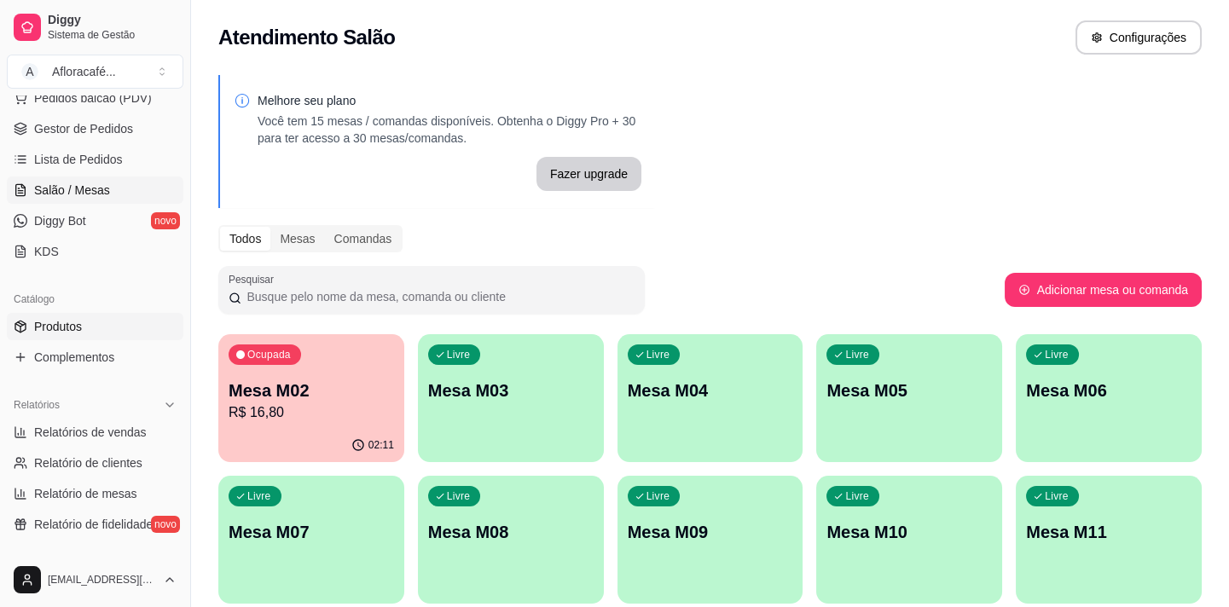
click at [77, 315] on link "Produtos" at bounding box center [95, 326] width 177 height 27
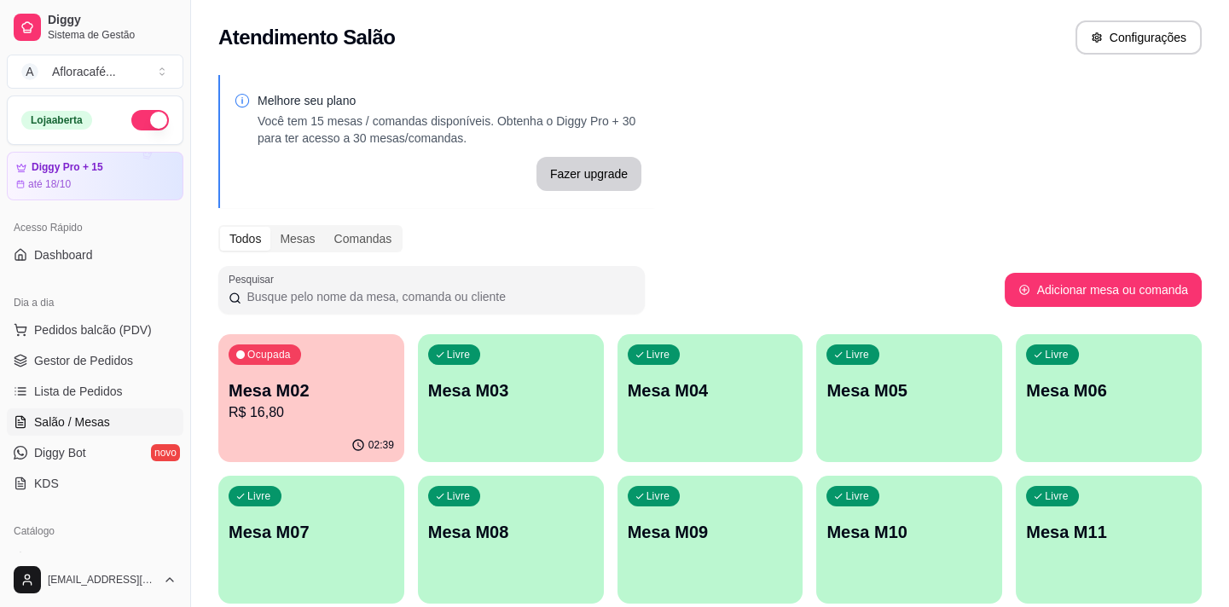
click at [581, 408] on div "Livre Mesa M03" at bounding box center [511, 387] width 186 height 107
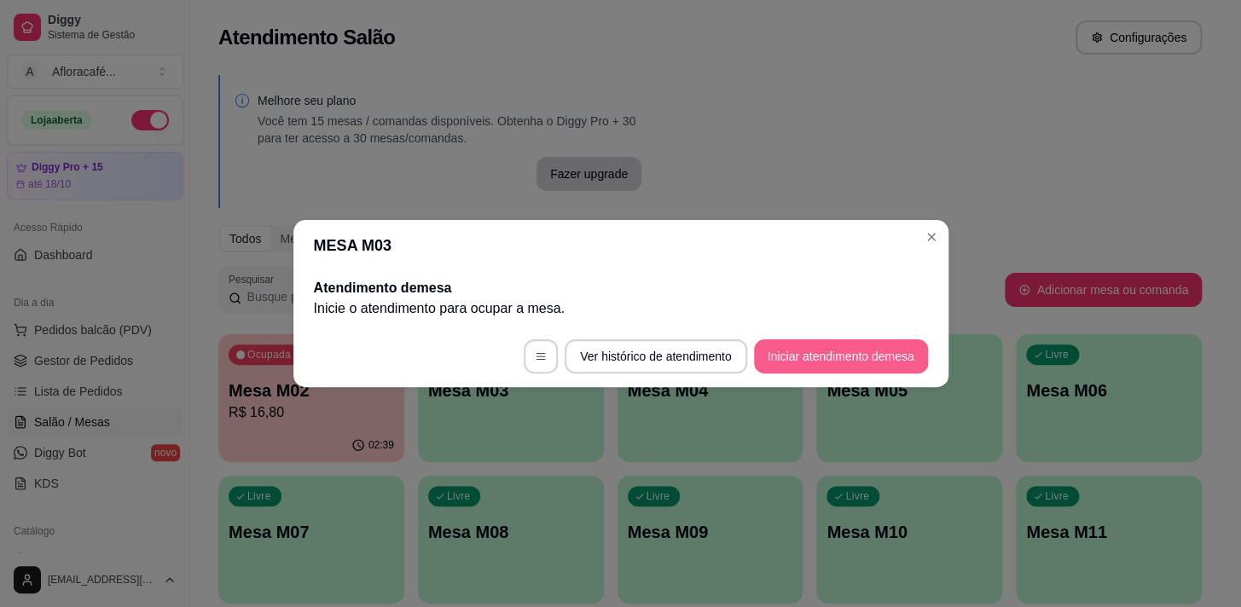
click at [873, 356] on button "Iniciar atendimento de mesa" at bounding box center [841, 356] width 174 height 34
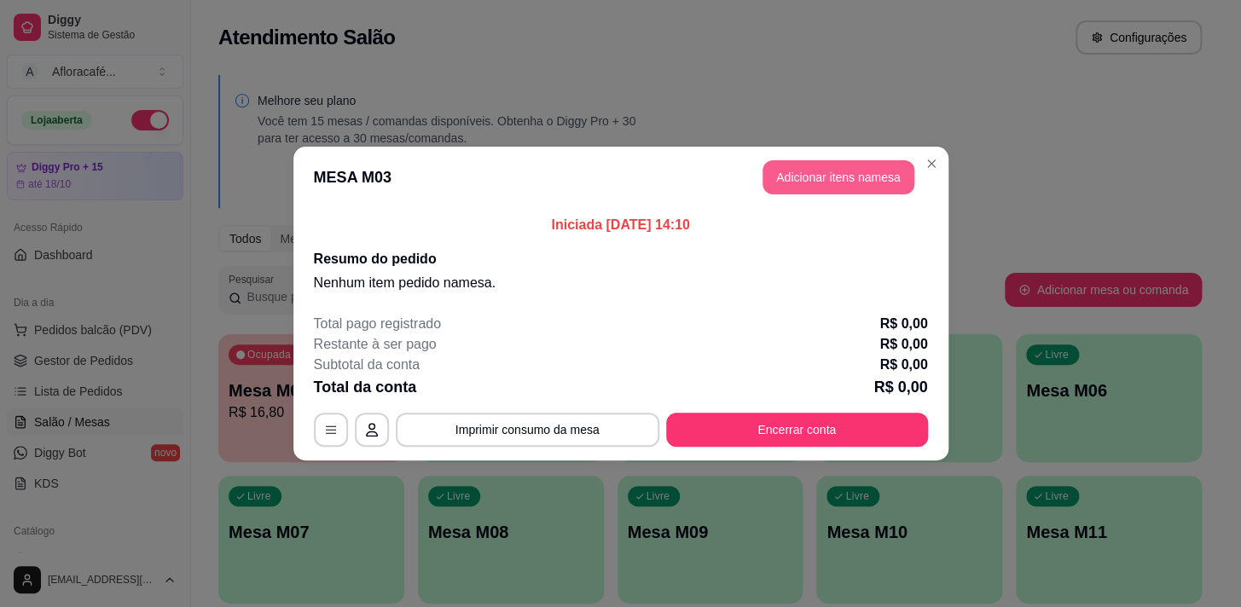
click at [808, 173] on button "Adicionar itens na mesa" at bounding box center [838, 177] width 152 height 34
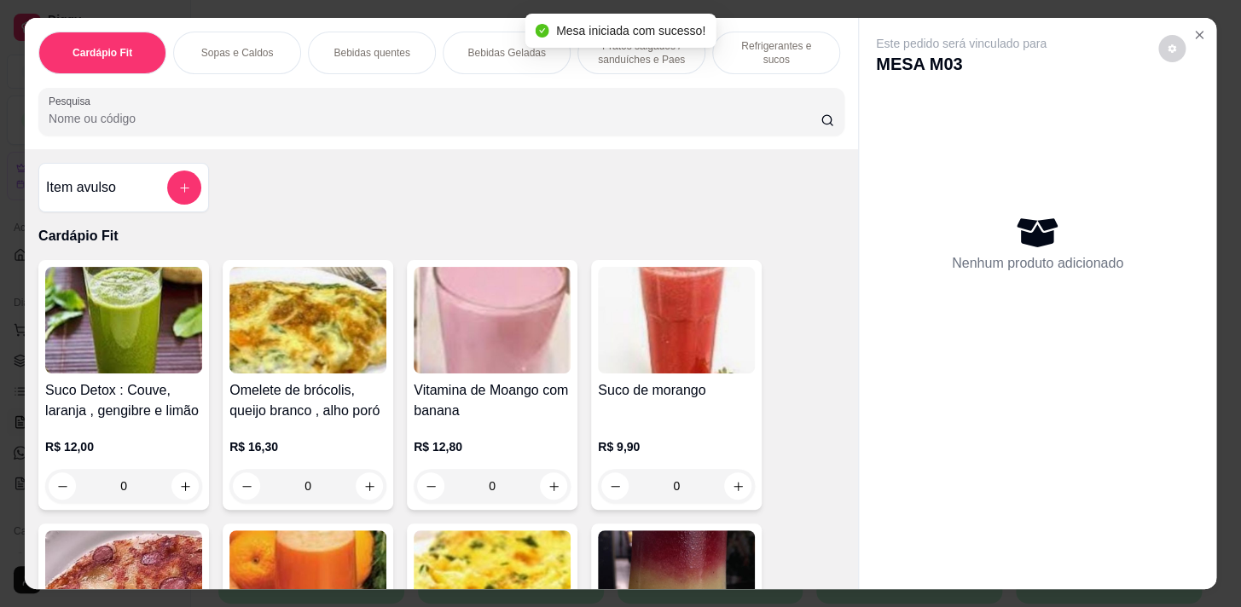
click at [154, 171] on div "Item avulso" at bounding box center [123, 187] width 171 height 49
click at [492, 247] on input "Nome do produto" at bounding box center [621, 243] width 321 height 17
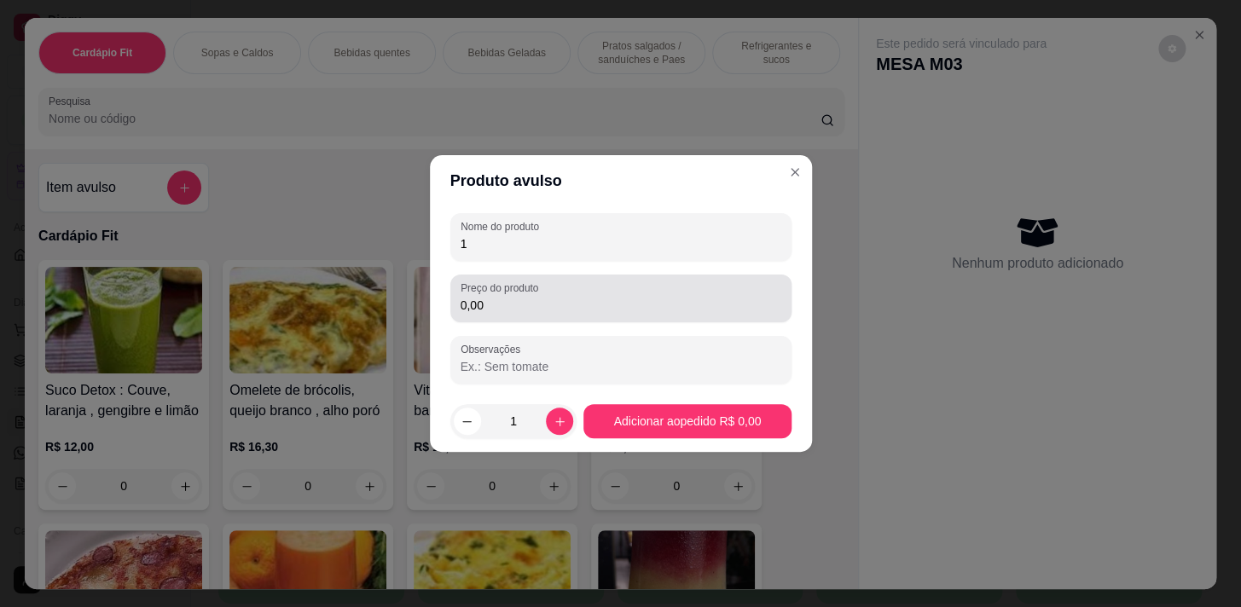
type input "1"
click at [593, 297] on input "0,00" at bounding box center [621, 305] width 321 height 17
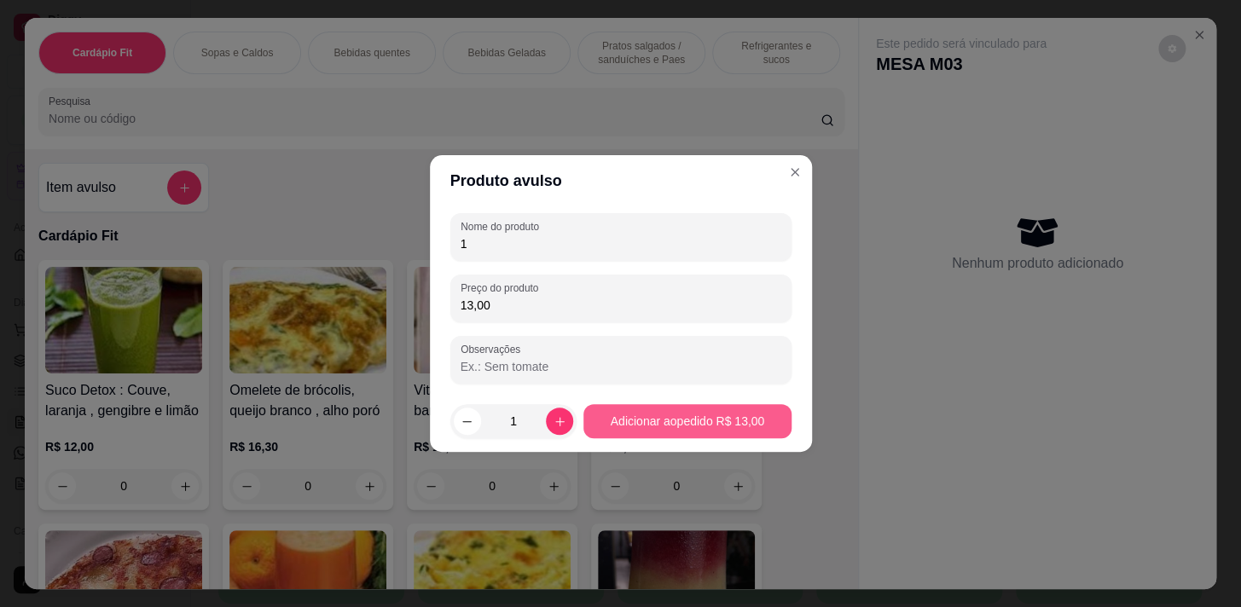
type input "13,00"
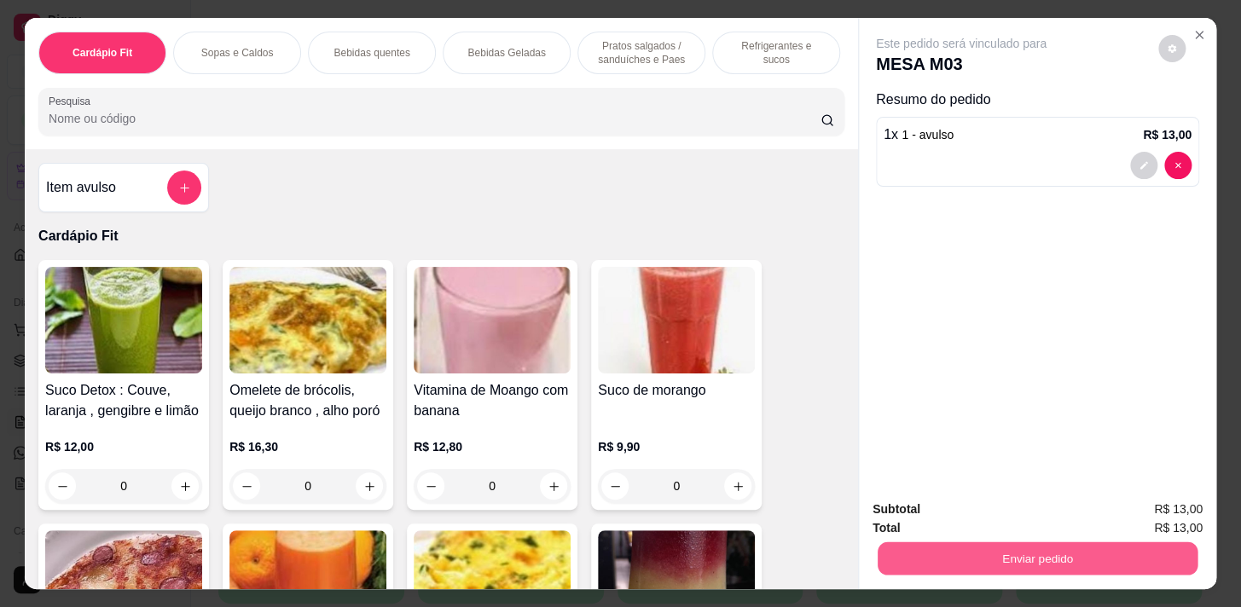
click at [1109, 559] on button "Enviar pedido" at bounding box center [1038, 558] width 320 height 33
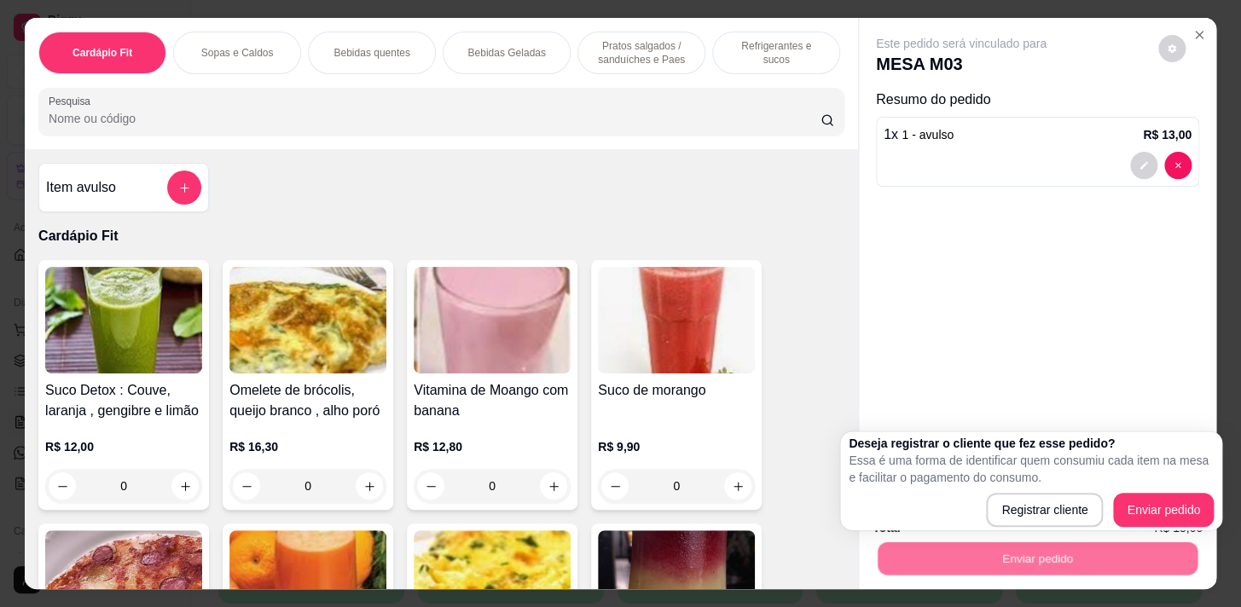
click at [1136, 490] on div "Deseja registrar o cliente que fez esse pedido? Essa é uma forma de identificar…" at bounding box center [1031, 481] width 365 height 92
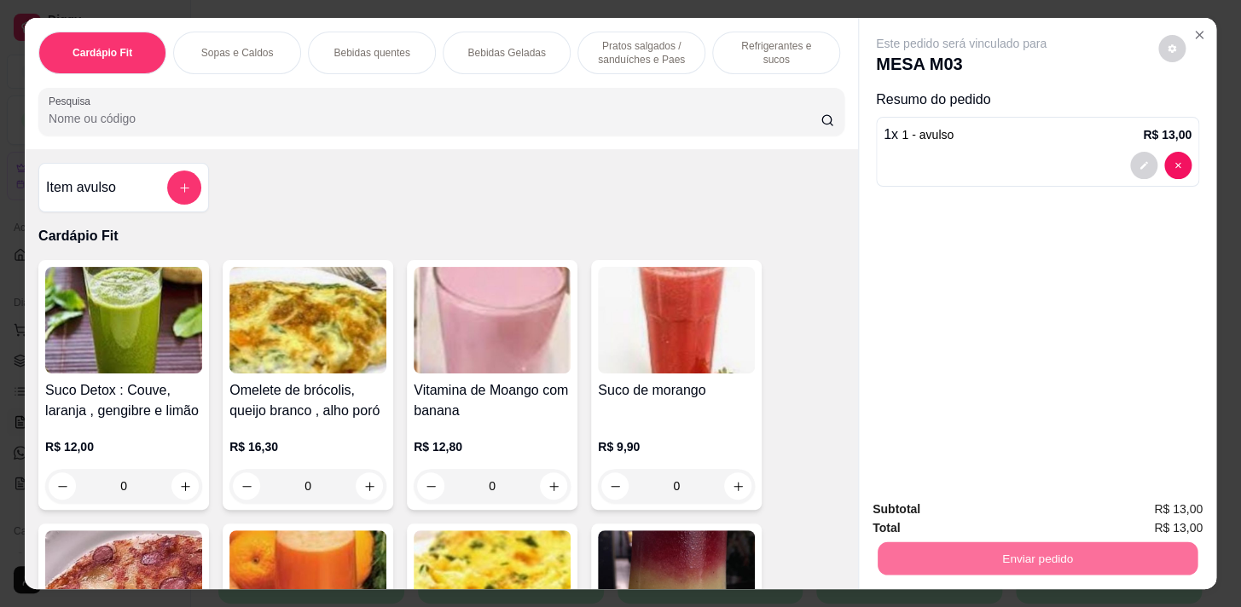
click at [1134, 509] on button "Enviar pedido" at bounding box center [1158, 511] width 94 height 32
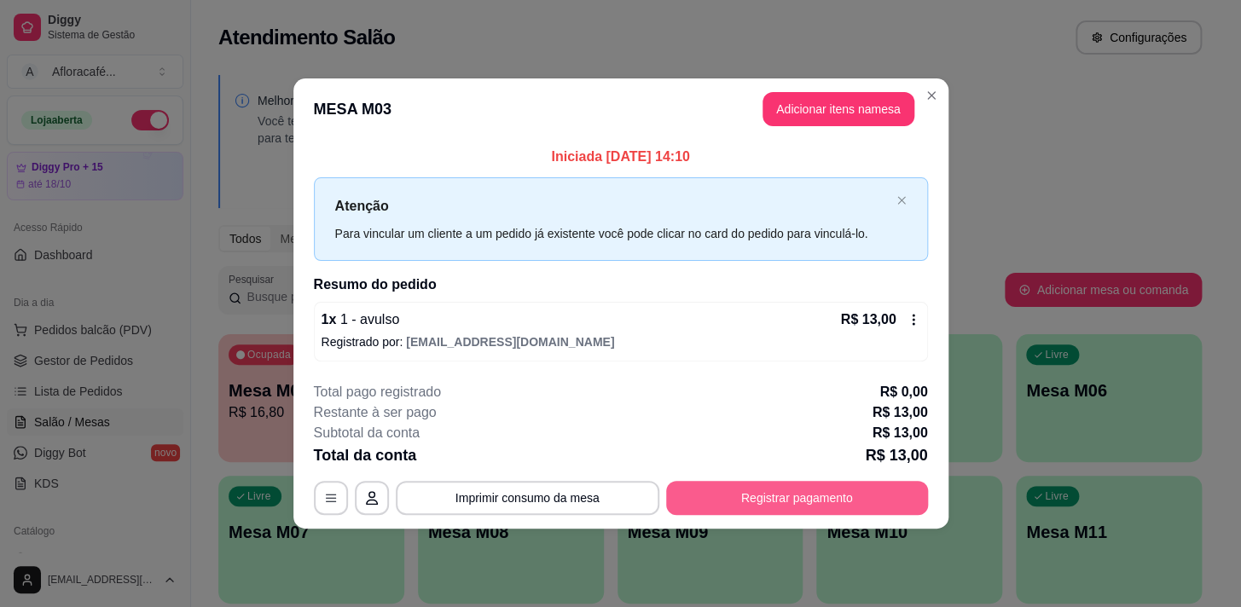
click at [844, 483] on button "Registrar pagamento" at bounding box center [797, 498] width 262 height 34
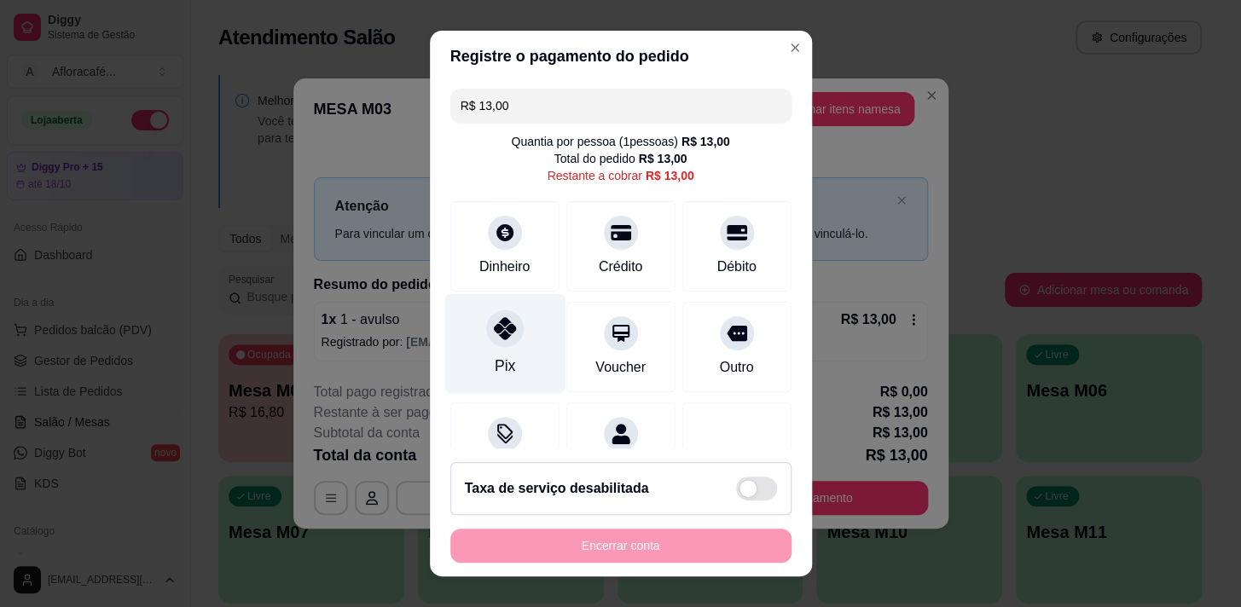
scroll to position [70, 0]
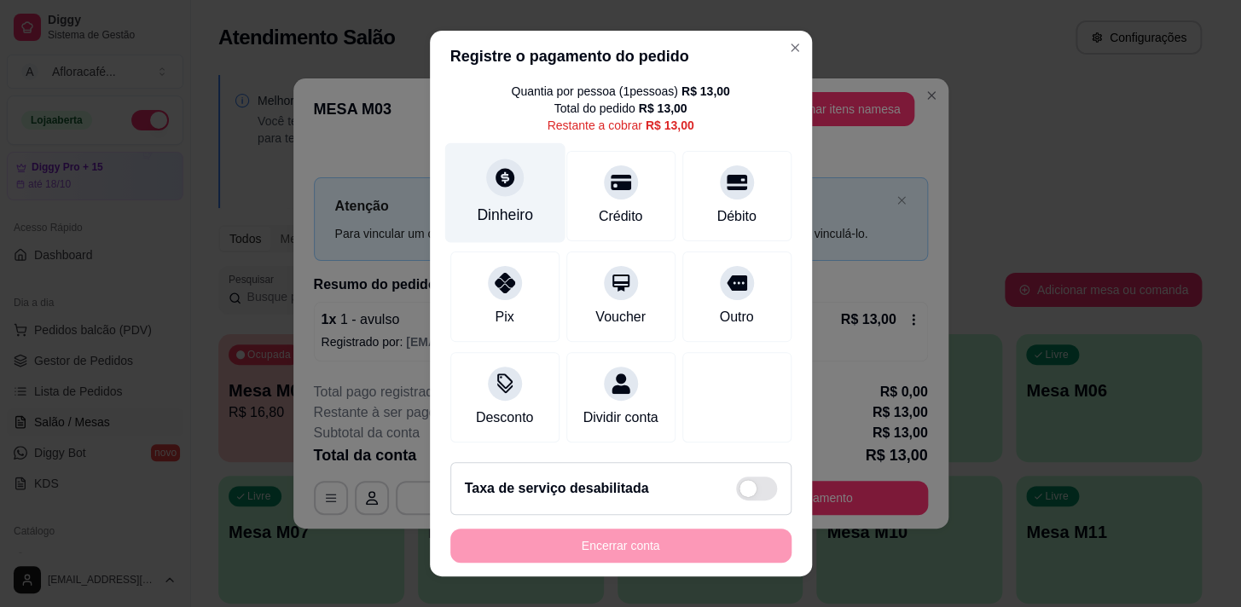
click at [486, 159] on div at bounding box center [505, 178] width 38 height 38
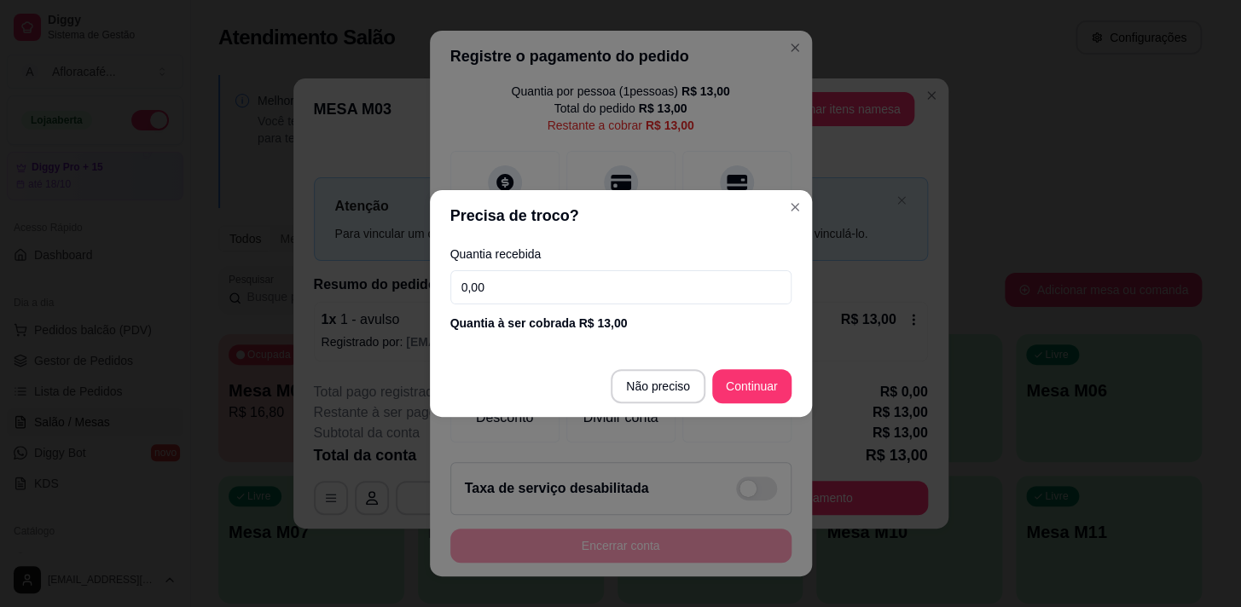
click at [601, 300] on input "0,00" at bounding box center [620, 287] width 341 height 34
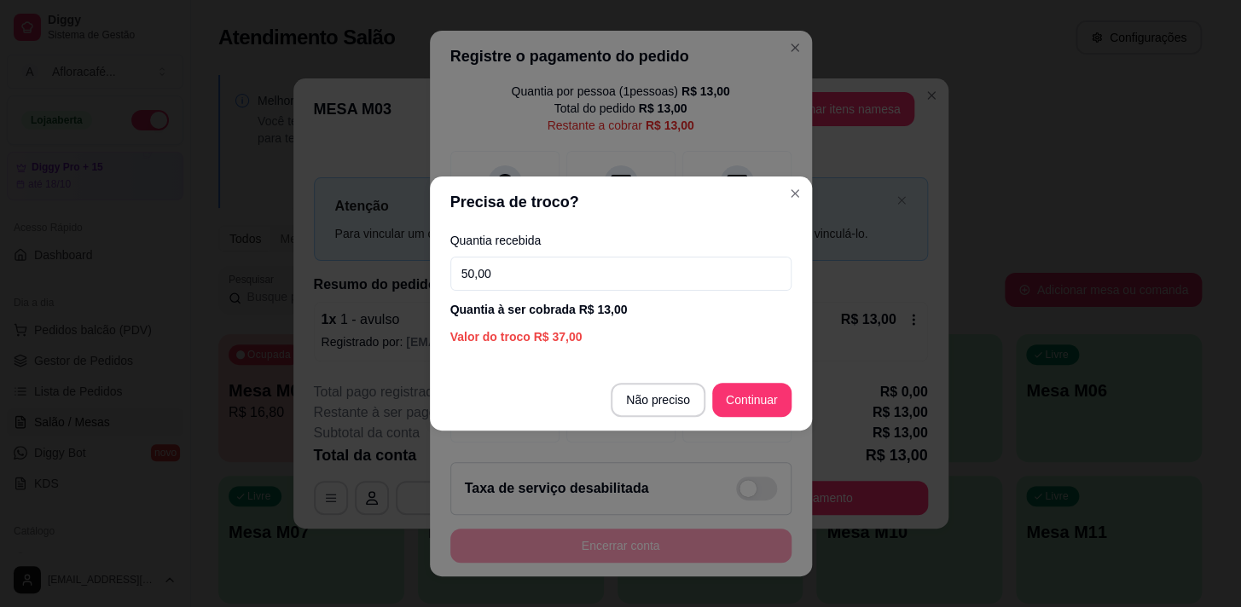
type input "50,00"
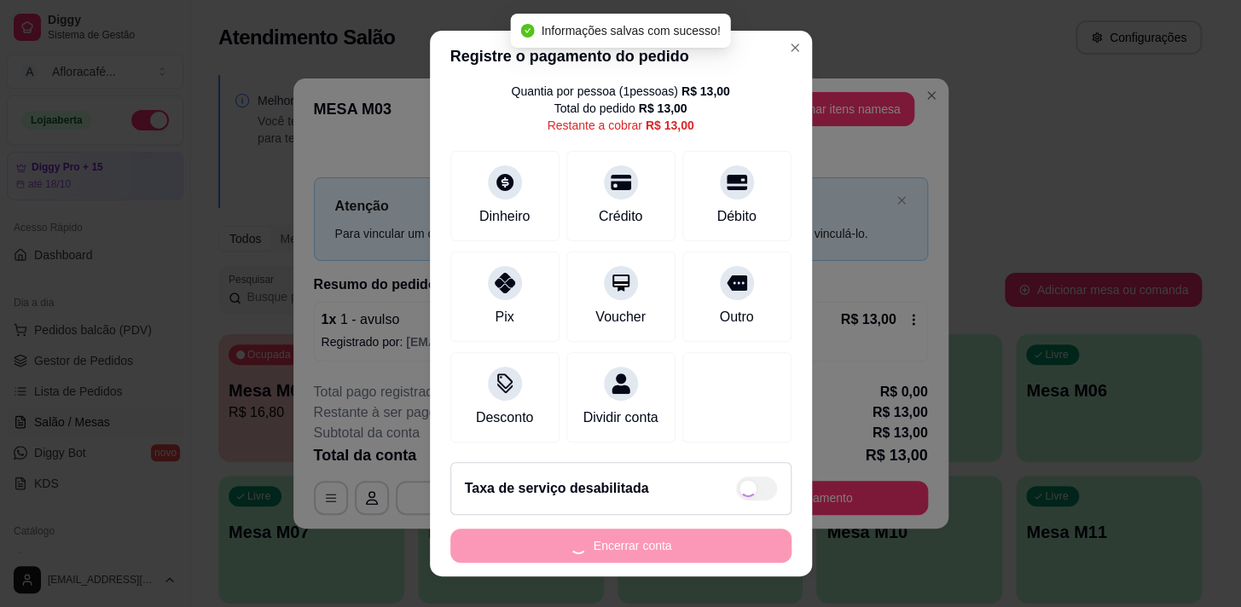
type input "R$ 0,00"
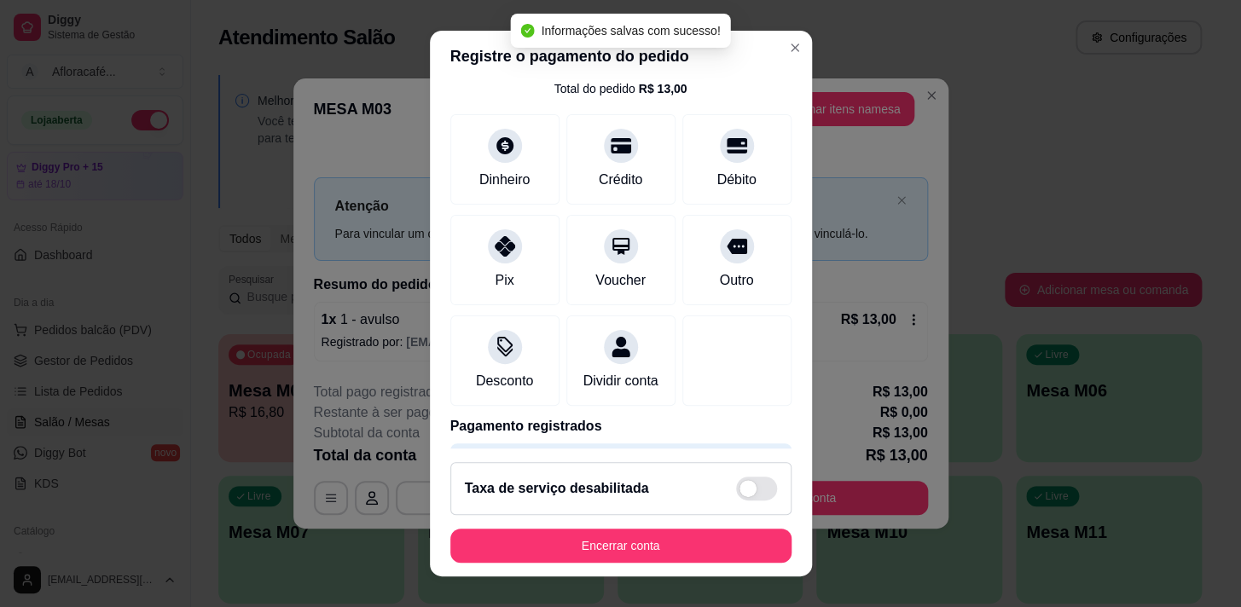
click at [635, 565] on footer "Taxa de serviço desabilitada Encerrar conta" at bounding box center [621, 513] width 382 height 128
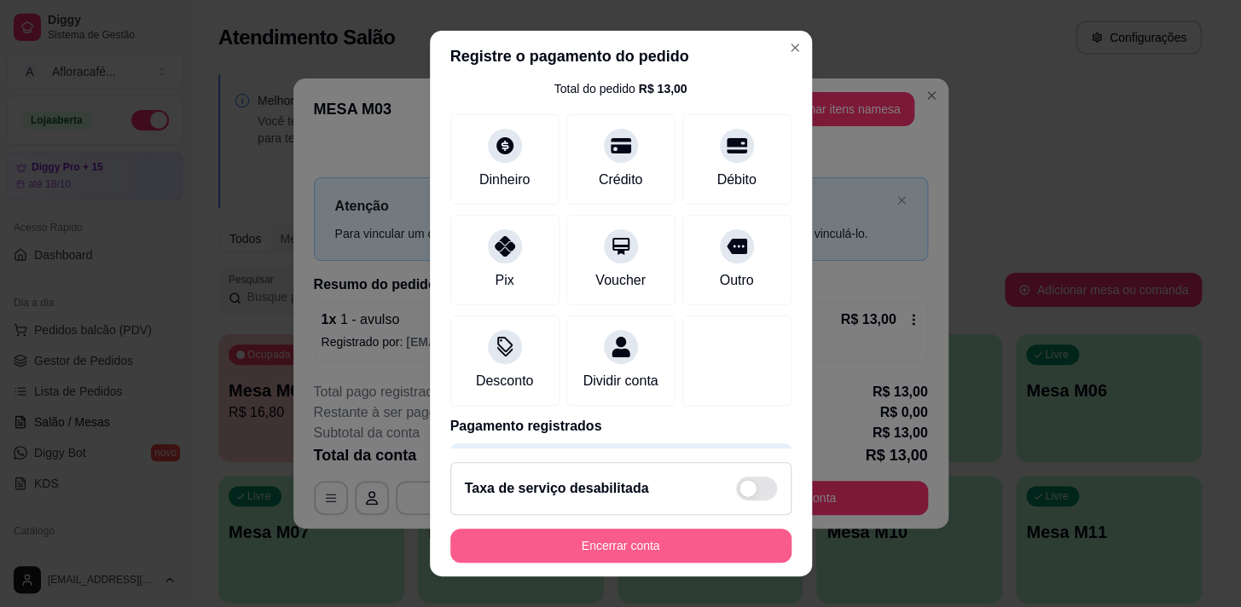
click at [658, 553] on button "Encerrar conta" at bounding box center [620, 546] width 341 height 34
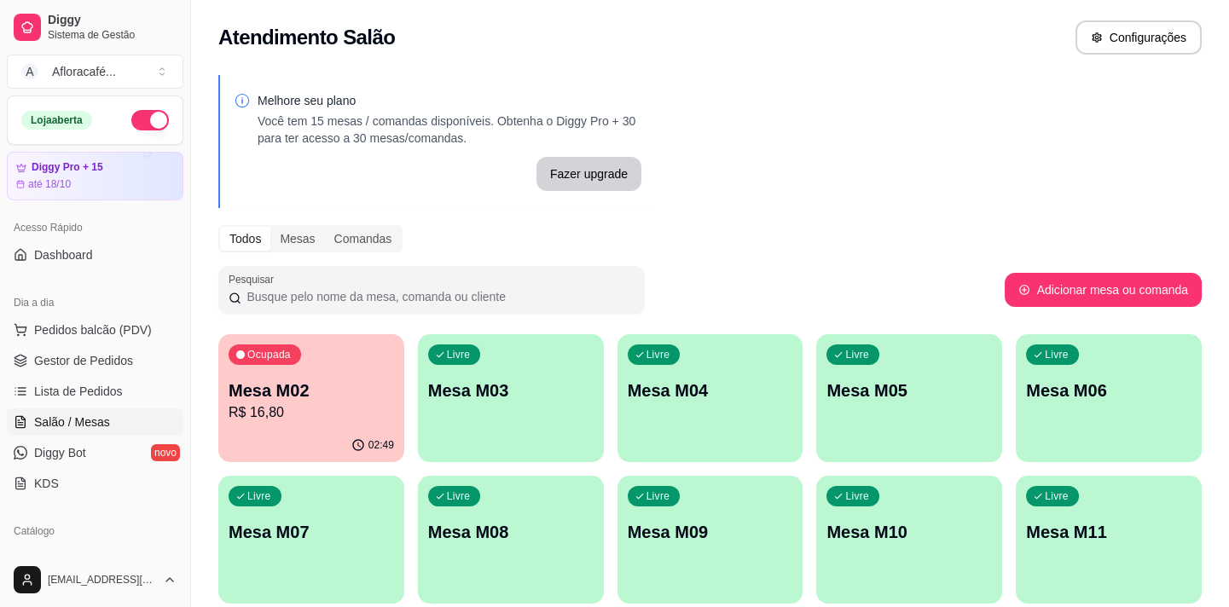
click at [542, 379] on p "Mesa M03" at bounding box center [510, 391] width 165 height 24
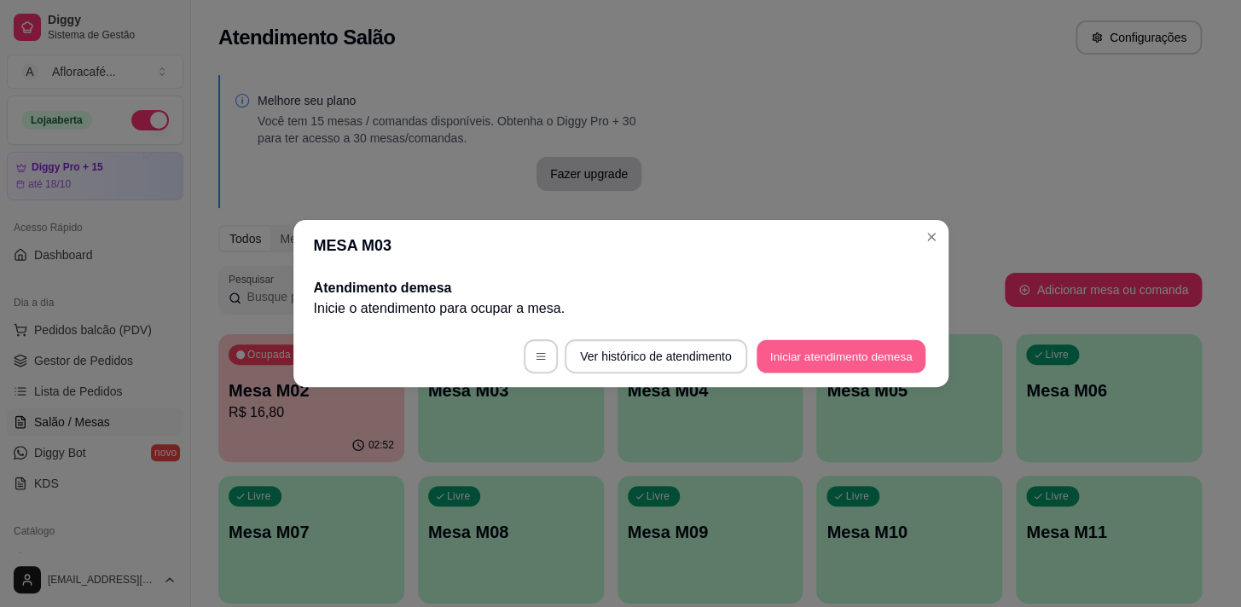
click at [828, 362] on button "Iniciar atendimento de mesa" at bounding box center [840, 356] width 169 height 33
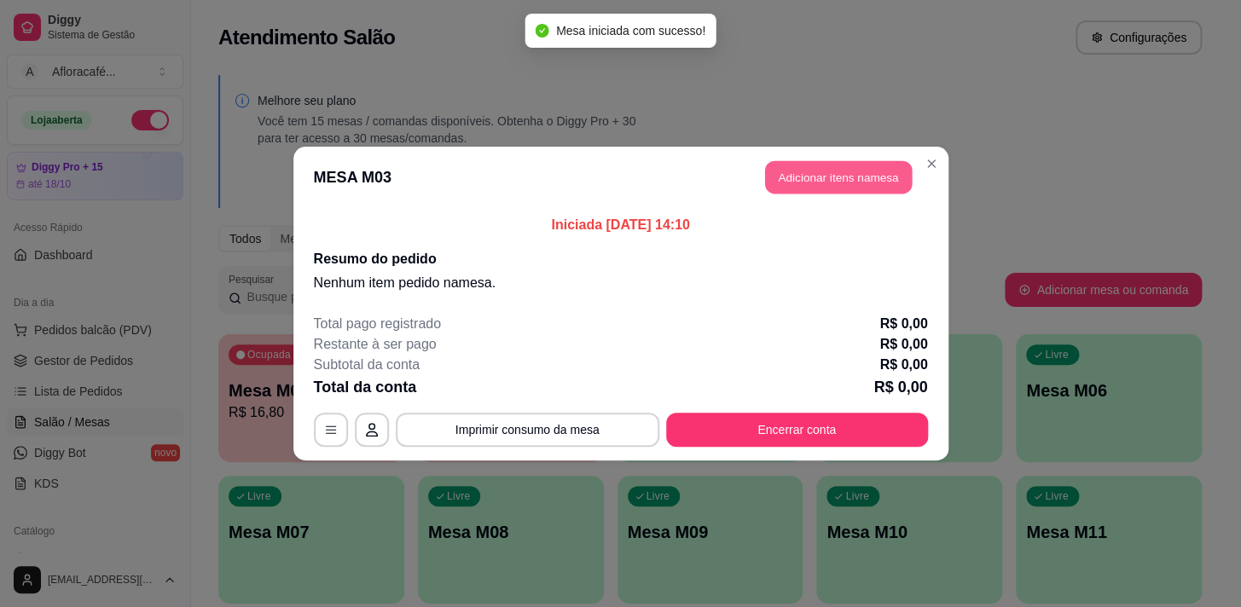
click at [860, 182] on button "Adicionar itens na mesa" at bounding box center [838, 177] width 147 height 33
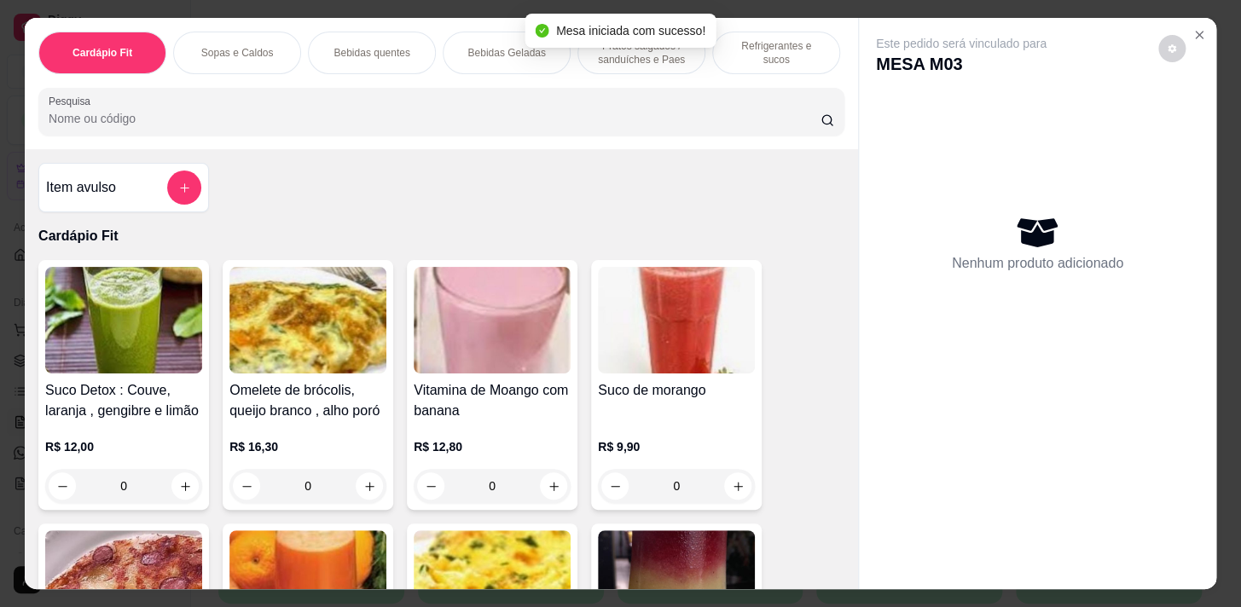
click at [651, 116] on input "Pesquisa" at bounding box center [435, 118] width 772 height 17
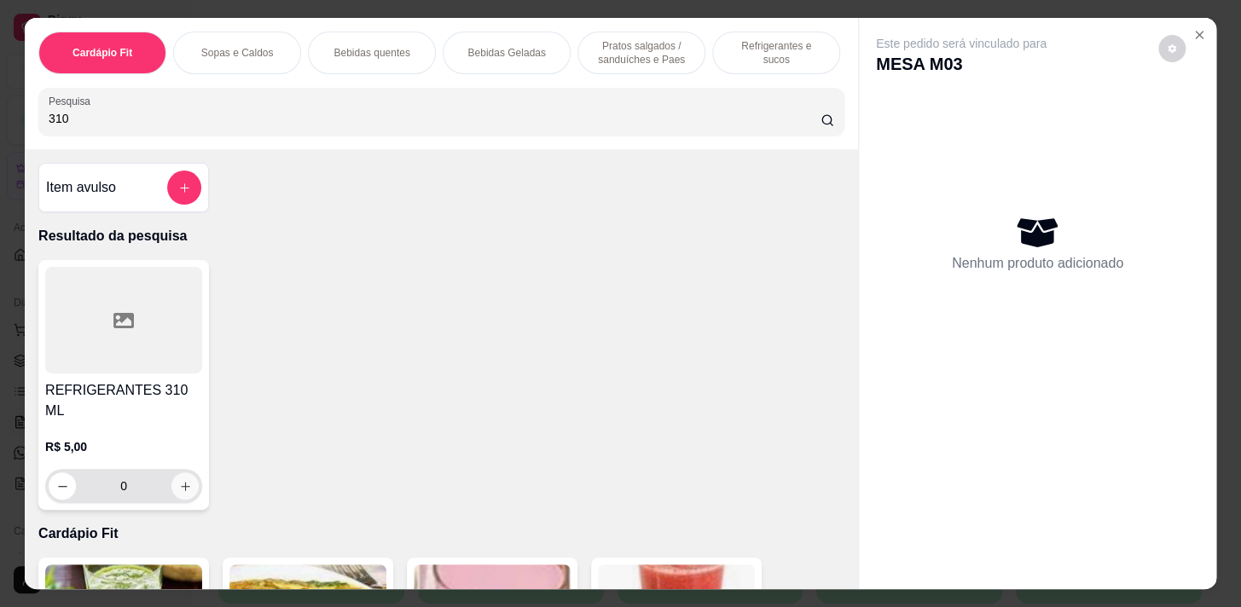
type input "310"
click at [185, 473] on button "increase-product-quantity" at bounding box center [185, 486] width 26 height 26
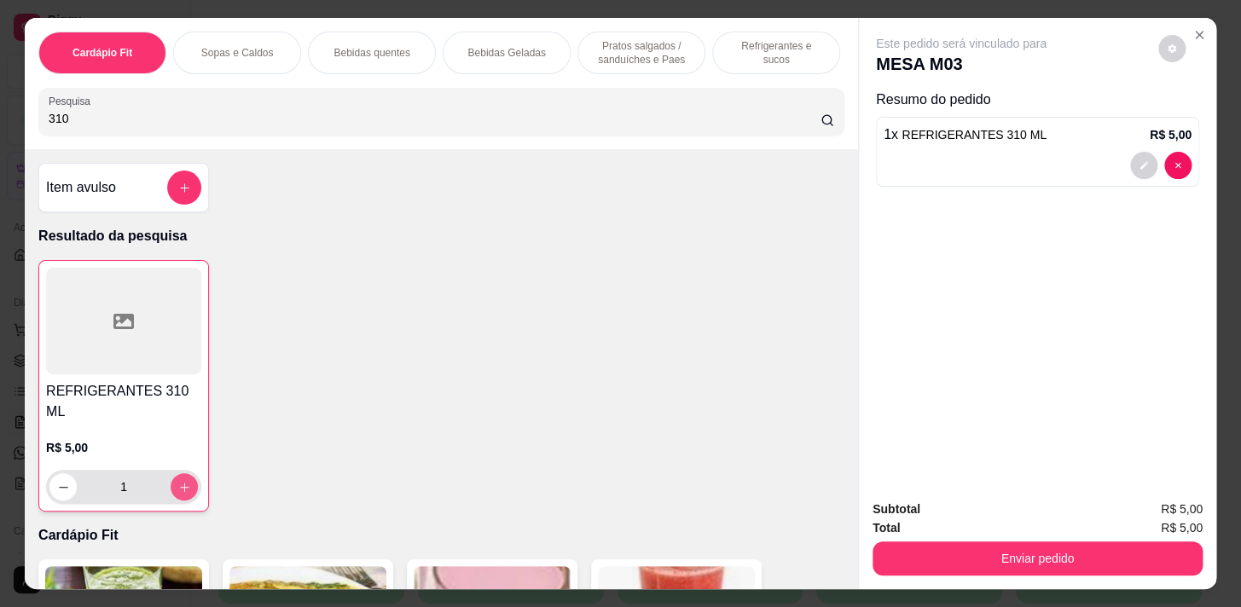
type input "1"
drag, startPoint x: 800, startPoint y: 43, endPoint x: 471, endPoint y: 217, distance: 372.3
click at [799, 43] on p "Refrigerantes e sucos" at bounding box center [776, 52] width 99 height 27
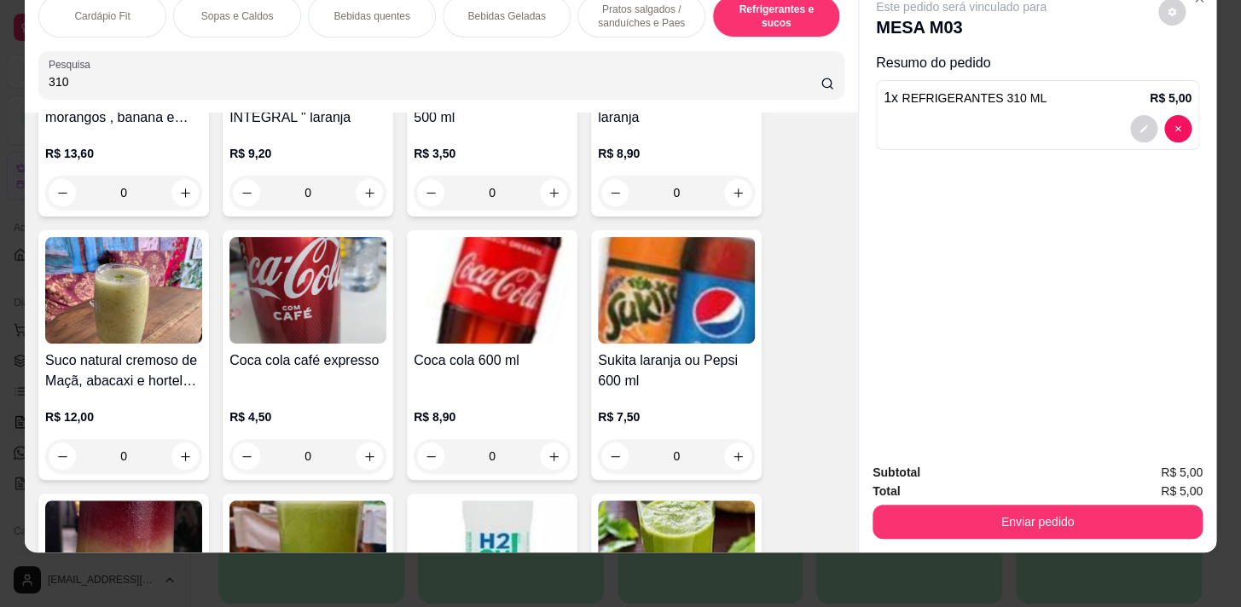
scroll to position [0, 704]
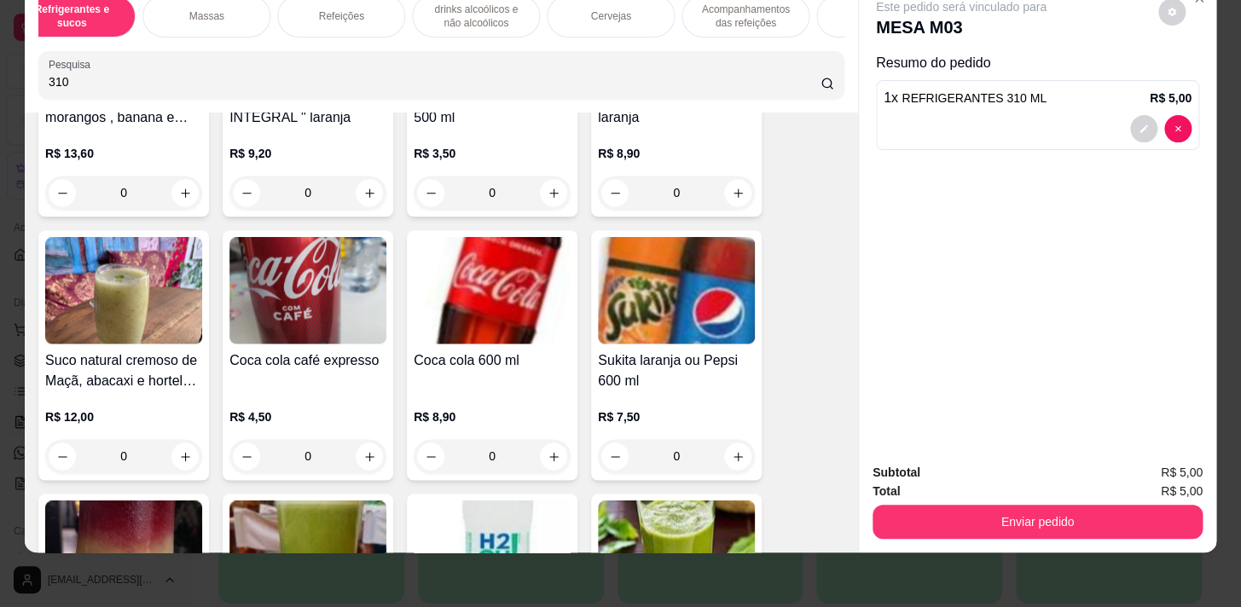
click at [216, 17] on div "Massas" at bounding box center [206, 16] width 128 height 43
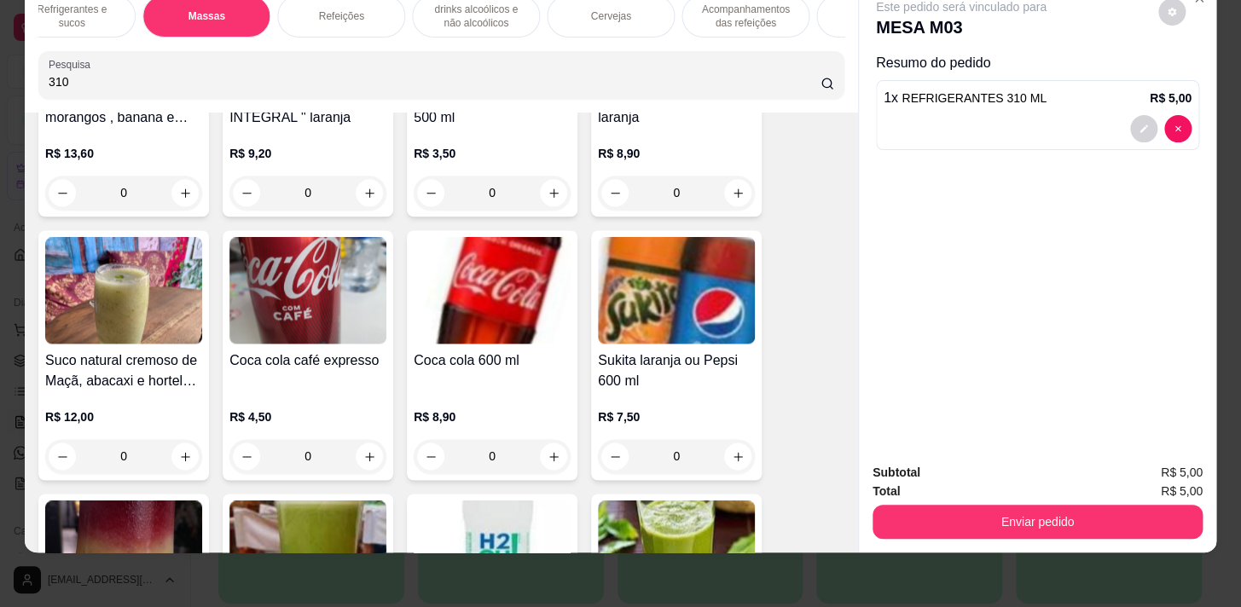
scroll to position [10489, 0]
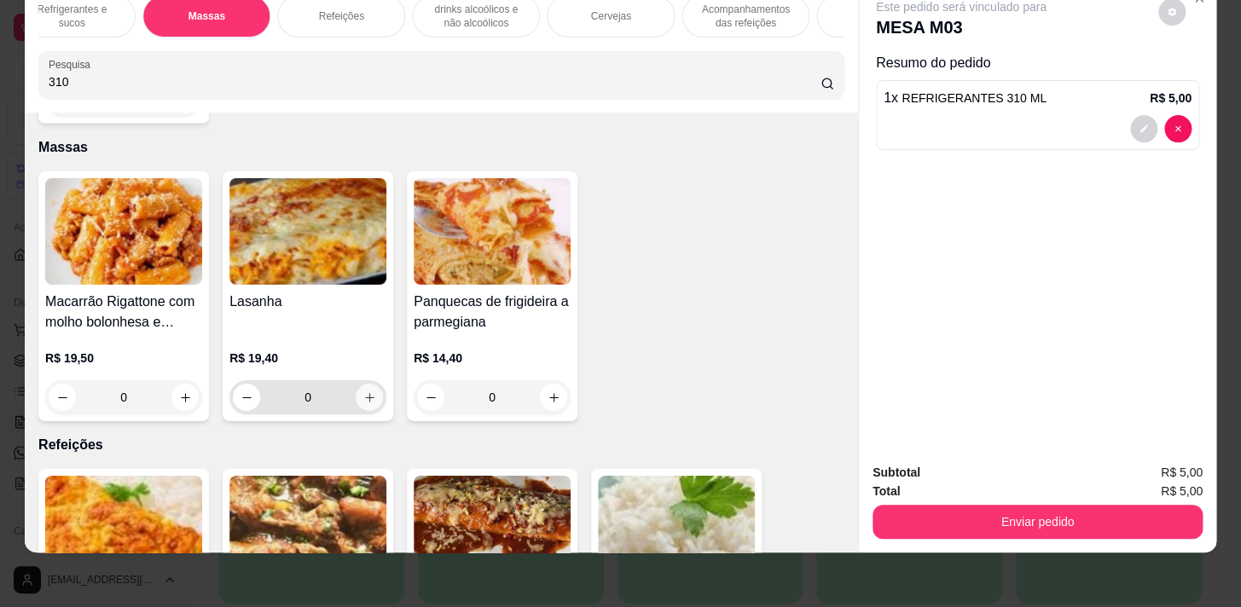
click at [363, 391] on icon "increase-product-quantity" at bounding box center [369, 397] width 13 height 13
type input "1"
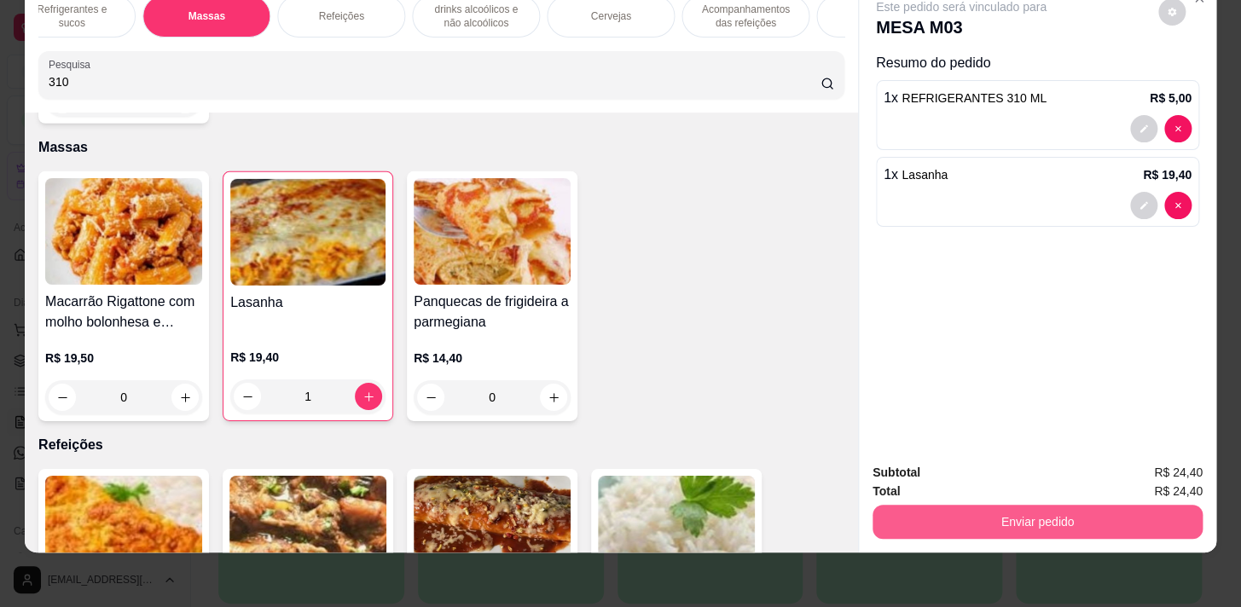
click at [969, 520] on button "Enviar pedido" at bounding box center [1037, 522] width 330 height 34
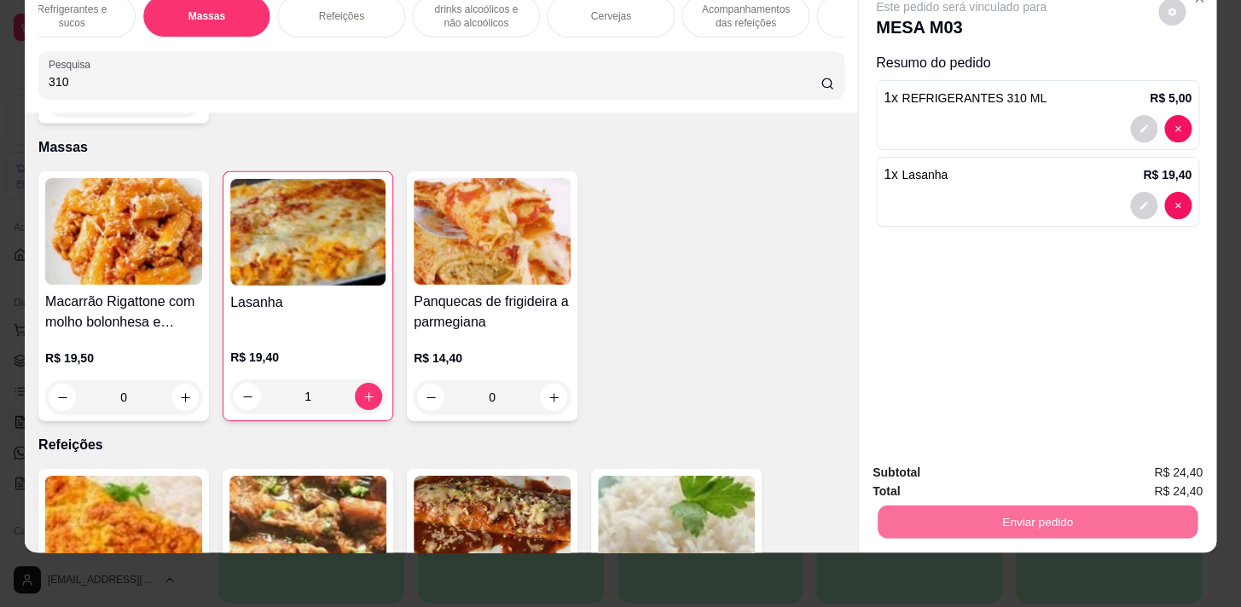
click at [1149, 466] on button "Enviar pedido" at bounding box center [1158, 469] width 94 height 32
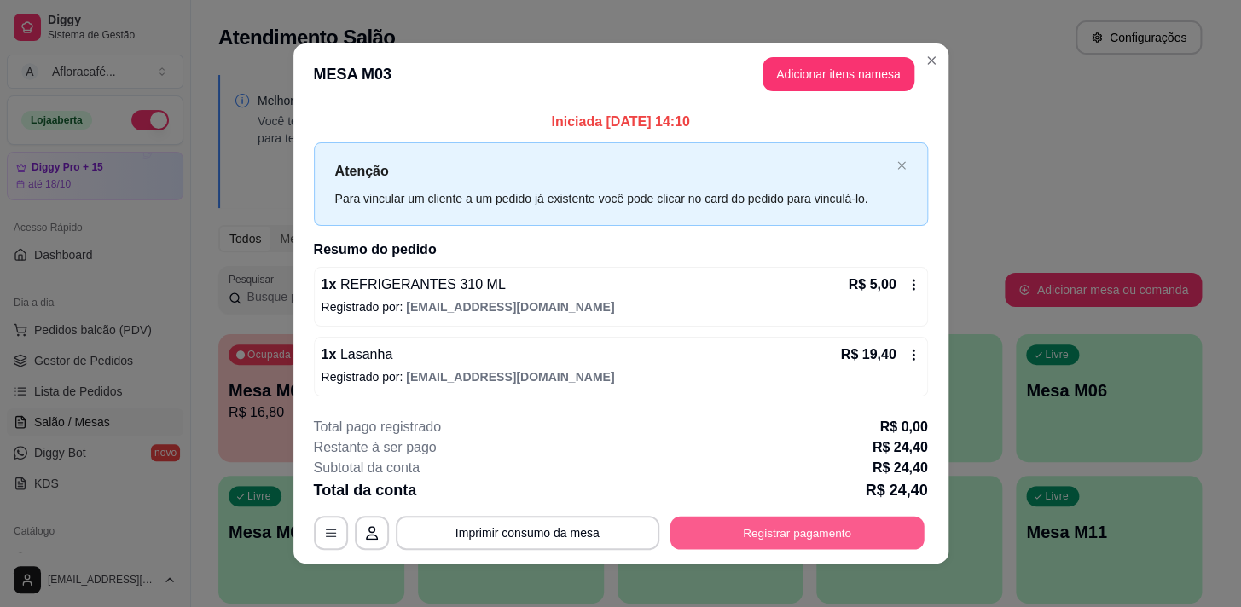
click at [895, 530] on button "Registrar pagamento" at bounding box center [796, 532] width 254 height 33
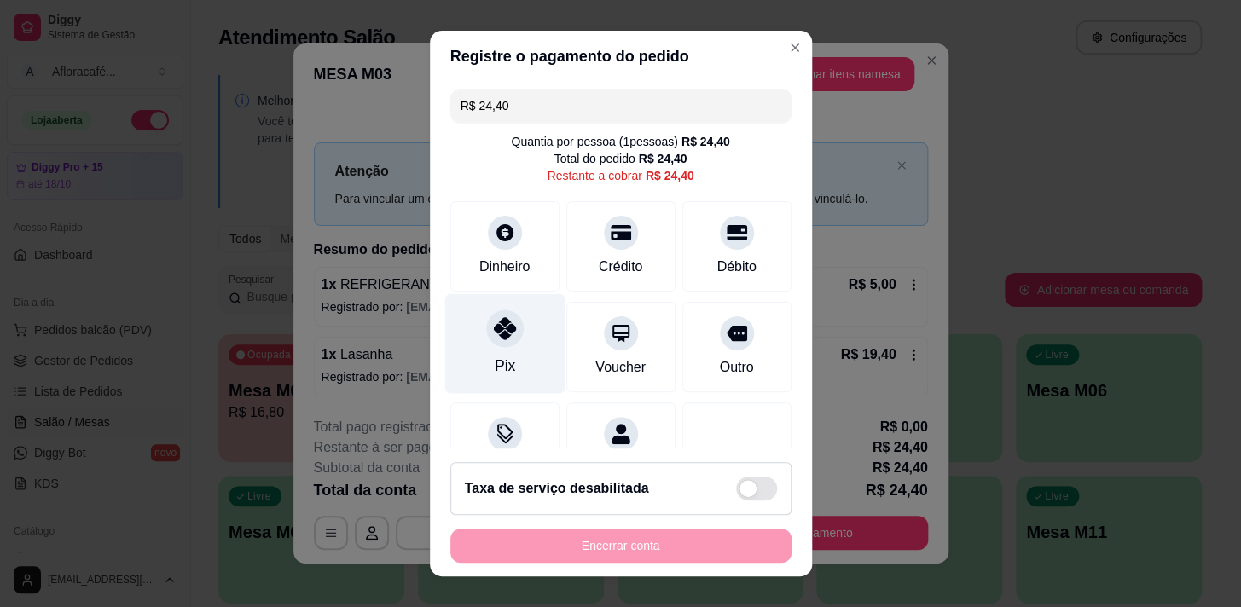
click at [495, 346] on div at bounding box center [505, 329] width 38 height 38
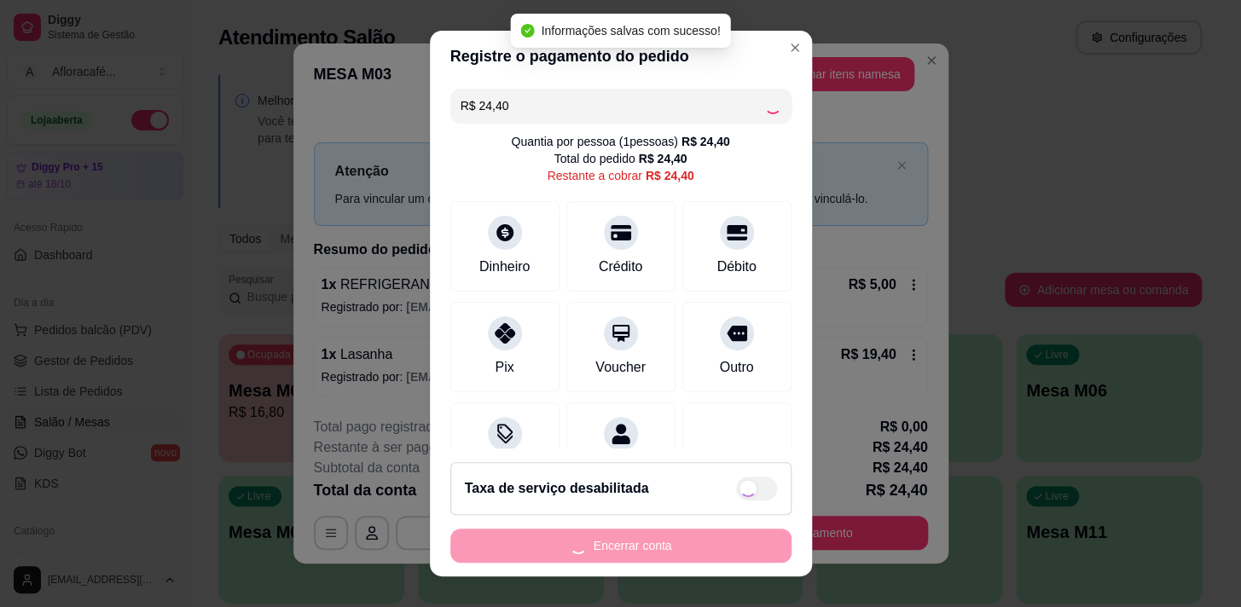
type input "R$ 0,00"
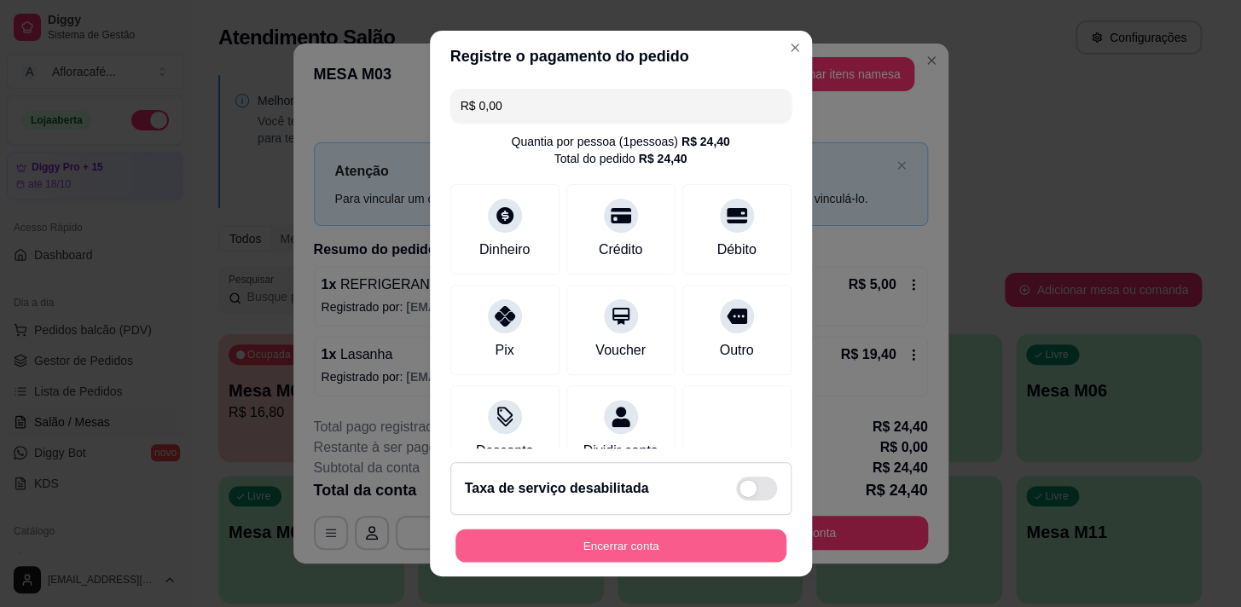
click at [724, 530] on button "Encerrar conta" at bounding box center [620, 546] width 331 height 33
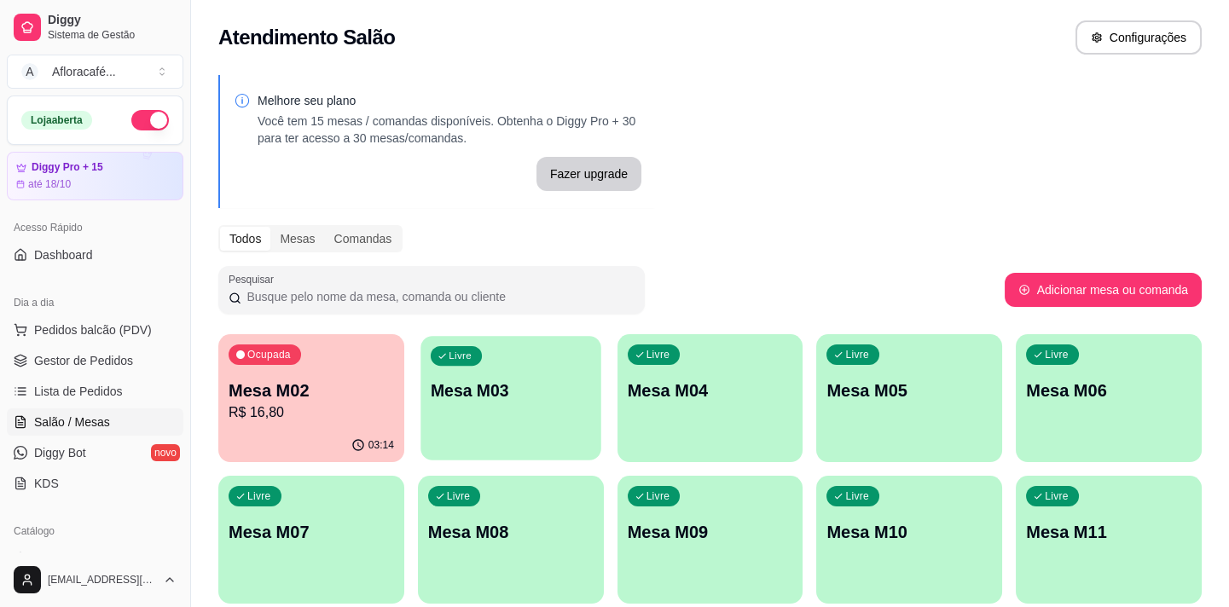
click at [550, 373] on div "Livre Mesa M03" at bounding box center [510, 388] width 180 height 104
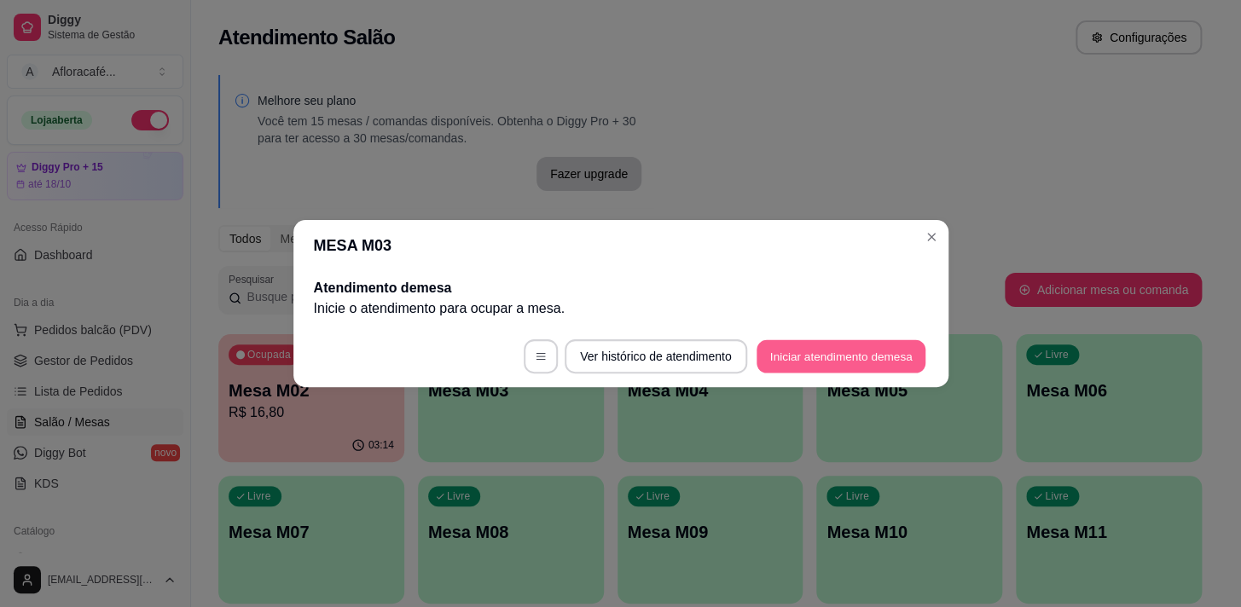
click at [880, 358] on button "Iniciar atendimento de mesa" at bounding box center [840, 356] width 169 height 33
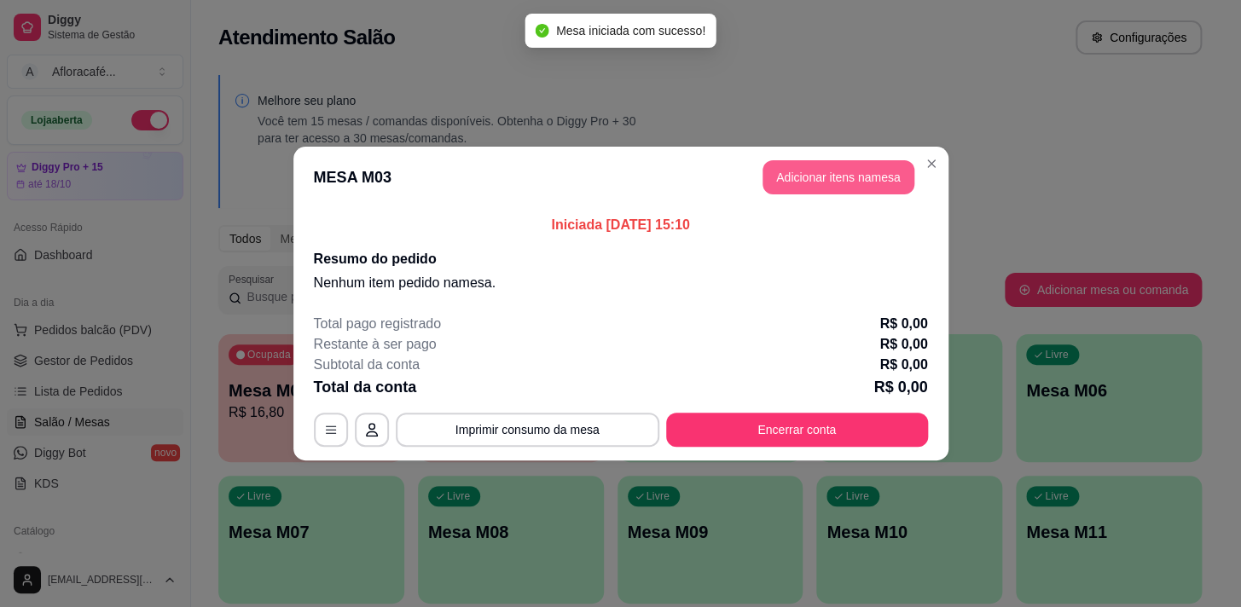
click at [850, 184] on button "Adicionar itens na mesa" at bounding box center [838, 177] width 152 height 34
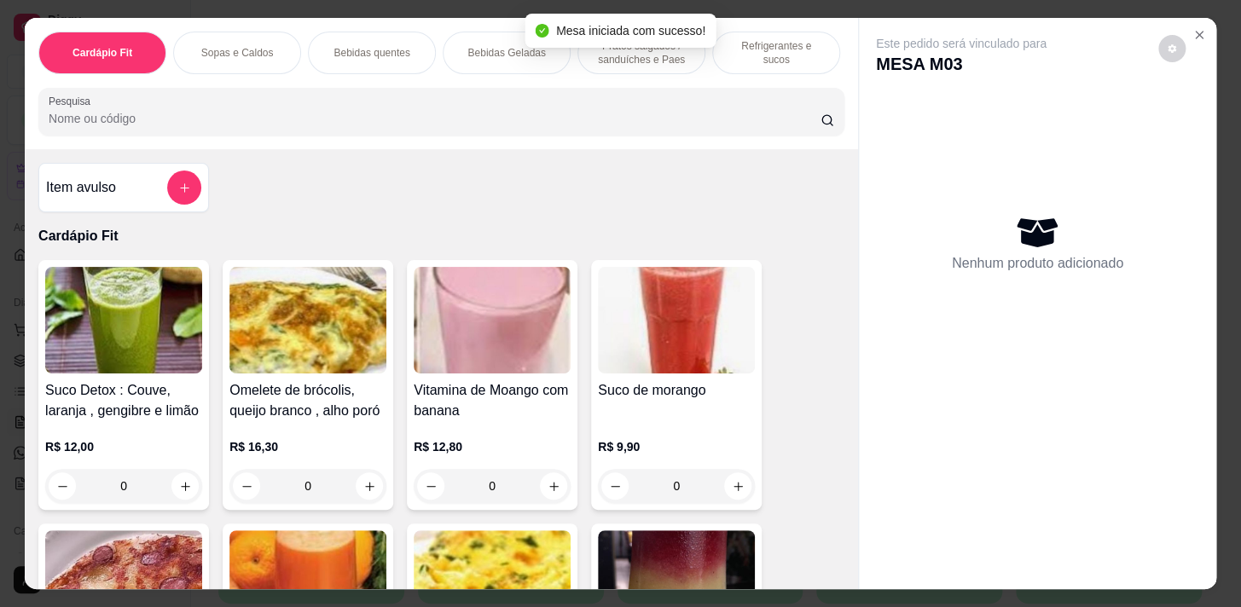
click at [456, 93] on div "Pesquisa" at bounding box center [441, 112] width 806 height 48
click at [441, 125] on input "Pesquisa" at bounding box center [435, 118] width 772 height 17
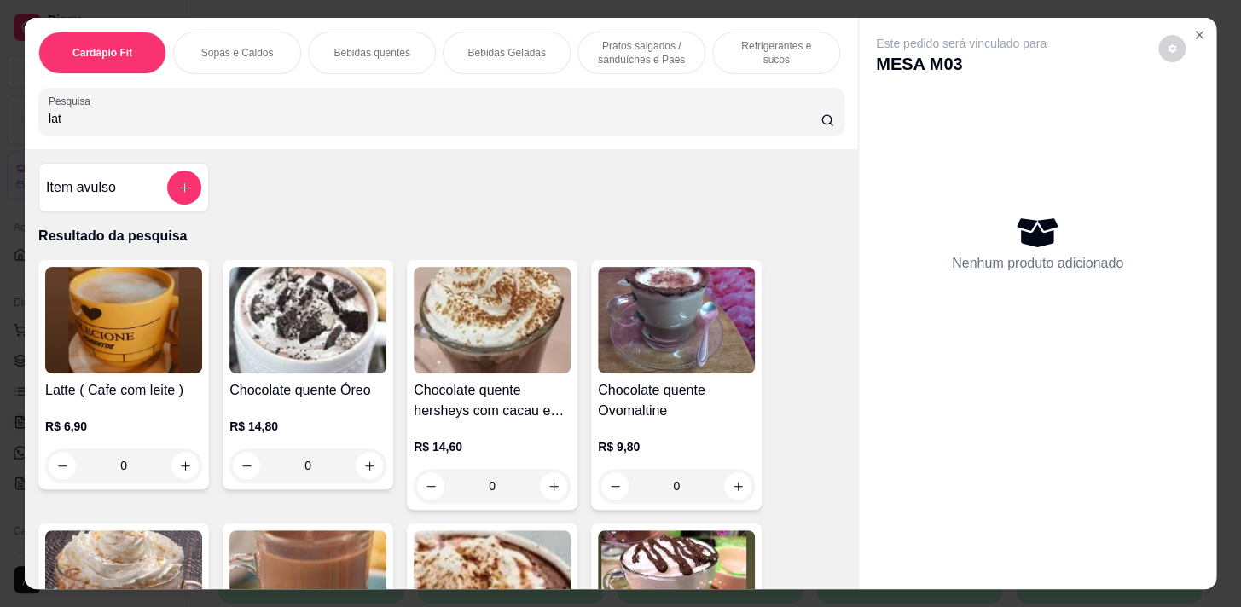
type input "lat"
click at [179, 470] on div "0" at bounding box center [123, 466] width 157 height 34
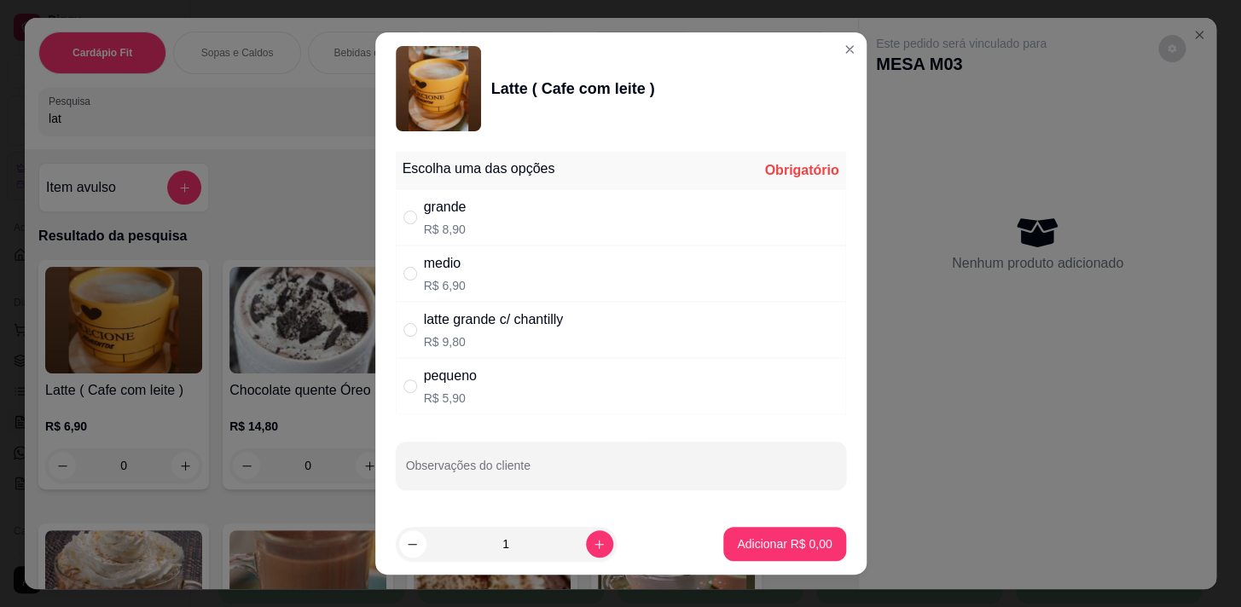
click at [487, 279] on div "medio R$ 6,90" at bounding box center [621, 274] width 450 height 56
radio input "true"
click at [739, 542] on p "Adicionar R$ 6,90" at bounding box center [785, 544] width 92 height 16
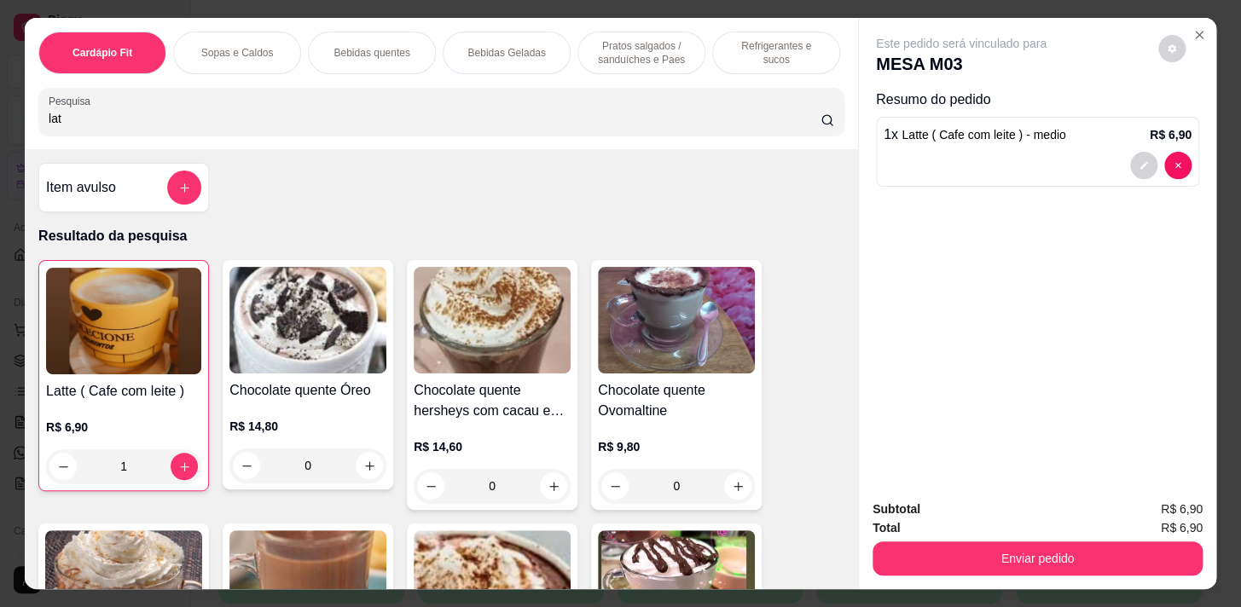
type input "1"
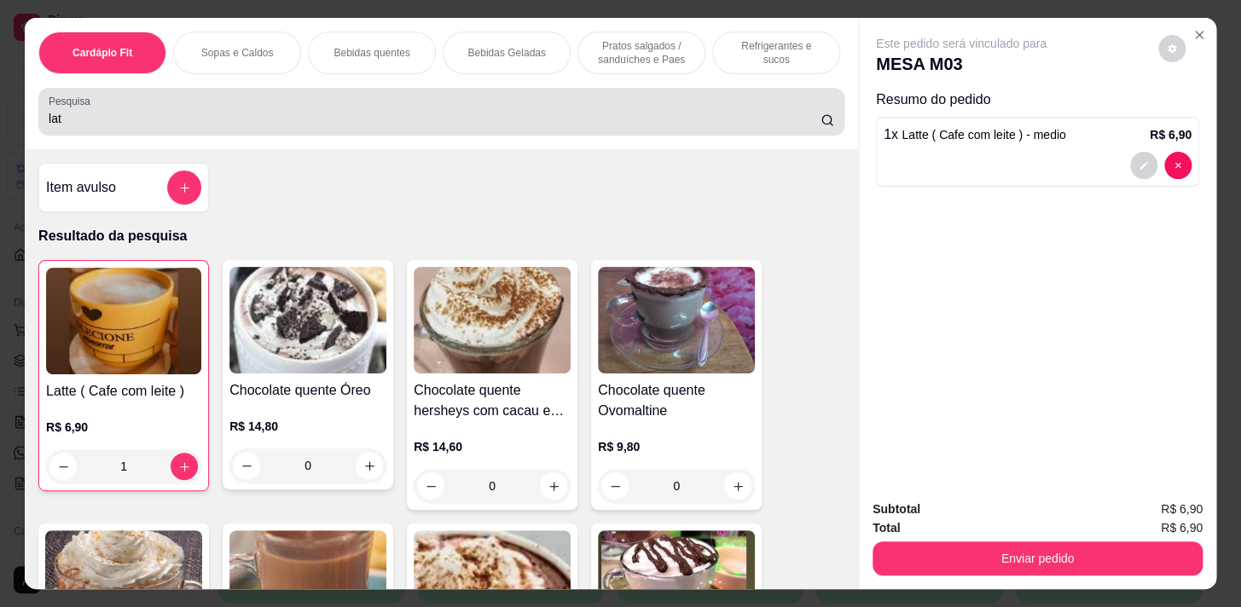
click at [487, 107] on div "lat" at bounding box center [441, 112] width 785 height 34
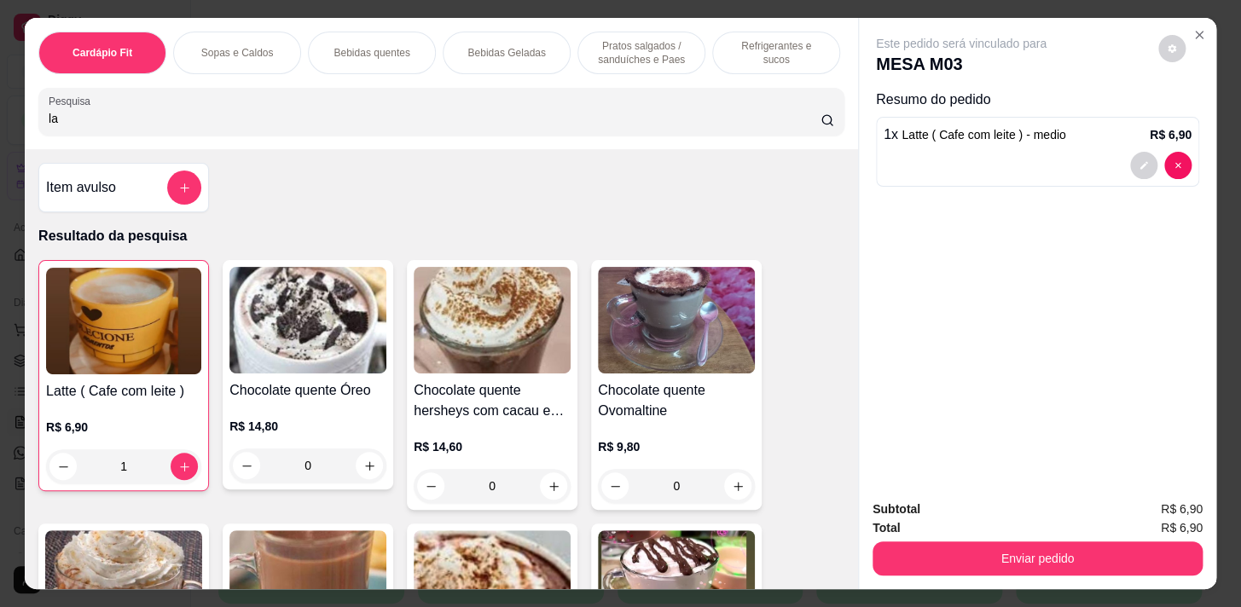
type input "l"
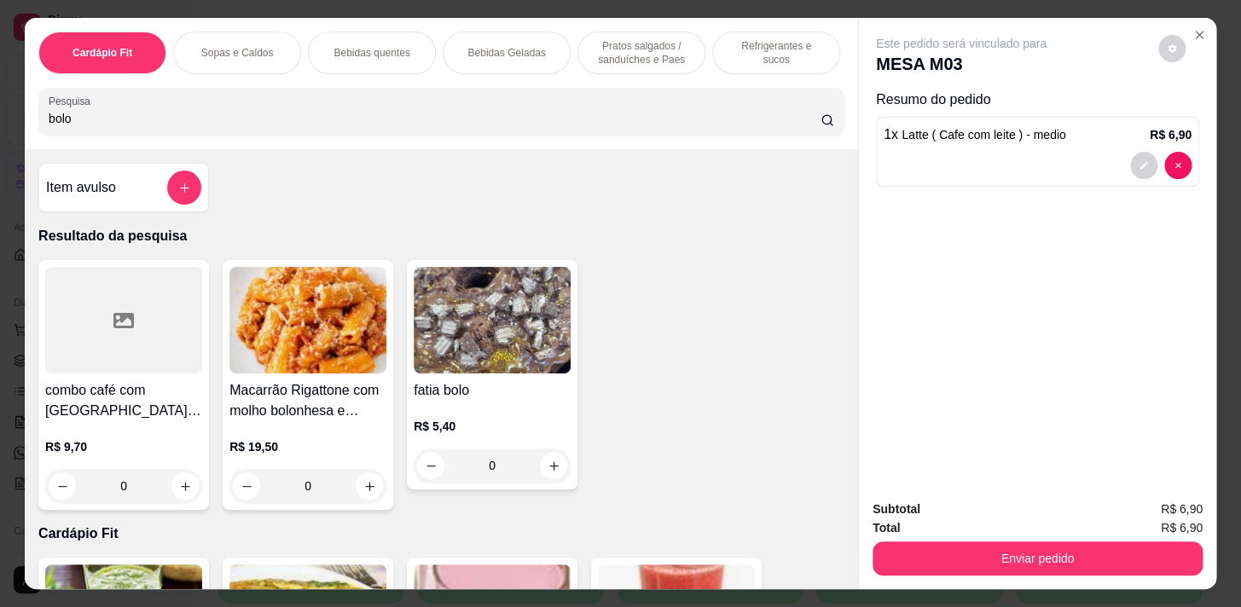
type input "bolo"
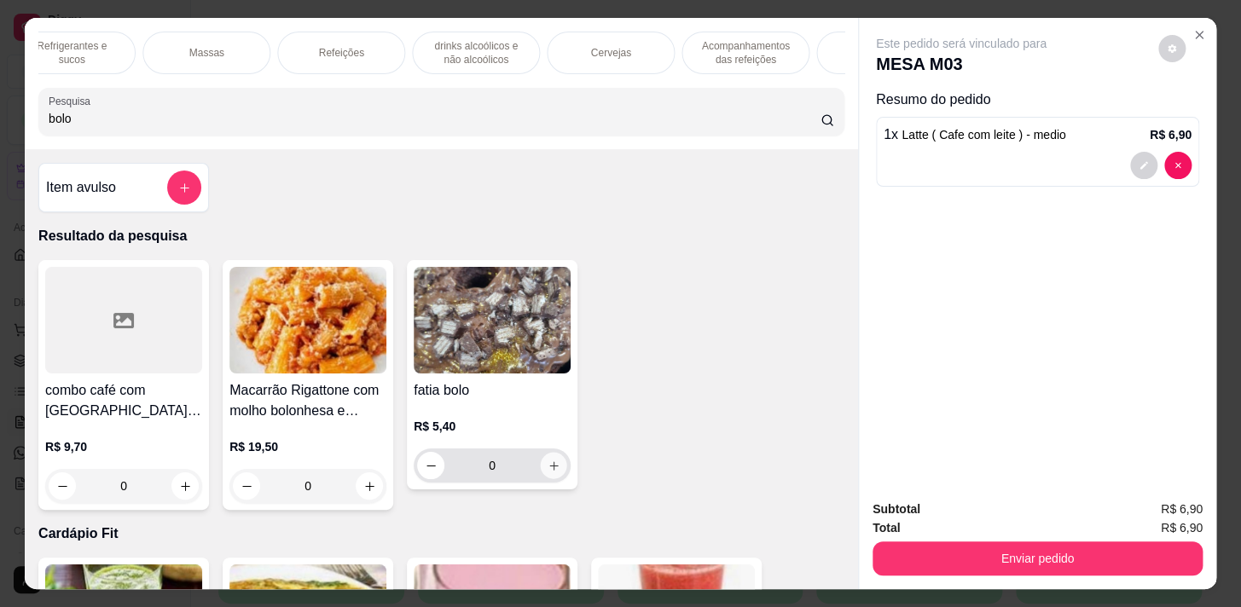
click at [547, 472] on icon "increase-product-quantity" at bounding box center [553, 466] width 13 height 13
type input "1"
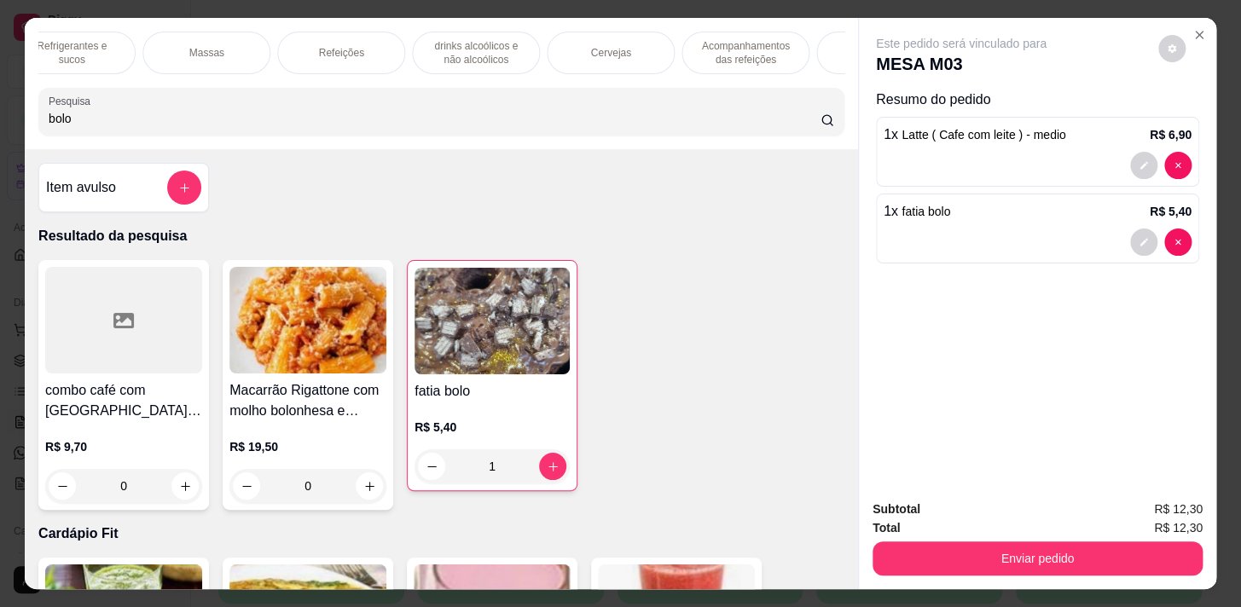
click at [740, 65] on div "Acompanhamentos das refeições" at bounding box center [745, 53] width 128 height 43
click at [740, 95] on div "bolo" at bounding box center [441, 112] width 785 height 34
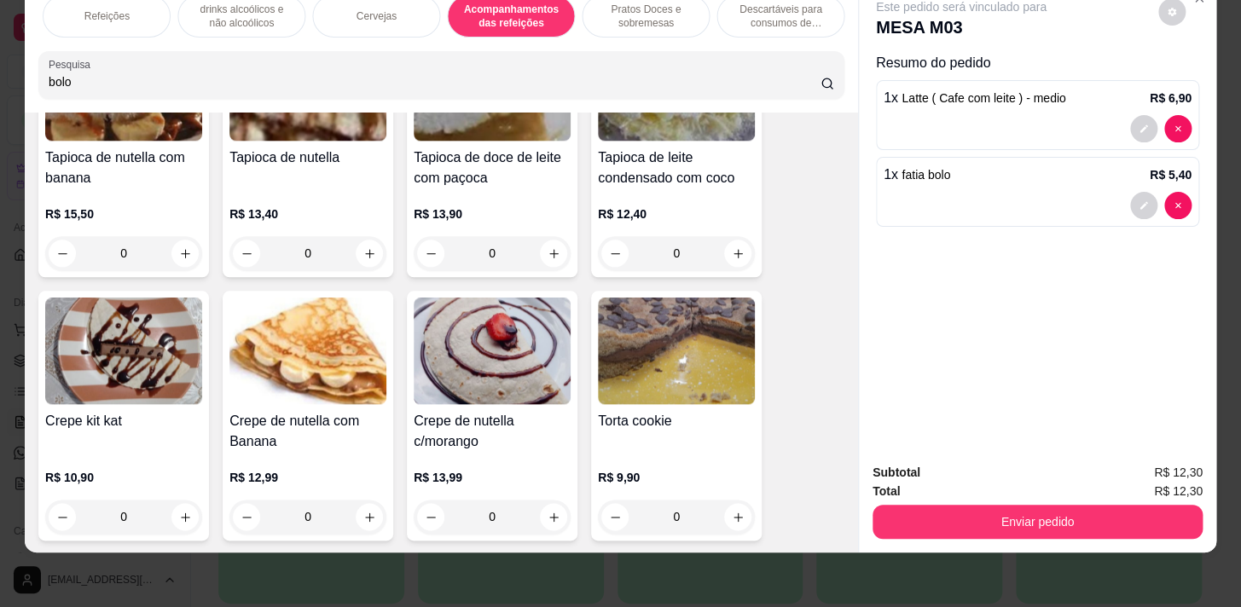
scroll to position [14527, 0]
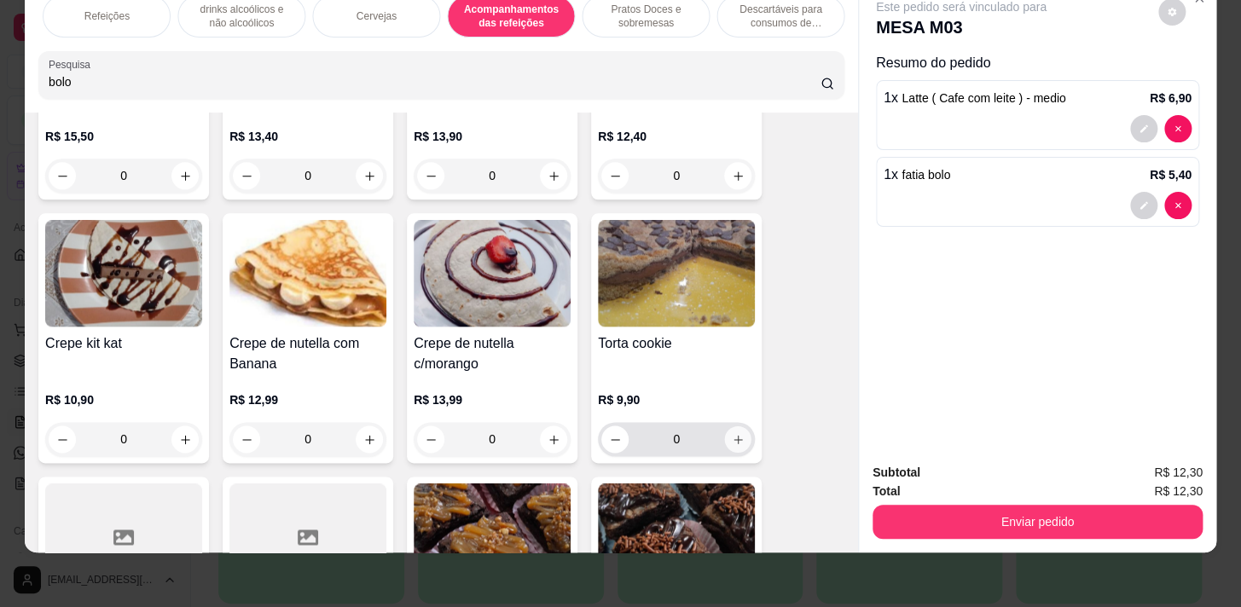
click at [732, 433] on icon "increase-product-quantity" at bounding box center [738, 439] width 13 height 13
type input "1"
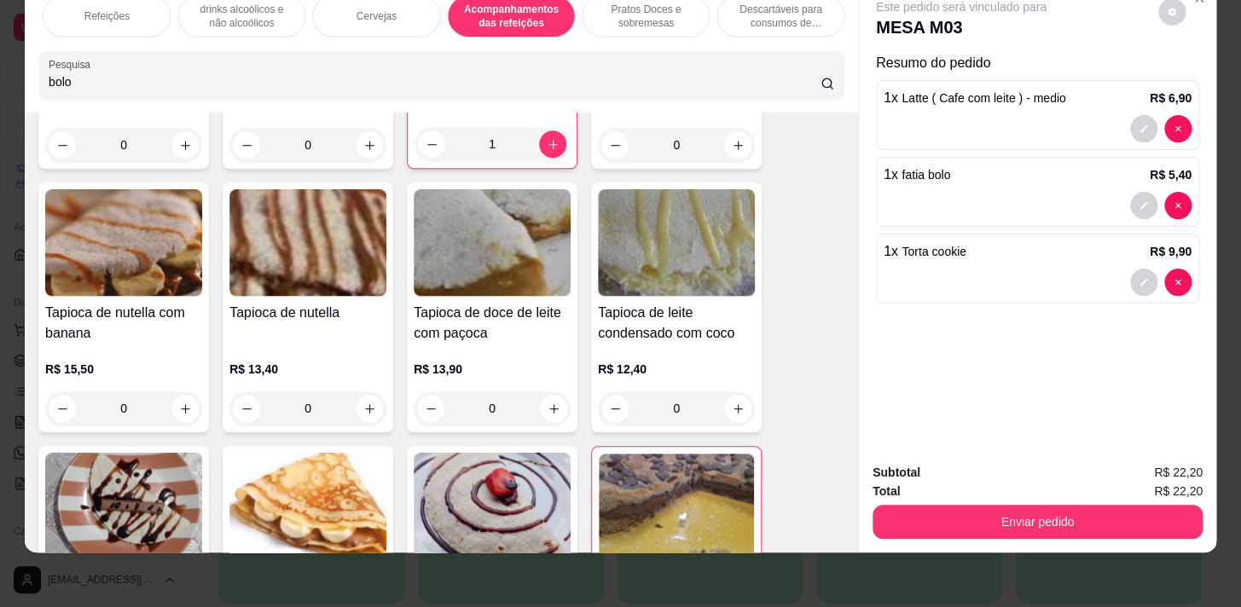
scroll to position [0, 235]
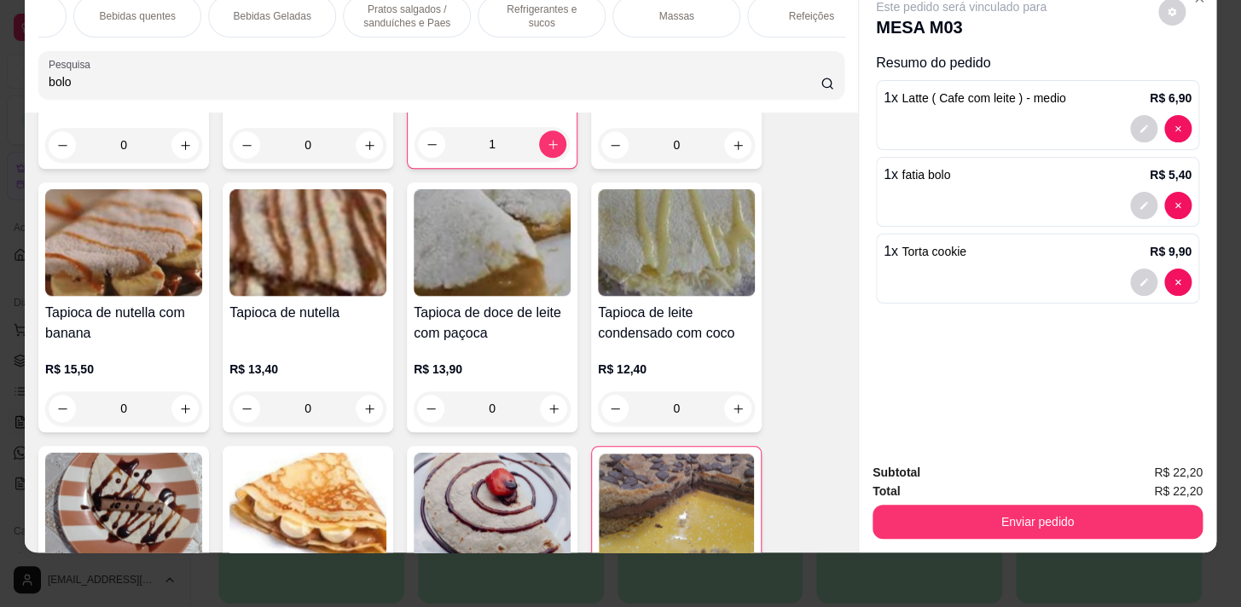
drag, startPoint x: 505, startPoint y: 9, endPoint x: 455, endPoint y: 359, distance: 353.1
click at [507, 10] on p "Refrigerantes e sucos" at bounding box center [541, 16] width 99 height 27
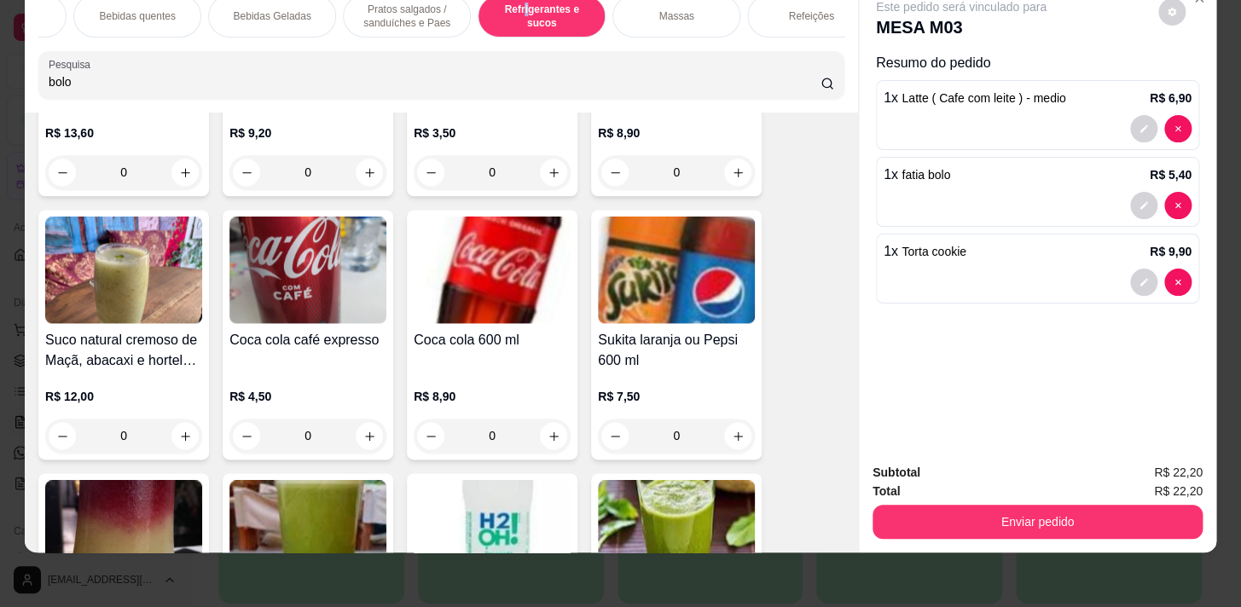
scroll to position [9193, 0]
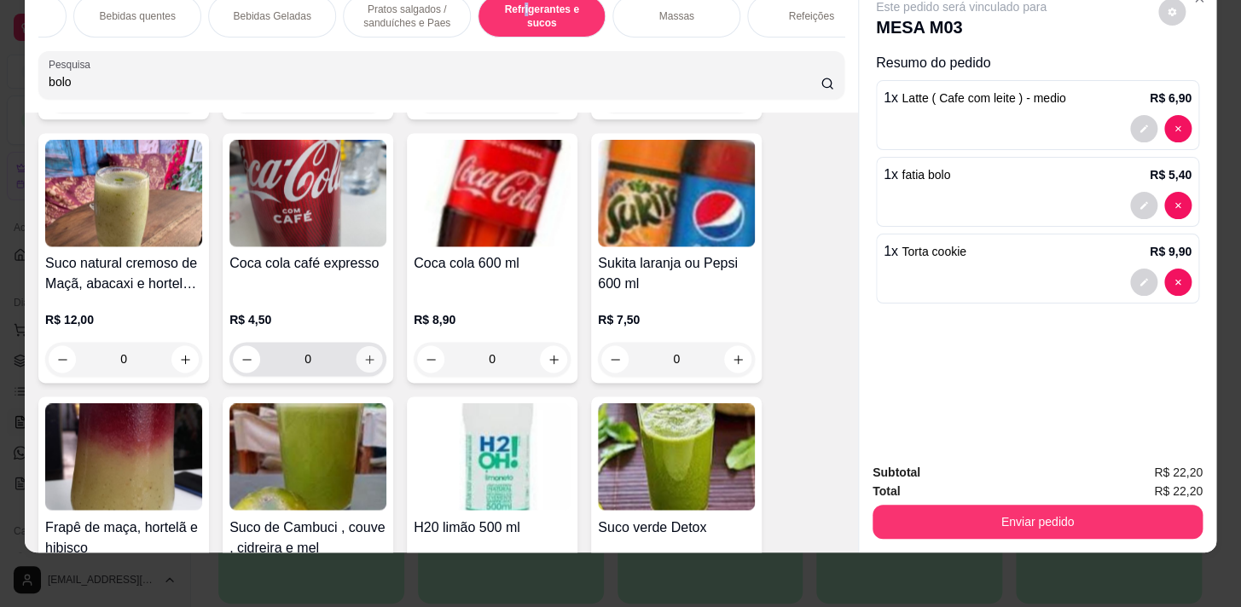
click at [363, 359] on icon "increase-product-quantity" at bounding box center [369, 359] width 13 height 13
type input "1"
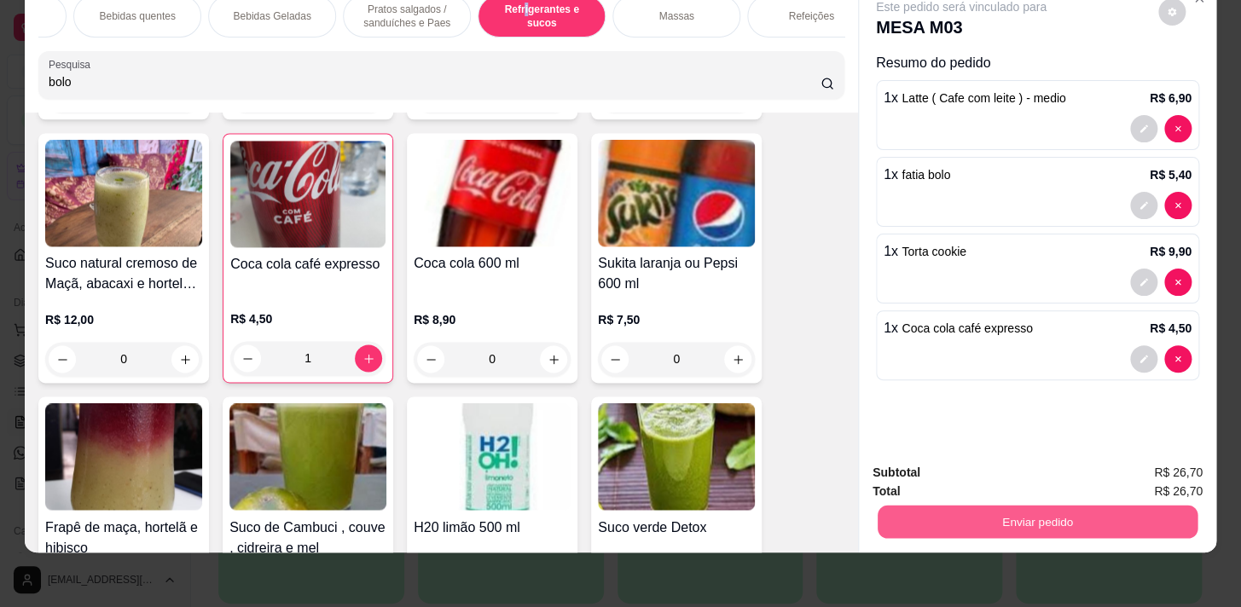
click at [1154, 505] on button "Enviar pedido" at bounding box center [1038, 521] width 320 height 33
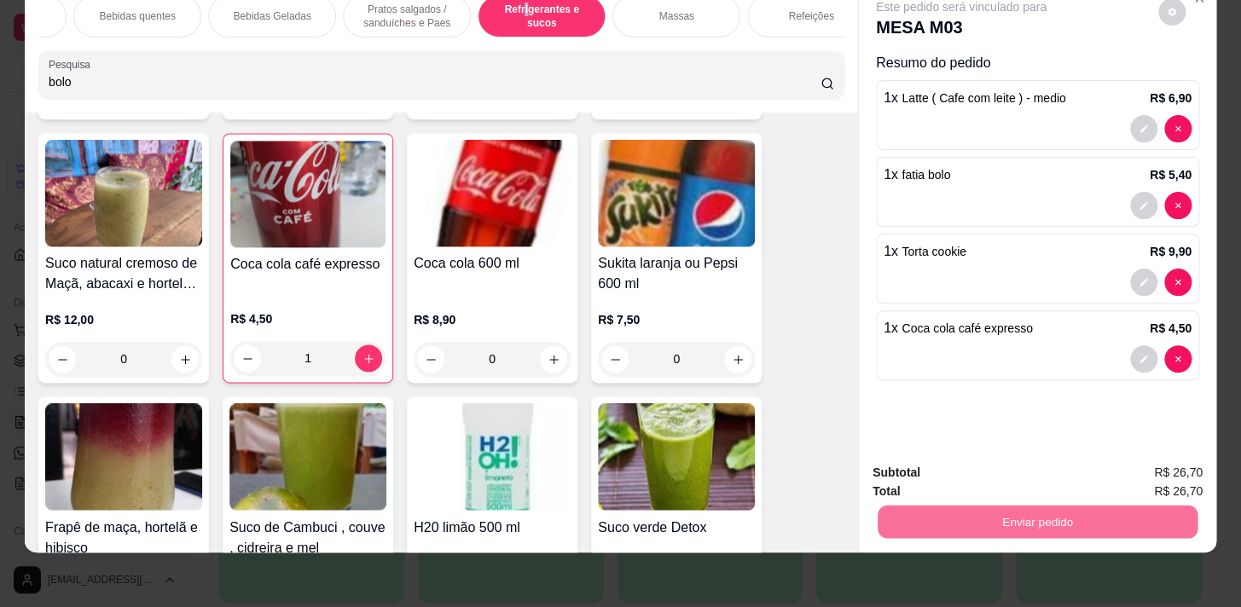
click at [1160, 454] on button "Enviar pedido" at bounding box center [1158, 469] width 96 height 32
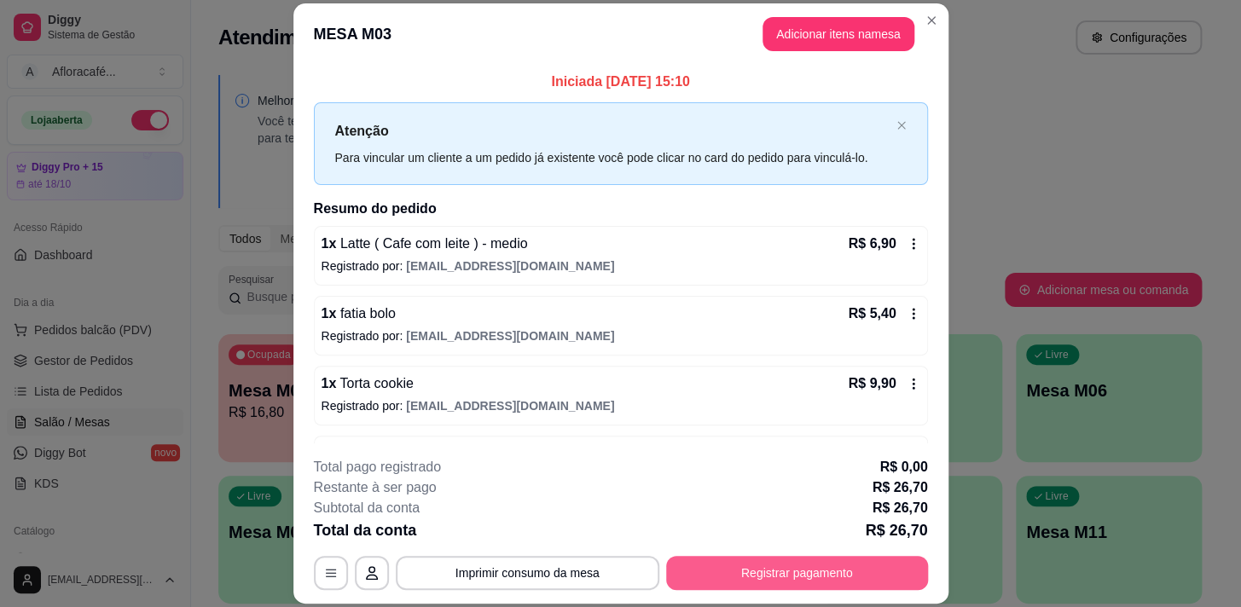
click at [825, 576] on button "Registrar pagamento" at bounding box center [797, 573] width 262 height 34
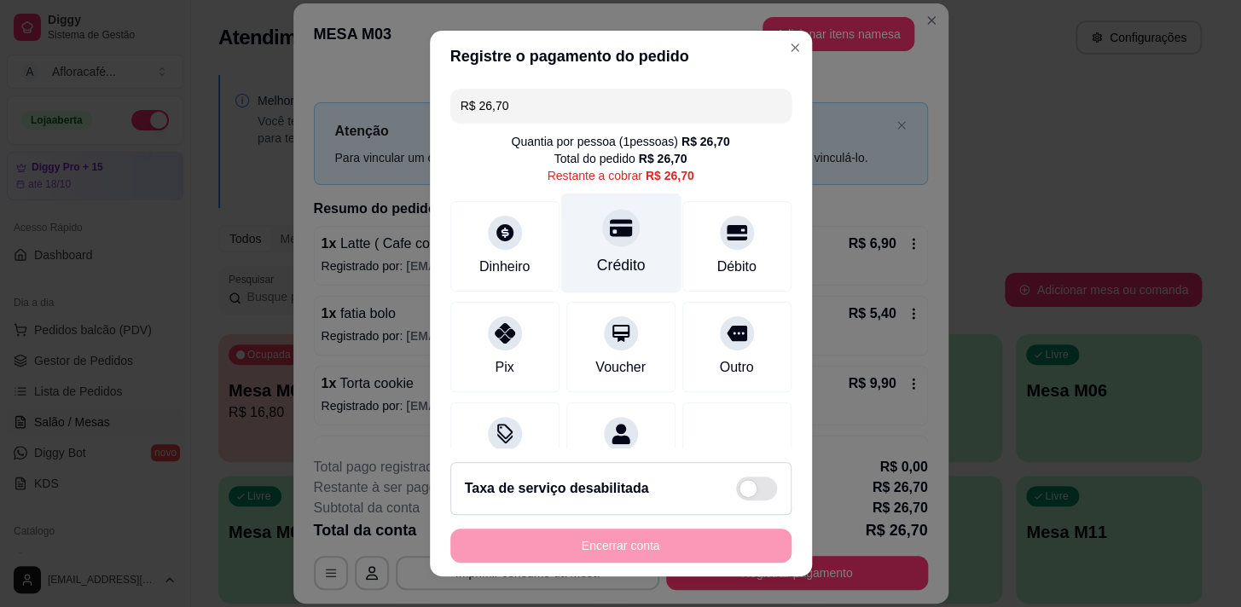
click at [605, 275] on div "Crédito" at bounding box center [620, 265] width 49 height 22
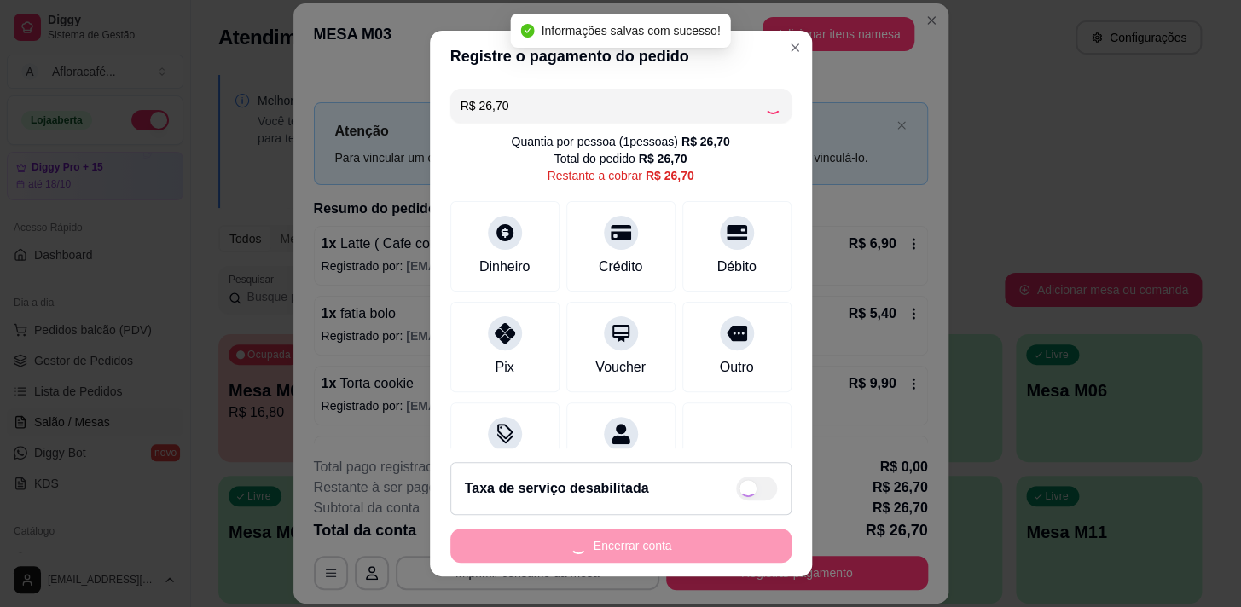
type input "R$ 0,00"
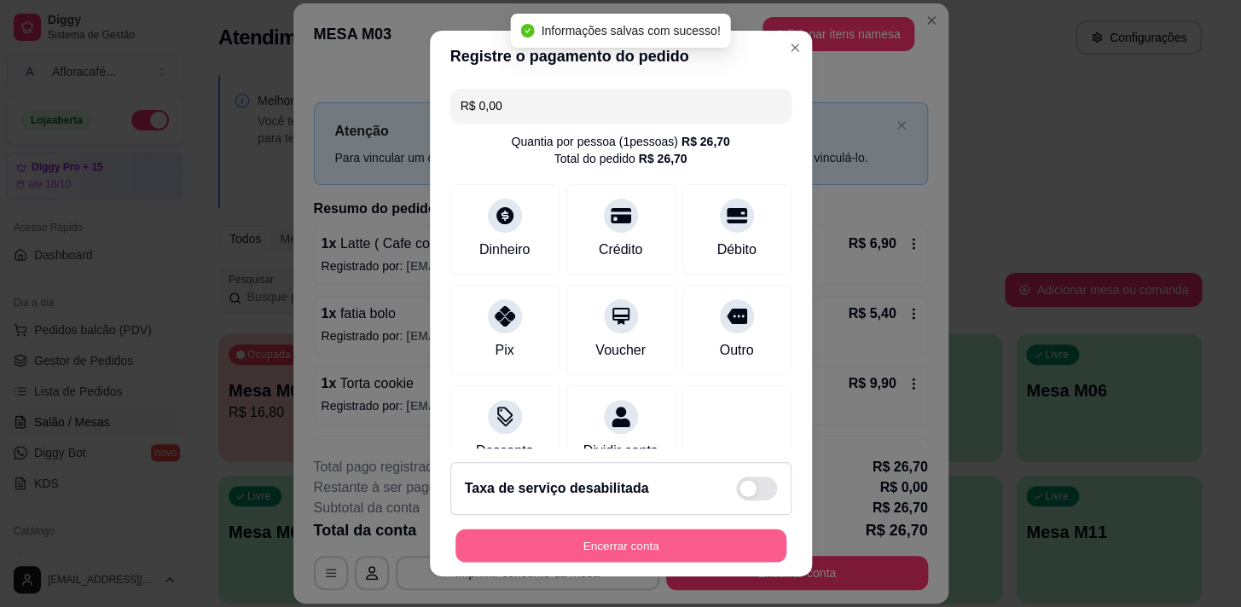
click at [713, 541] on button "Encerrar conta" at bounding box center [620, 546] width 331 height 33
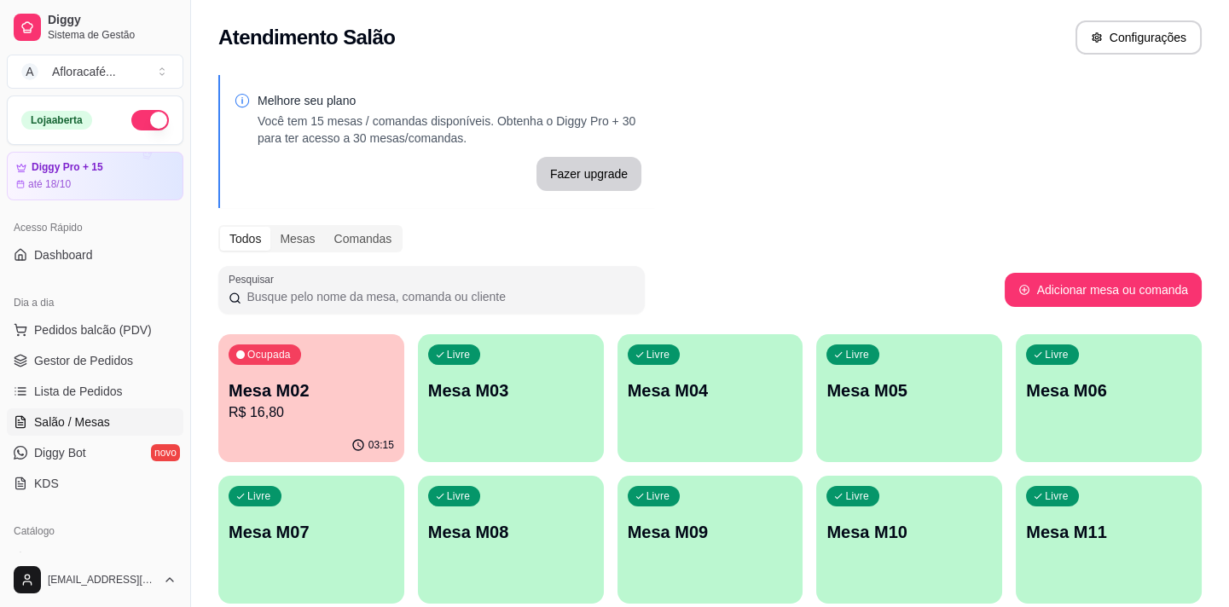
click at [580, 397] on p "Mesa M03" at bounding box center [510, 391] width 165 height 24
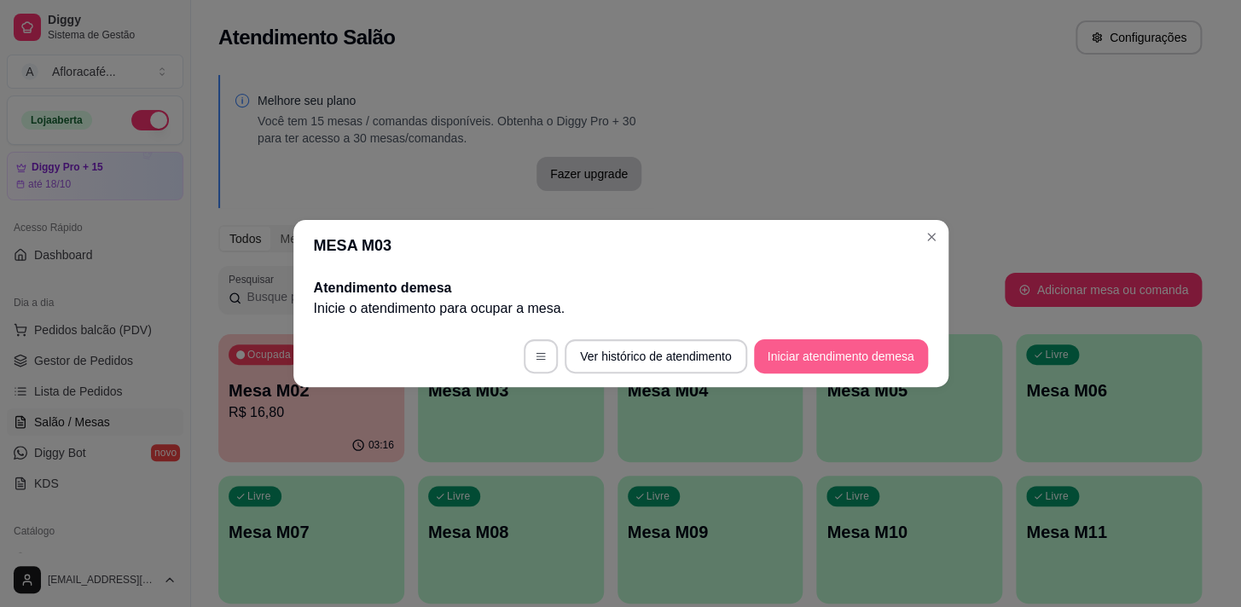
click at [835, 364] on button "Iniciar atendimento de mesa" at bounding box center [841, 356] width 174 height 34
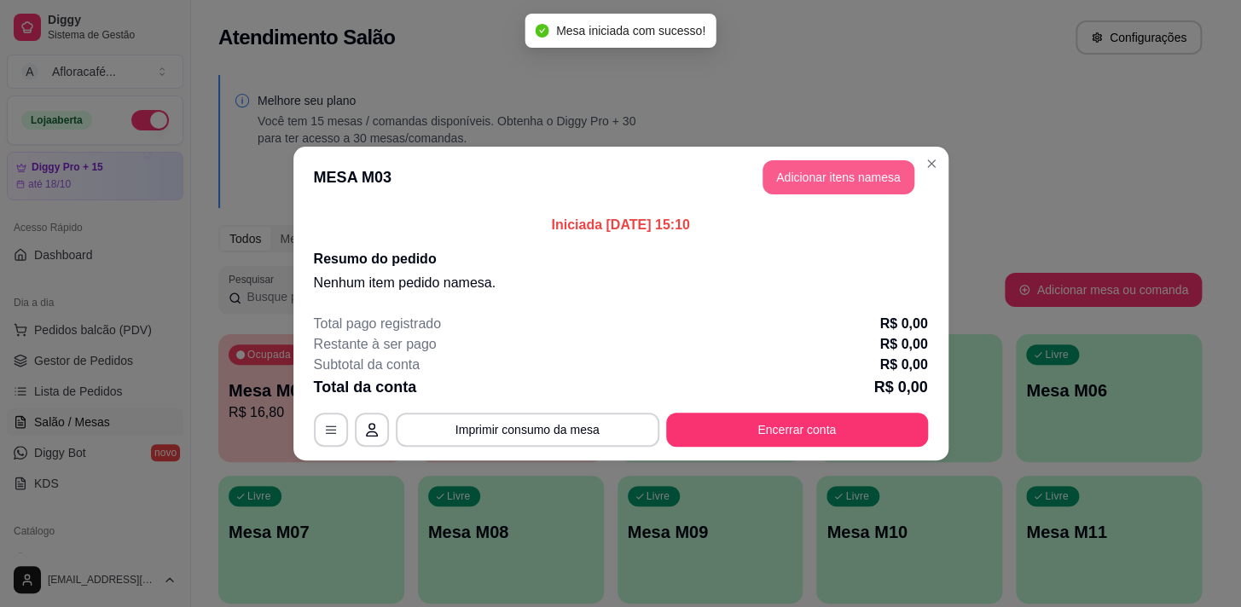
click at [836, 164] on button "Adicionar itens na mesa" at bounding box center [838, 177] width 152 height 34
click at [358, 122] on input "Pesquisa" at bounding box center [435, 118] width 772 height 17
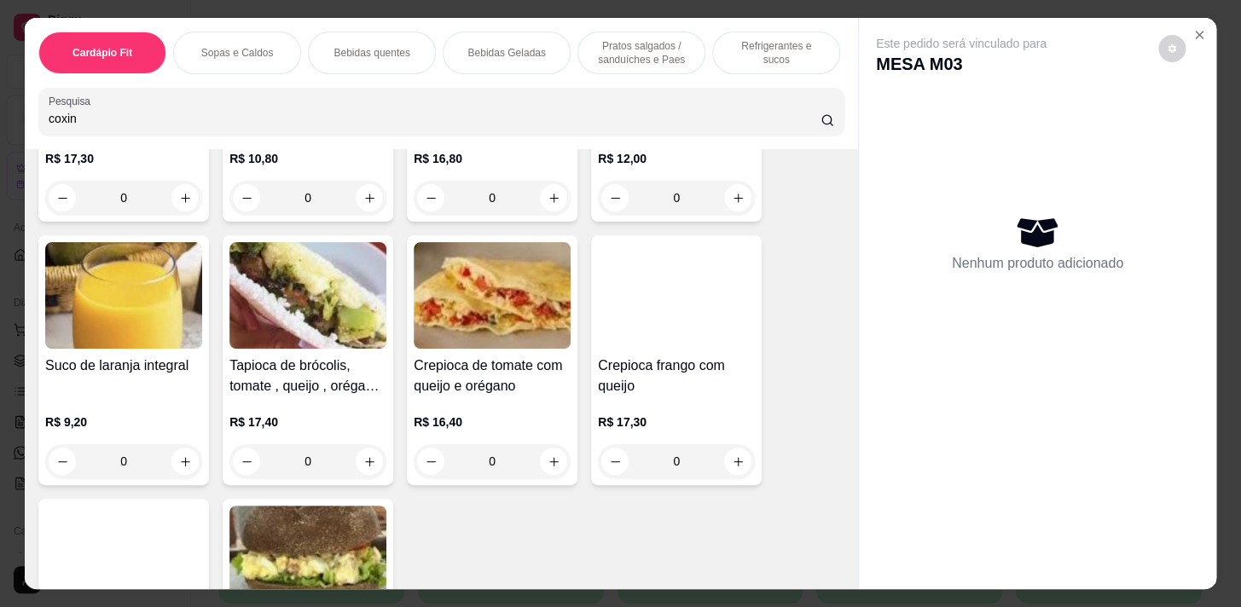
scroll to position [930, 0]
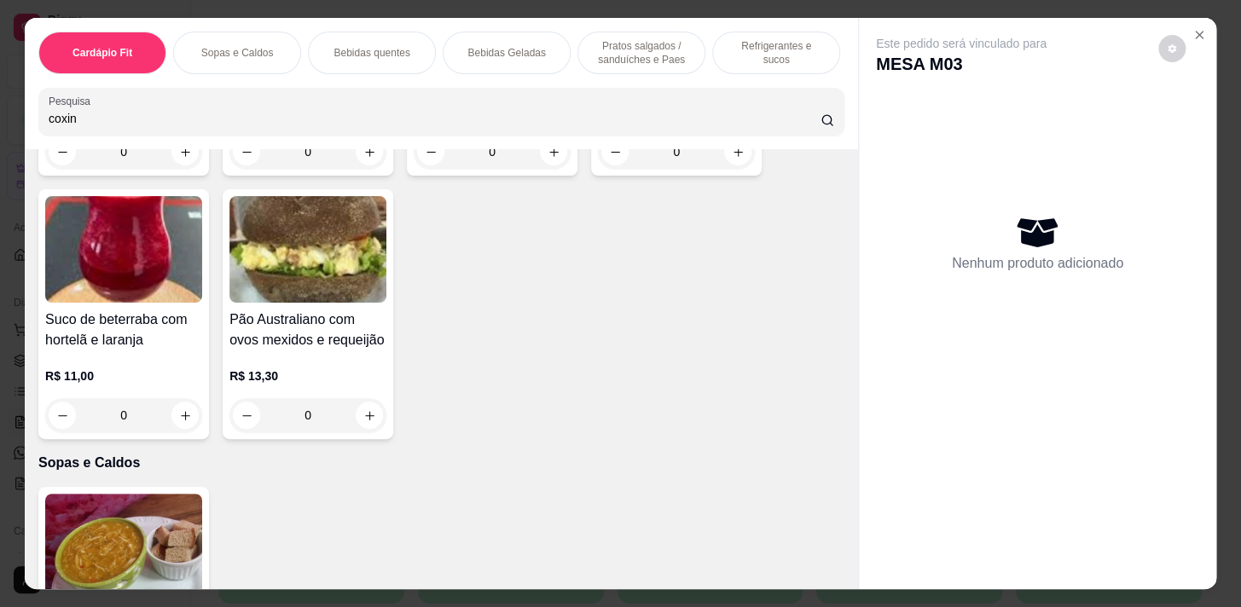
type input "coxin"
click at [657, 58] on p "Pratos salgados / sanduíches e Paes" at bounding box center [641, 52] width 99 height 27
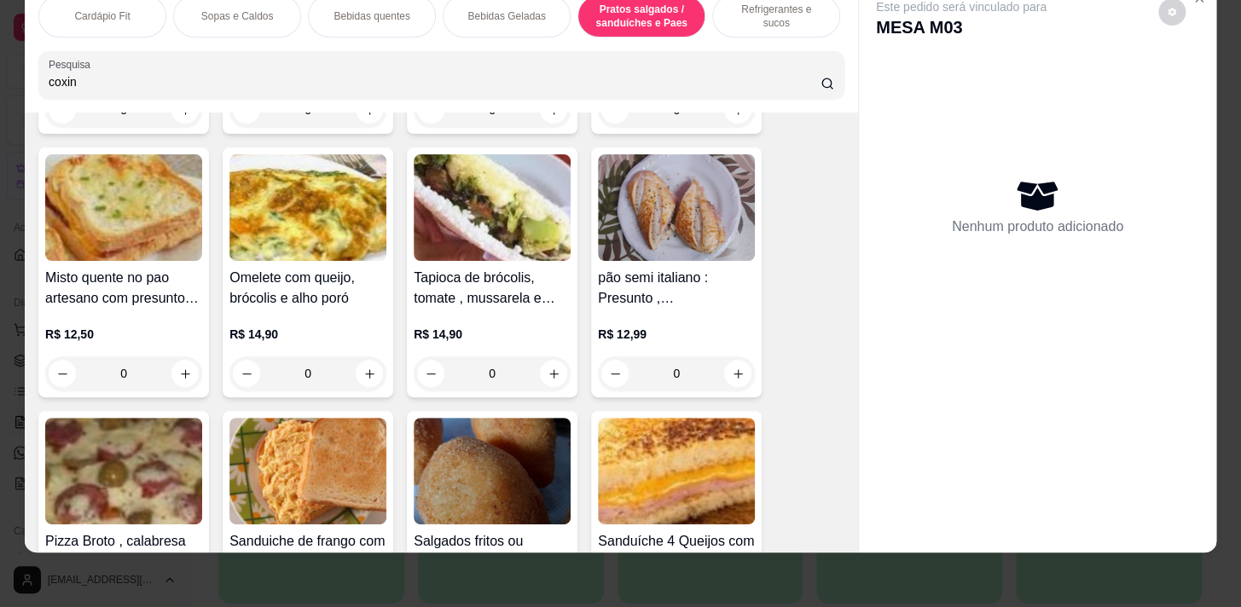
scroll to position [7303, 0]
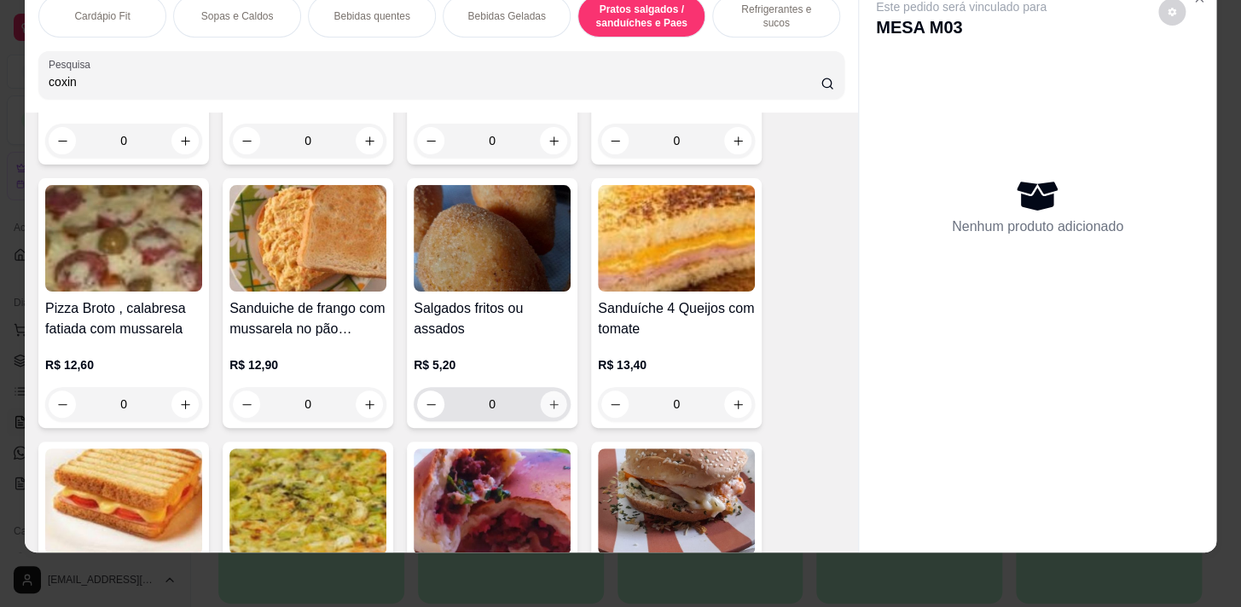
click at [552, 400] on icon "increase-product-quantity" at bounding box center [553, 404] width 13 height 13
type input "1"
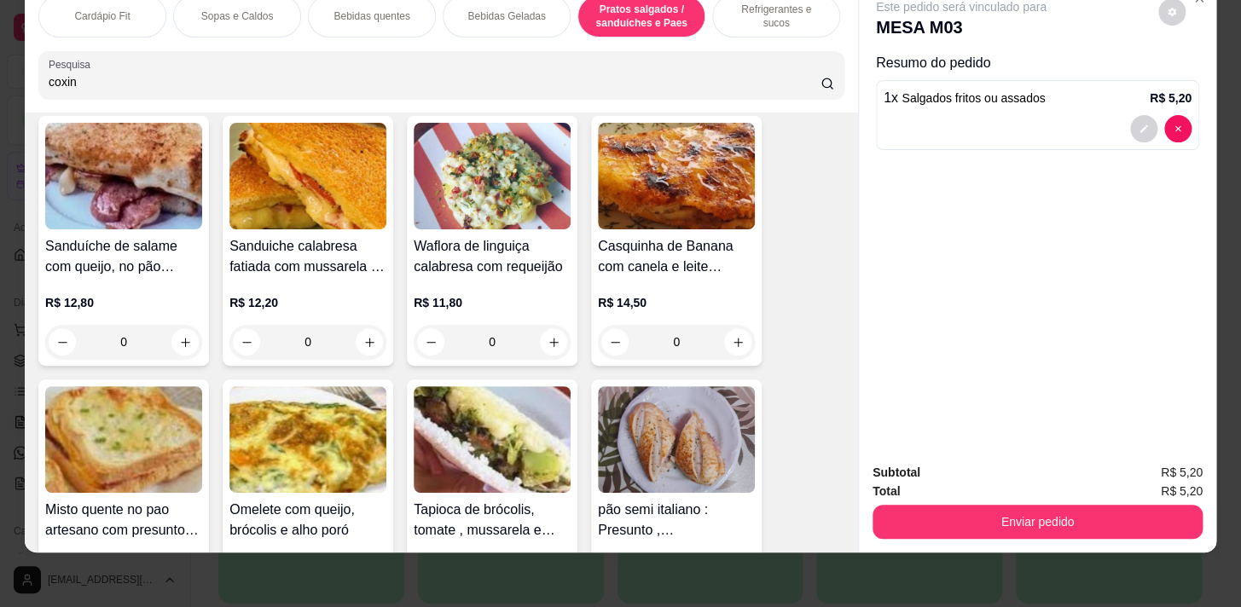
scroll to position [6761, 0]
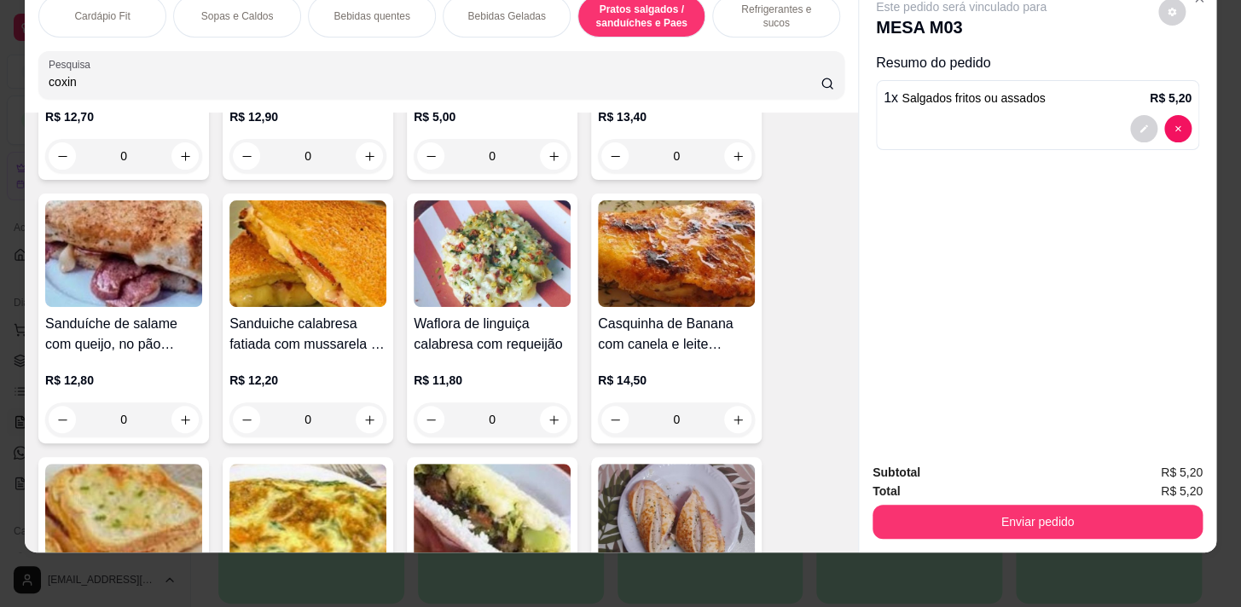
click at [264, 9] on p "Sopas e Caldos" at bounding box center [237, 16] width 72 height 14
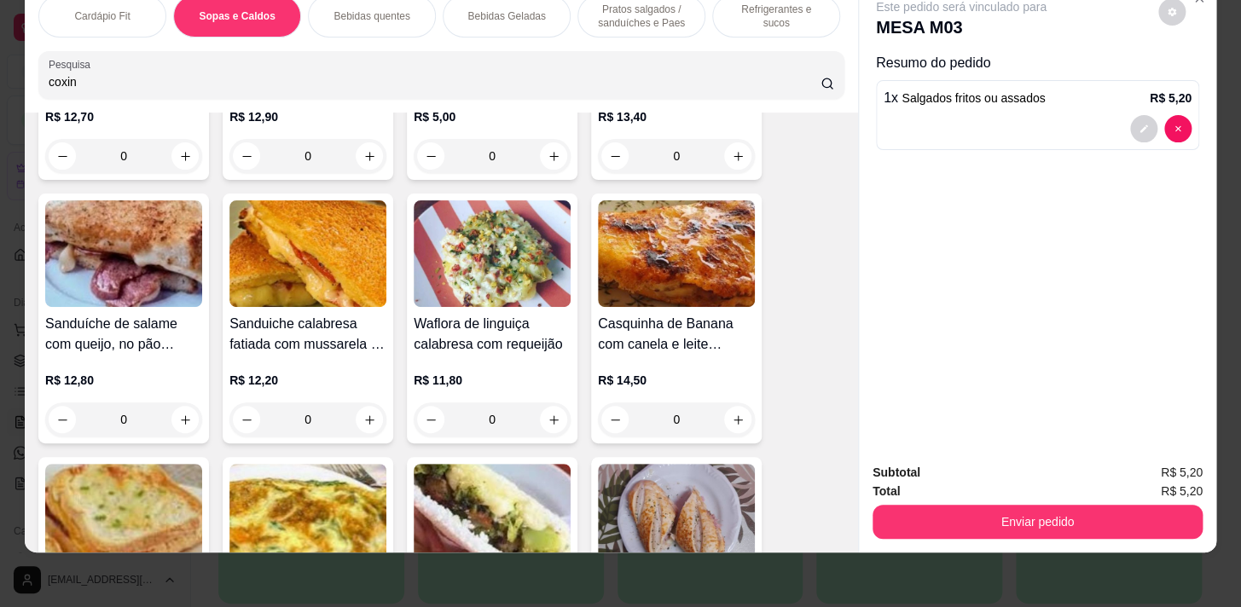
scroll to position [1232, 0]
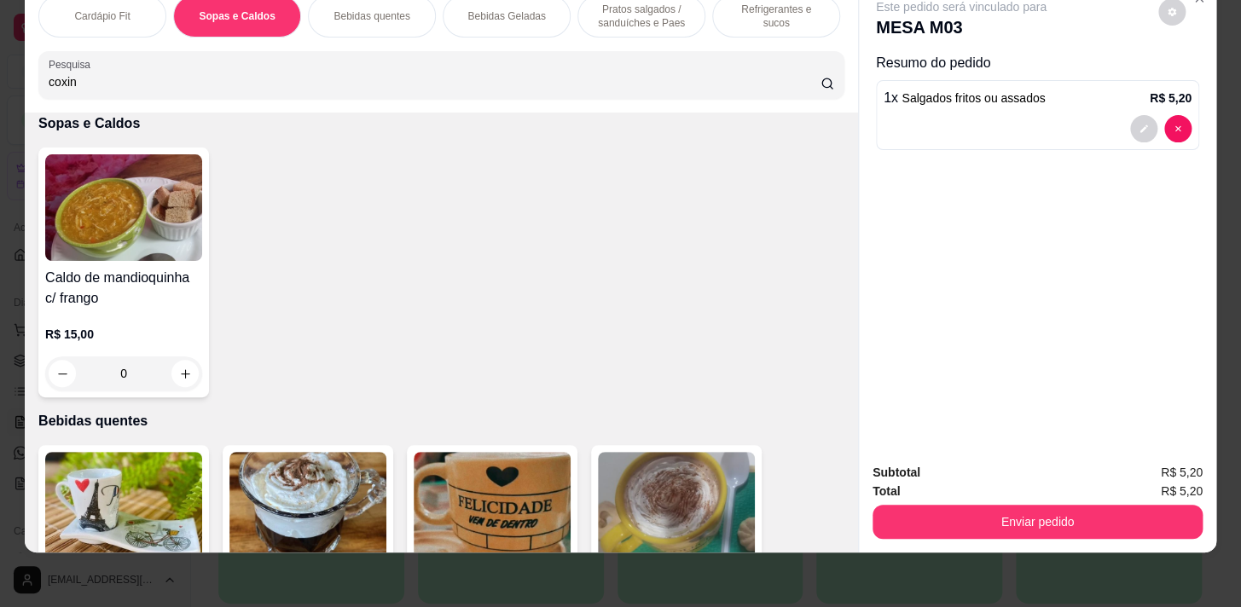
click at [483, 9] on p "Bebidas Geladas" at bounding box center [506, 16] width 78 height 14
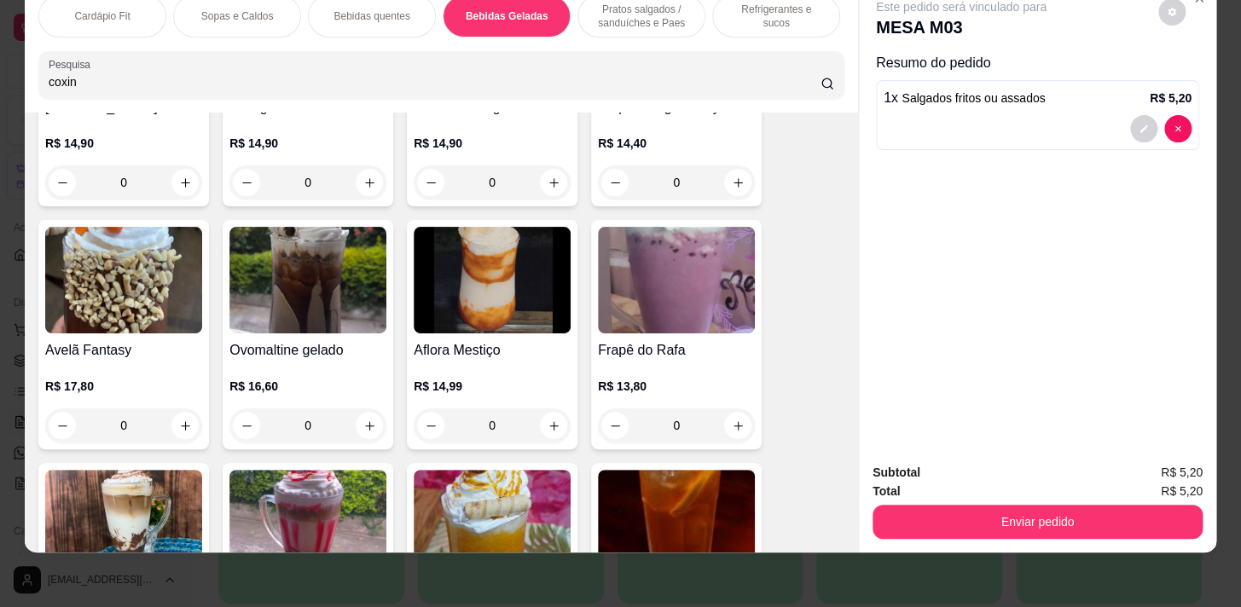
scroll to position [4163, 0]
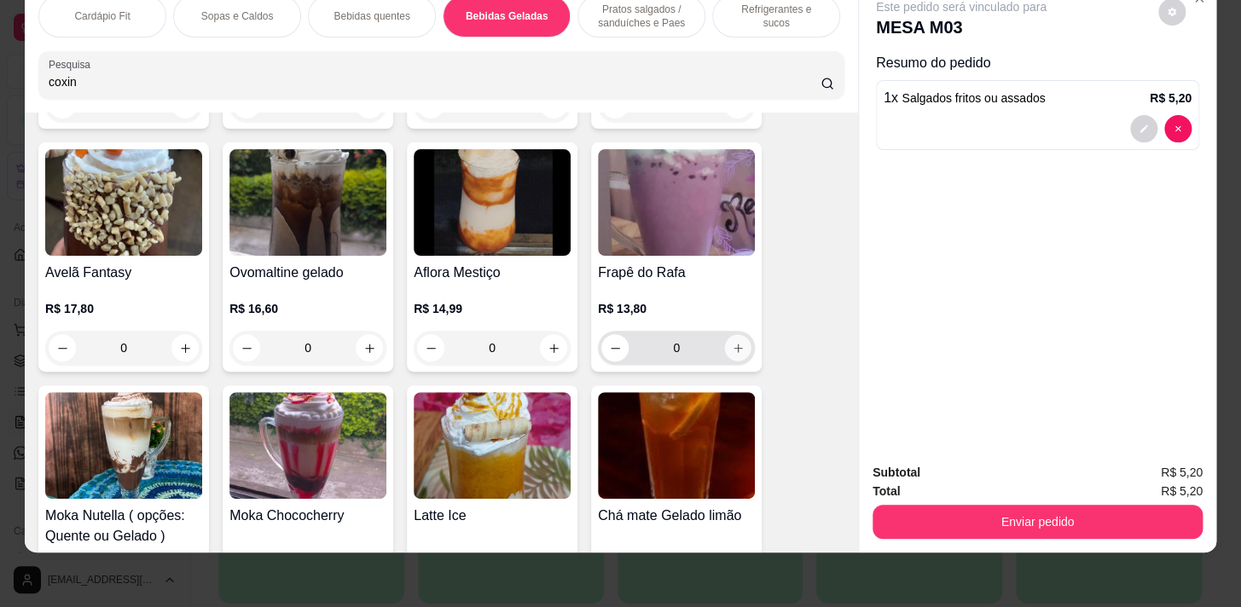
click at [725, 349] on button "increase-product-quantity" at bounding box center [738, 348] width 26 height 26
type input "1"
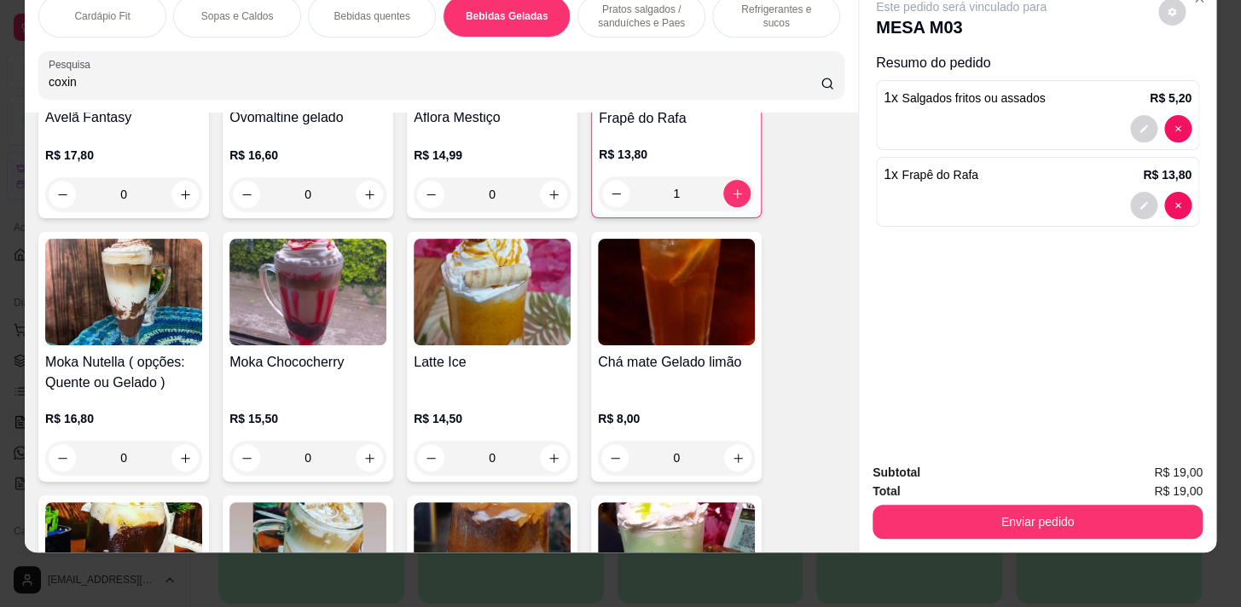
scroll to position [4396, 0]
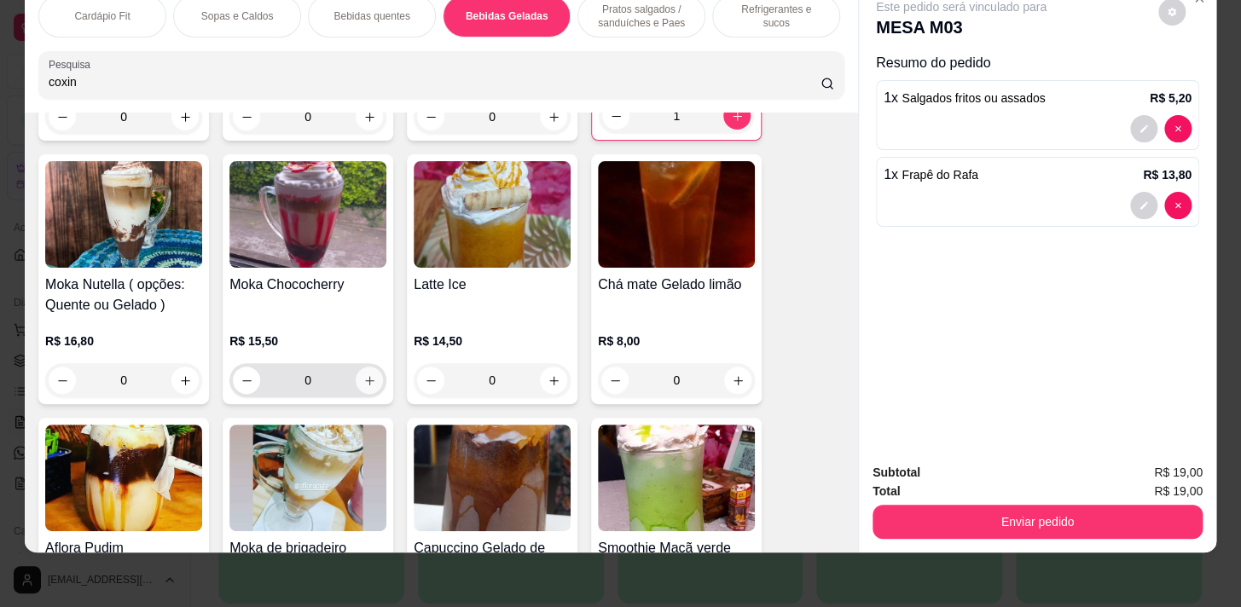
click at [366, 374] on icon "increase-product-quantity" at bounding box center [369, 380] width 13 height 13
type input "1"
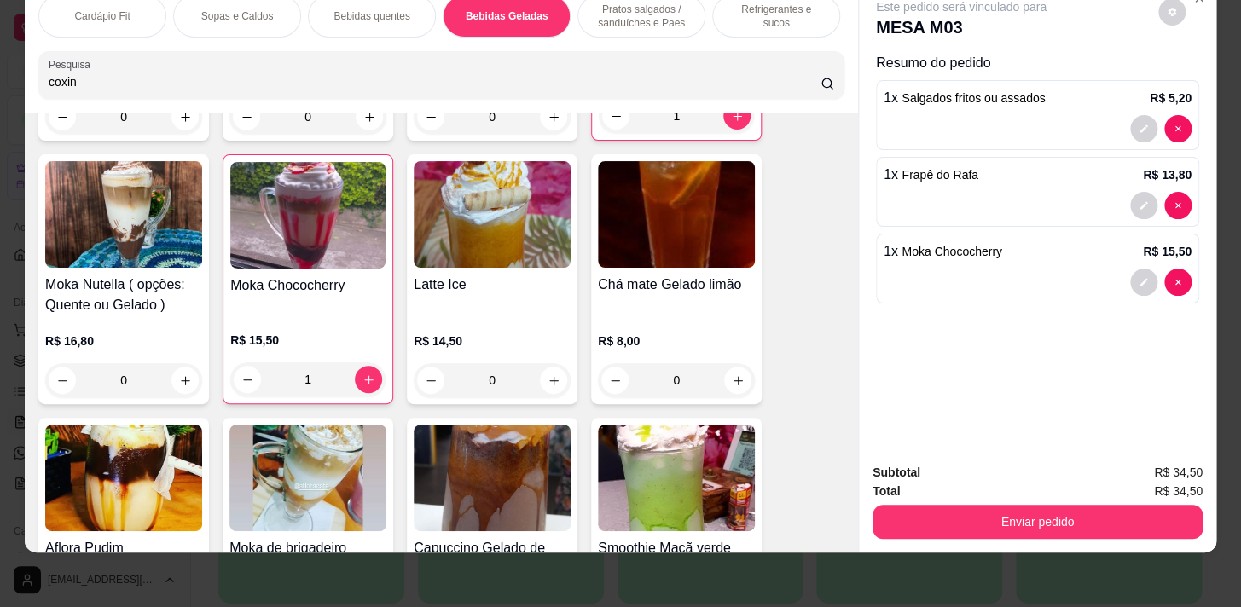
click at [624, 7] on p "Pratos salgados / sanduíches e Paes" at bounding box center [641, 16] width 99 height 27
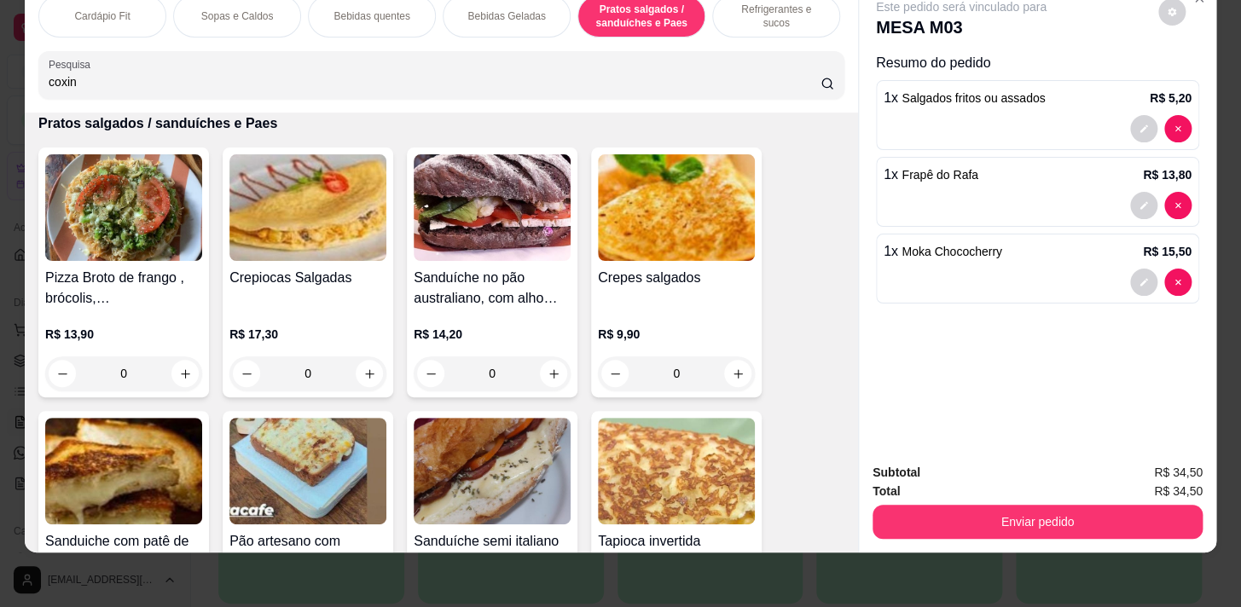
scroll to position [0, 704]
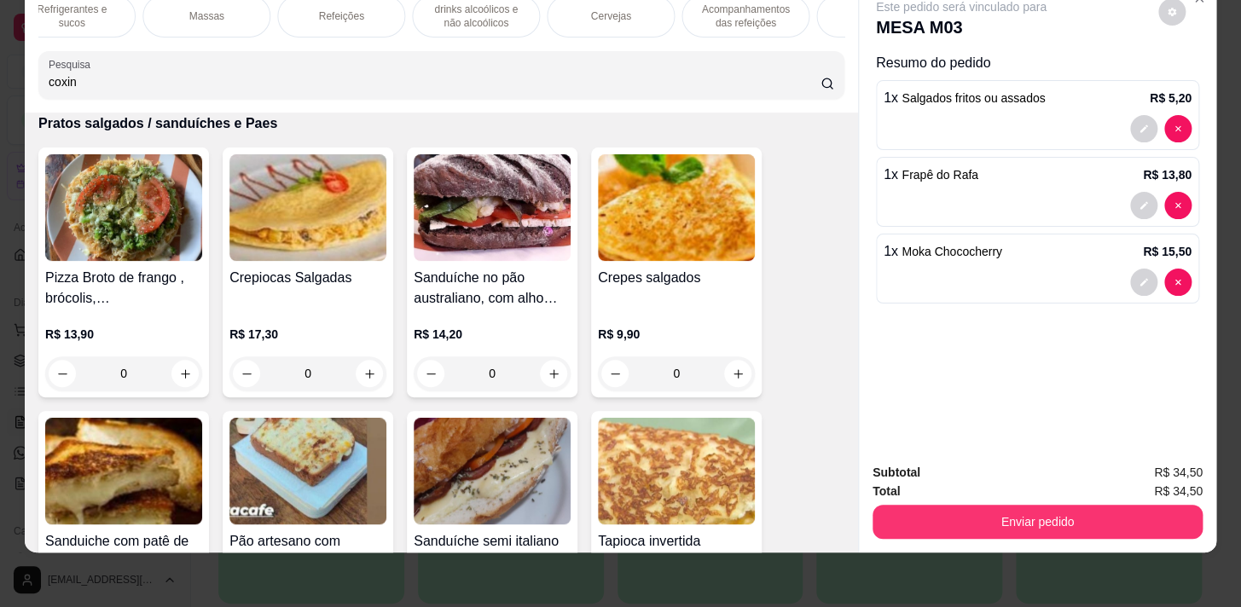
click at [768, 14] on p "Acompanhamentos das refeições" at bounding box center [745, 16] width 99 height 27
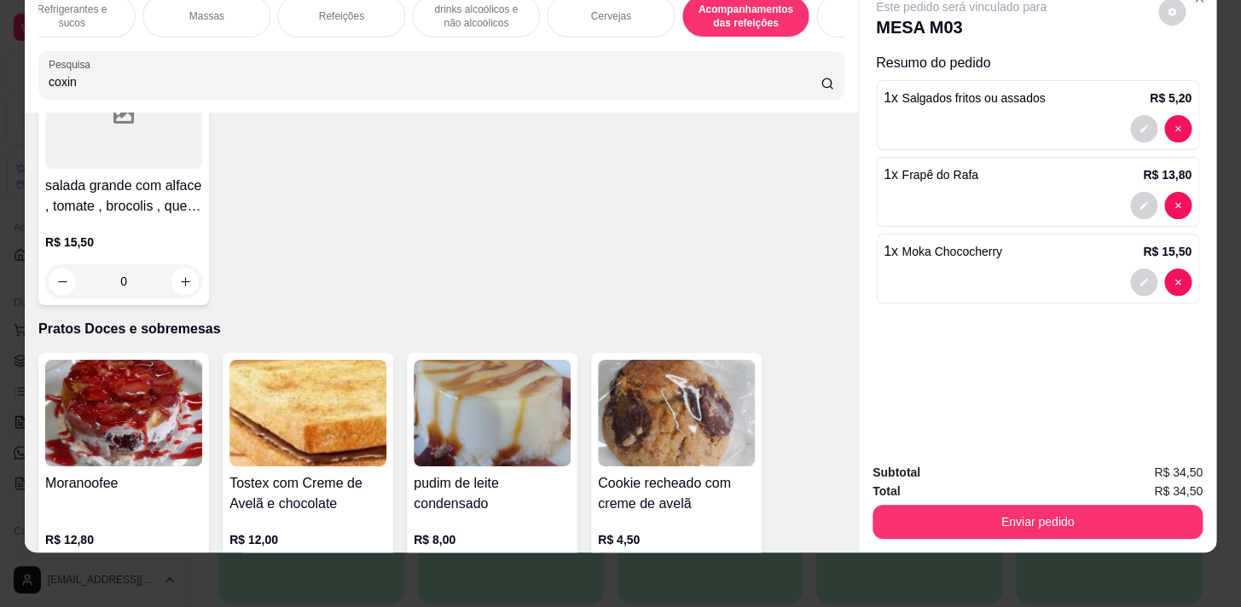
scroll to position [13835, 0]
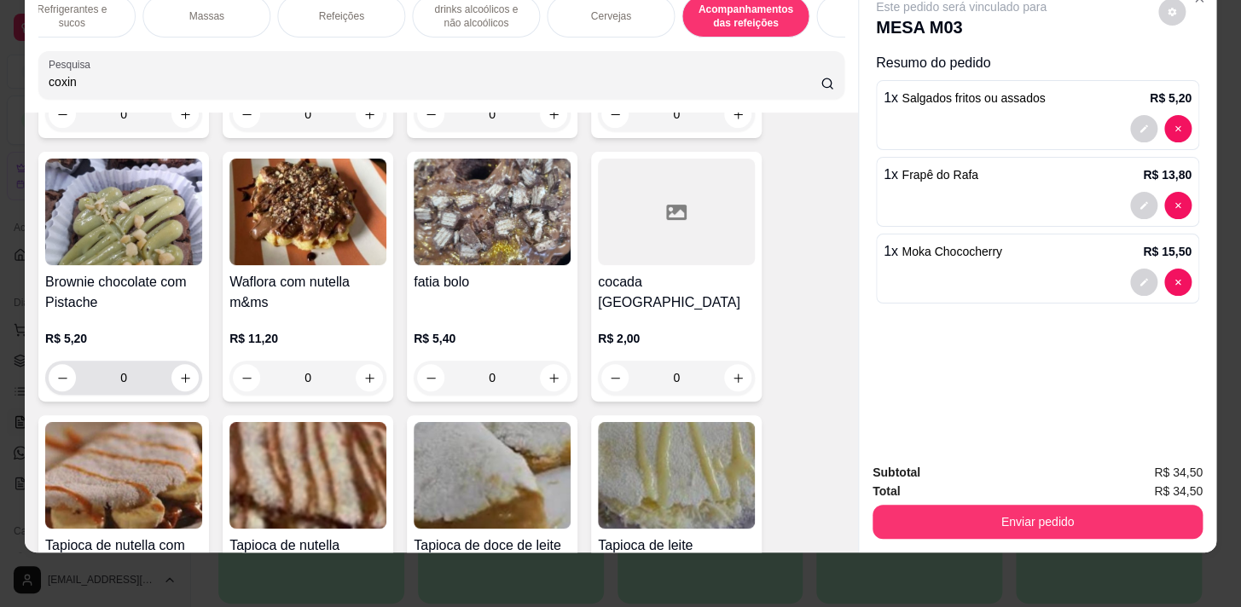
click at [193, 361] on div "0" at bounding box center [123, 378] width 157 height 34
click at [182, 372] on icon "increase-product-quantity" at bounding box center [185, 378] width 13 height 13
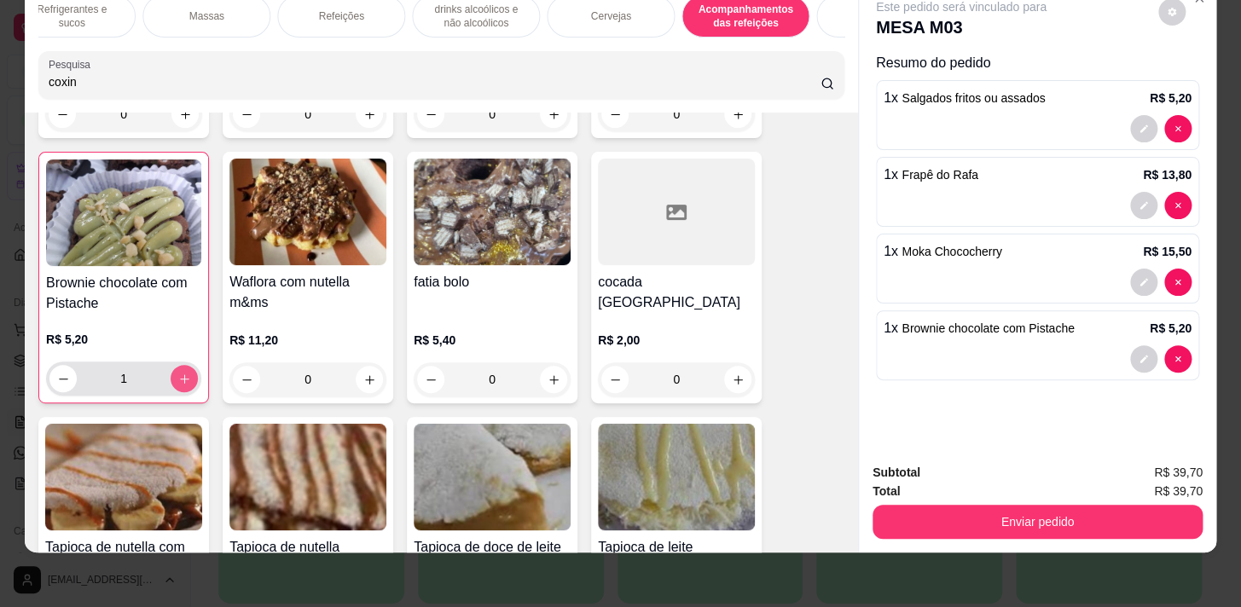
type input "1"
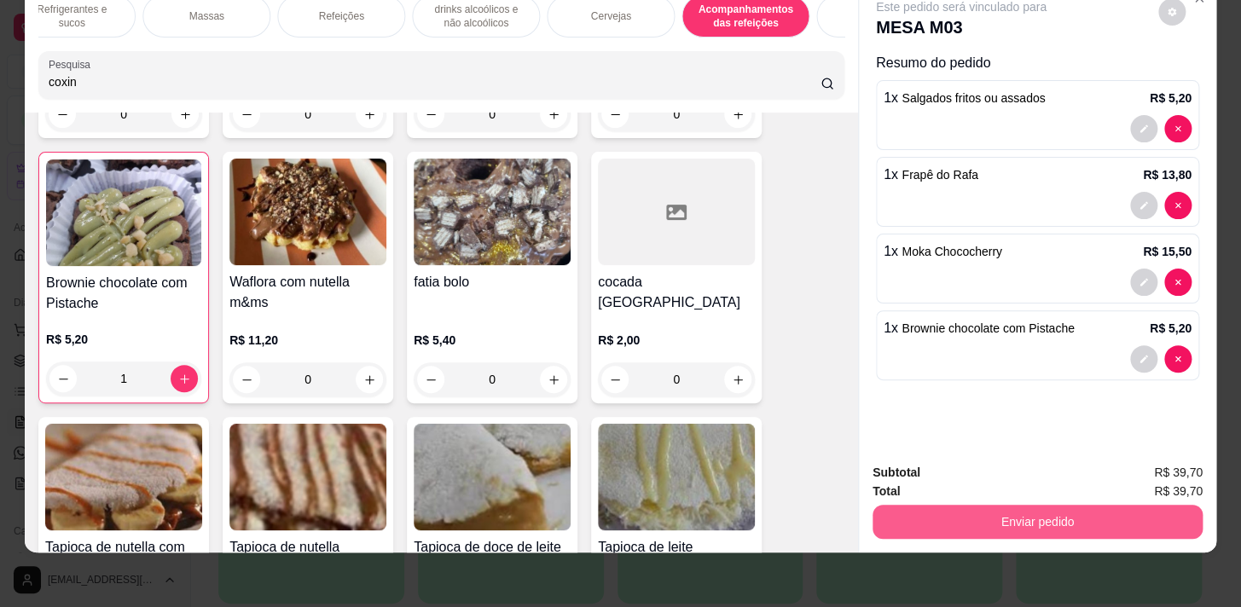
click at [1094, 512] on button "Enviar pedido" at bounding box center [1037, 522] width 330 height 34
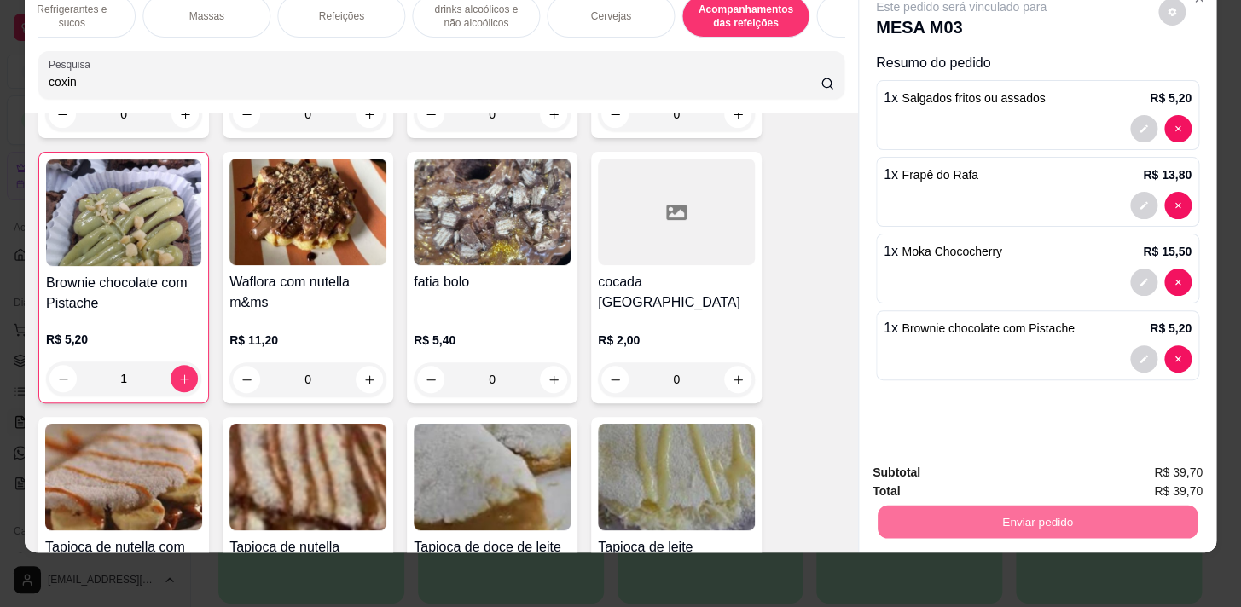
click at [1147, 465] on button "Enviar pedido" at bounding box center [1158, 469] width 96 height 32
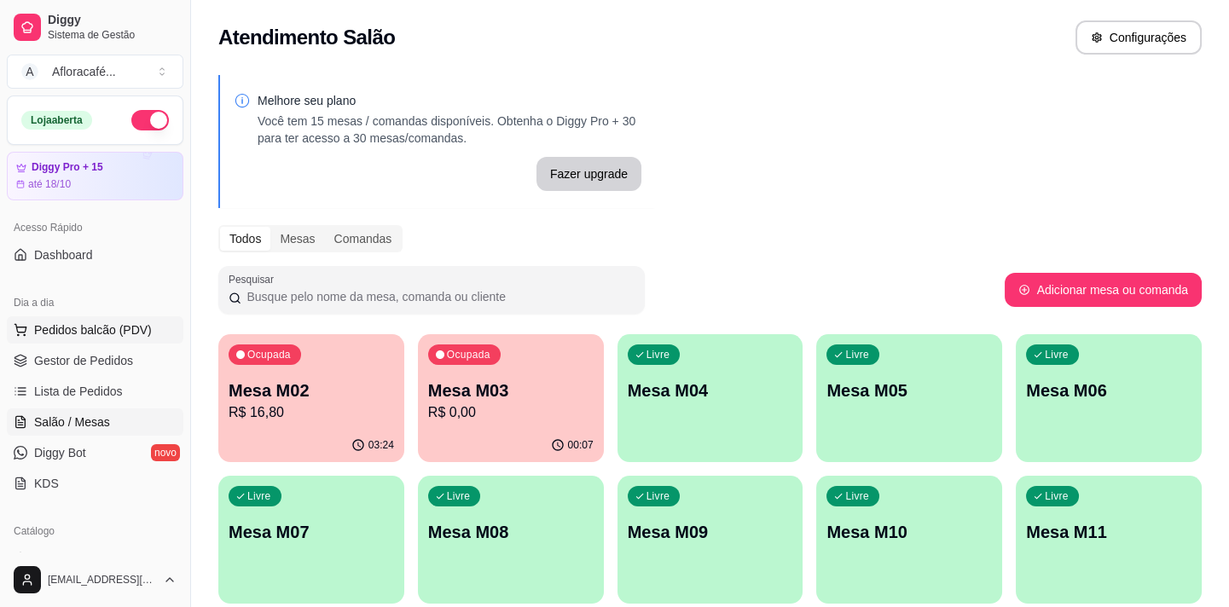
click at [88, 329] on span "Pedidos balcão (PDV)" at bounding box center [93, 330] width 118 height 17
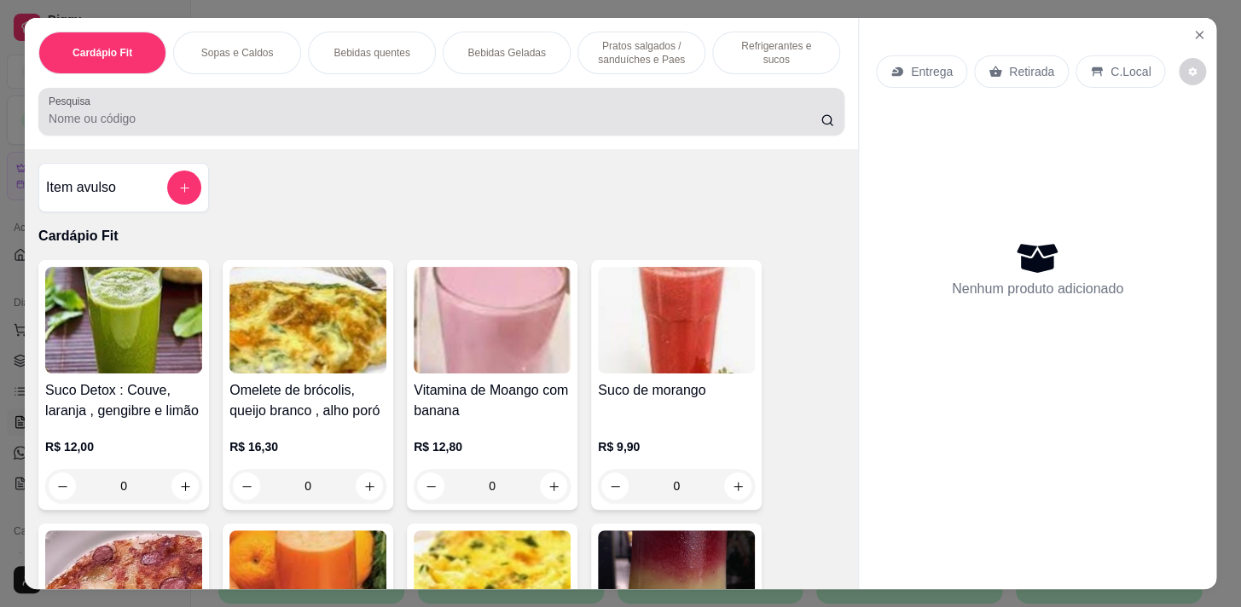
click at [285, 129] on div at bounding box center [441, 112] width 785 height 34
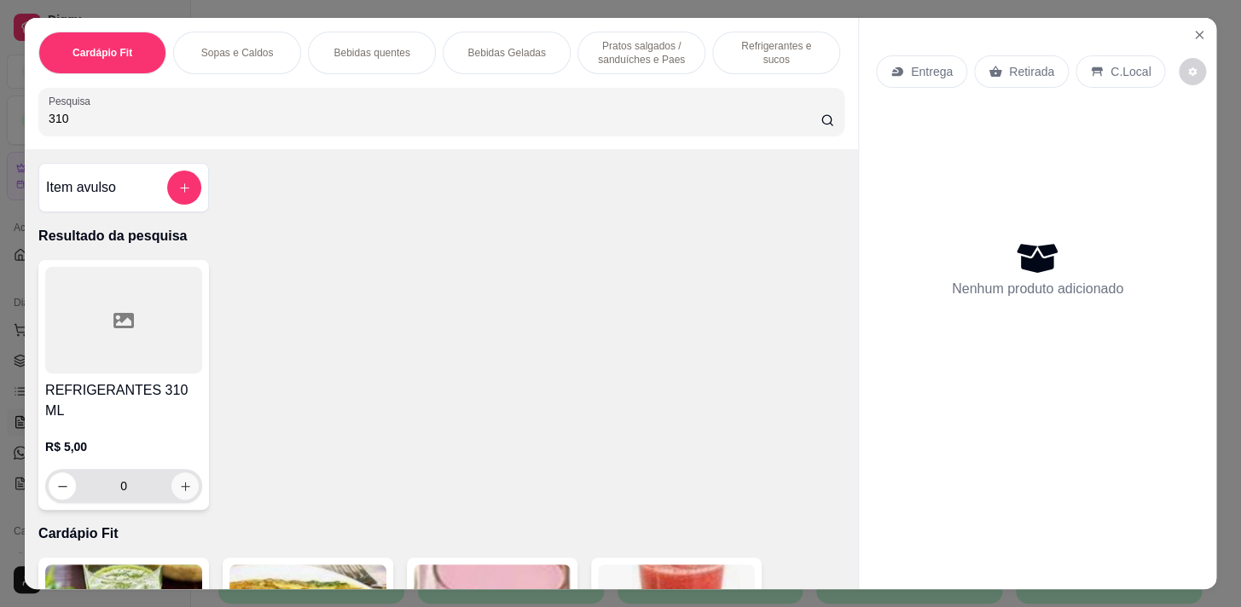
type input "310"
click at [182, 483] on button "increase-product-quantity" at bounding box center [185, 486] width 26 height 26
type input "1"
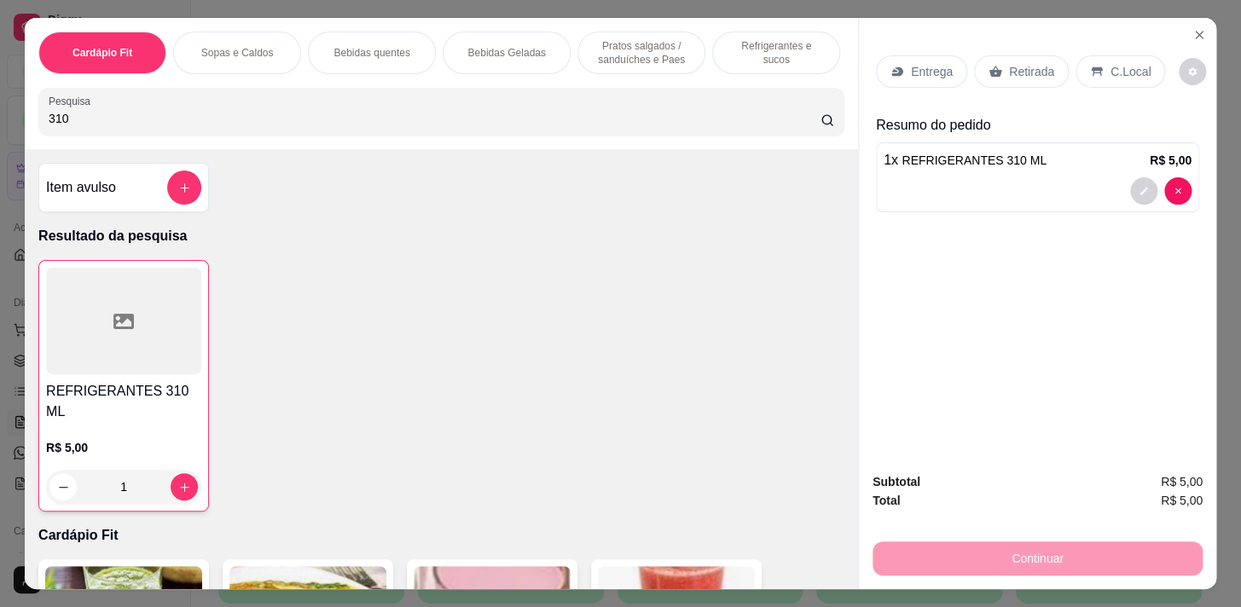
click at [611, 39] on p "Pratos salgados / sanduíches e Paes" at bounding box center [641, 52] width 99 height 27
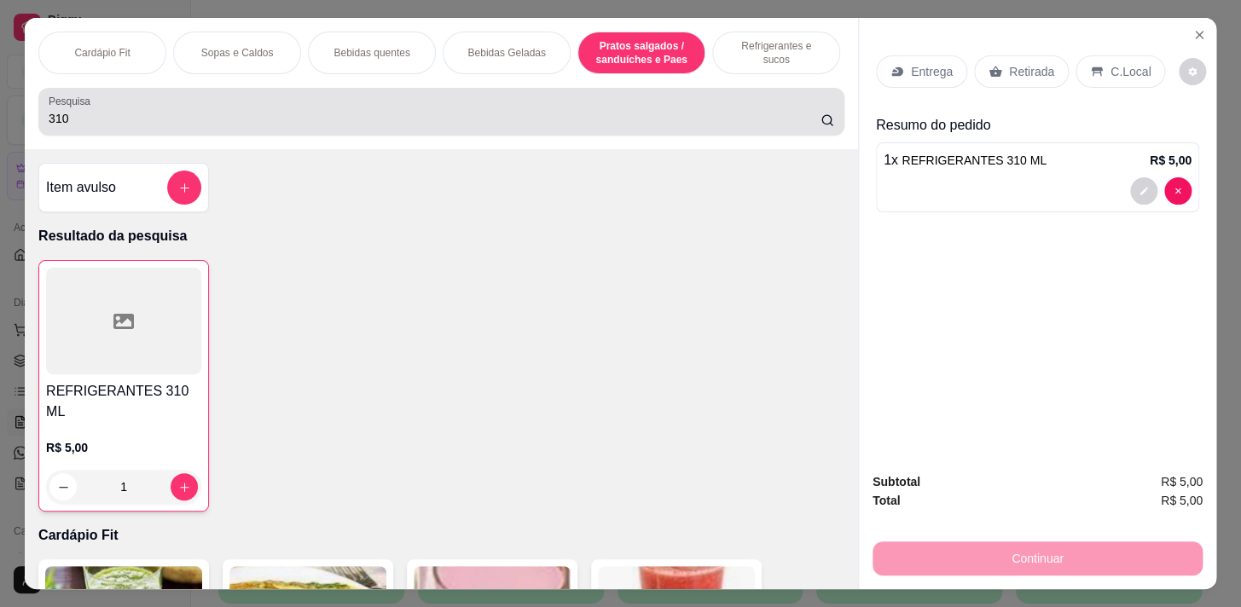
scroll to position [42, 0]
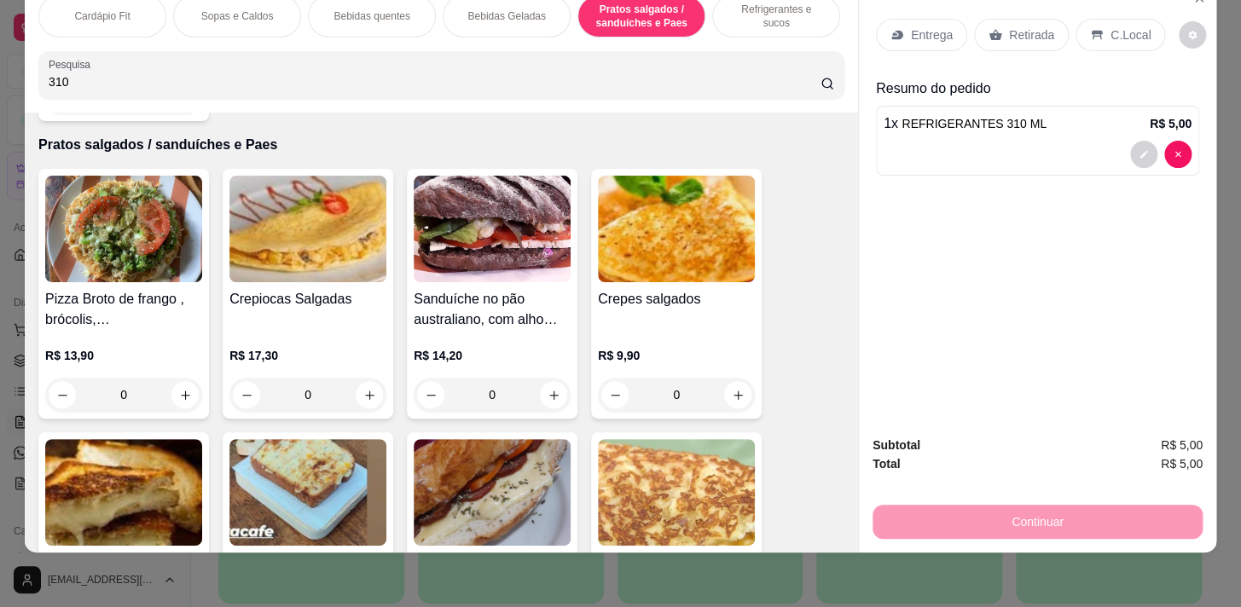
click at [733, 13] on div "Refrigerantes e sucos" at bounding box center [776, 16] width 128 height 43
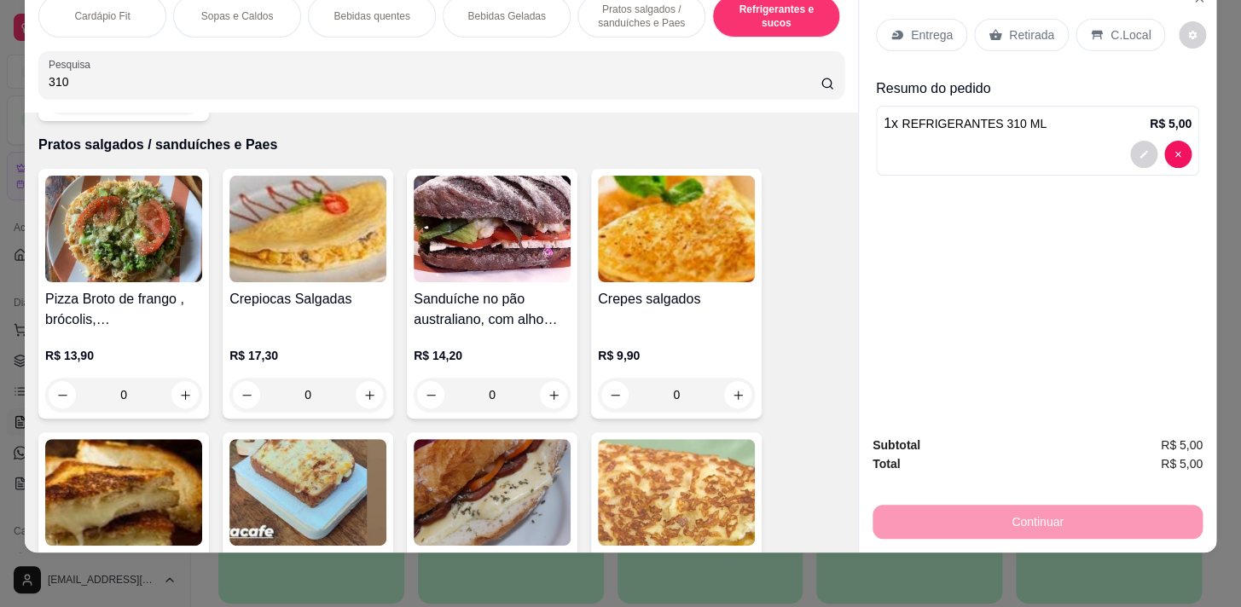
scroll to position [8632, 0]
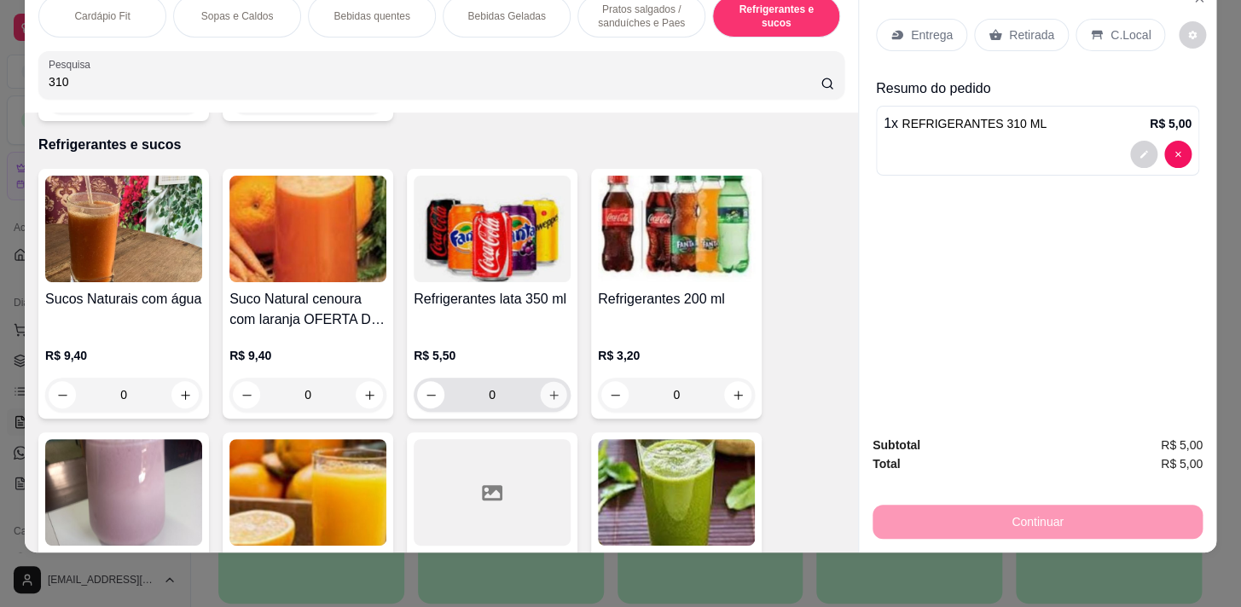
click at [543, 383] on button "increase-product-quantity" at bounding box center [554, 395] width 26 height 26
type input "1"
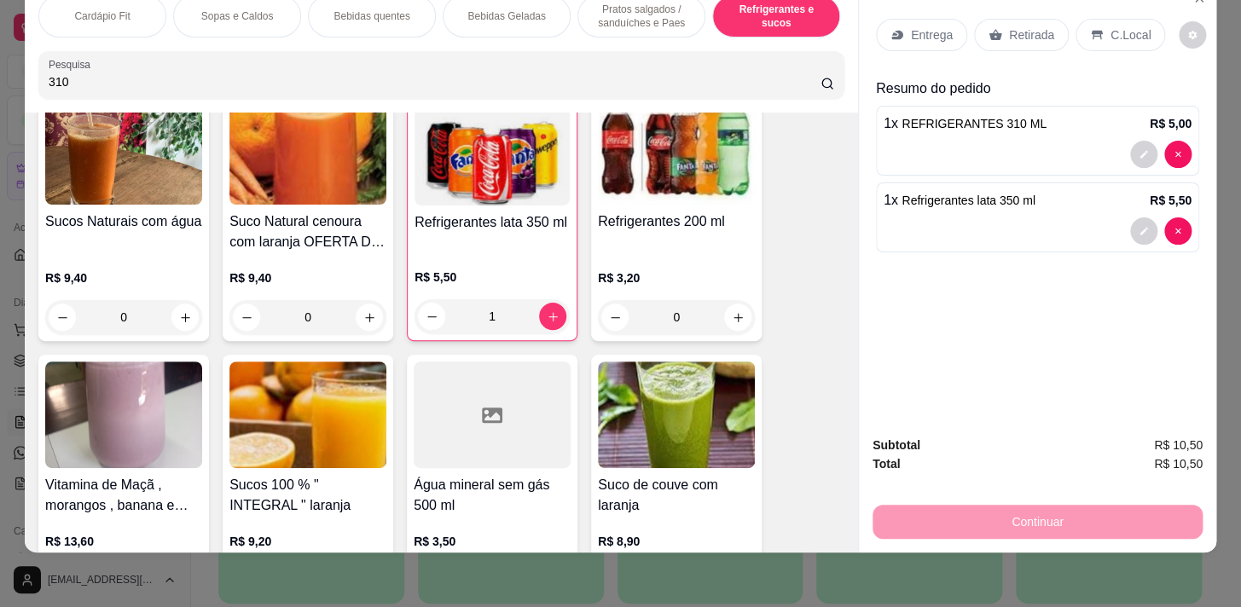
scroll to position [8942, 0]
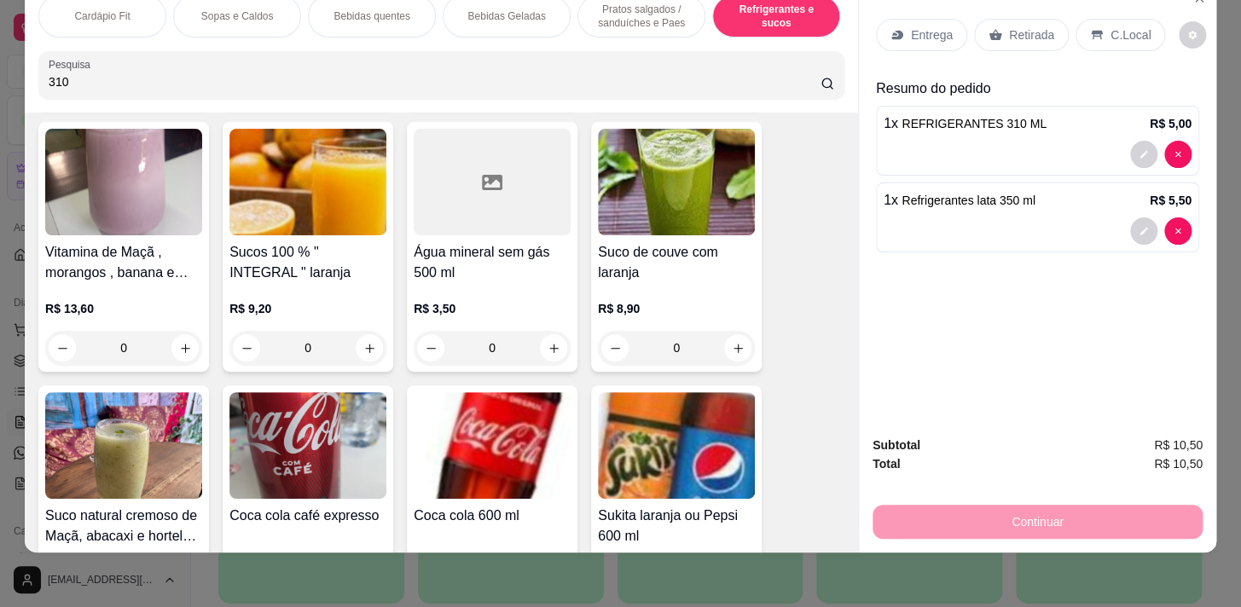
click at [550, 331] on div "0" at bounding box center [492, 348] width 157 height 34
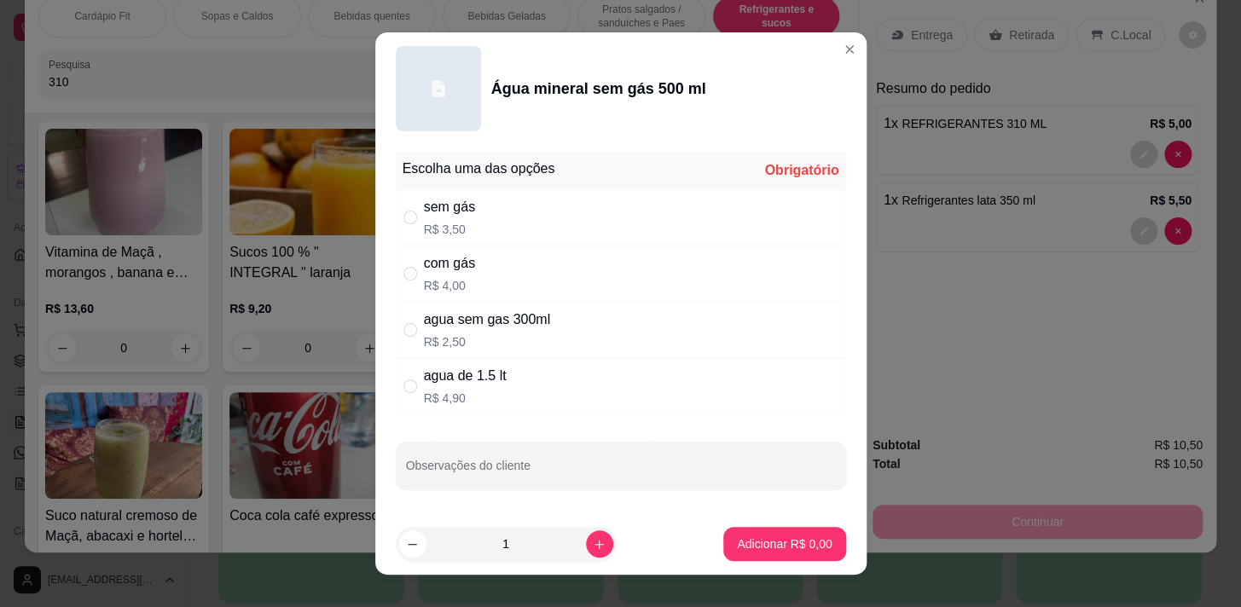
click at [571, 258] on div "com gás R$ 4,00" at bounding box center [621, 274] width 450 height 56
radio input "true"
click at [583, 208] on div "sem gás R$ 3,50" at bounding box center [621, 217] width 450 height 56
radio input "true"
radio input "false"
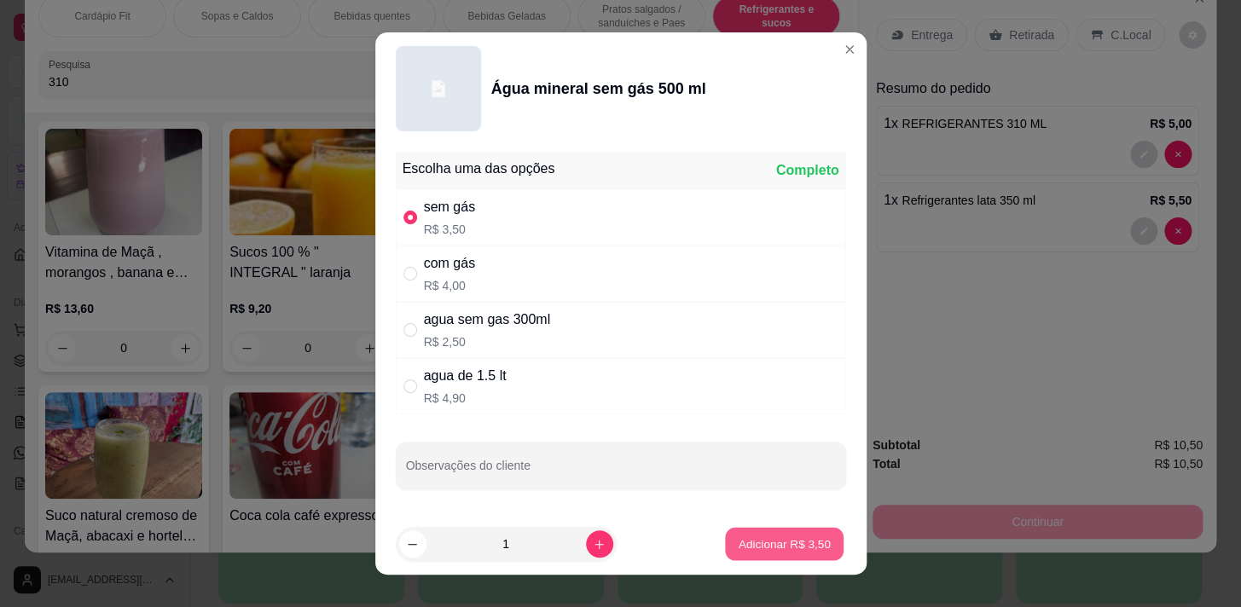
click at [756, 543] on p "Adicionar R$ 3,50" at bounding box center [785, 544] width 92 height 16
type input "1"
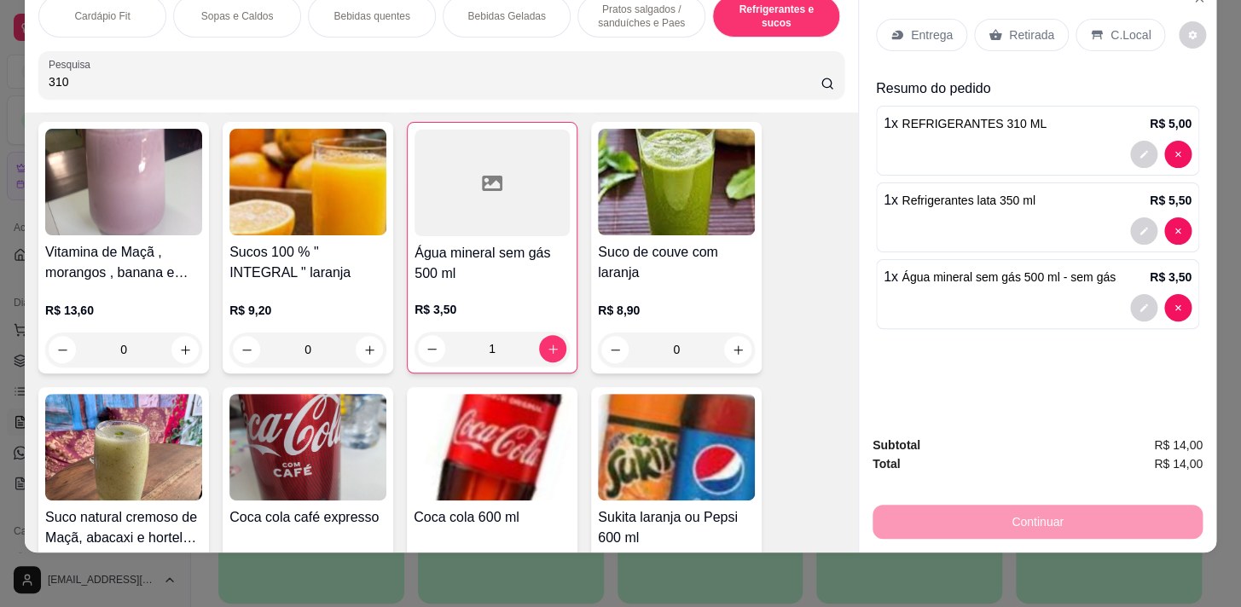
click at [663, 7] on p "Pratos salgados / sanduíches e Paes" at bounding box center [641, 16] width 99 height 27
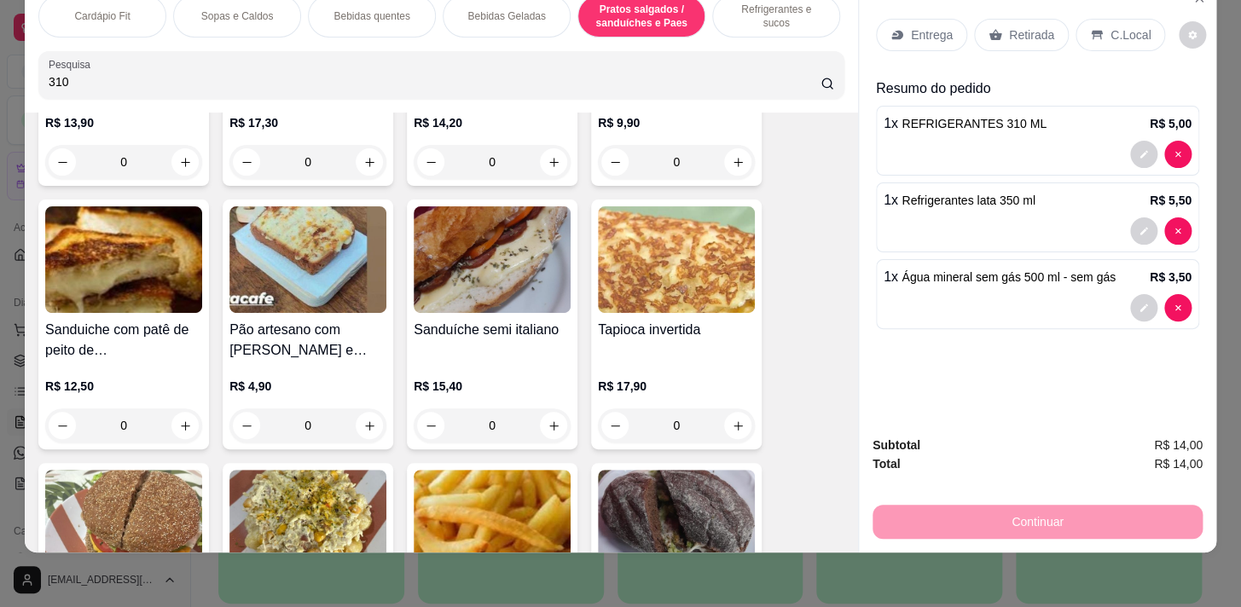
scroll to position [6506, 0]
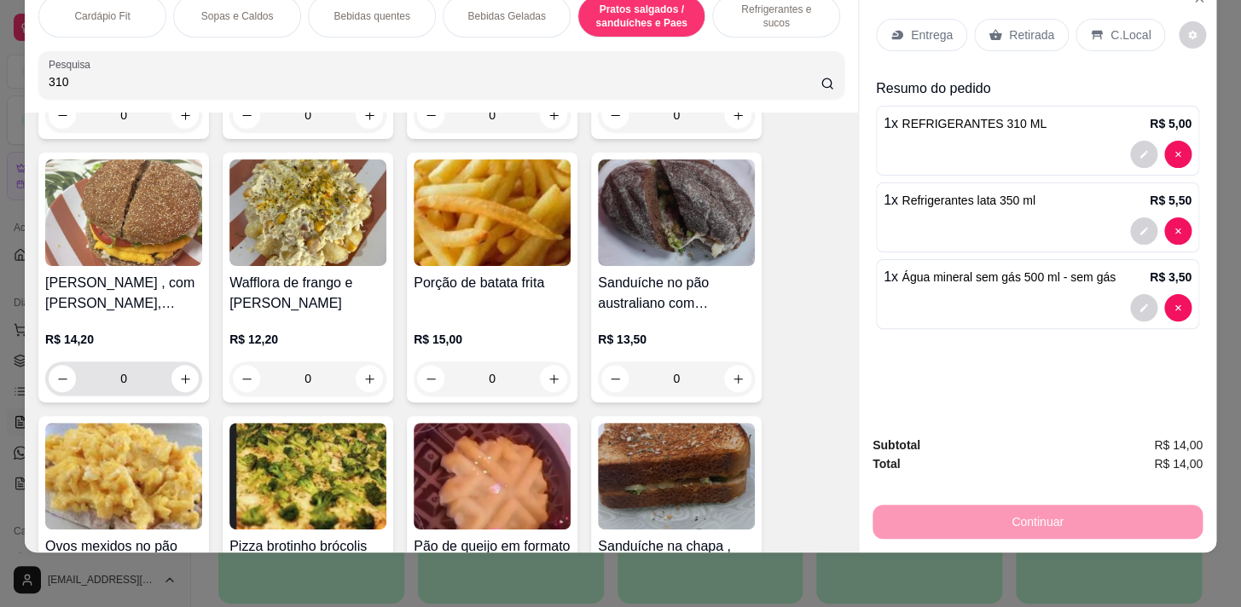
click at [157, 362] on input "0" at bounding box center [124, 379] width 96 height 34
click at [171, 365] on button "increase-product-quantity" at bounding box center [184, 378] width 27 height 27
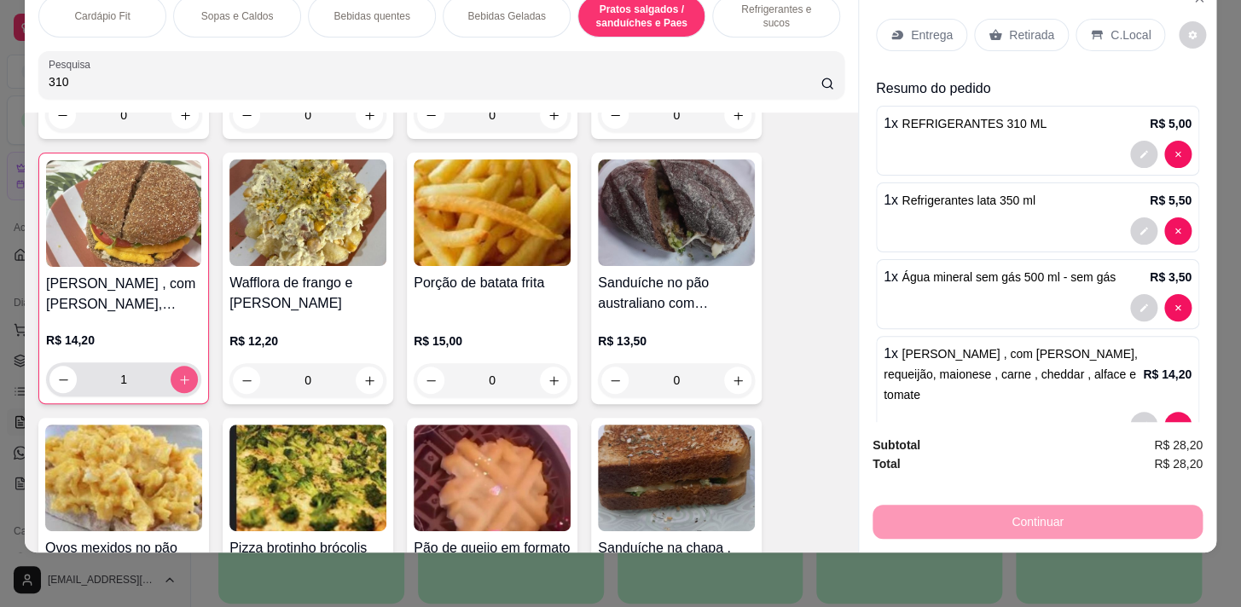
type input "1"
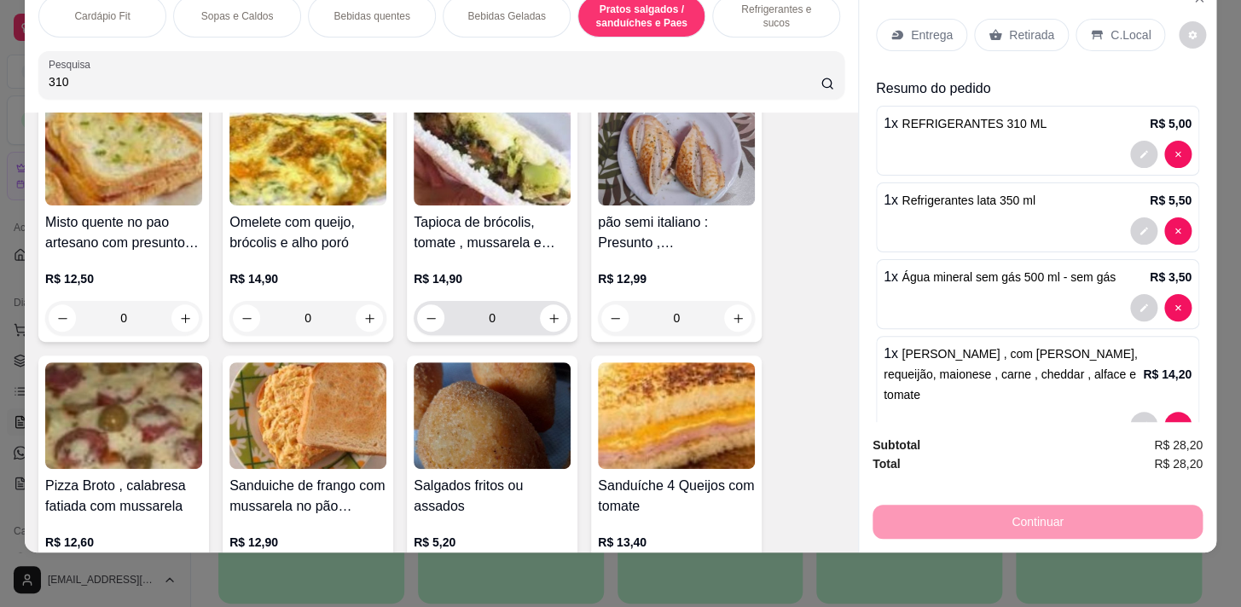
scroll to position [7668, 0]
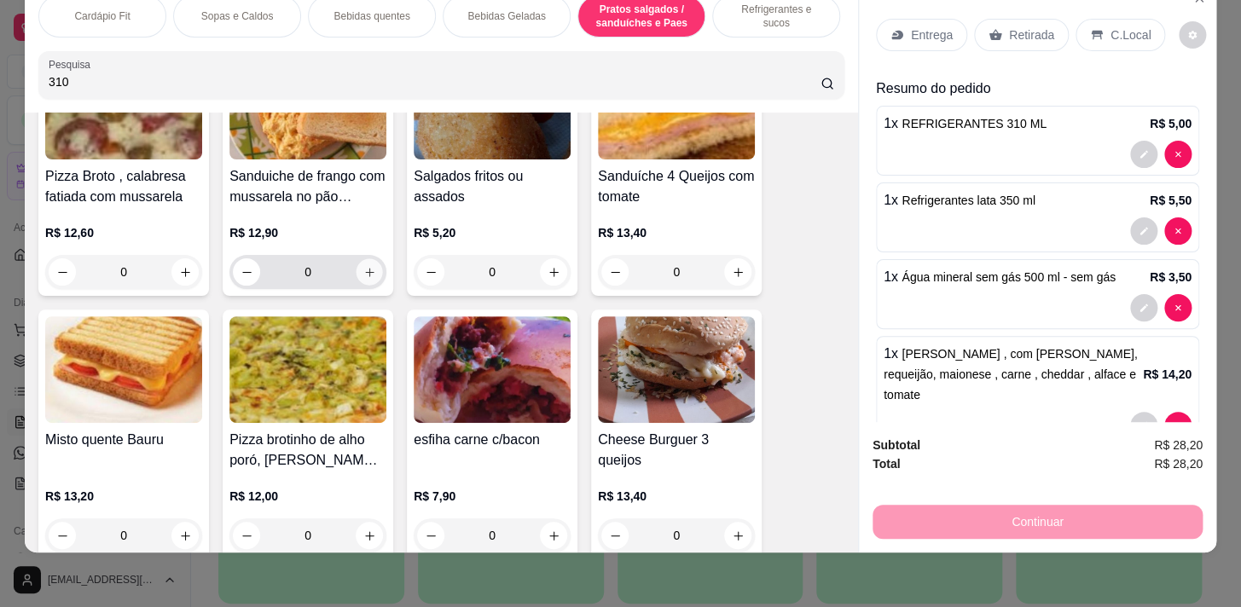
click at [366, 259] on button "increase-product-quantity" at bounding box center [369, 272] width 26 height 26
type input "1"
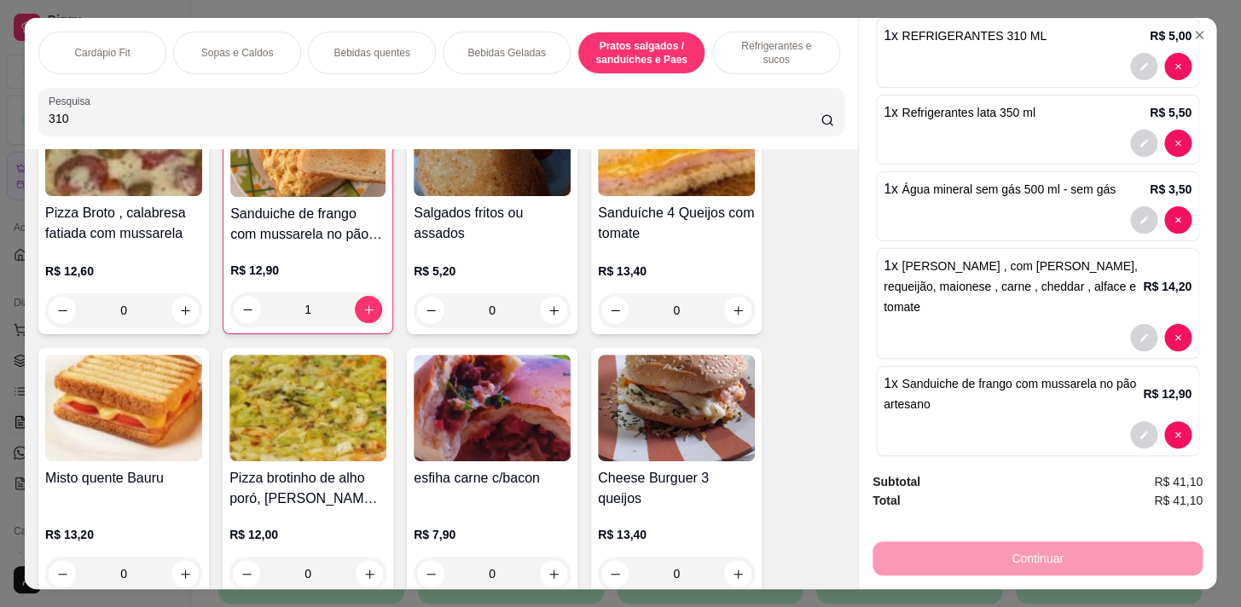
scroll to position [0, 0]
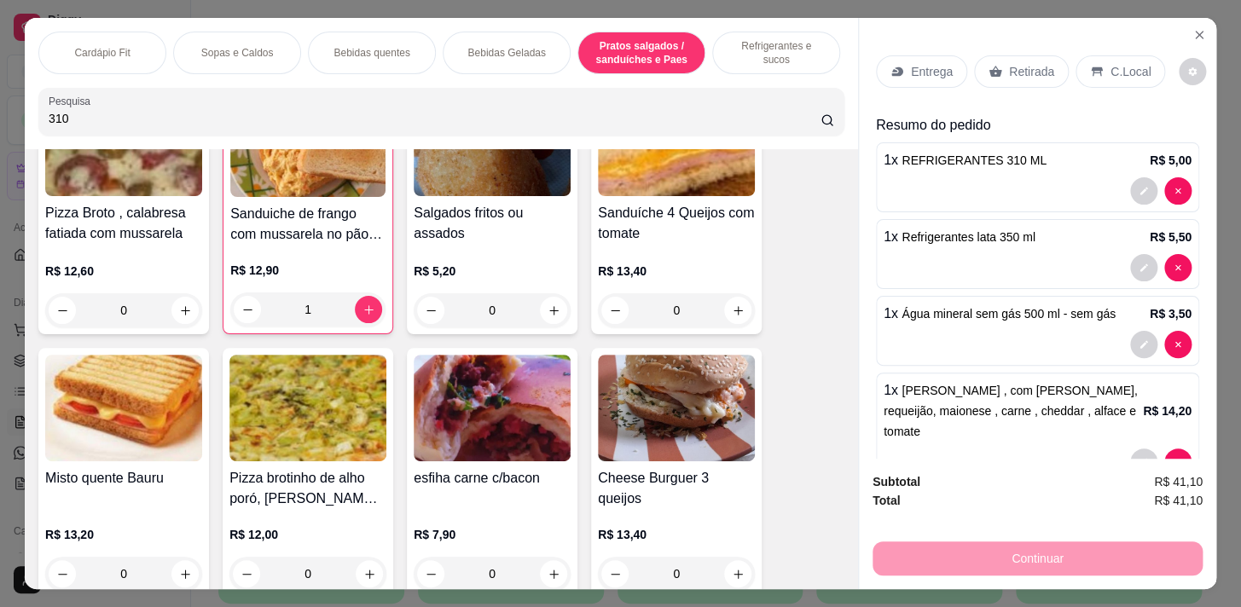
click at [1110, 67] on p "C.Local" at bounding box center [1130, 71] width 40 height 17
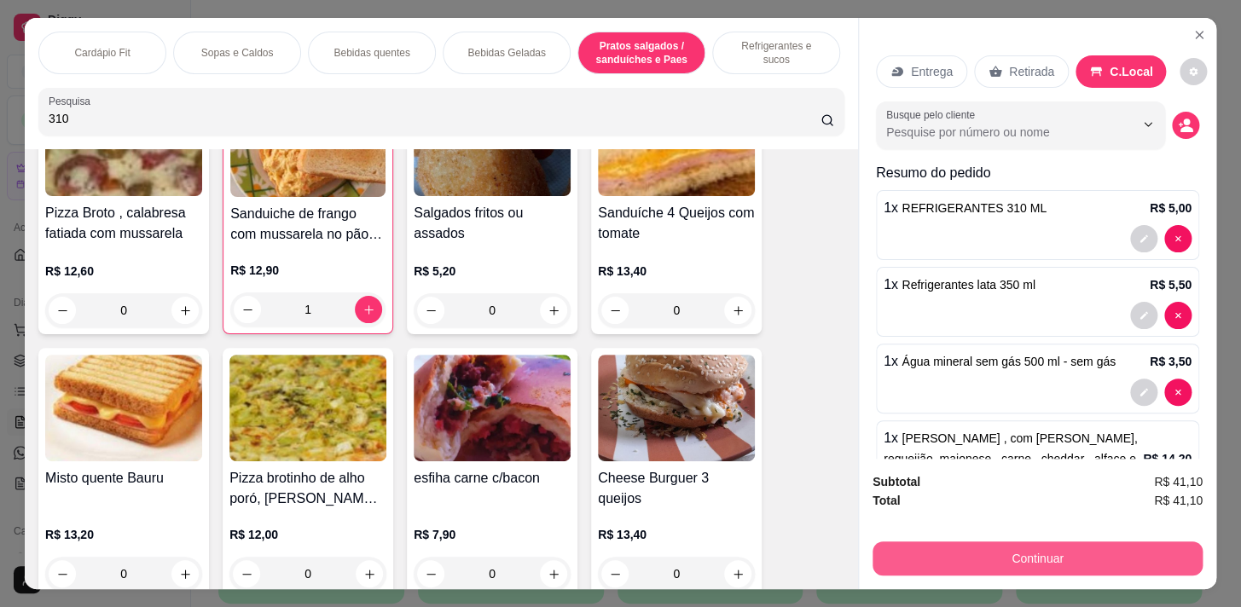
click at [1047, 542] on button "Continuar" at bounding box center [1037, 559] width 330 height 34
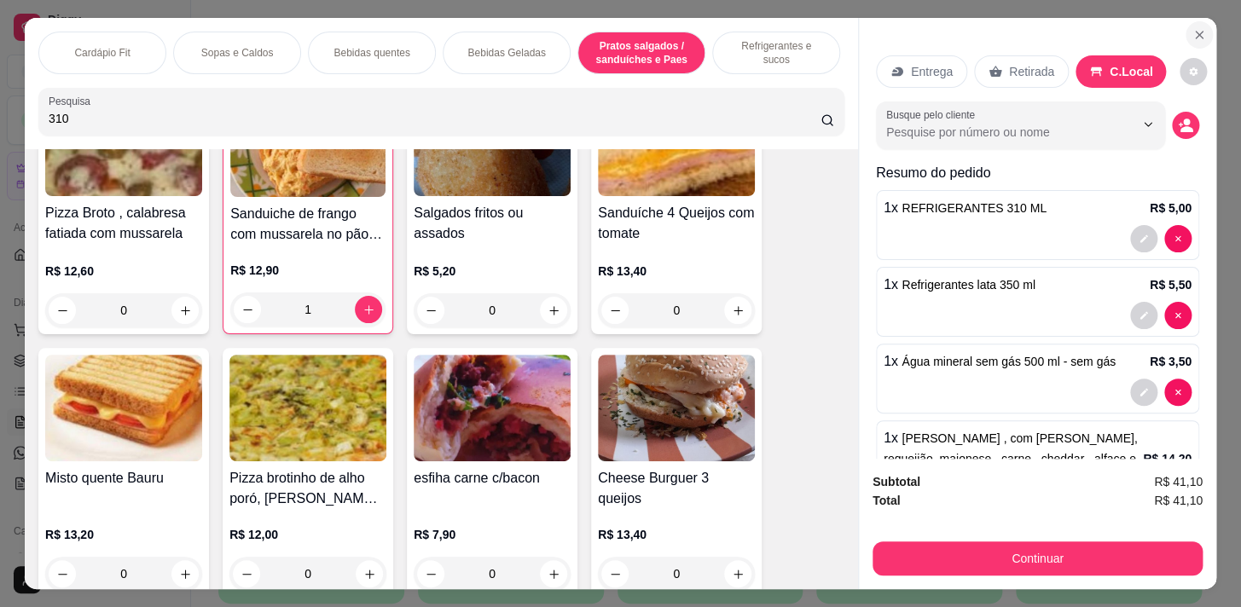
click at [1191, 37] on button "Close" at bounding box center [1198, 34] width 27 height 27
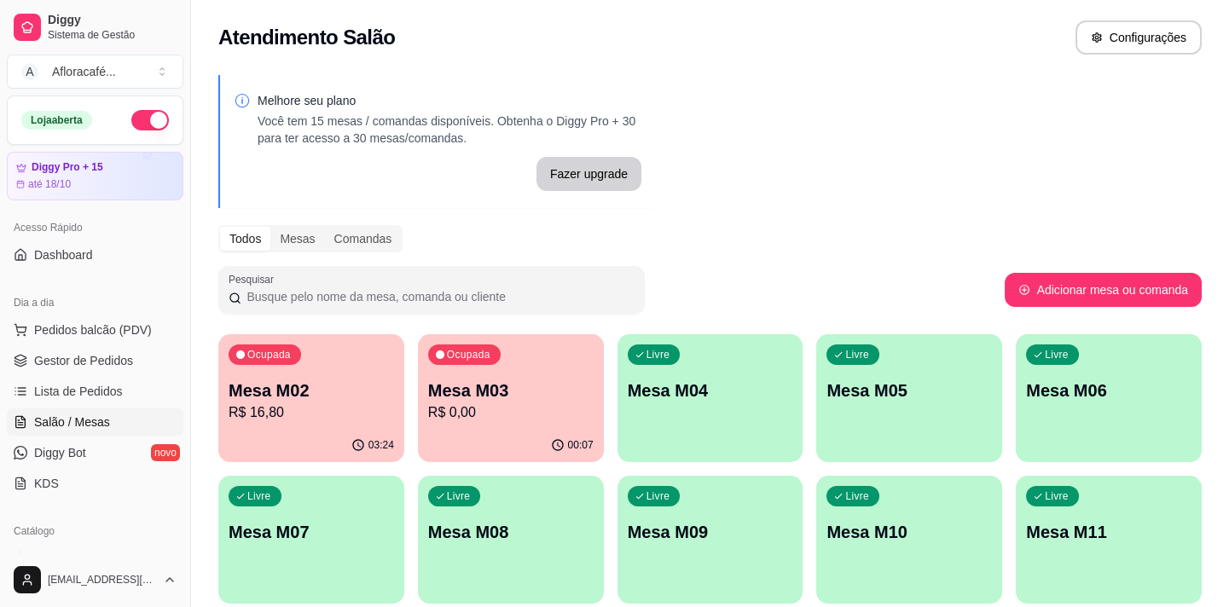
scroll to position [387, 0]
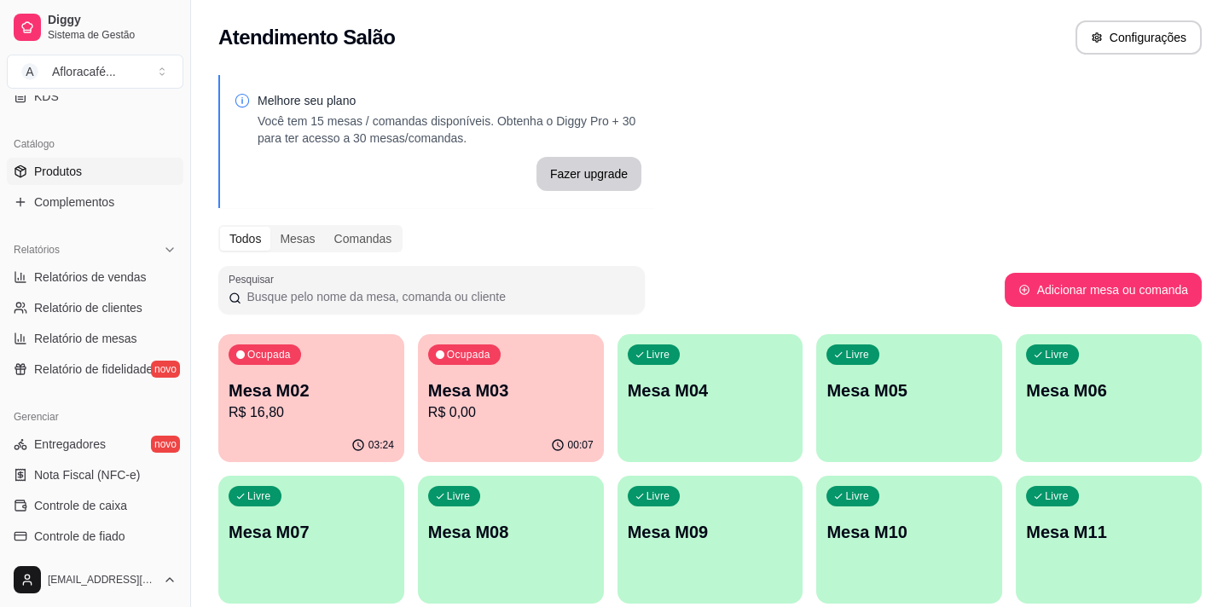
click at [120, 172] on link "Produtos" at bounding box center [95, 171] width 177 height 27
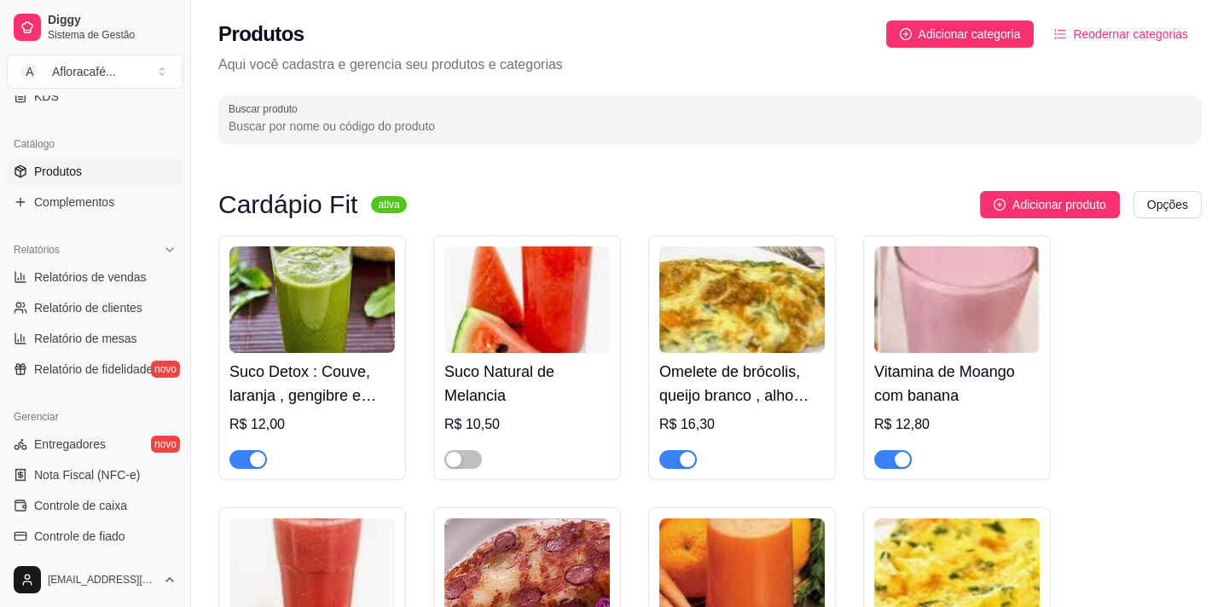
click at [426, 124] on input "Buscar produto" at bounding box center [710, 126] width 963 height 17
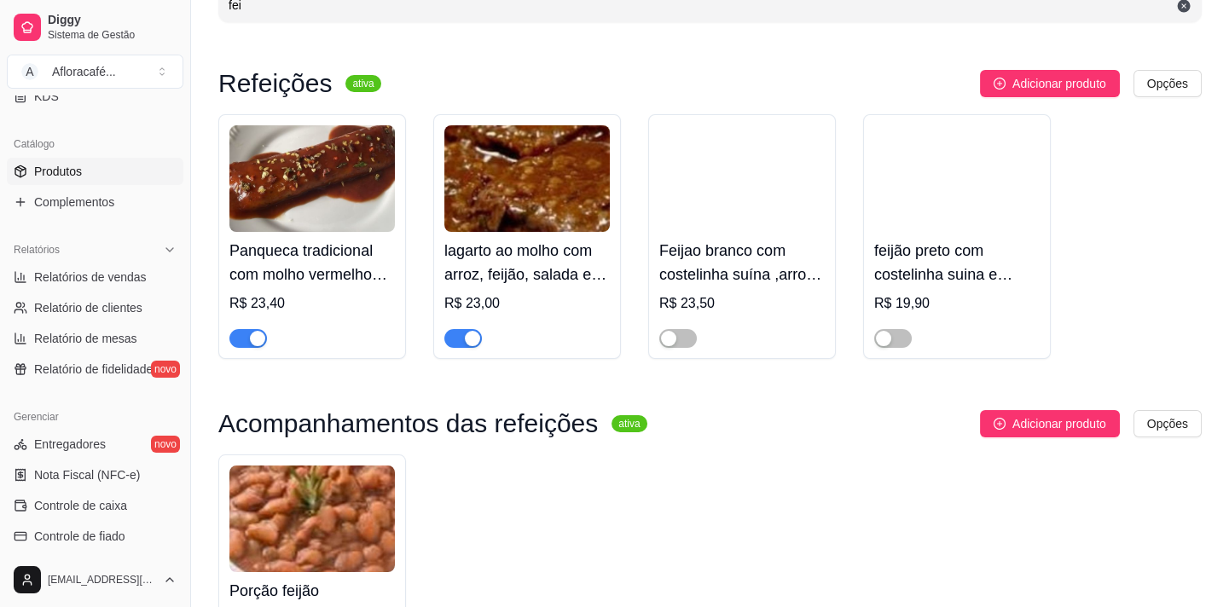
scroll to position [43, 0]
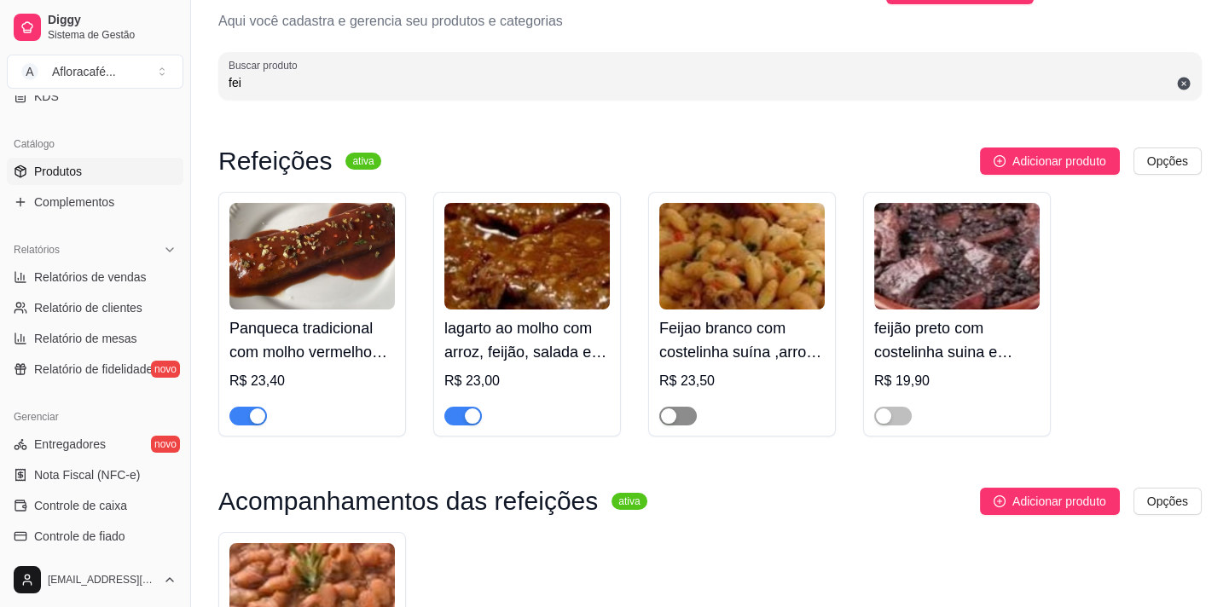
type input "fei"
click at [691, 417] on span "button" at bounding box center [678, 416] width 38 height 19
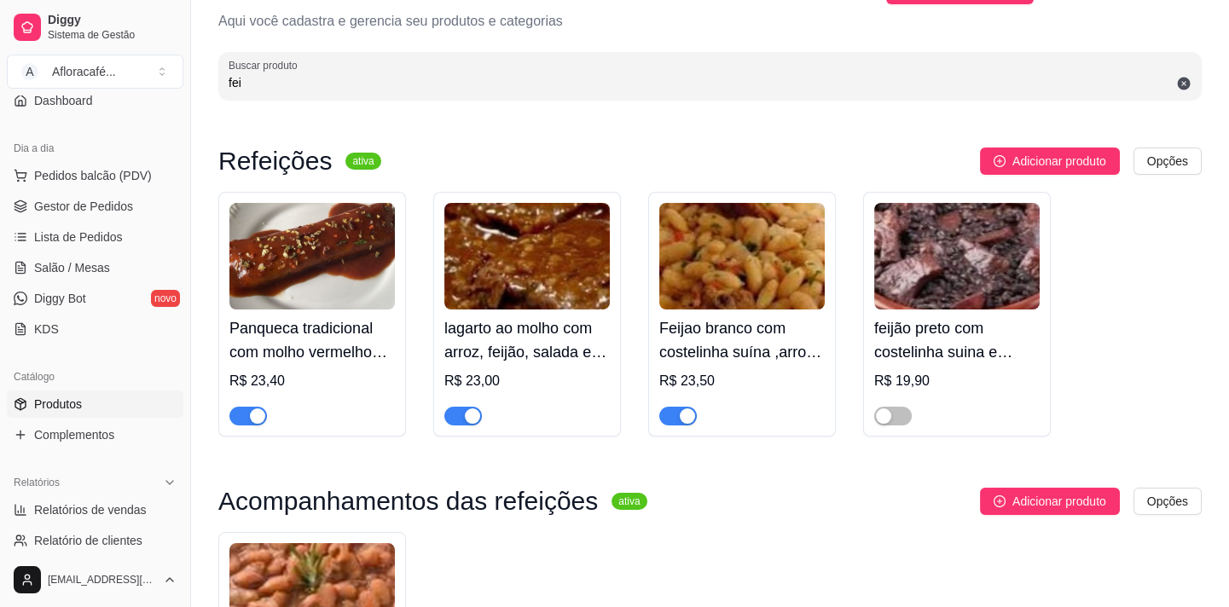
scroll to position [0, 0]
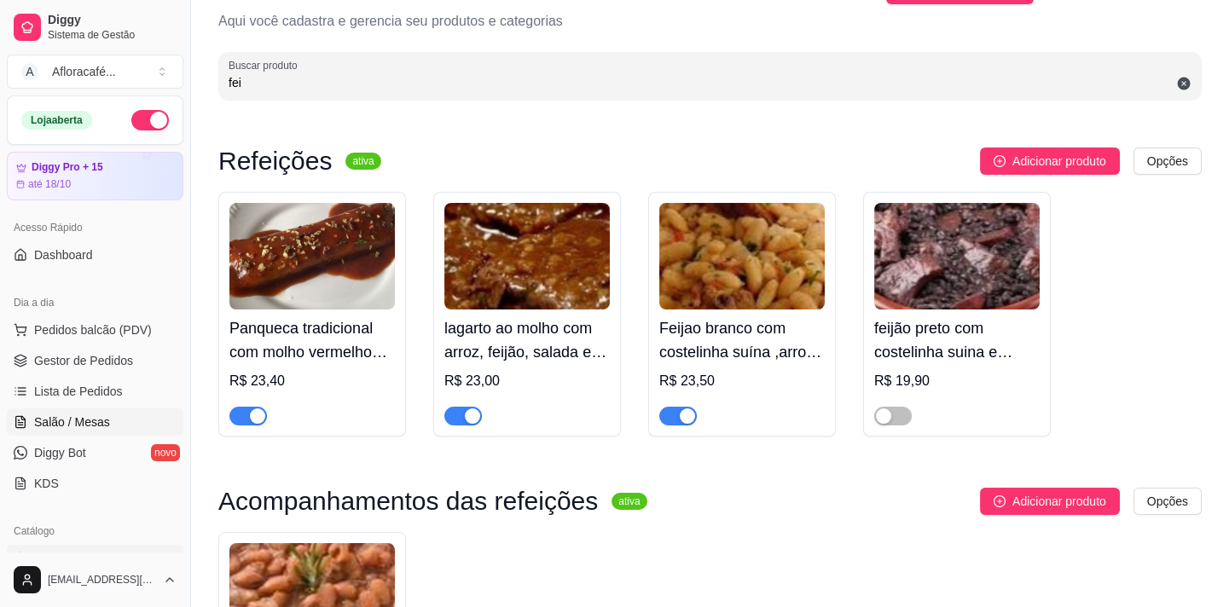
click at [109, 412] on link "Salão / Mesas" at bounding box center [95, 421] width 177 height 27
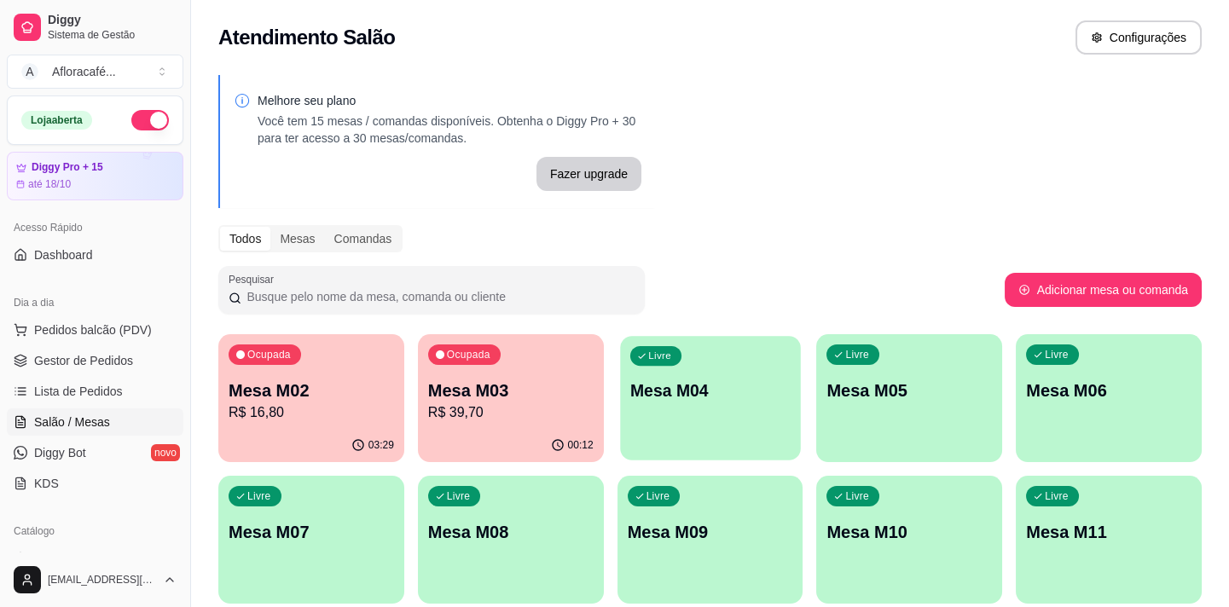
click at [657, 375] on div "Livre Mesa M04" at bounding box center [710, 388] width 180 height 104
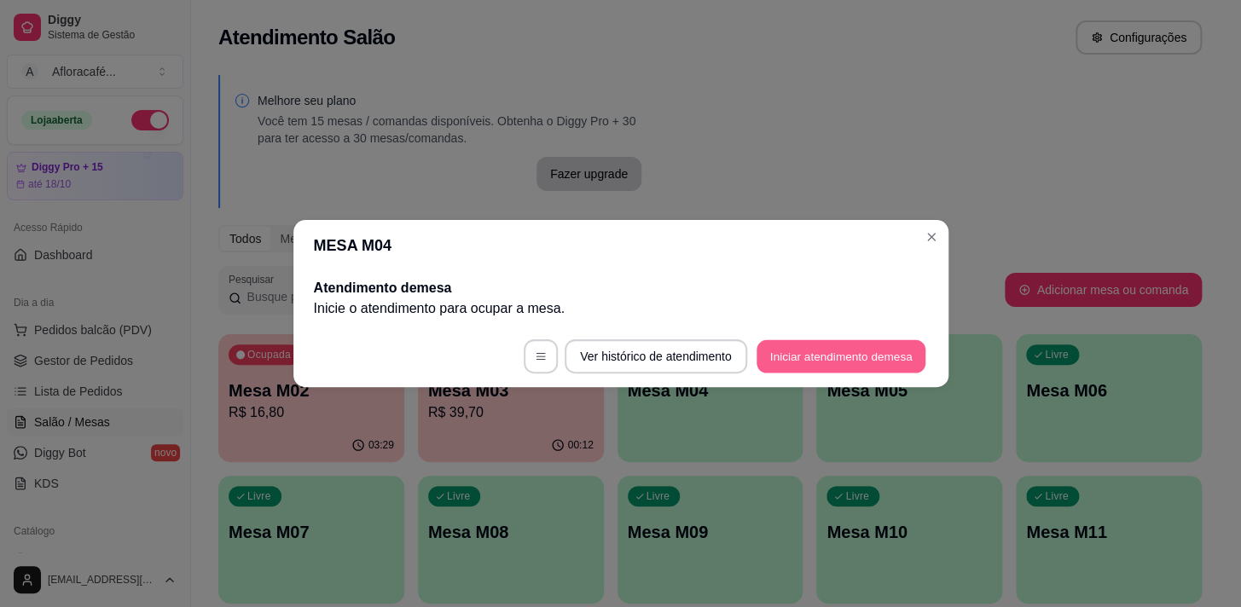
click at [833, 350] on button "Iniciar atendimento de mesa" at bounding box center [840, 356] width 169 height 33
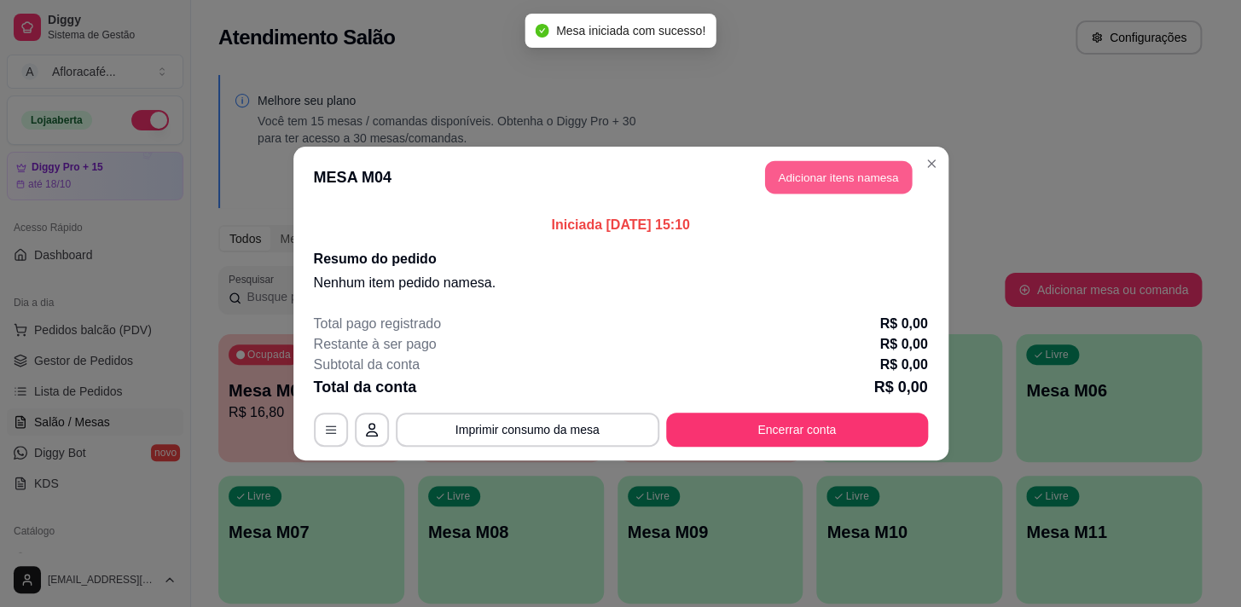
click at [831, 168] on button "Adicionar itens na mesa" at bounding box center [838, 177] width 147 height 33
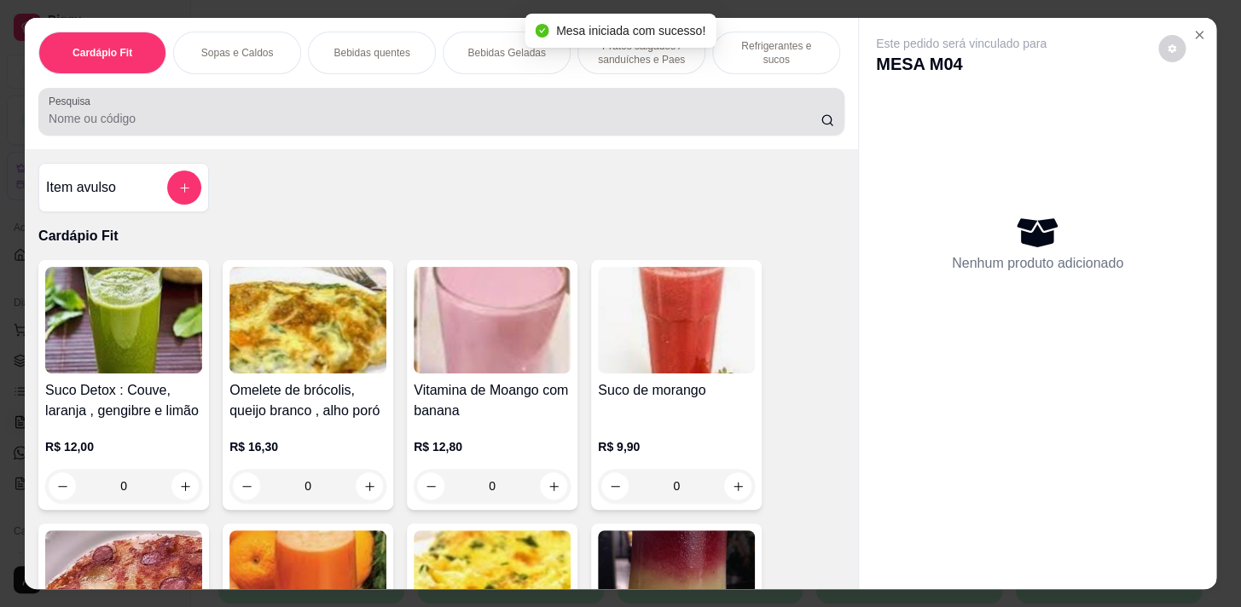
click at [536, 119] on input "Pesquisa" at bounding box center [435, 118] width 772 height 17
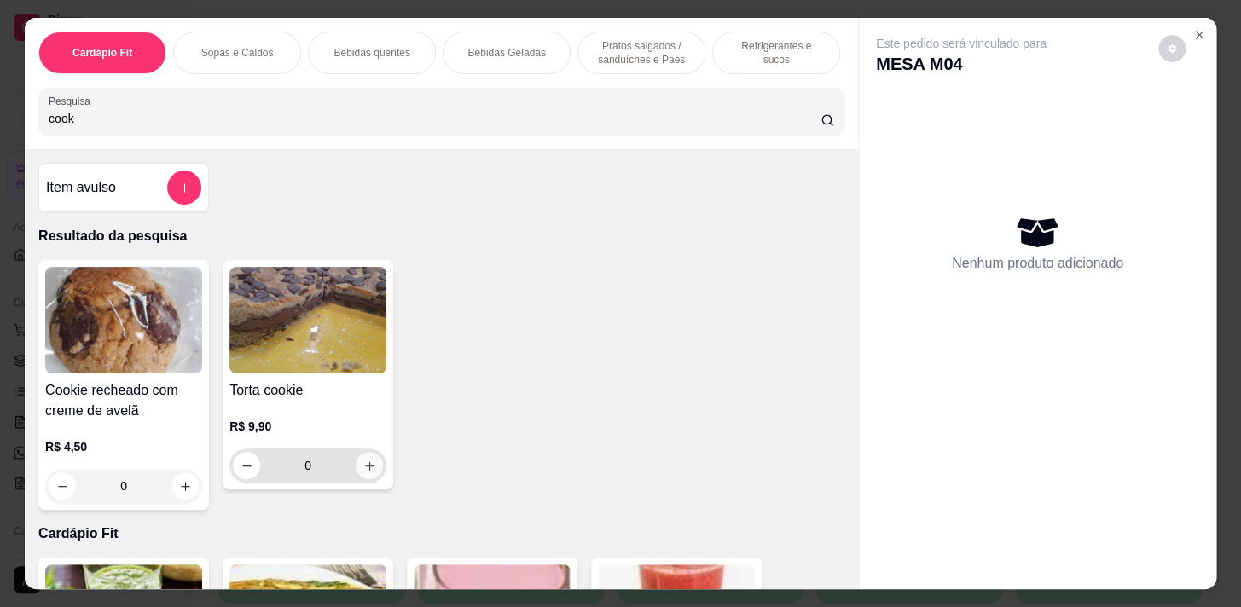
type input "cook"
click at [367, 469] on icon "increase-product-quantity" at bounding box center [369, 466] width 13 height 13
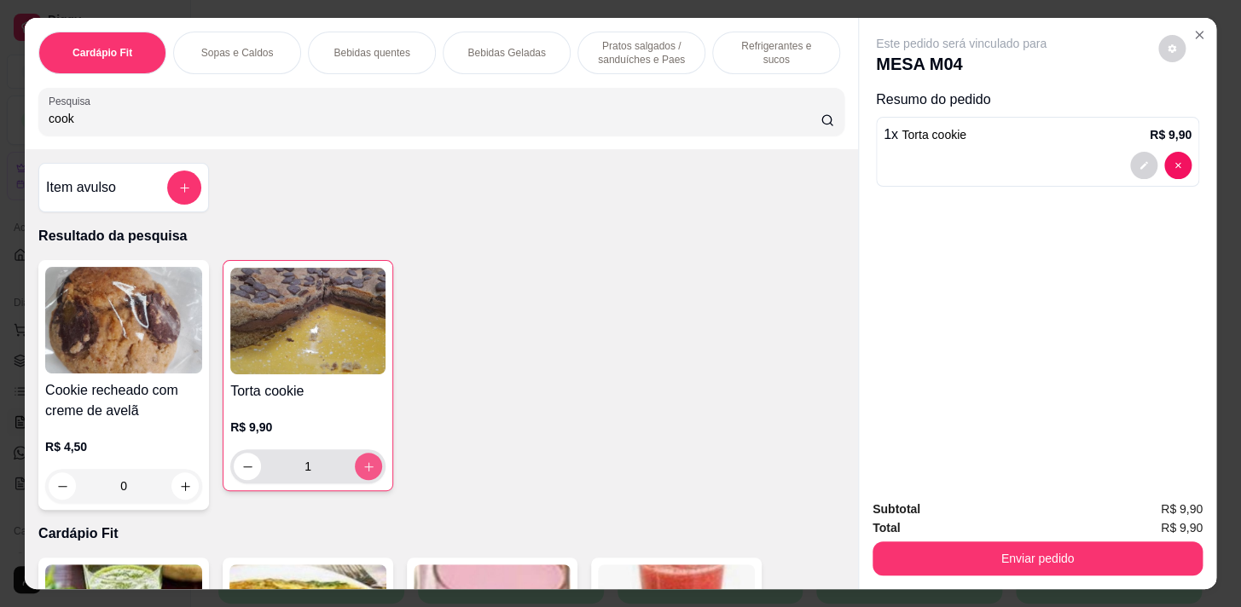
type input "1"
click at [367, 469] on icon "increase-product-quantity" at bounding box center [368, 467] width 13 height 13
type input "2"
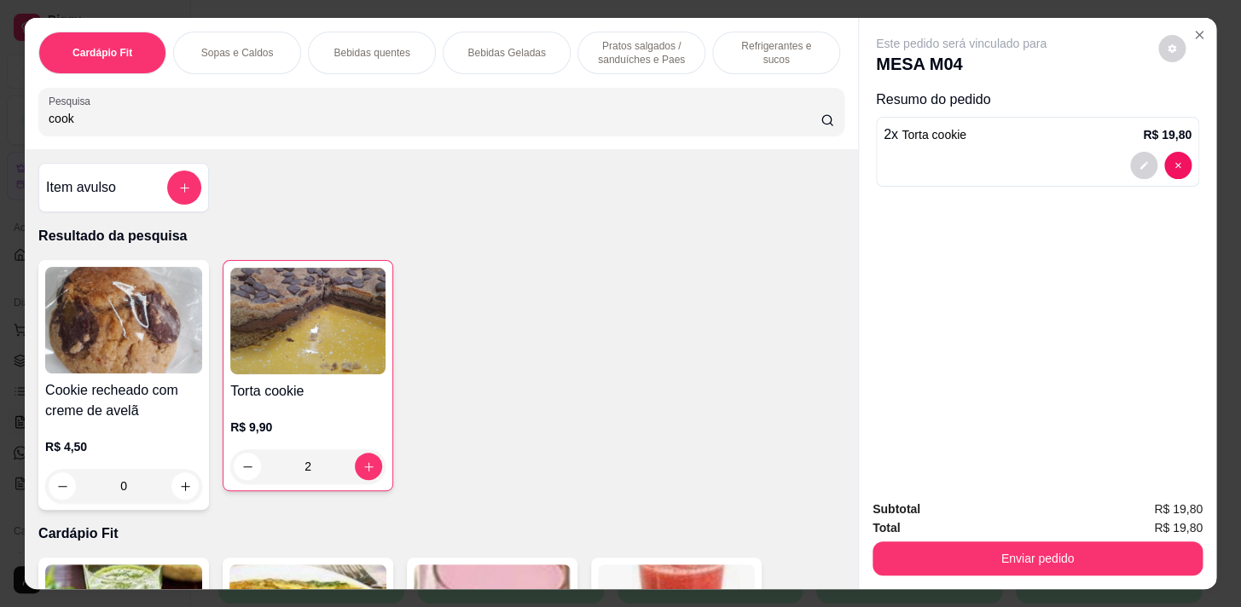
click at [1102, 571] on div "Subtotal R$ 19,80 Total R$ 19,80 Enviar pedido" at bounding box center [1037, 537] width 357 height 103
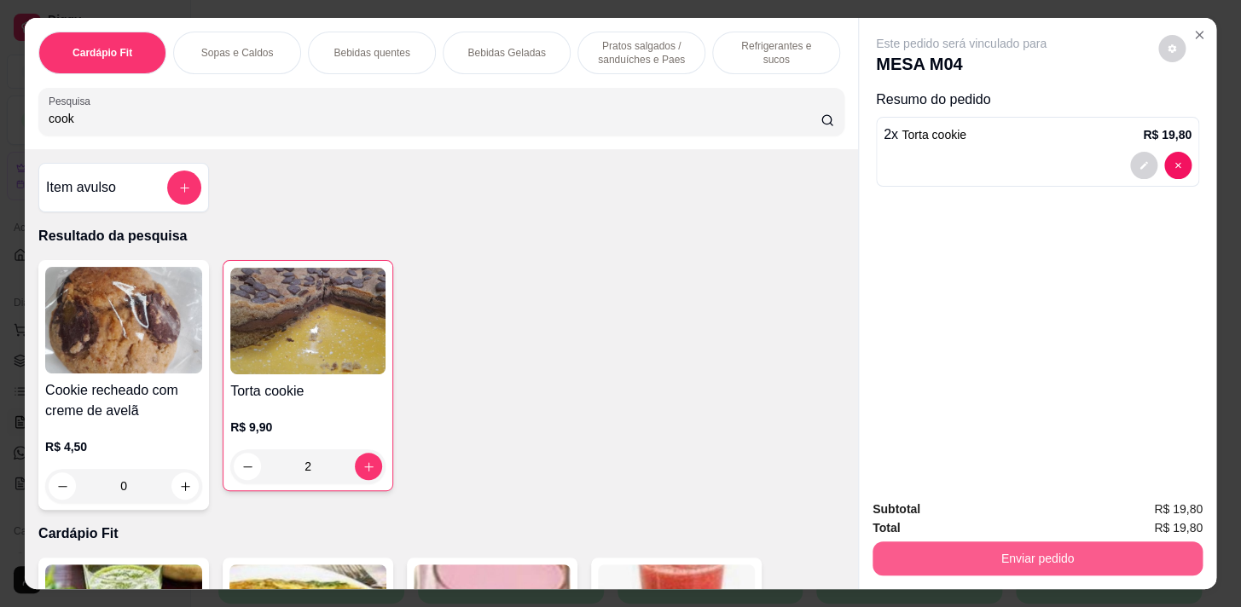
click at [1109, 555] on button "Enviar pedido" at bounding box center [1037, 559] width 330 height 34
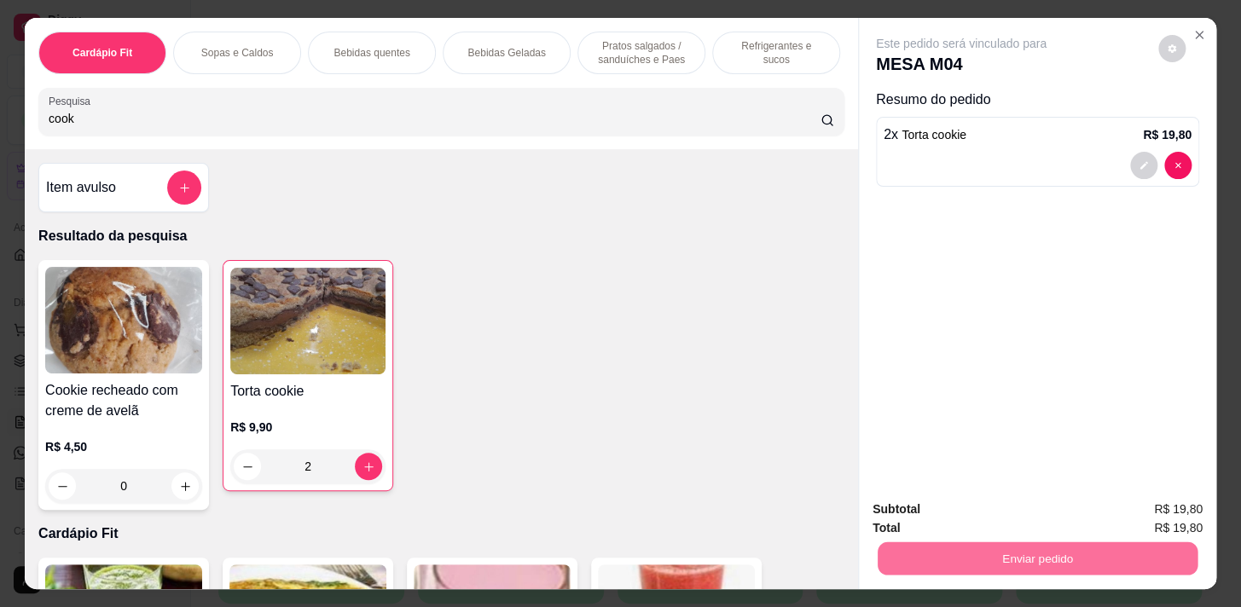
click at [1120, 512] on button "Enviar pedido" at bounding box center [1158, 511] width 94 height 32
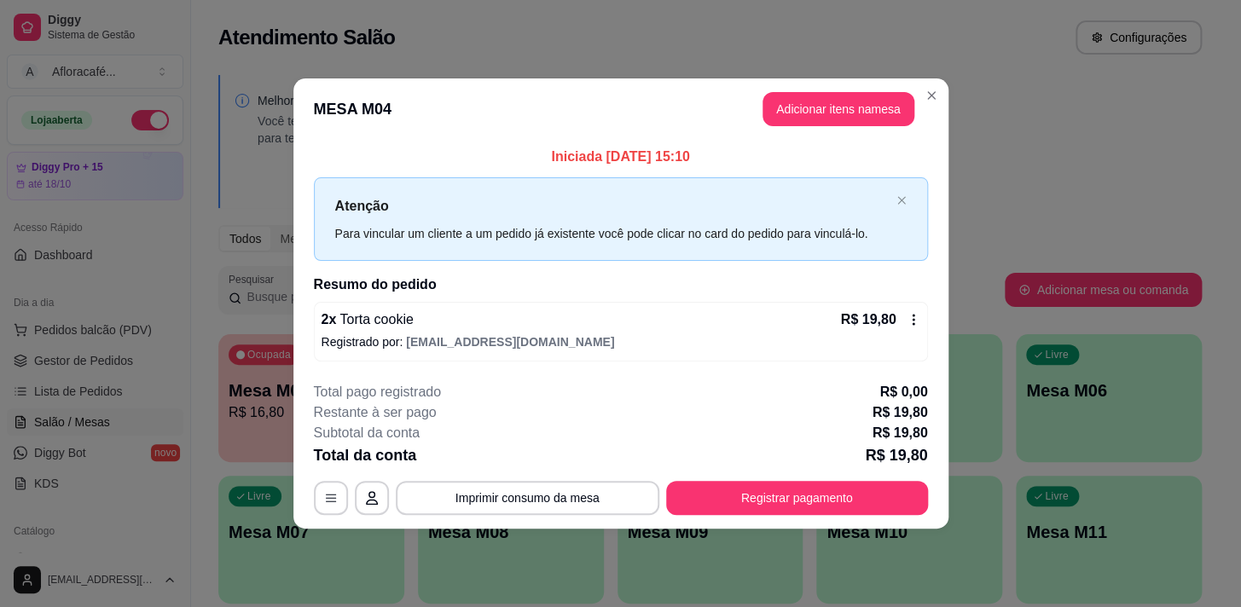
click at [748, 520] on footer "**********" at bounding box center [620, 448] width 655 height 160
click at [767, 495] on button "Registrar pagamento" at bounding box center [796, 497] width 254 height 33
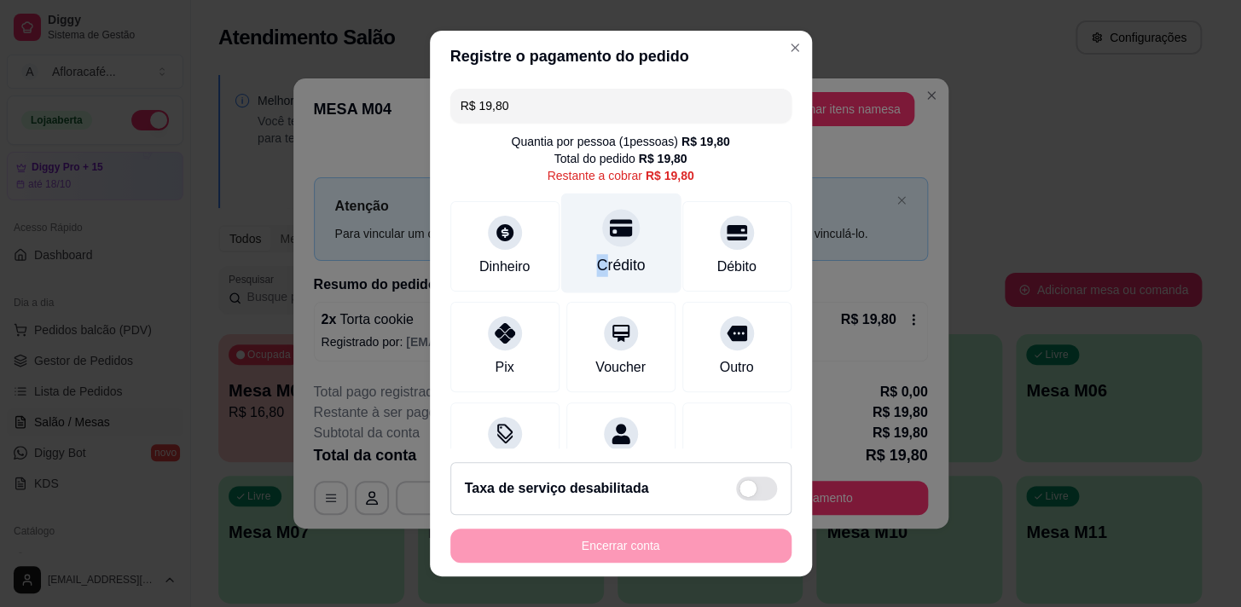
click at [596, 258] on div "Crédito" at bounding box center [620, 265] width 49 height 22
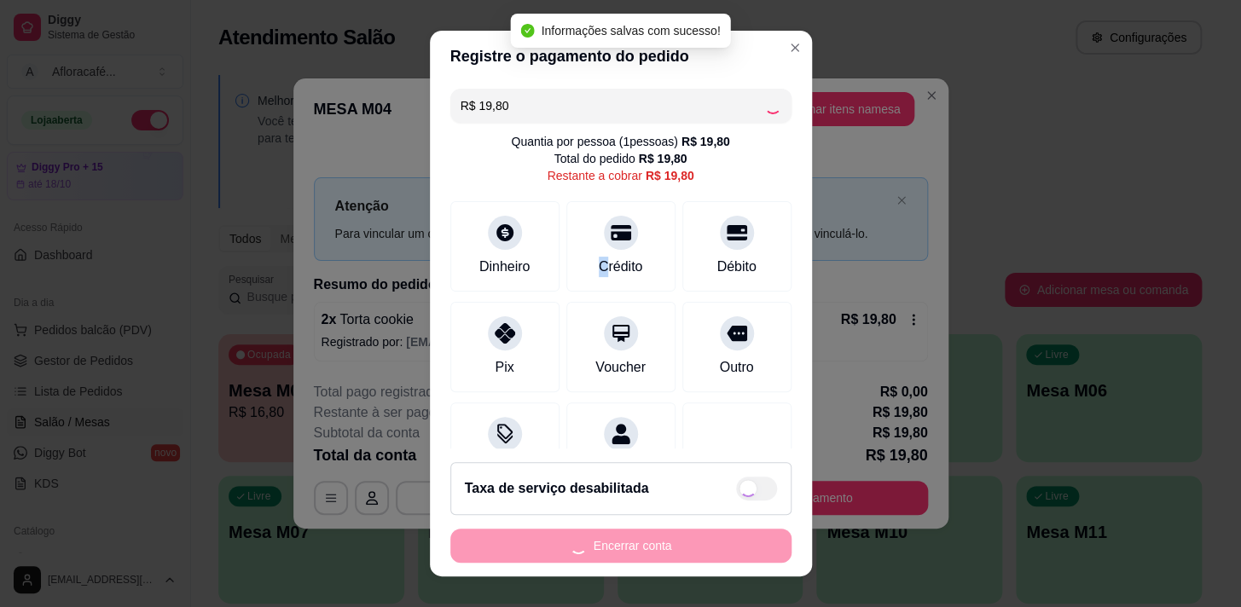
type input "R$ 0,00"
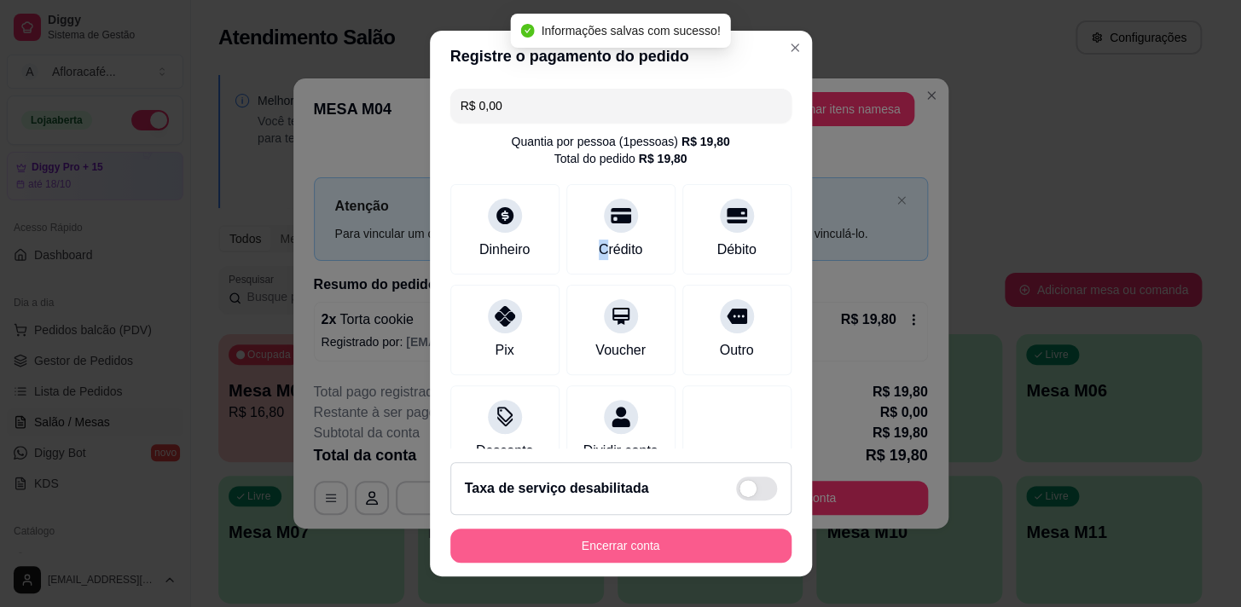
click at [677, 538] on button "Encerrar conta" at bounding box center [620, 546] width 341 height 34
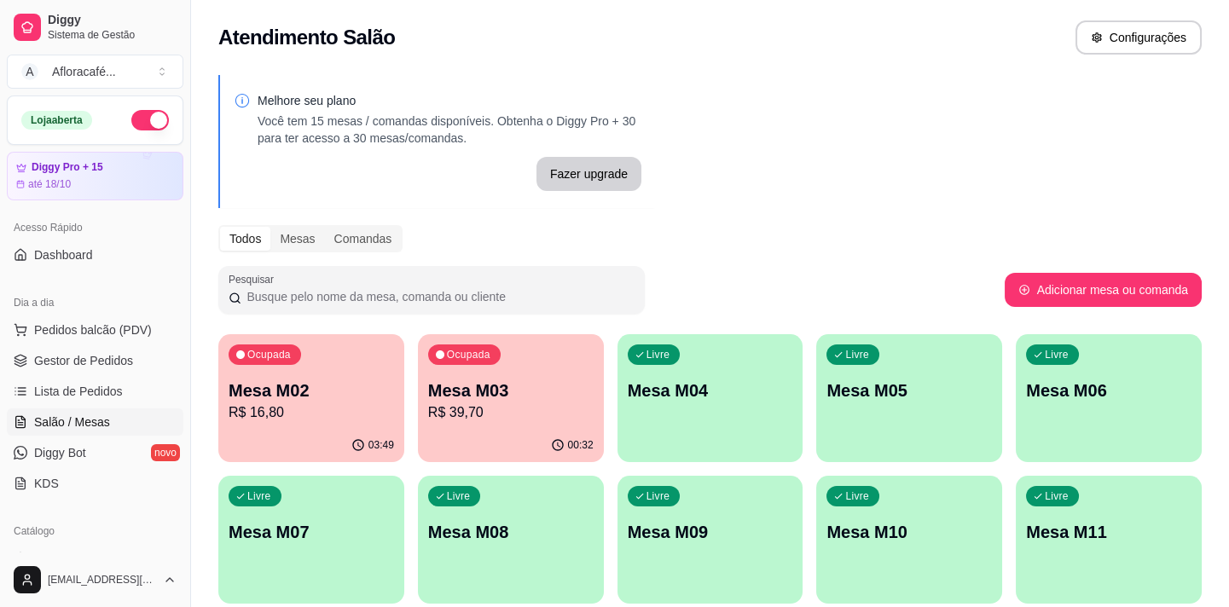
click at [337, 400] on p "Mesa M02" at bounding box center [311, 391] width 165 height 24
click at [495, 439] on div "00:32" at bounding box center [510, 444] width 180 height 32
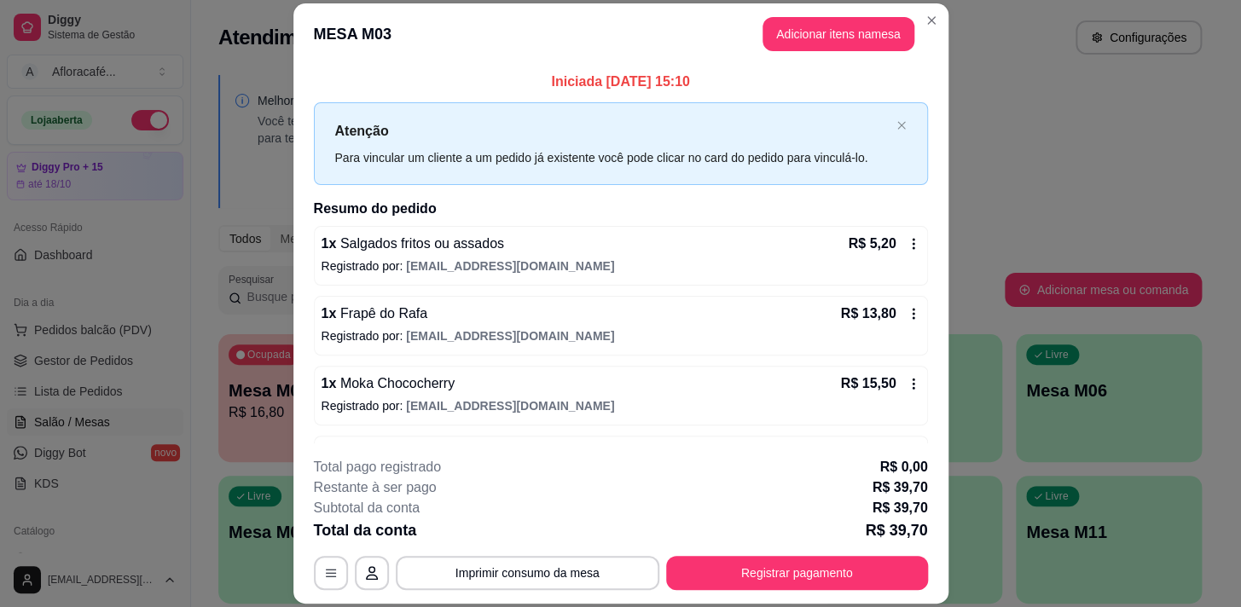
scroll to position [57, 0]
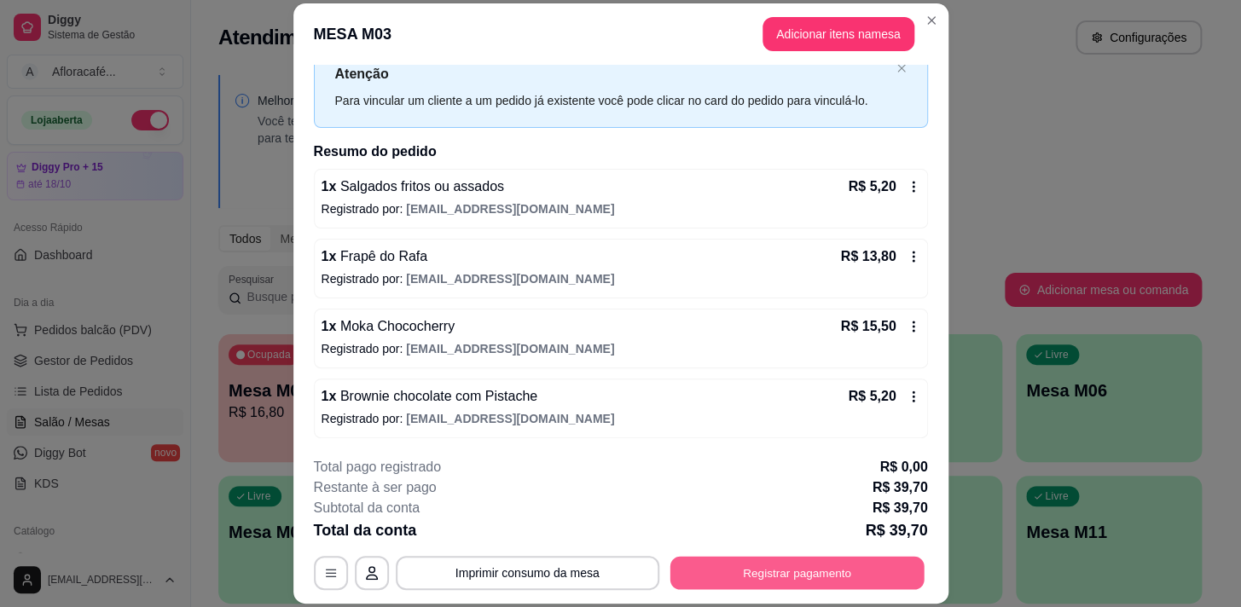
click at [733, 575] on button "Registrar pagamento" at bounding box center [796, 573] width 254 height 33
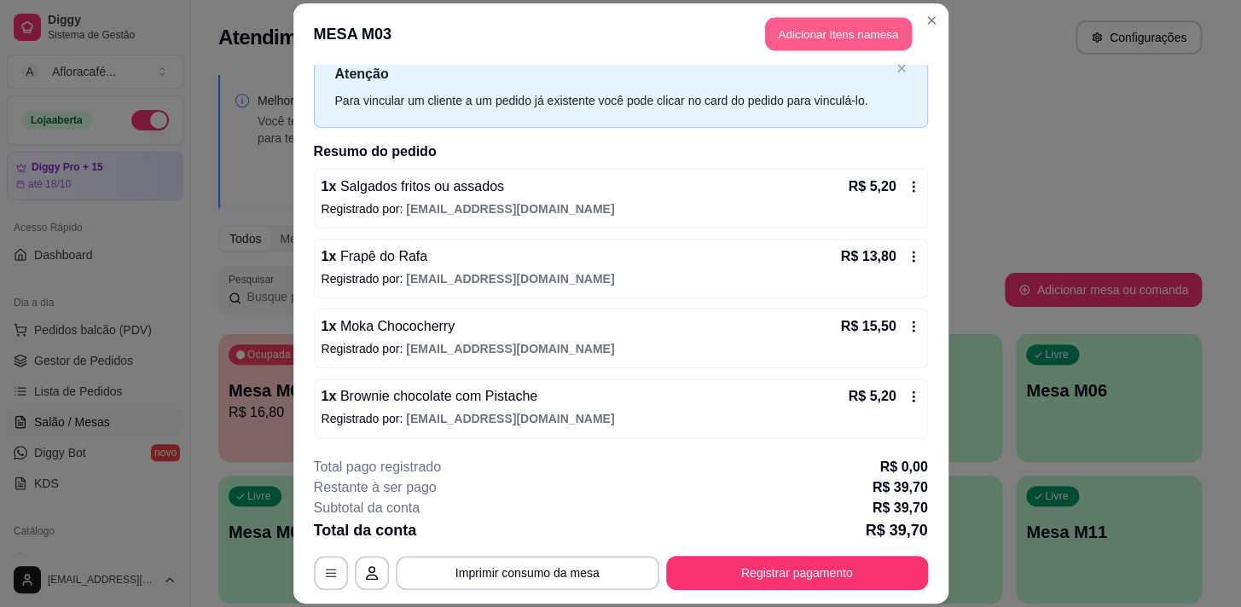
click at [782, 36] on button "Adicionar itens na mesa" at bounding box center [838, 33] width 147 height 33
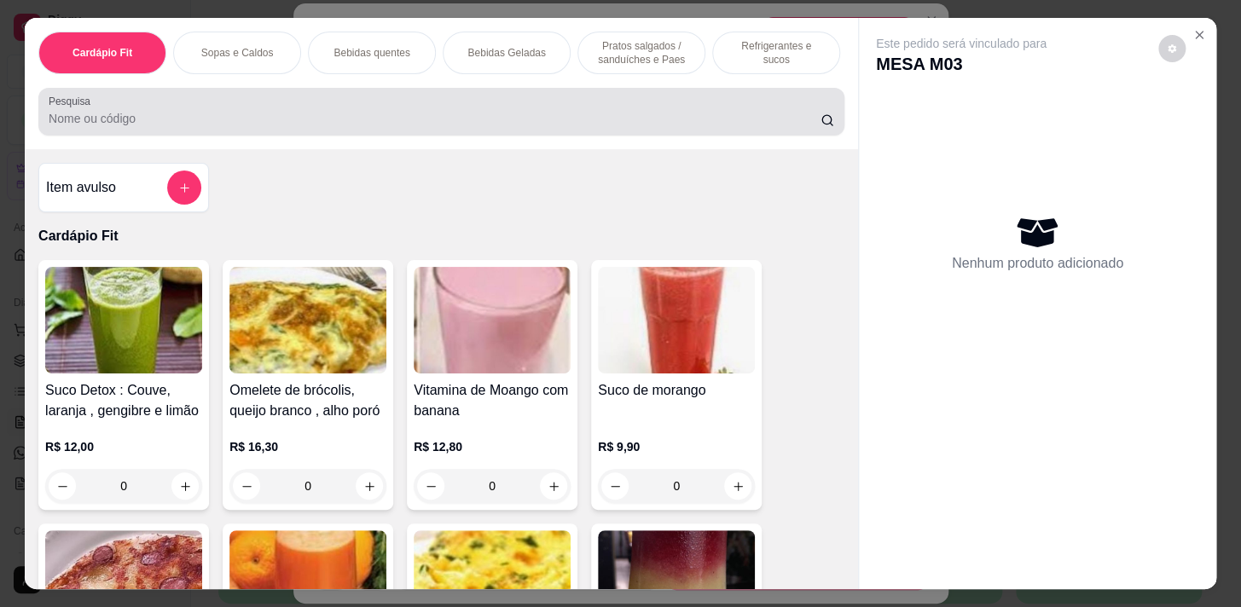
click at [476, 122] on input "Pesquisa" at bounding box center [435, 118] width 772 height 17
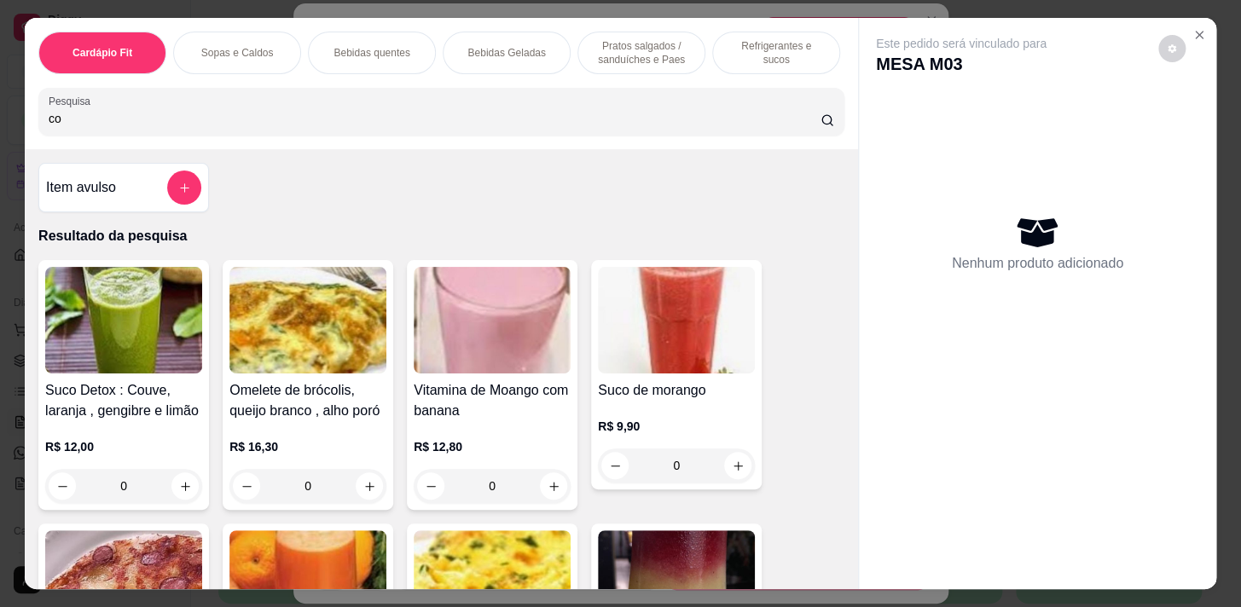
type input "c"
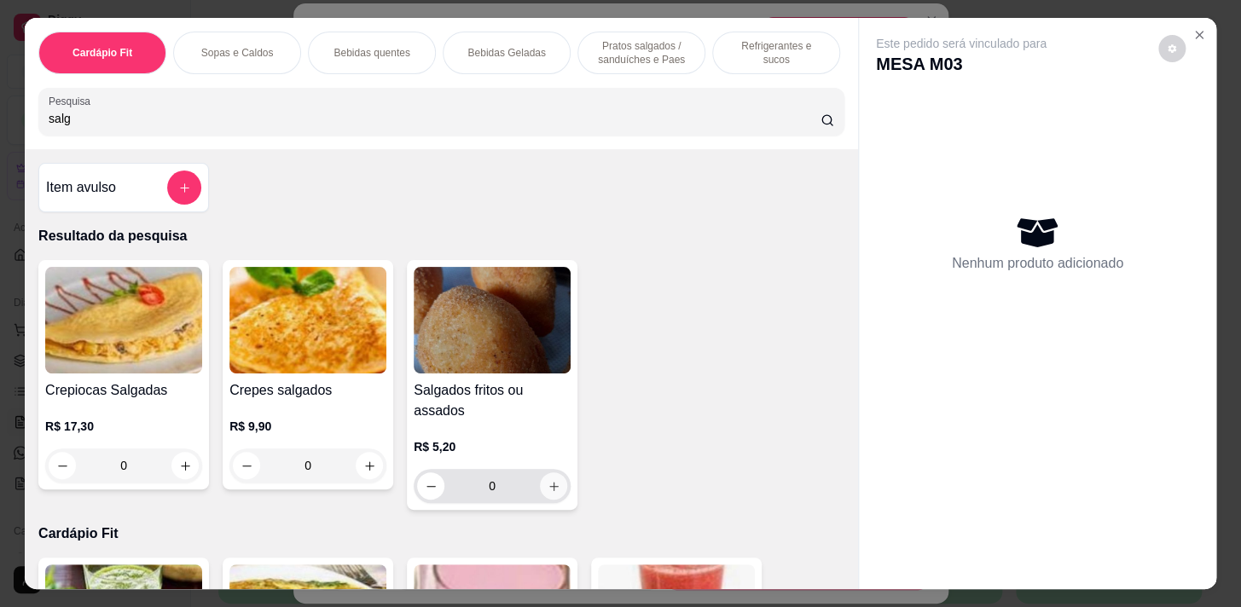
type input "salg"
click at [547, 498] on button "increase-product-quantity" at bounding box center [553, 485] width 27 height 27
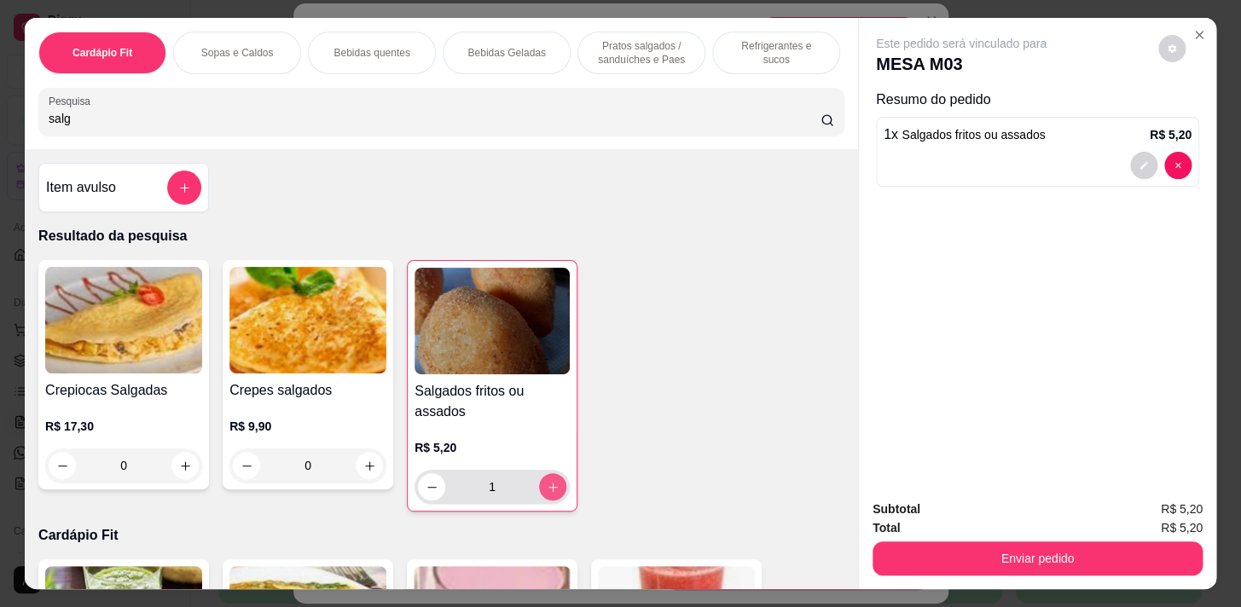
type input "1"
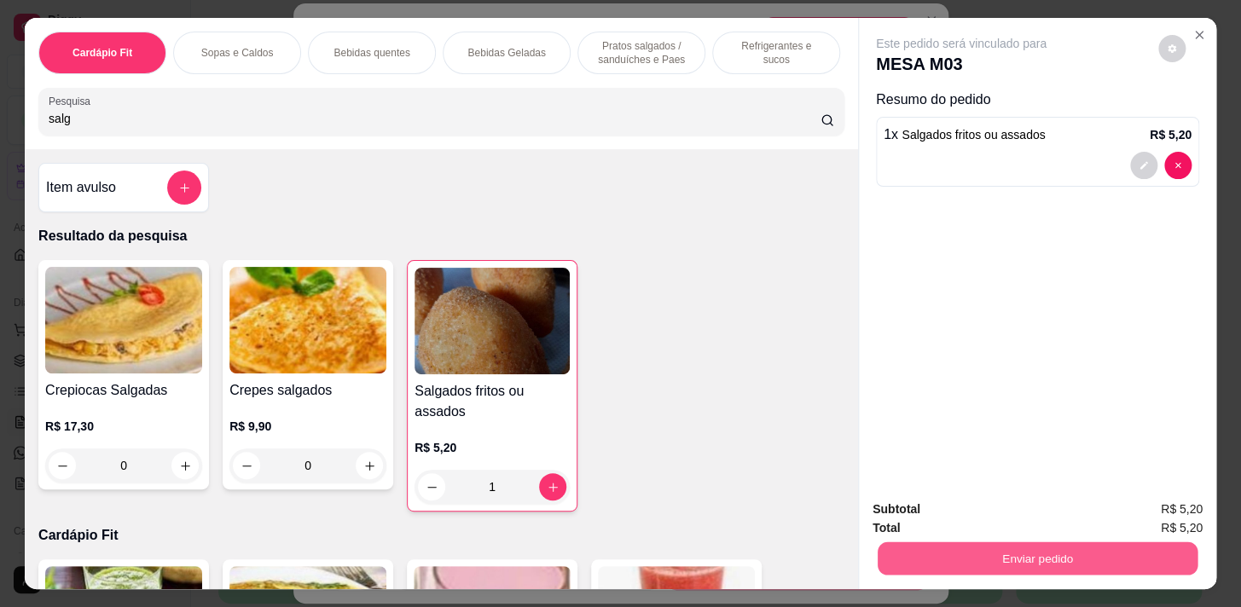
click at [925, 548] on button "Enviar pedido" at bounding box center [1038, 558] width 320 height 33
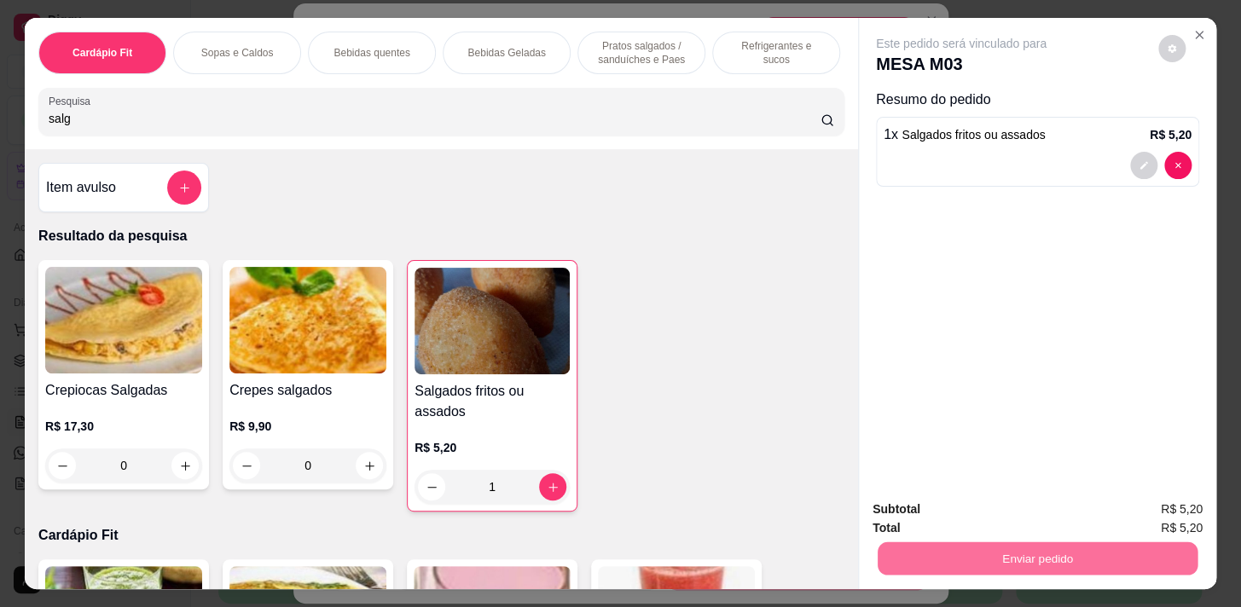
click at [1143, 499] on button "Enviar pedido" at bounding box center [1158, 511] width 94 height 32
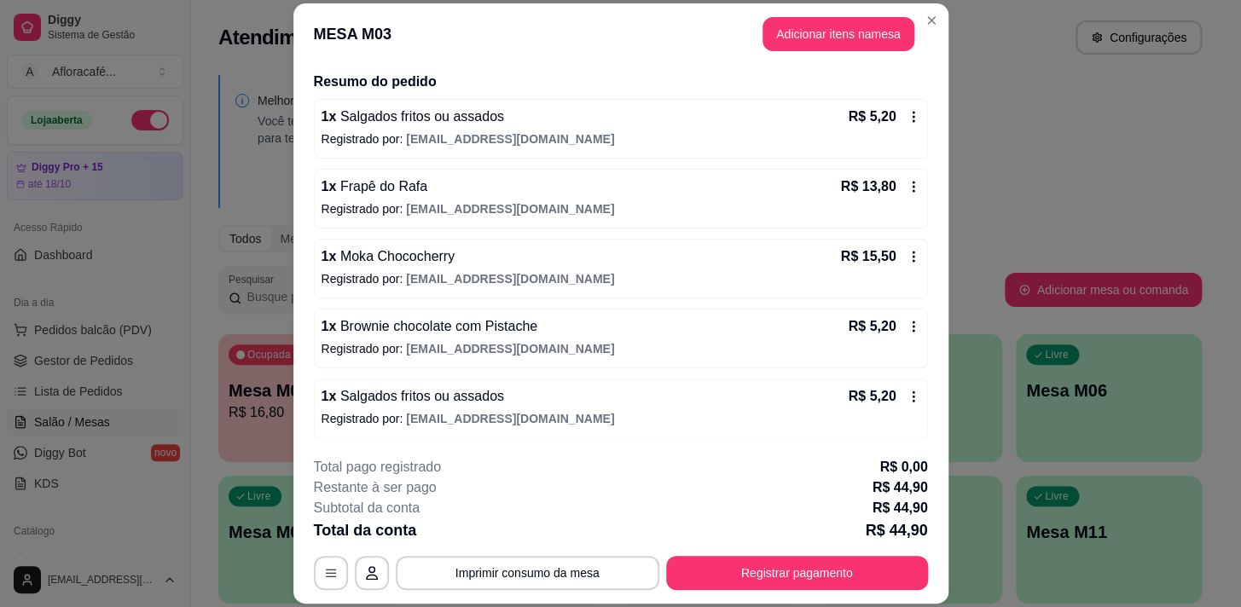
scroll to position [51, 0]
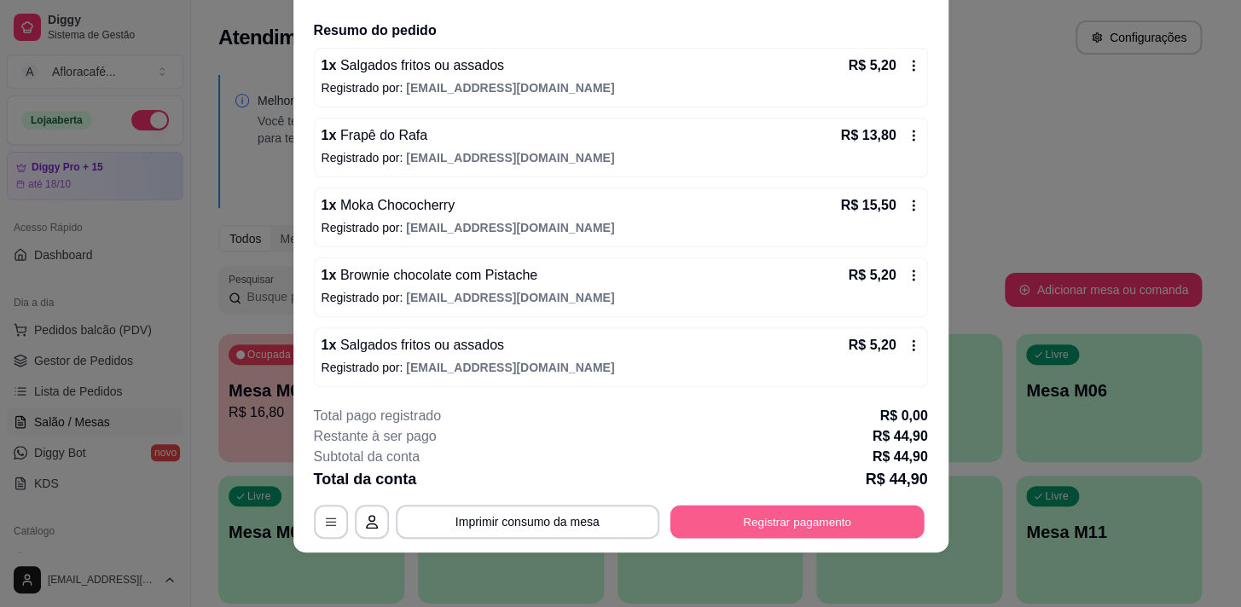
click at [814, 514] on button "Registrar pagamento" at bounding box center [796, 522] width 254 height 33
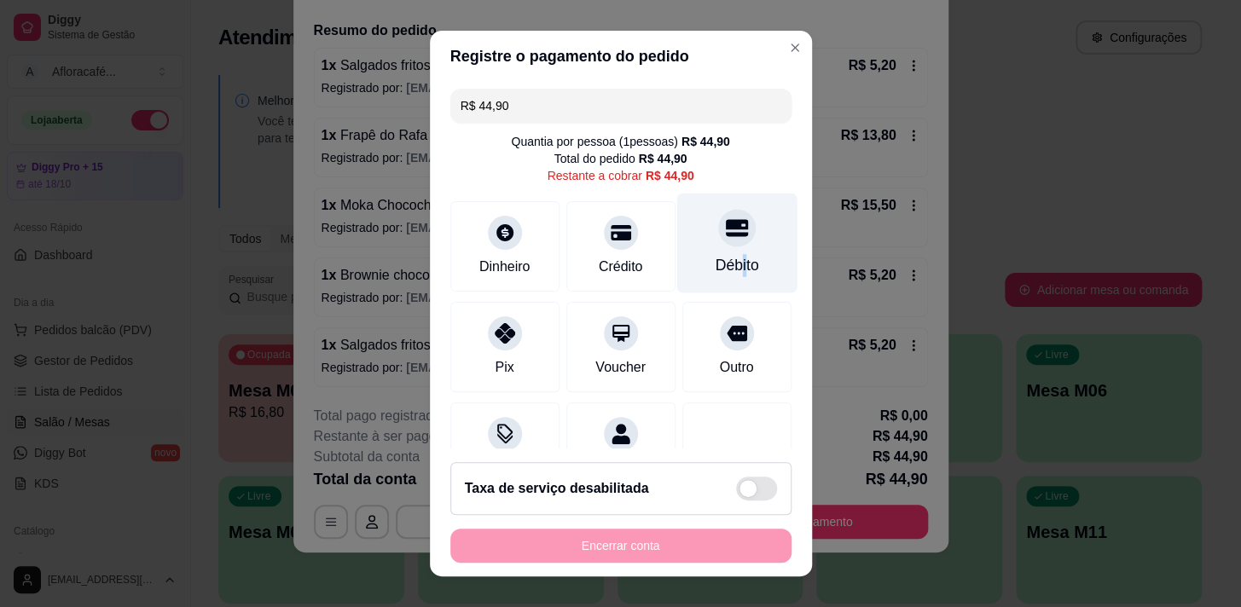
click at [718, 249] on div "Débito" at bounding box center [736, 243] width 120 height 100
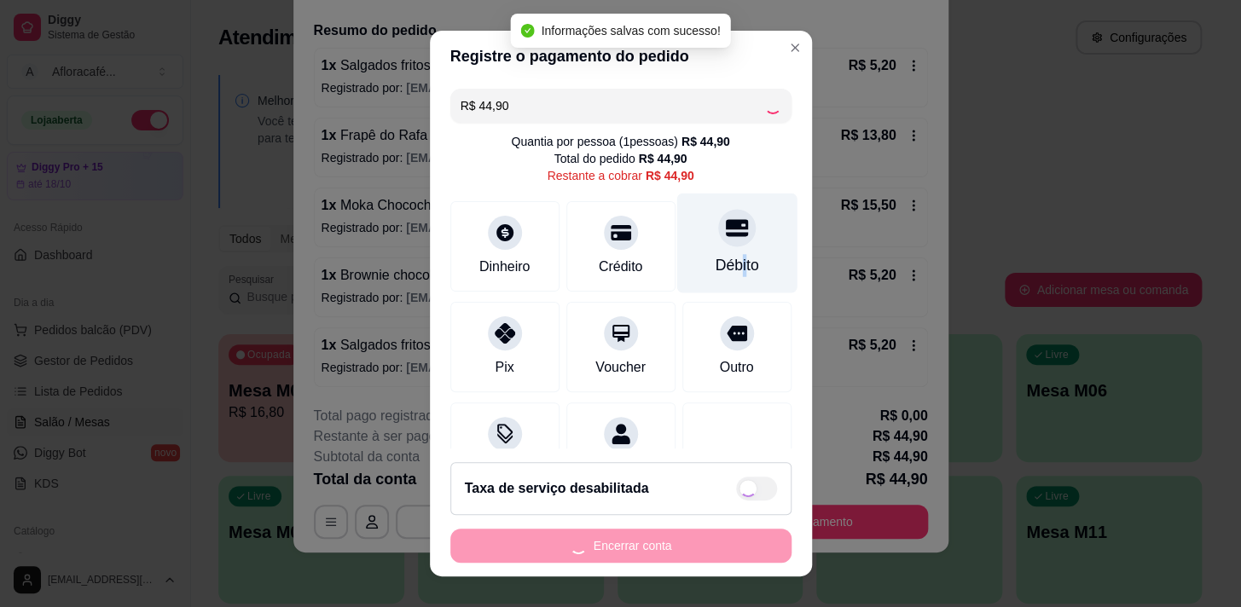
type input "R$ 0,00"
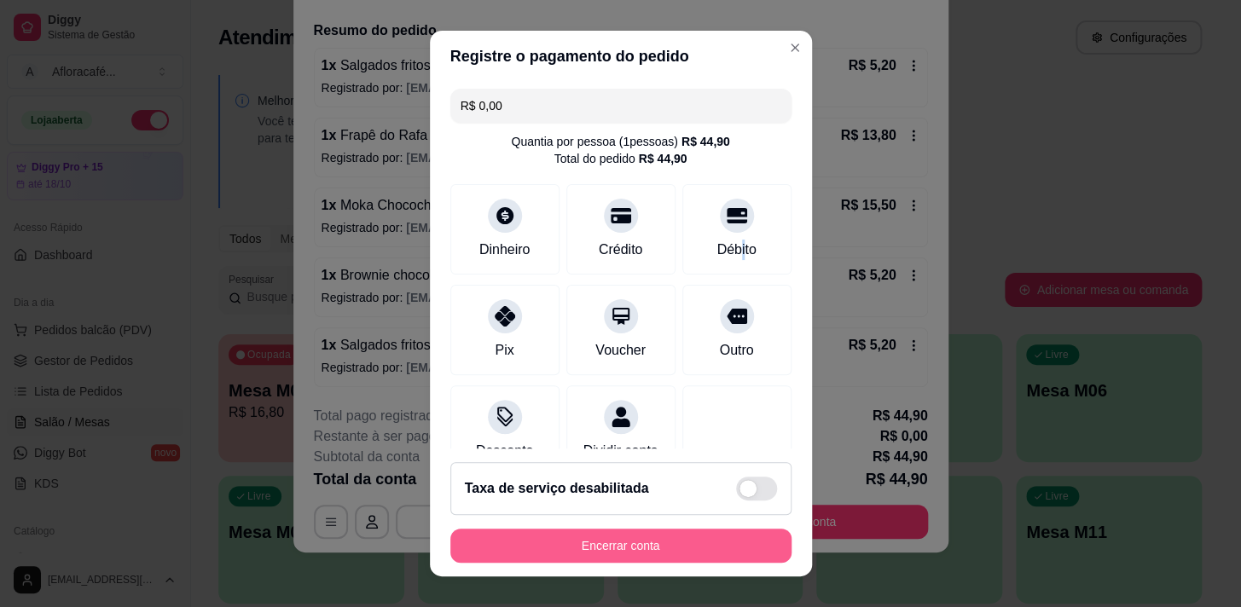
click at [662, 544] on button "Encerrar conta" at bounding box center [620, 546] width 341 height 34
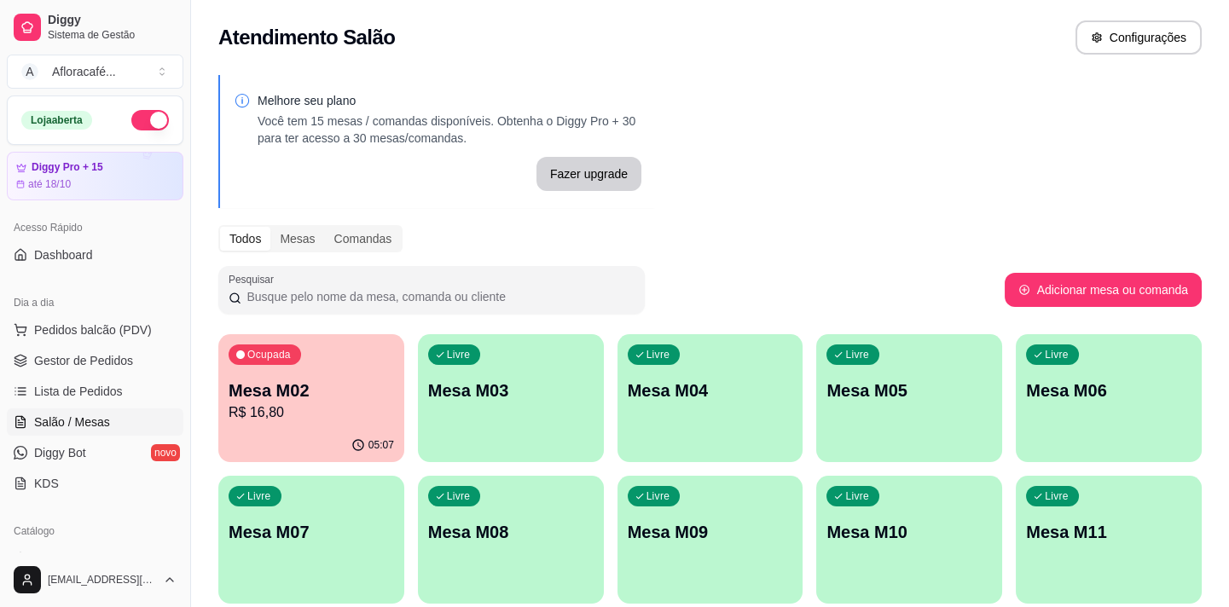
scroll to position [77, 0]
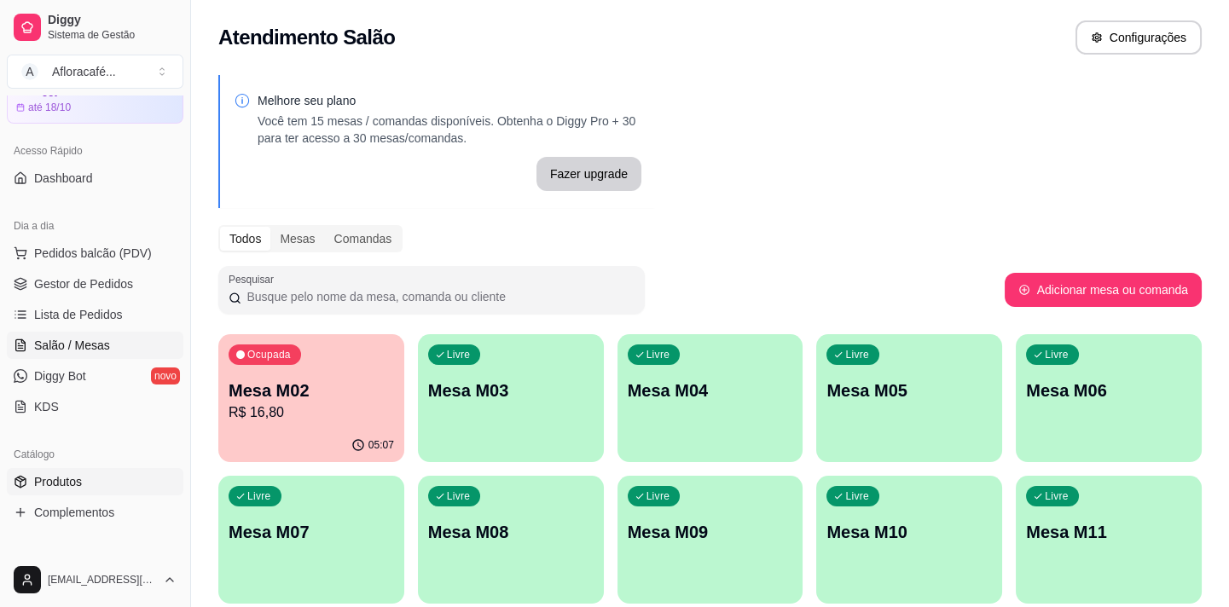
drag, startPoint x: 111, startPoint y: 469, endPoint x: 124, endPoint y: 462, distance: 14.5
click at [110, 471] on link "Produtos" at bounding box center [95, 481] width 177 height 27
click at [137, 484] on link "Produtos" at bounding box center [95, 481] width 177 height 27
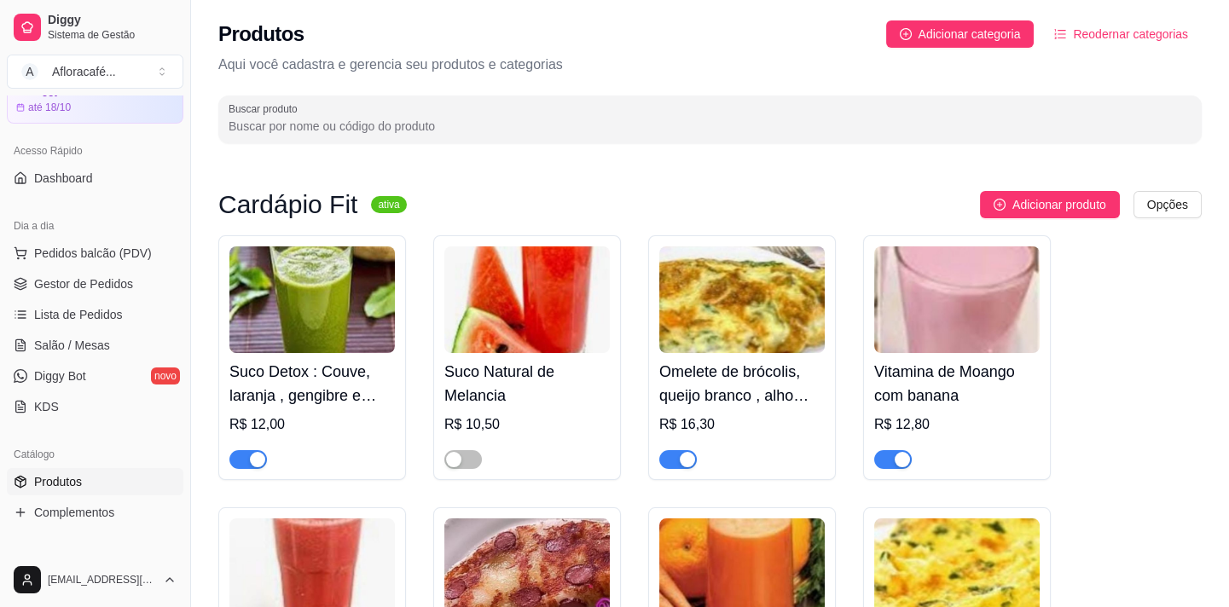
click at [81, 483] on link "Produtos" at bounding box center [95, 481] width 177 height 27
click at [530, 124] on input "Buscar produto" at bounding box center [710, 126] width 963 height 17
click at [533, 121] on input "Buscar produto" at bounding box center [710, 126] width 963 height 17
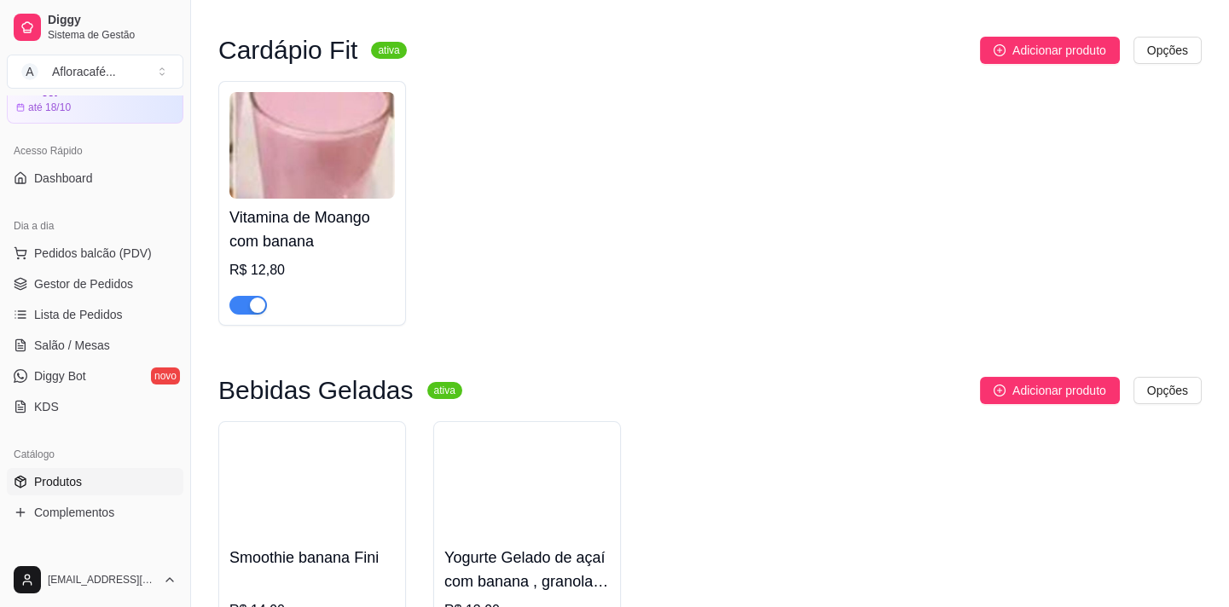
scroll to position [310, 0]
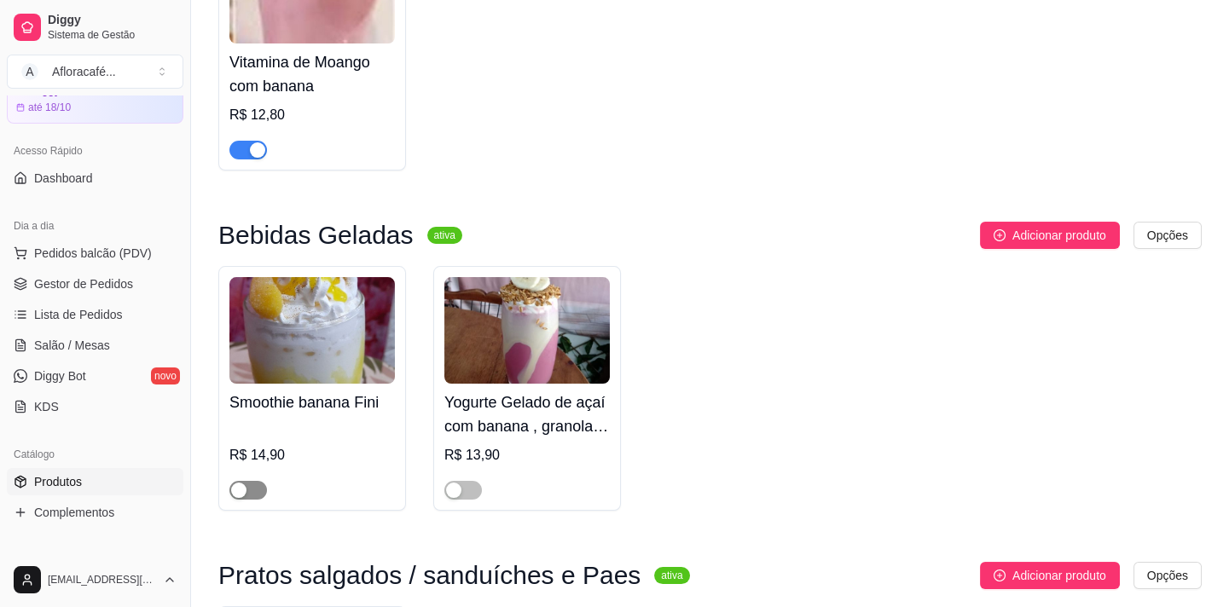
click at [246, 490] on div "button" at bounding box center [238, 490] width 15 height 15
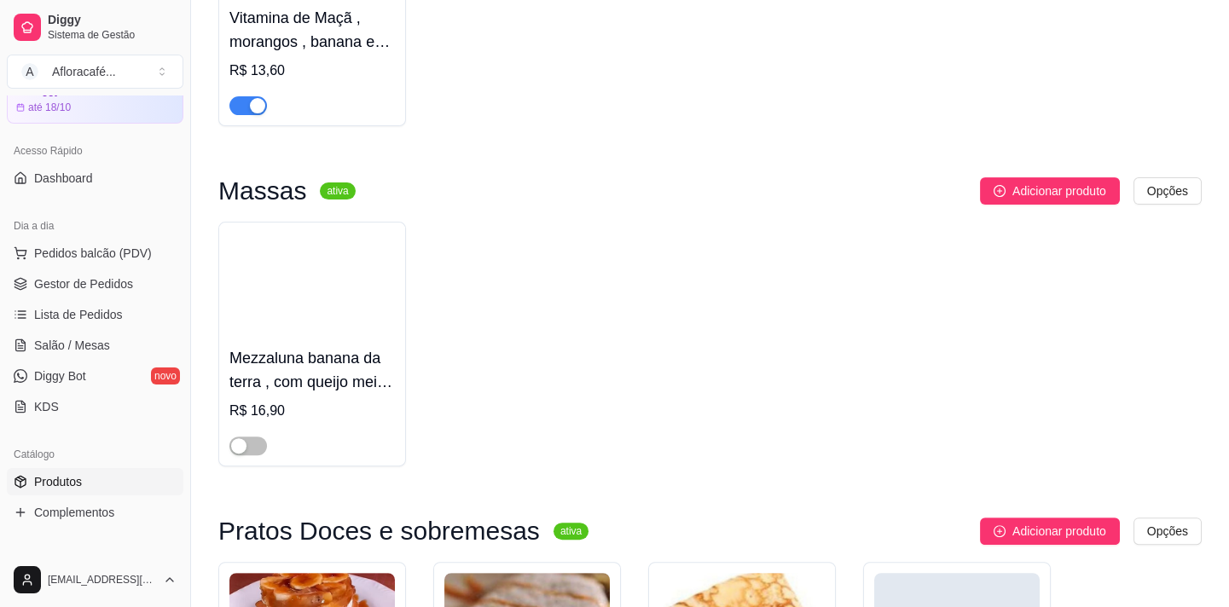
scroll to position [1685, 0]
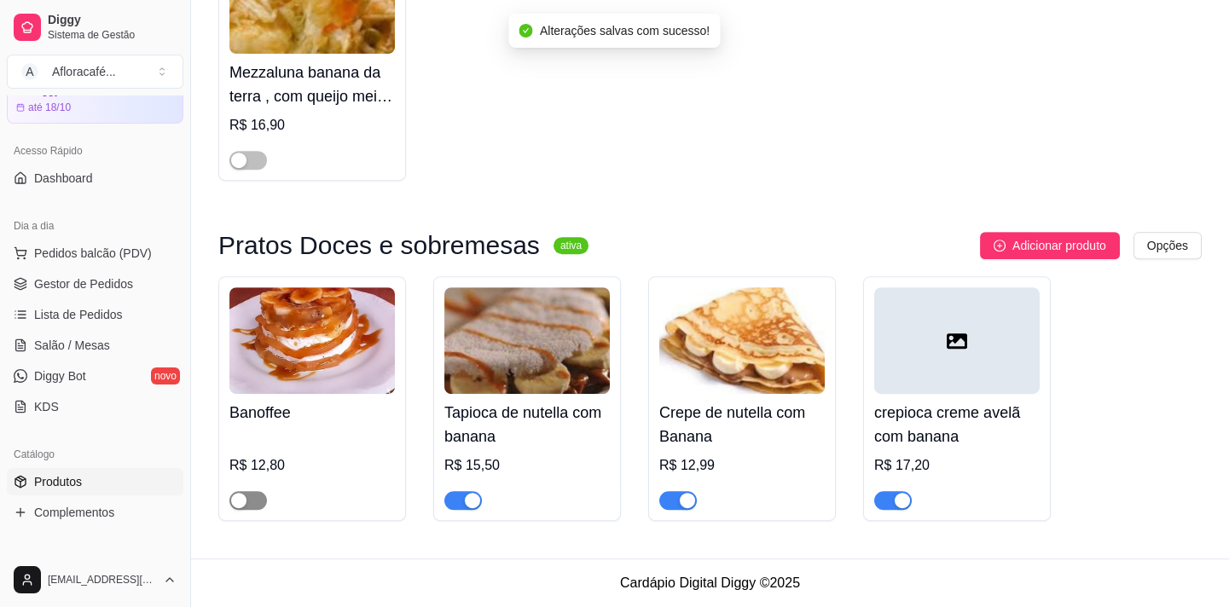
click at [250, 494] on span "button" at bounding box center [248, 500] width 38 height 19
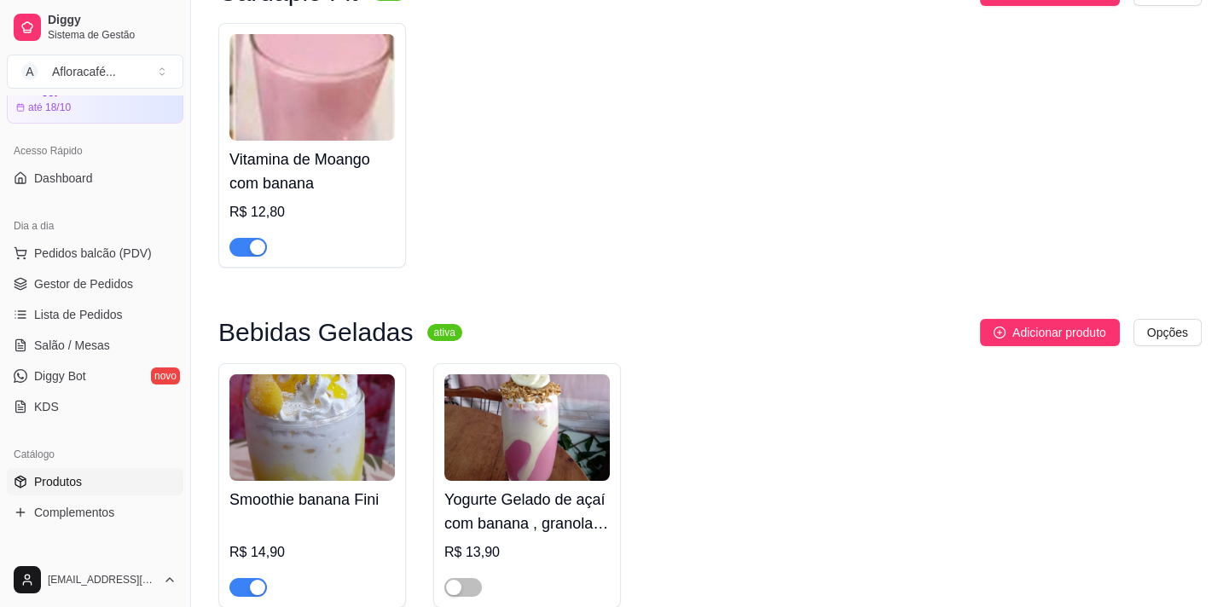
scroll to position [0, 0]
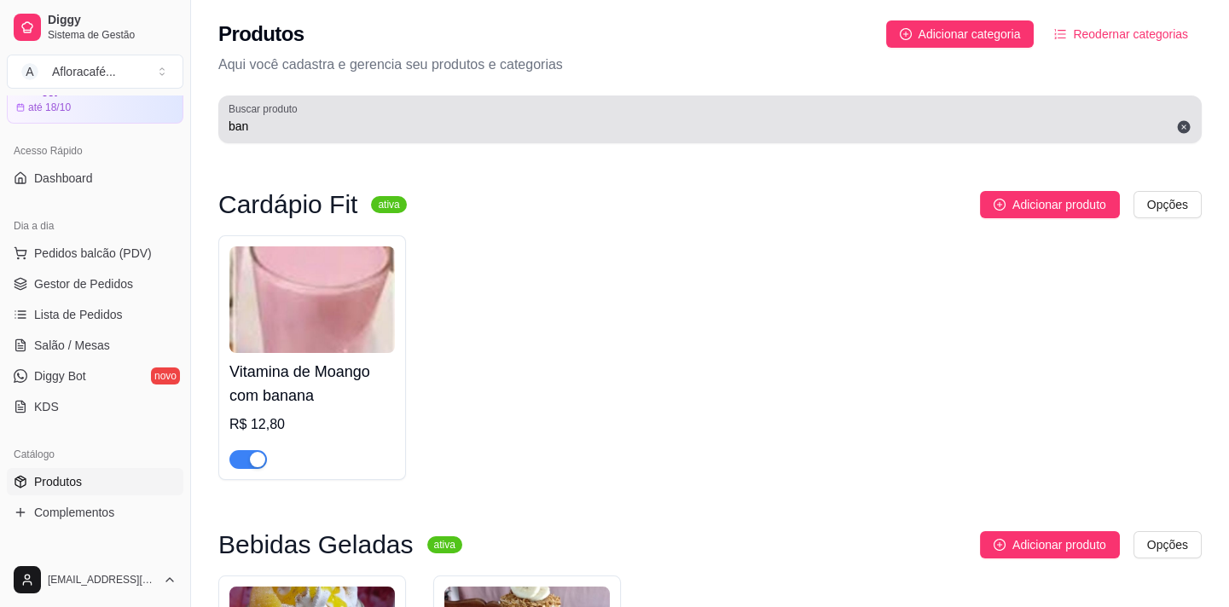
click at [483, 107] on div "ban" at bounding box center [710, 119] width 963 height 34
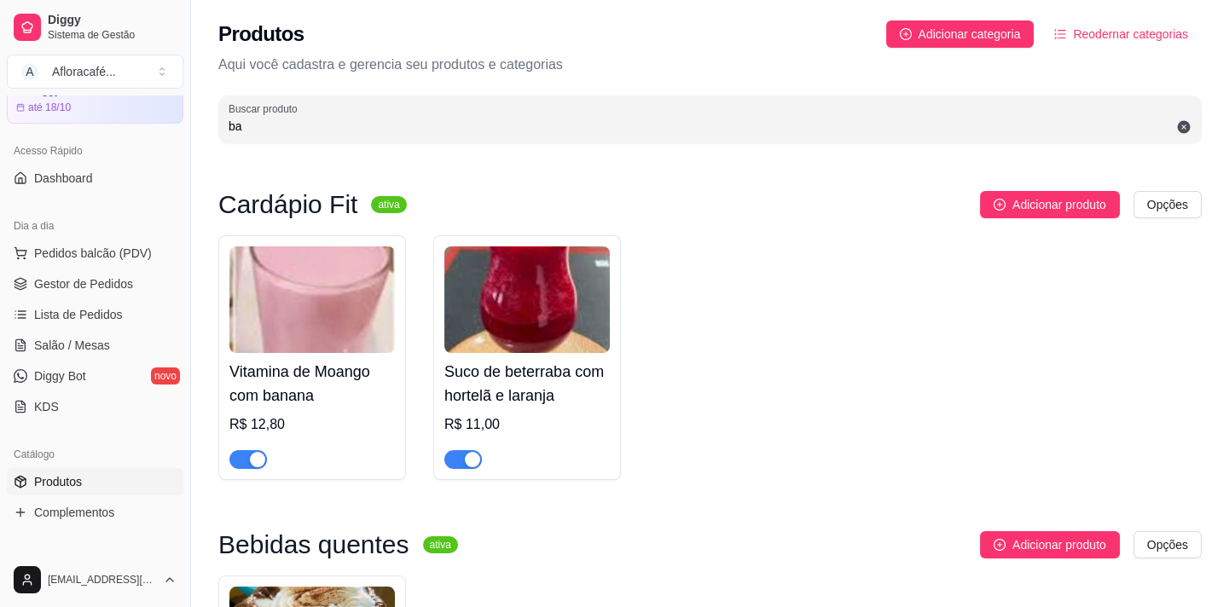
type input "b"
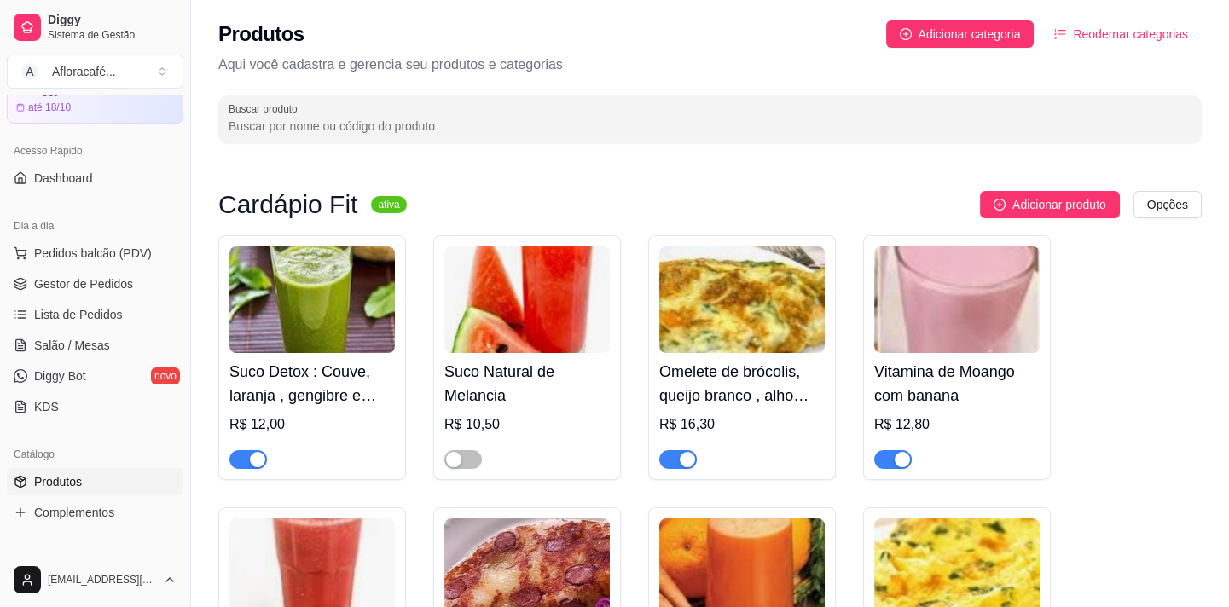
click at [646, 104] on div at bounding box center [710, 119] width 963 height 34
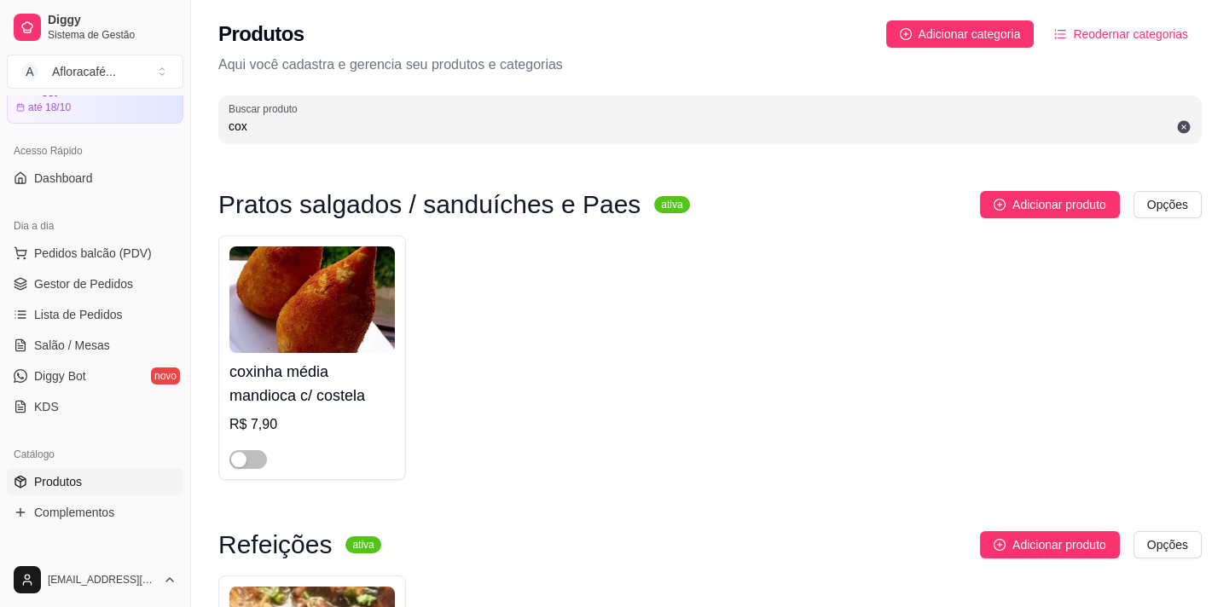
type input "cox"
click at [316, 396] on h4 "coxinha média mandioca c/ costela" at bounding box center [311, 384] width 165 height 48
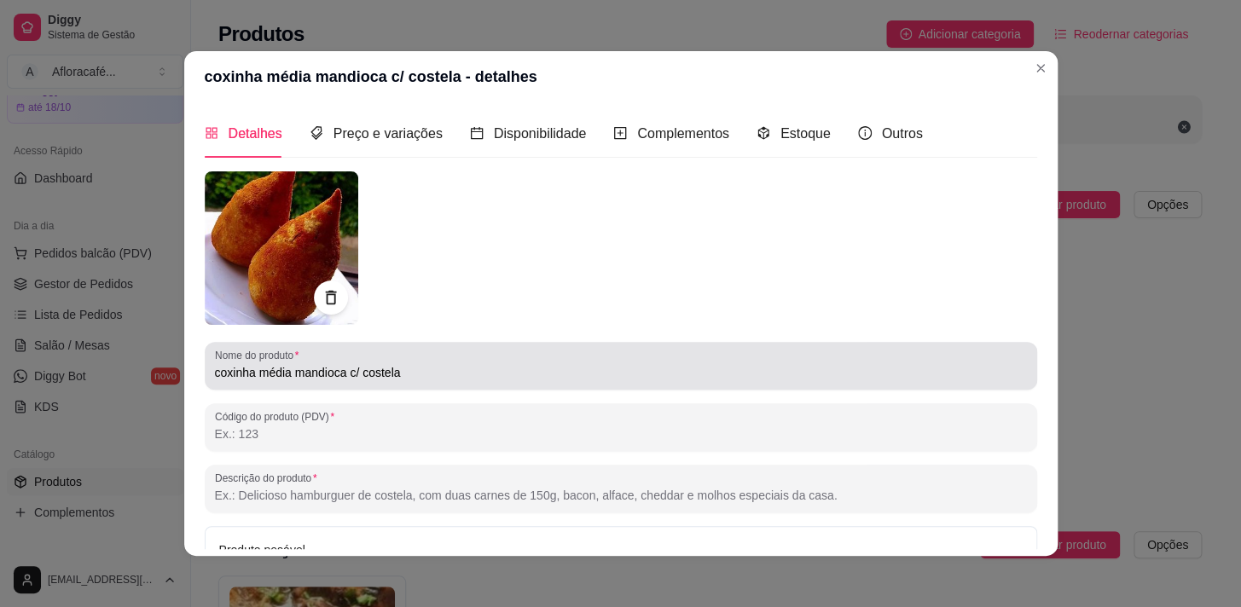
click at [445, 355] on div "coxinha média mandioca c/ costela" at bounding box center [621, 366] width 812 height 34
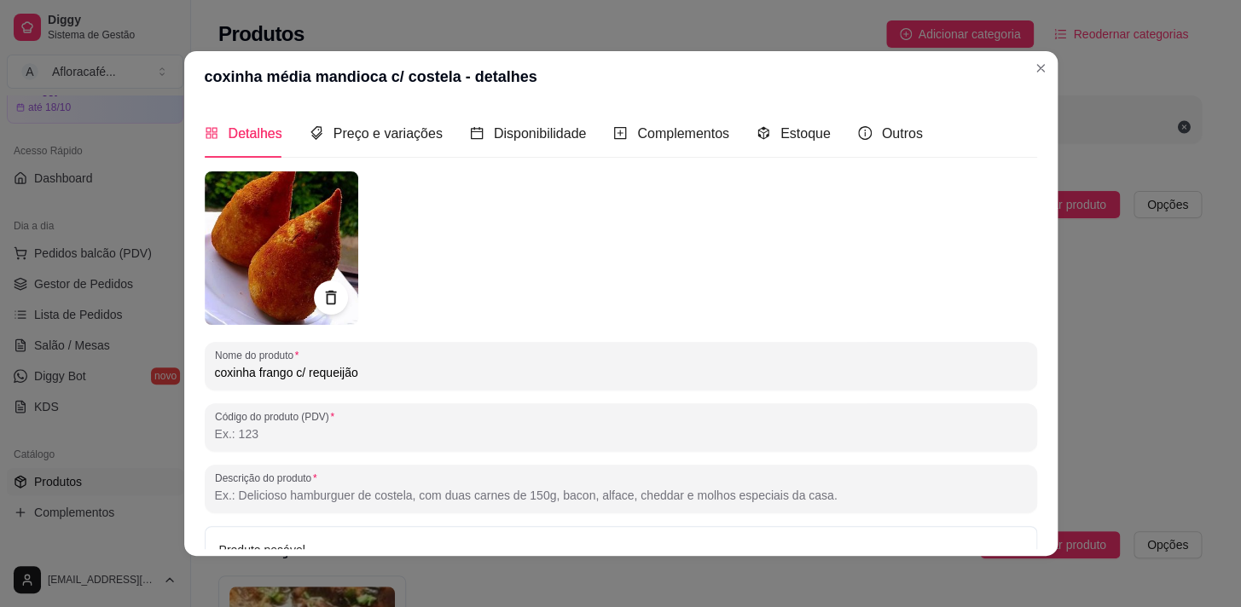
scroll to position [182, 0]
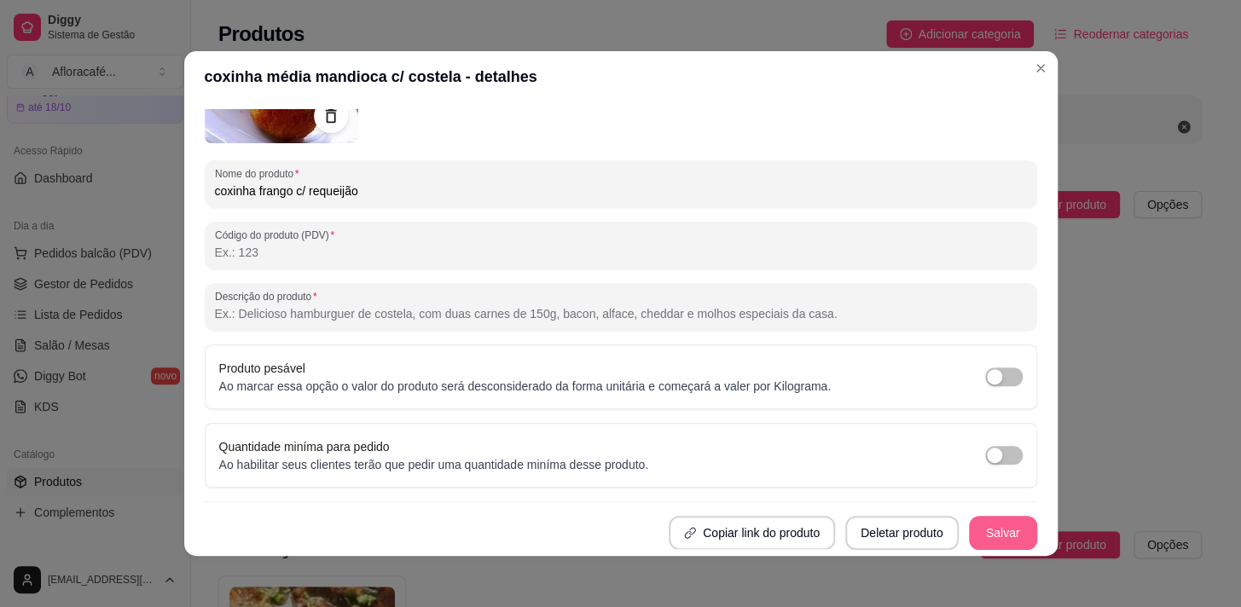
type input "coxinha frango c/ requeijão"
click at [1011, 522] on button "Salvar" at bounding box center [1003, 533] width 67 height 33
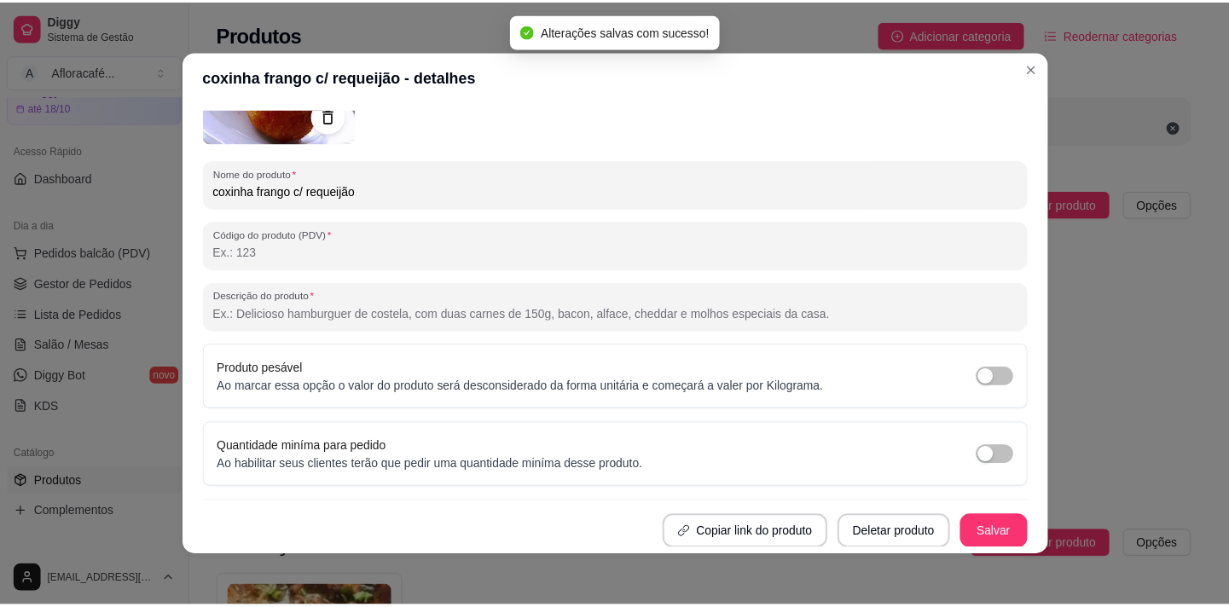
scroll to position [0, 0]
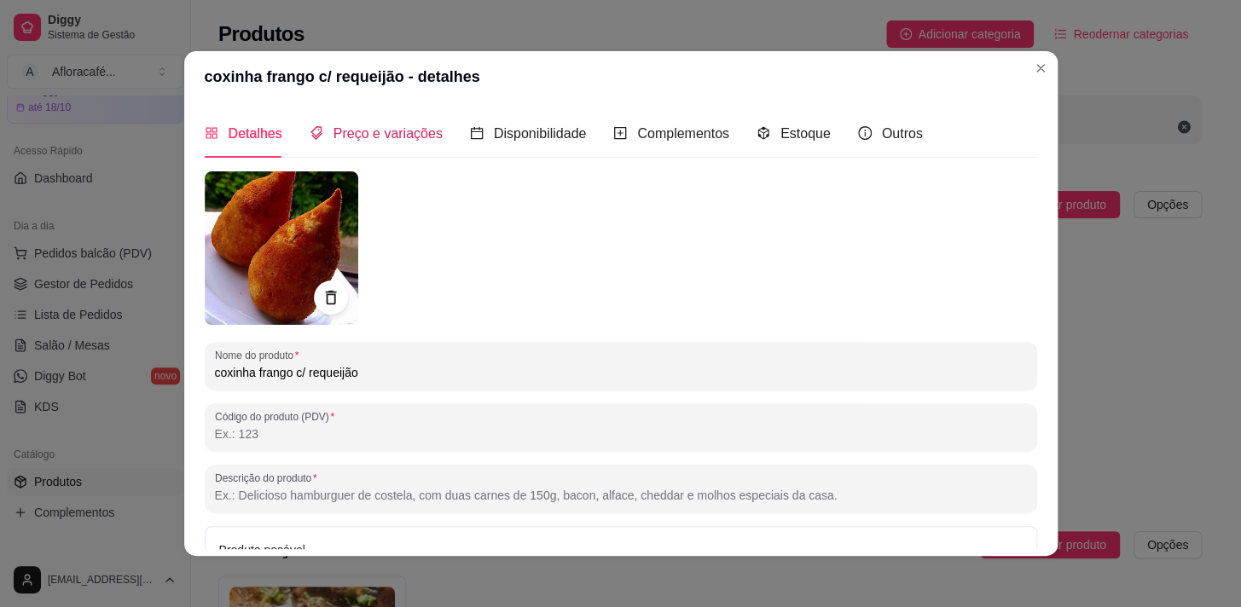
click at [383, 136] on span "Preço e variações" at bounding box center [387, 133] width 109 height 14
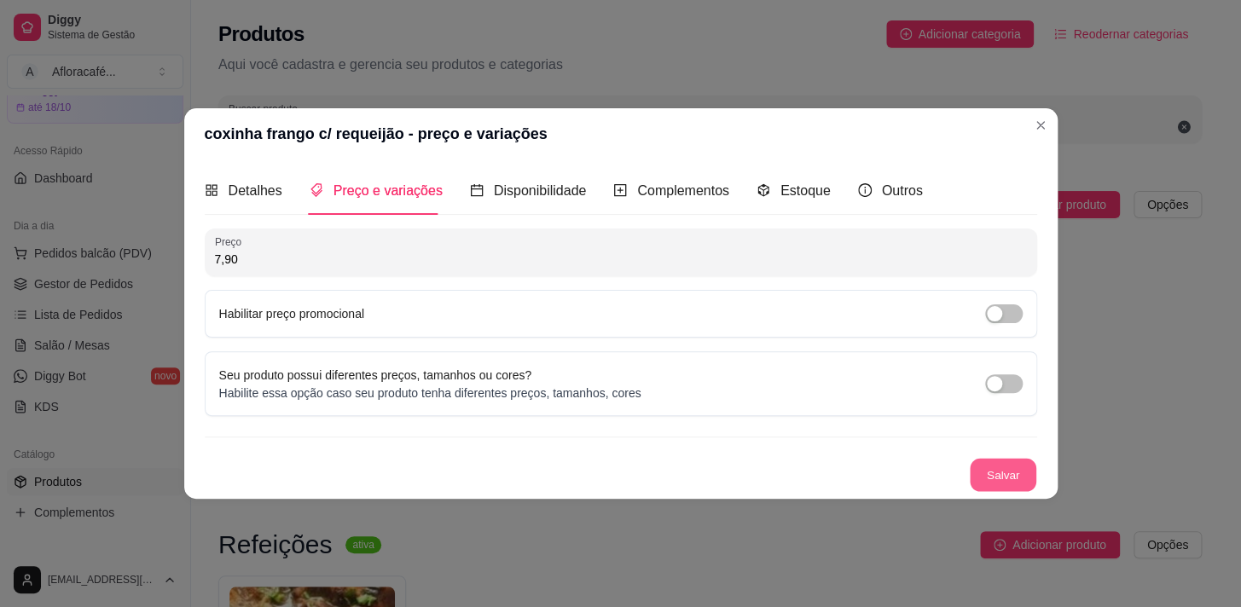
click at [1025, 472] on button "Salvar" at bounding box center [1003, 475] width 67 height 33
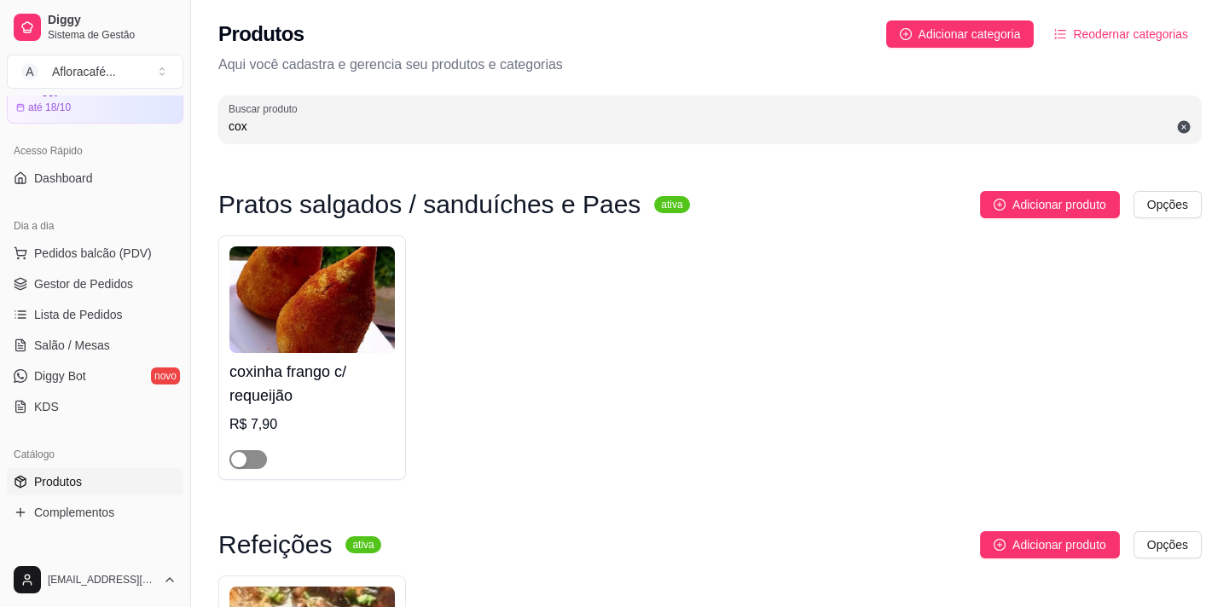
click at [260, 455] on span "button" at bounding box center [248, 459] width 38 height 19
